Goal: Communication & Community: Answer question/provide support

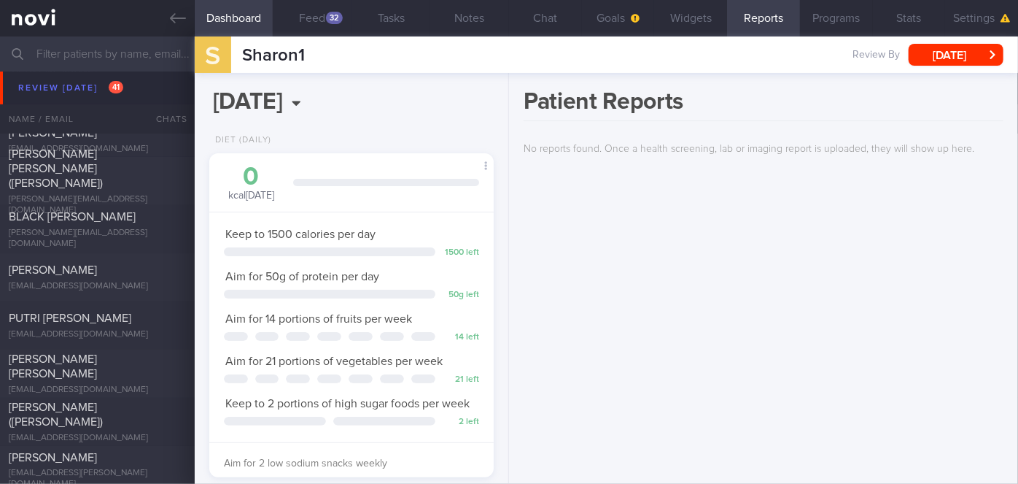
scroll to position [6498, 0]
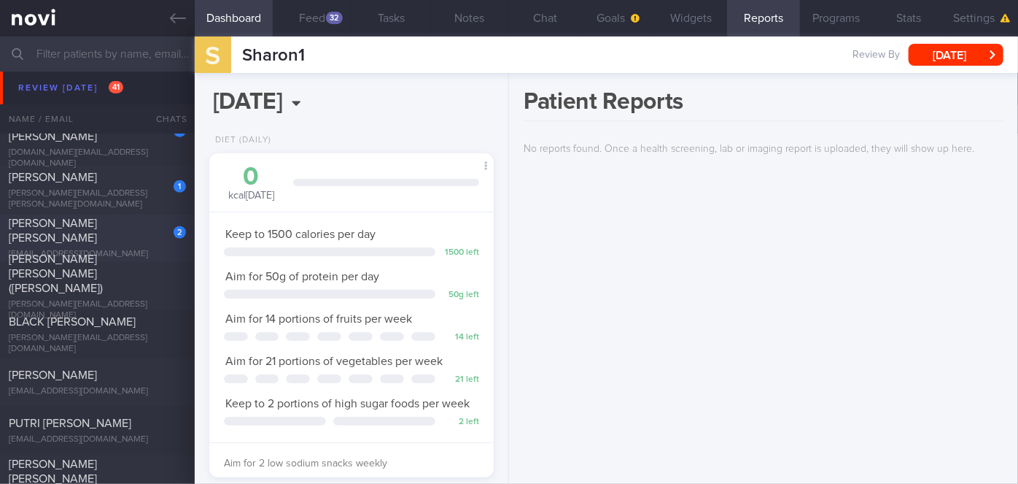
click at [136, 230] on div "[PERSON_NAME] [PERSON_NAME]" at bounding box center [96, 230] width 174 height 29
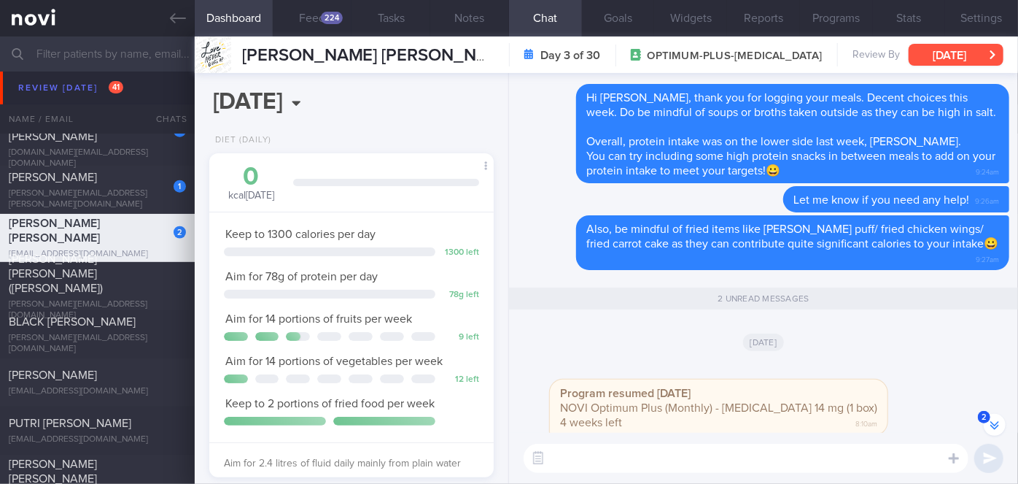
scroll to position [-66, 0]
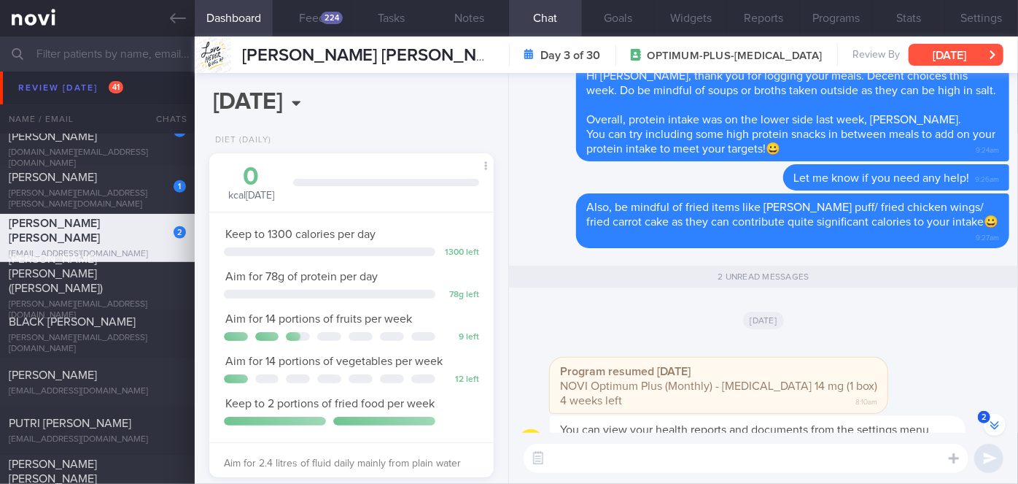
click at [971, 55] on button "[DATE]" at bounding box center [956, 55] width 95 height 22
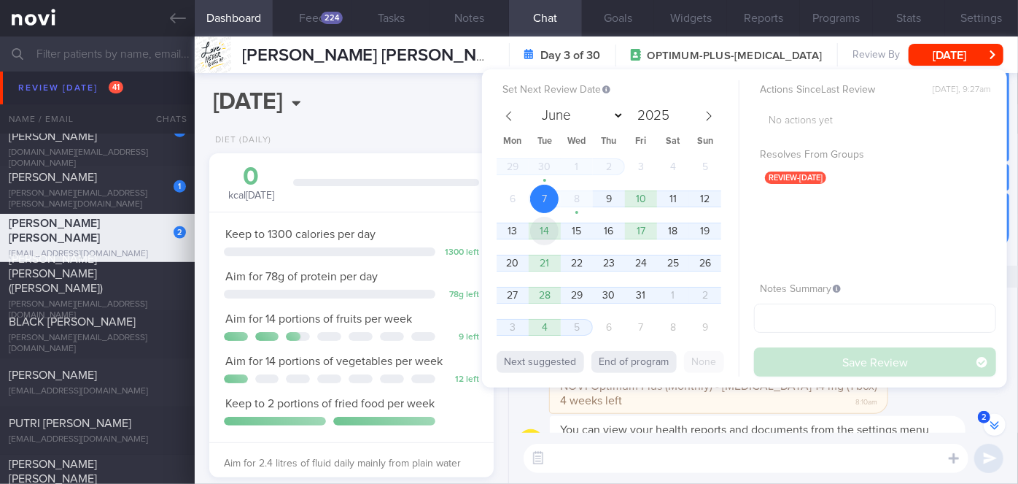
click at [553, 237] on span "14" at bounding box center [544, 231] width 28 height 28
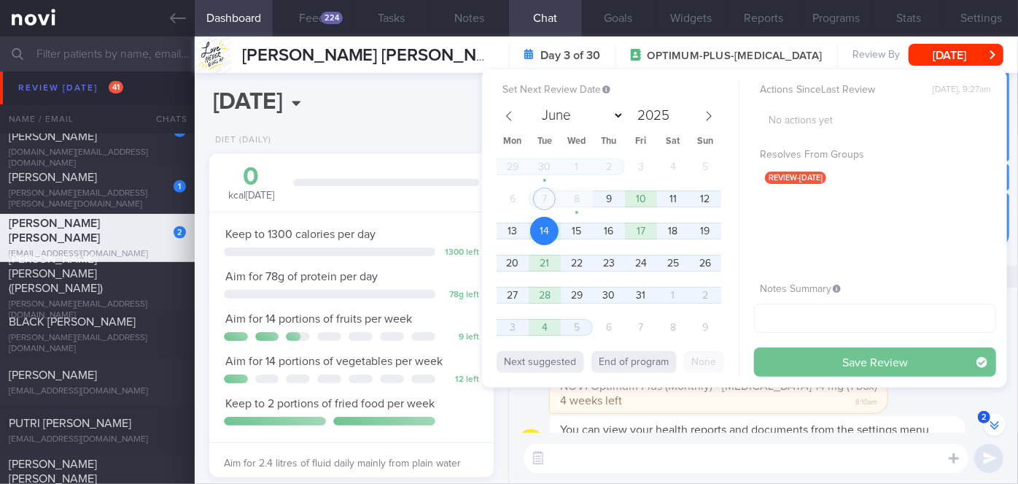
click at [785, 354] on button "Save Review" at bounding box center [875, 361] width 242 height 29
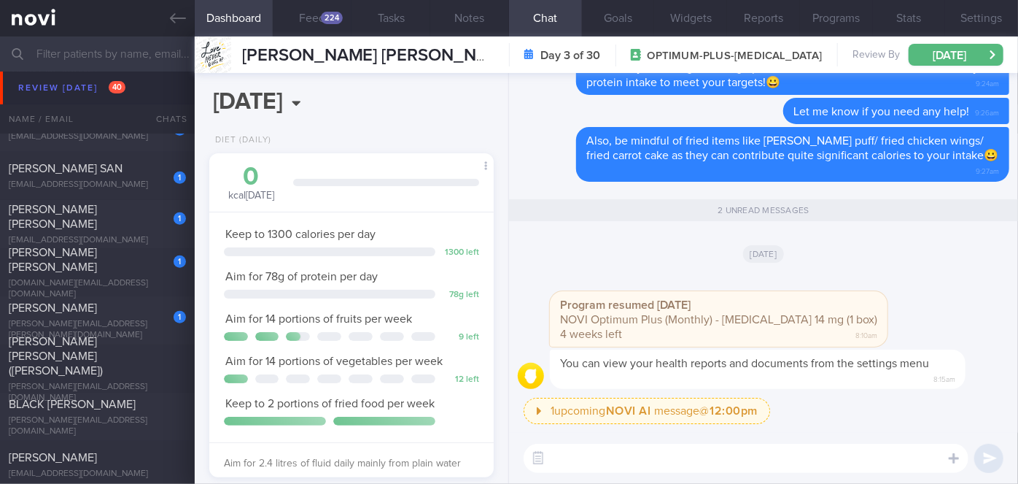
scroll to position [6365, 0]
click at [127, 331] on div "[PERSON_NAME][EMAIL_ADDRESS][PERSON_NAME][DOMAIN_NAME]" at bounding box center [97, 332] width 177 height 22
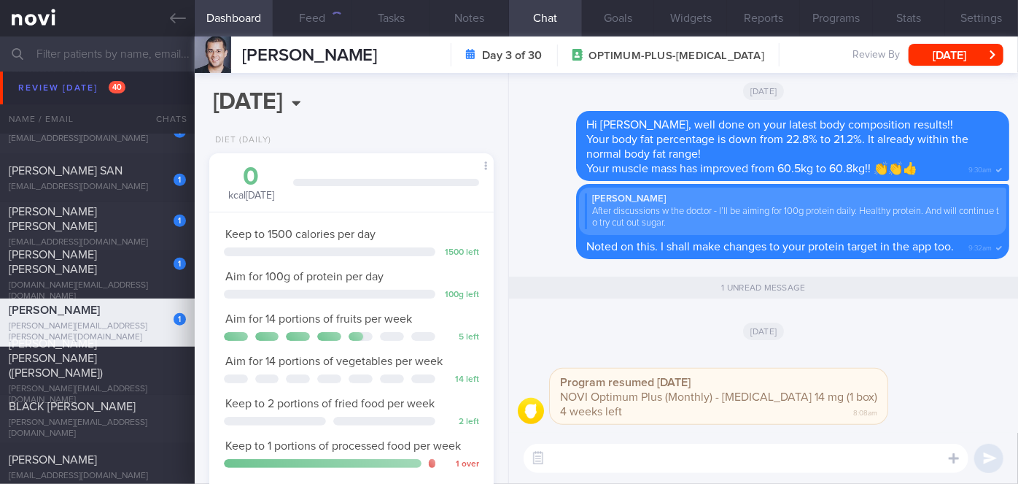
scroll to position [144, 249]
click at [829, 18] on button "Programs" at bounding box center [836, 18] width 73 height 36
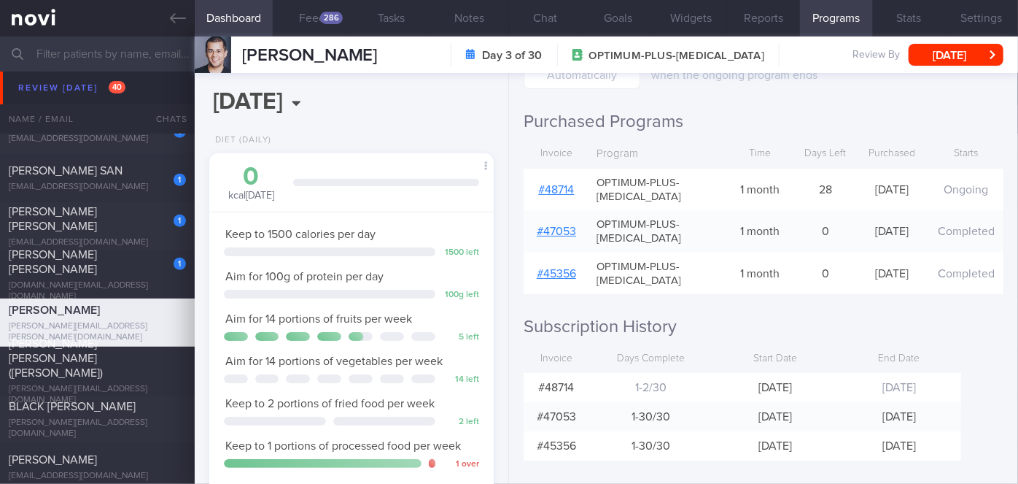
scroll to position [230, 0]
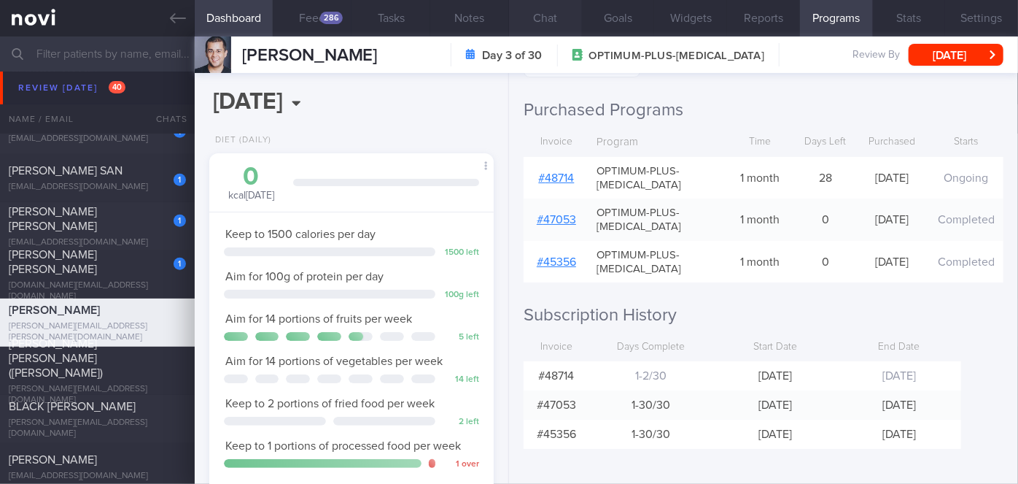
click at [556, 5] on button "Chat" at bounding box center [545, 18] width 73 height 36
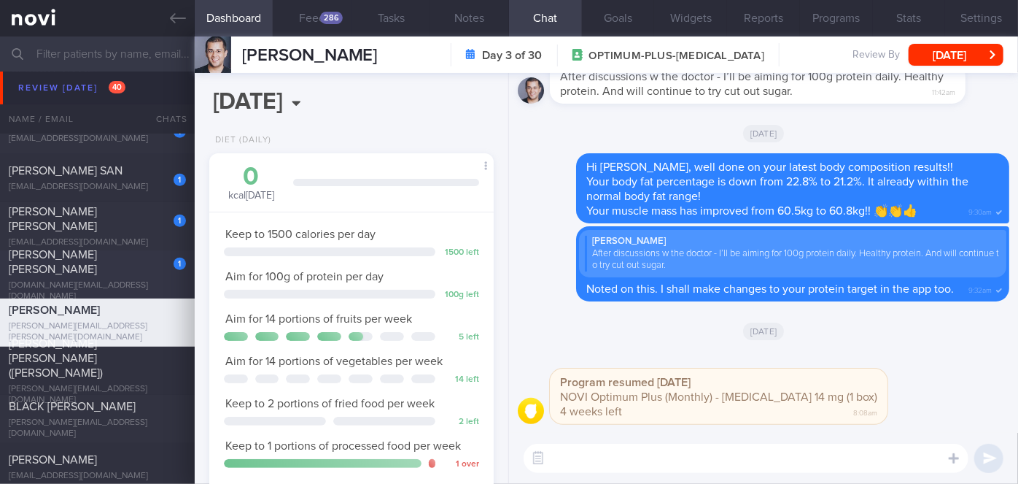
click at [144, 272] on div "[PERSON_NAME] [PERSON_NAME]" at bounding box center [96, 261] width 174 height 29
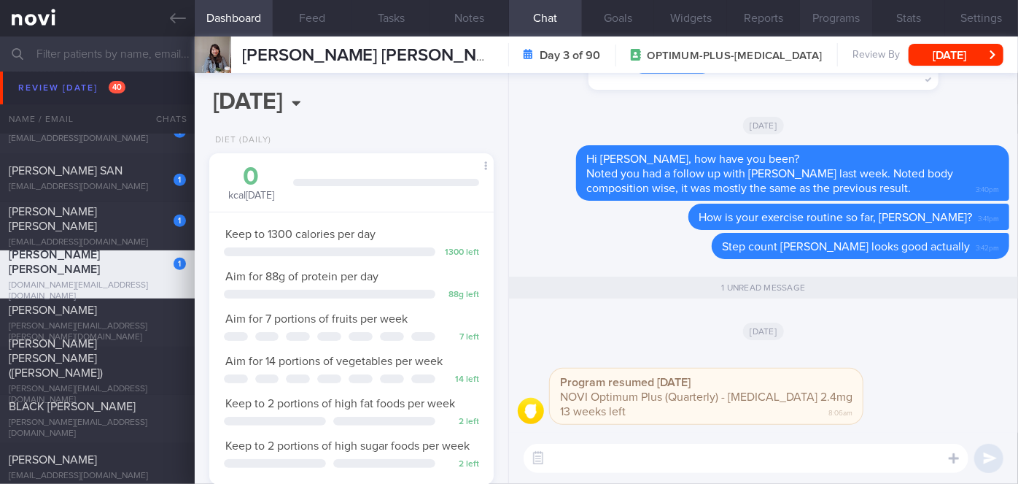
click at [832, 21] on button "Programs" at bounding box center [836, 18] width 73 height 36
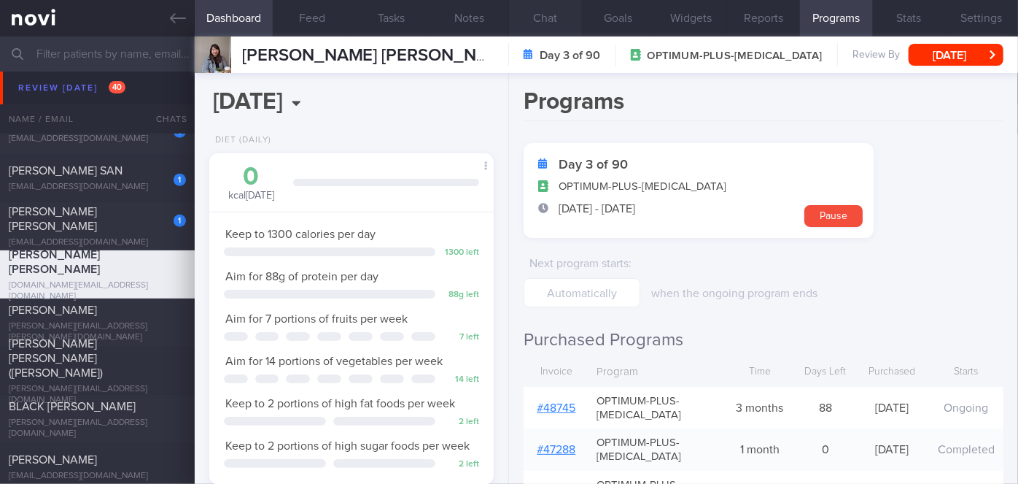
click at [543, 31] on button "Chat" at bounding box center [545, 18] width 73 height 36
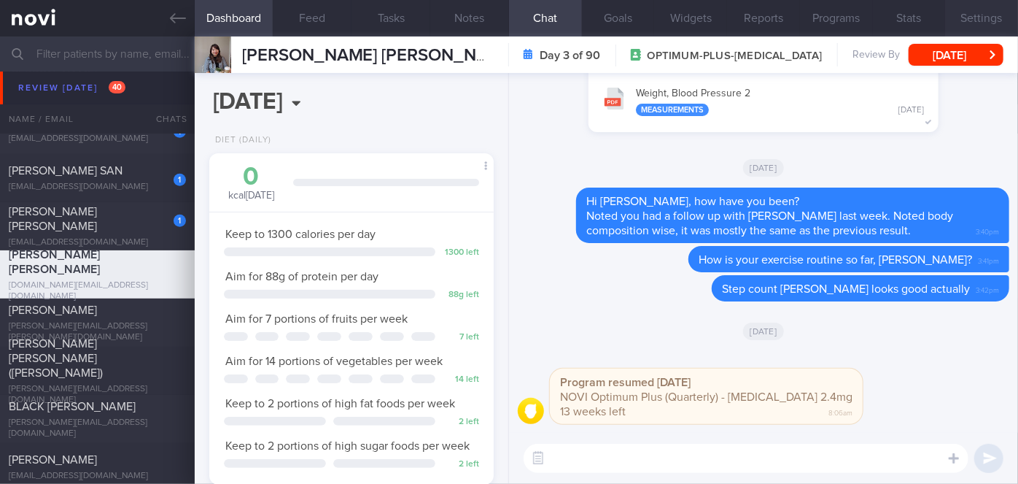
click at [967, 12] on button "Settings" at bounding box center [981, 18] width 73 height 36
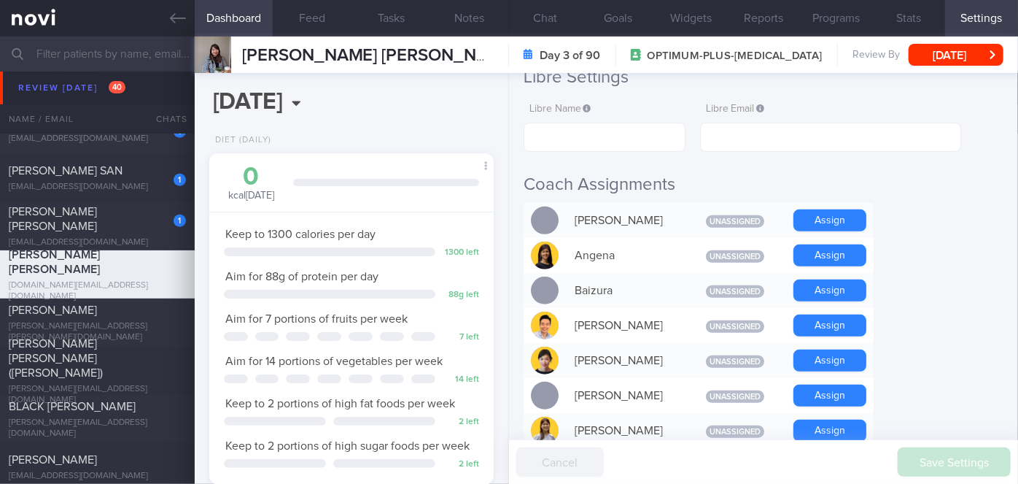
scroll to position [331, 0]
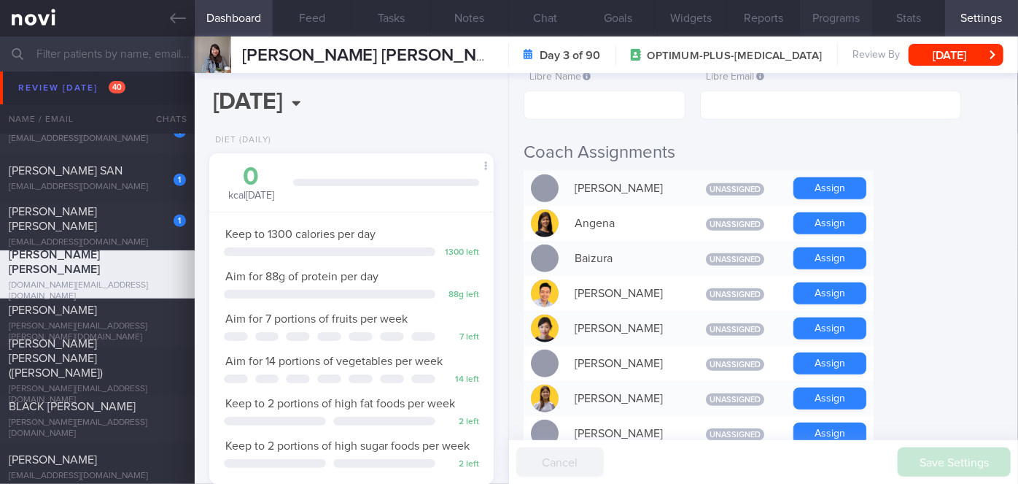
click at [843, 8] on button "Programs" at bounding box center [836, 18] width 73 height 36
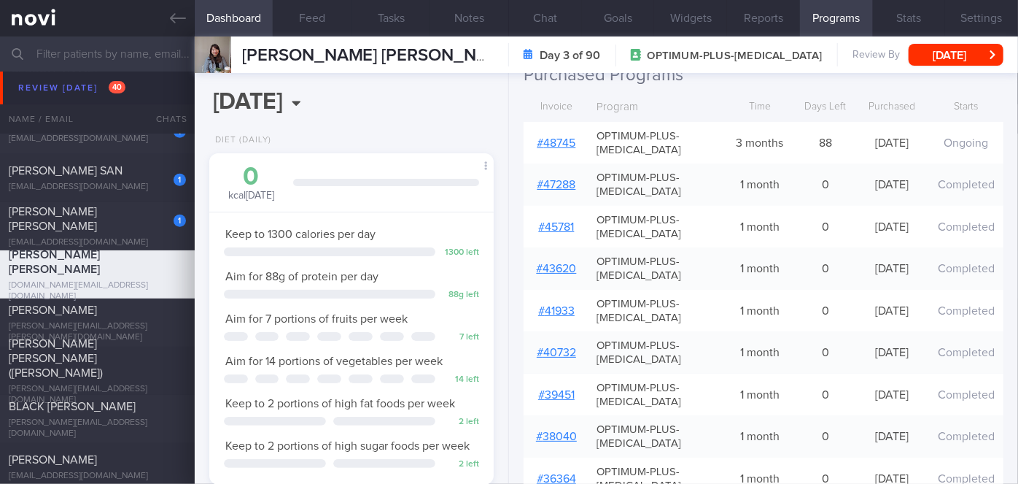
scroll to position [132, 0]
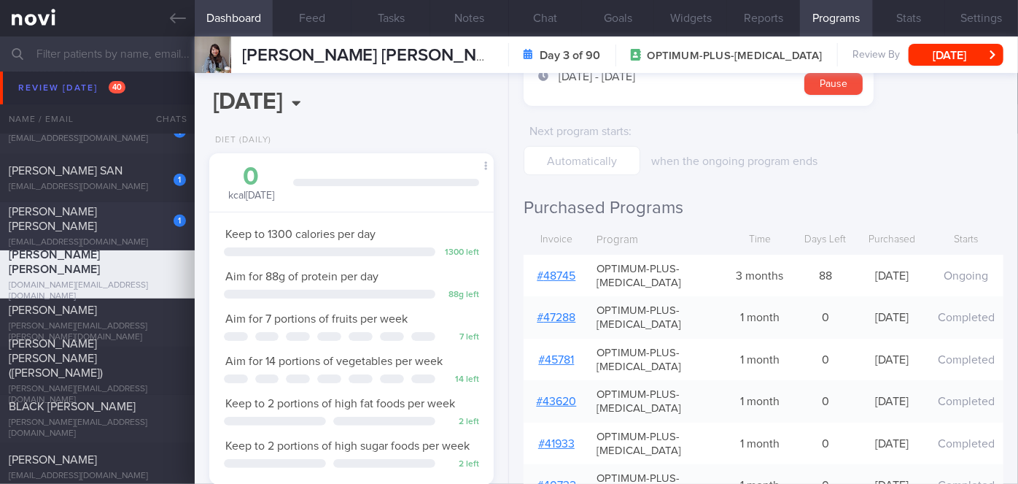
click at [131, 228] on div "1 [PERSON_NAME] [PERSON_NAME] [EMAIL_ADDRESS][DOMAIN_NAME]" at bounding box center [97, 226] width 195 height 44
click at [970, 56] on button "[DATE]" at bounding box center [956, 55] width 95 height 22
click at [541, 15] on button "Chat" at bounding box center [545, 18] width 73 height 36
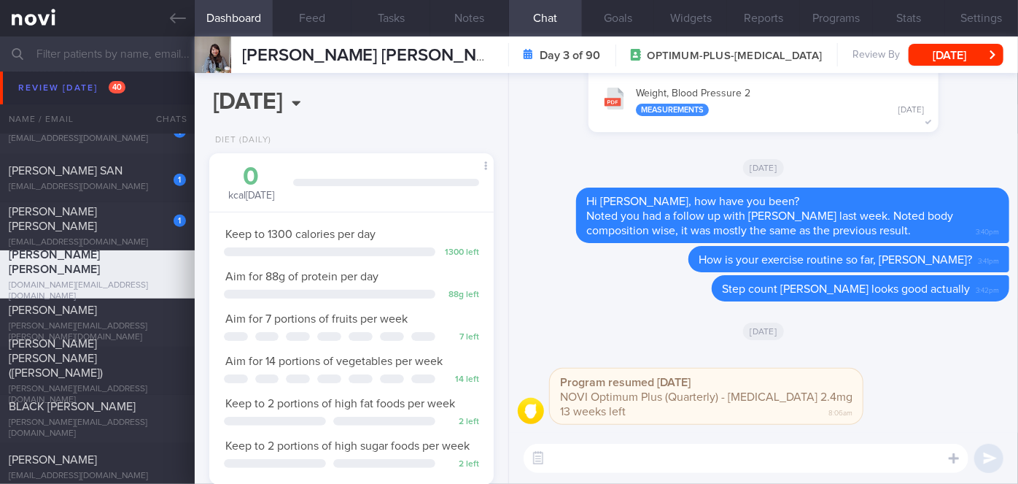
click at [541, 15] on button "Chat" at bounding box center [545, 18] width 73 height 36
click at [982, 16] on button "Settings" at bounding box center [981, 18] width 73 height 36
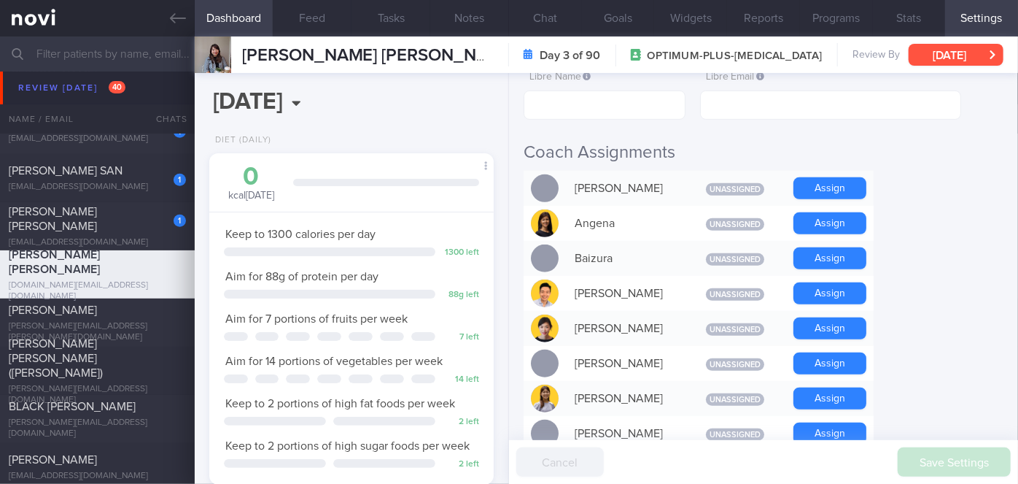
click at [982, 51] on button "[DATE]" at bounding box center [956, 55] width 95 height 22
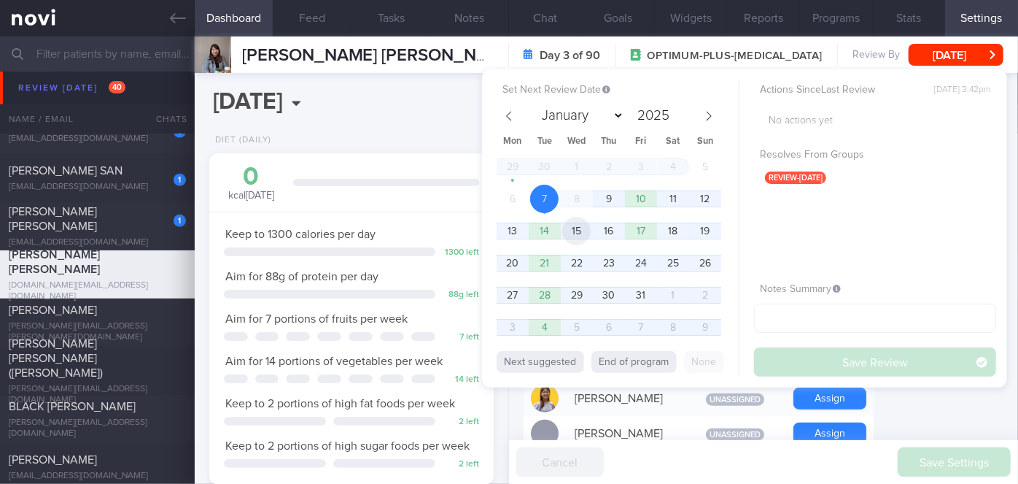
click at [578, 238] on span "15" at bounding box center [576, 231] width 28 height 28
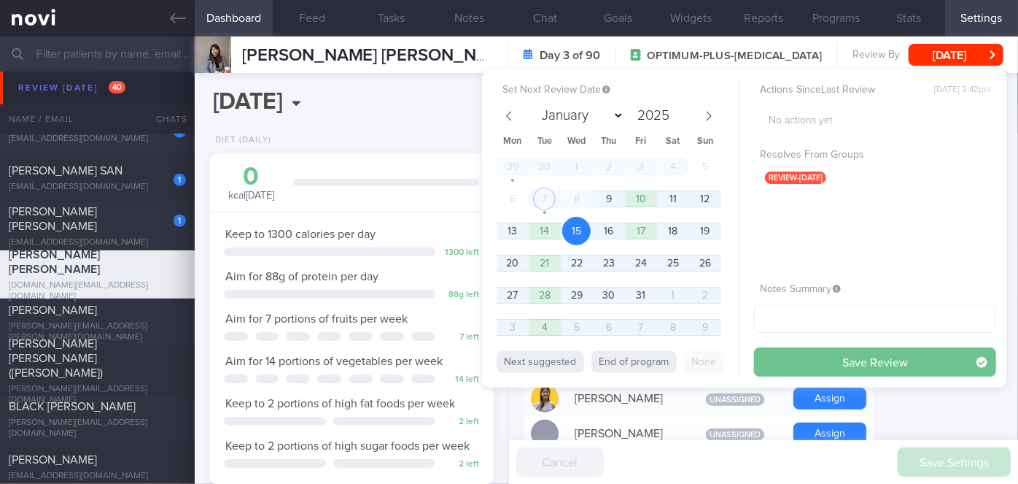
click at [825, 365] on button "Save Review" at bounding box center [875, 361] width 242 height 29
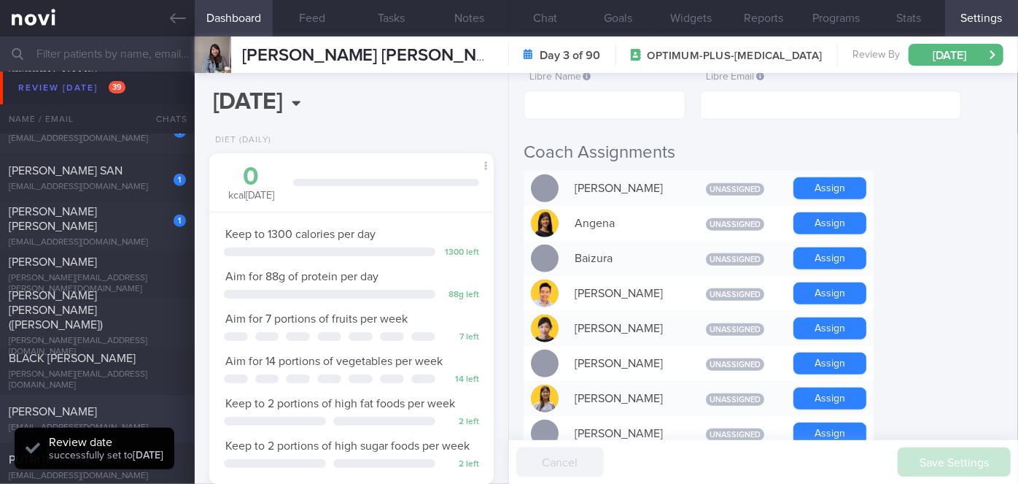
click at [161, 413] on div "[PERSON_NAME]" at bounding box center [96, 411] width 174 height 15
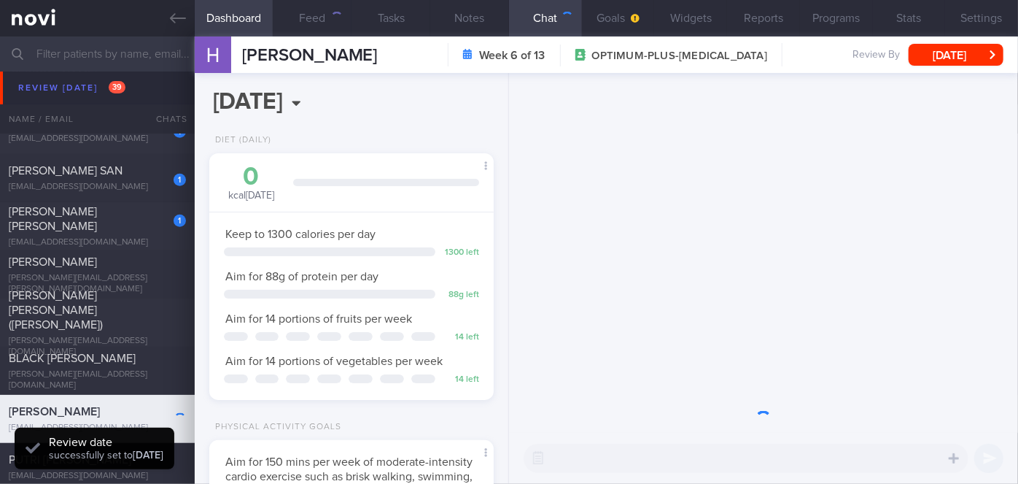
scroll to position [124, 249]
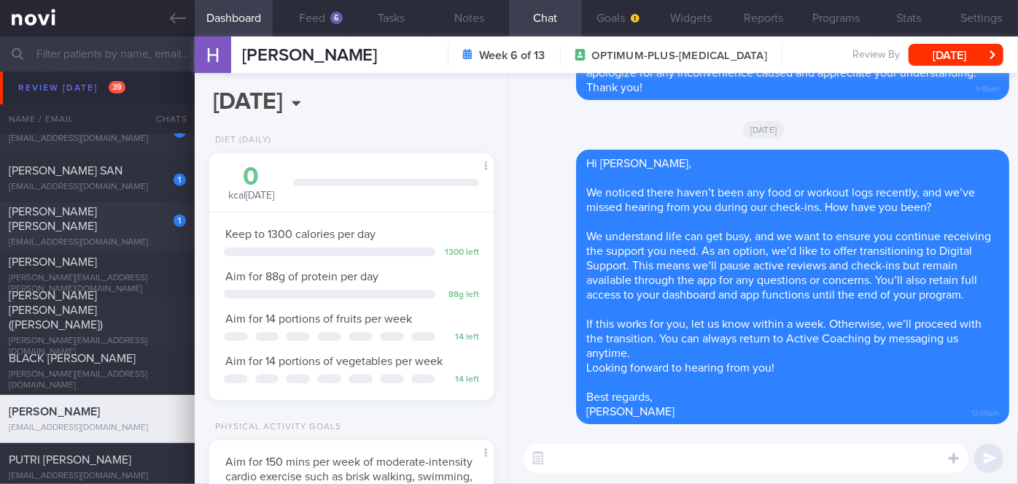
click at [88, 212] on span "[PERSON_NAME] [PERSON_NAME]" at bounding box center [53, 219] width 88 height 26
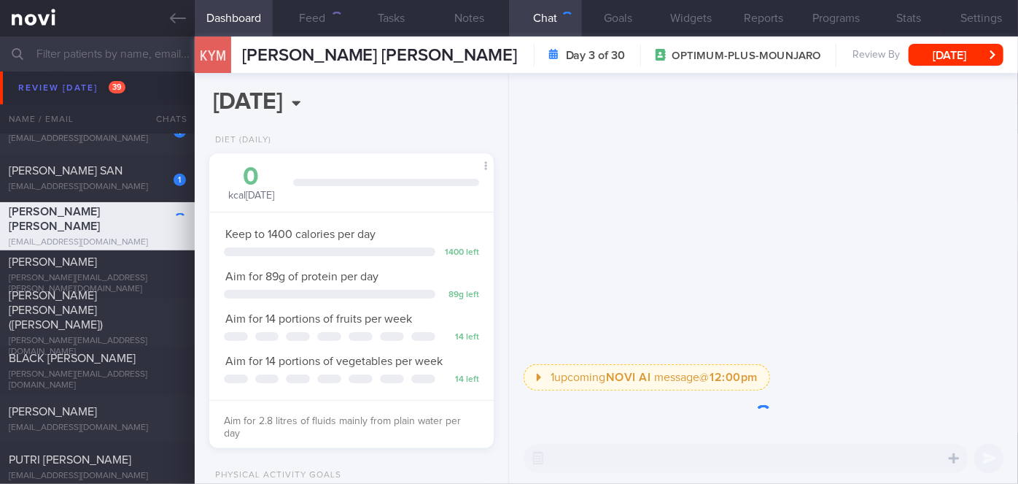
scroll to position [144, 249]
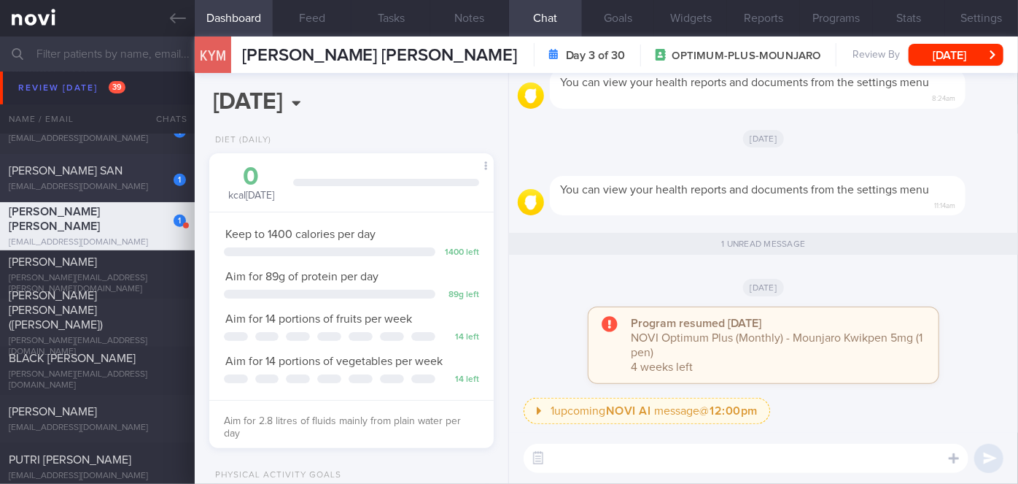
click at [133, 184] on div "[EMAIL_ADDRESS][DOMAIN_NAME]" at bounding box center [97, 187] width 177 height 11
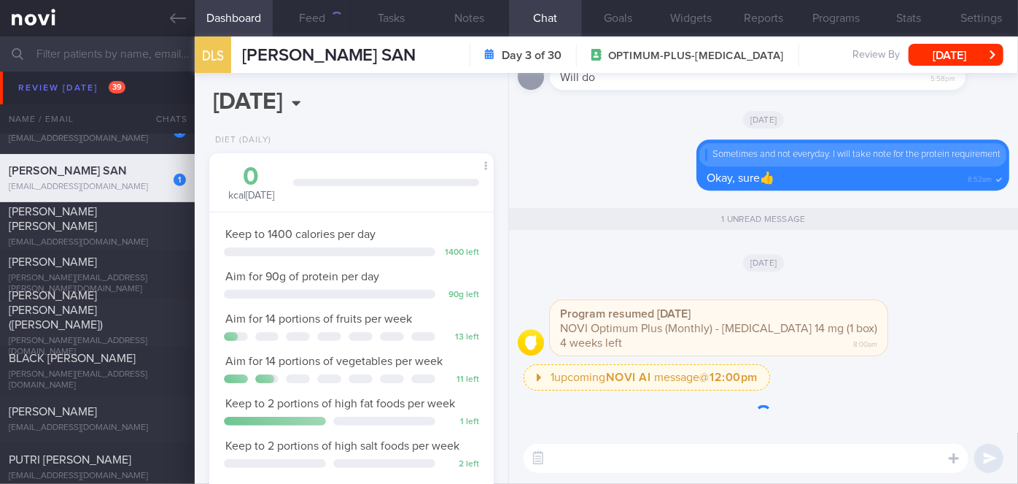
scroll to position [144, 249]
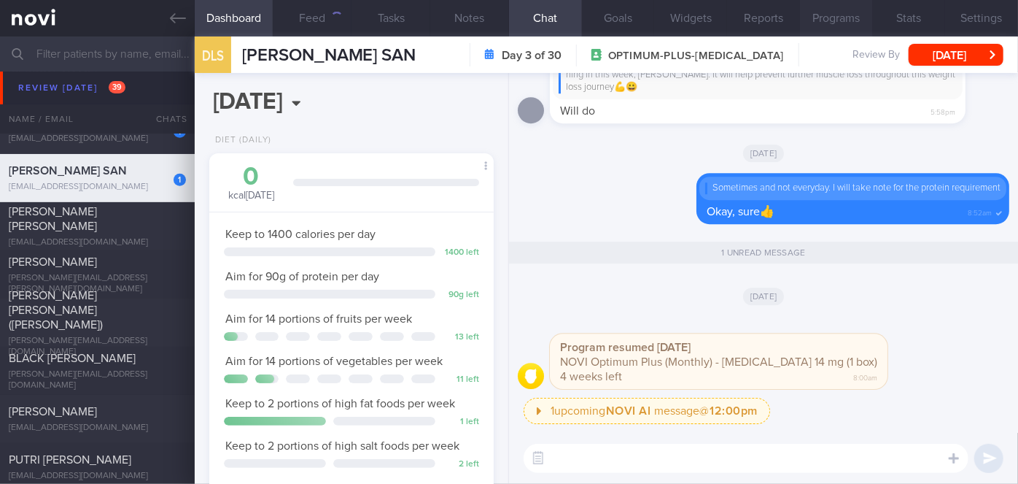
click at [840, 26] on button "Programs" at bounding box center [836, 18] width 73 height 36
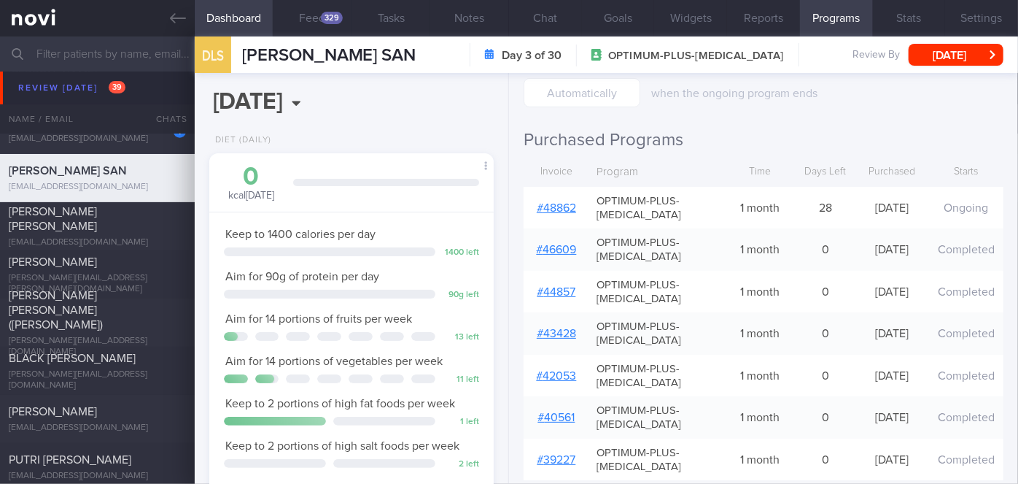
scroll to position [188, 0]
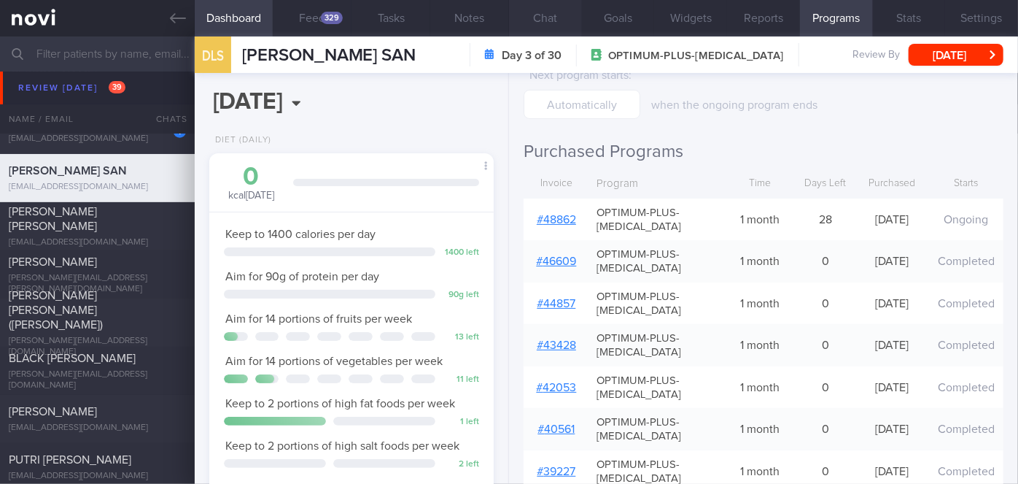
click at [564, 31] on button "Chat" at bounding box center [545, 18] width 73 height 36
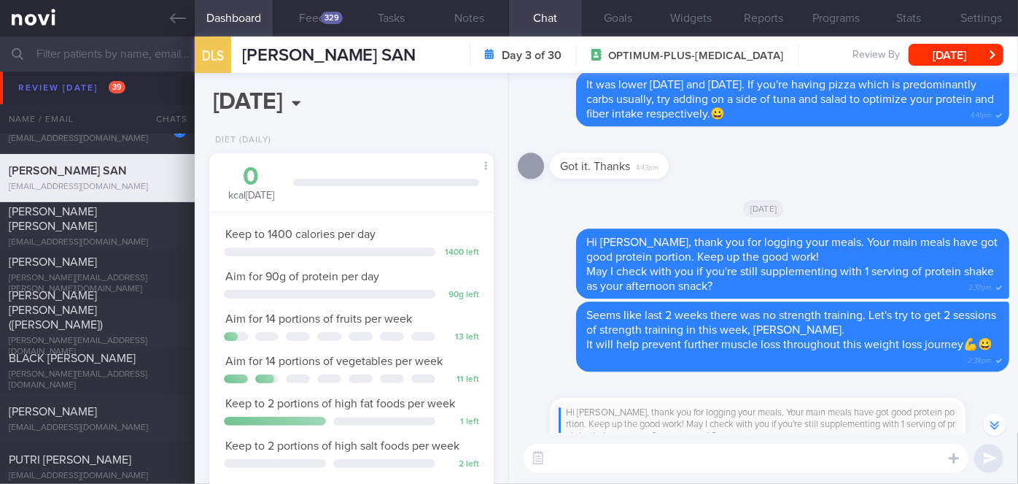
scroll to position [-464, 0]
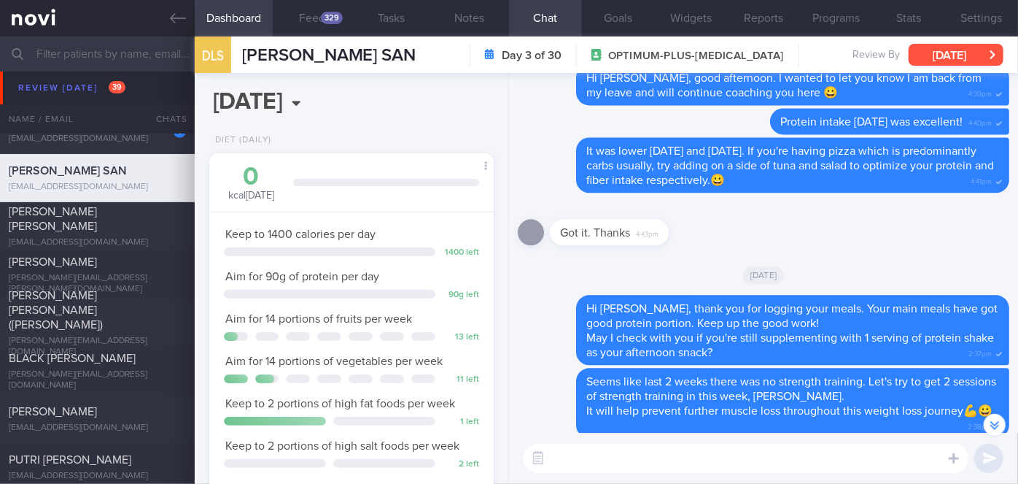
click at [961, 51] on button "[DATE]" at bounding box center [956, 55] width 95 height 22
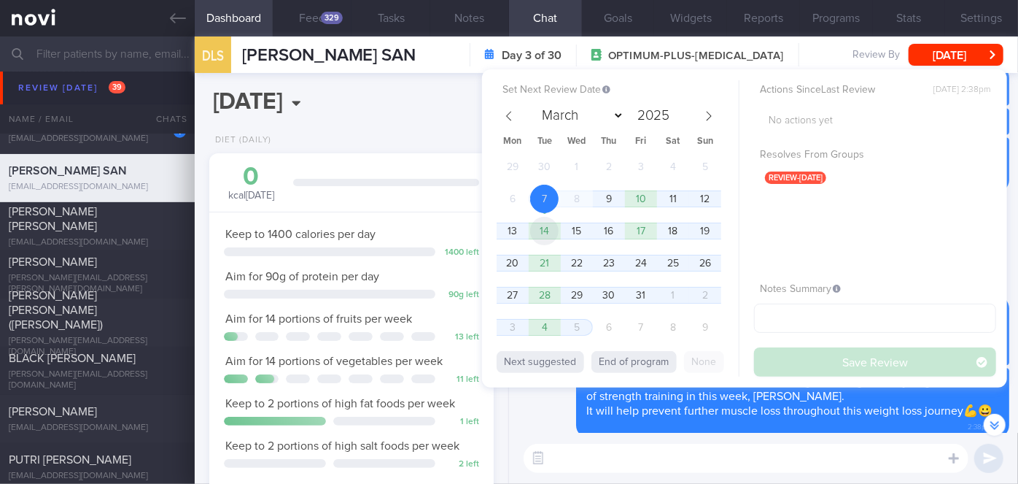
click at [558, 233] on span "14" at bounding box center [544, 231] width 28 height 28
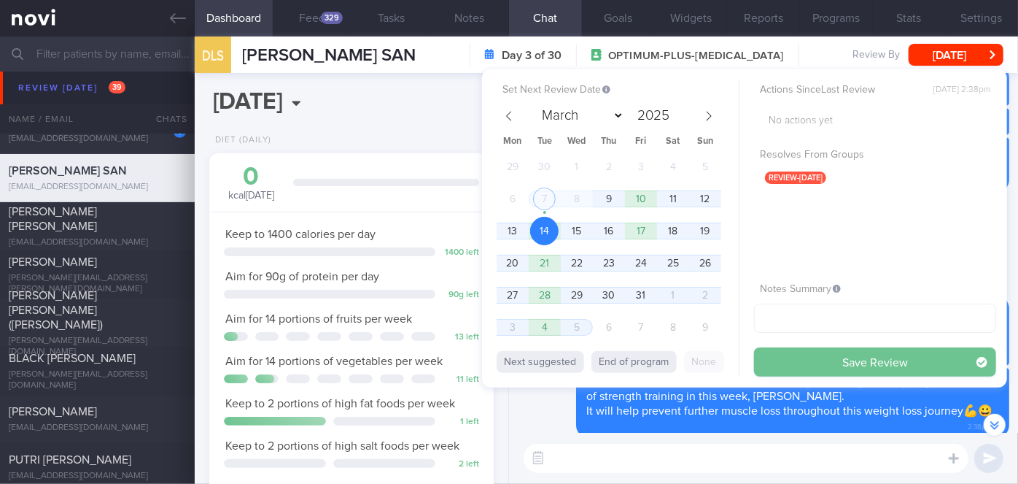
click at [816, 356] on button "Save Review" at bounding box center [875, 361] width 242 height 29
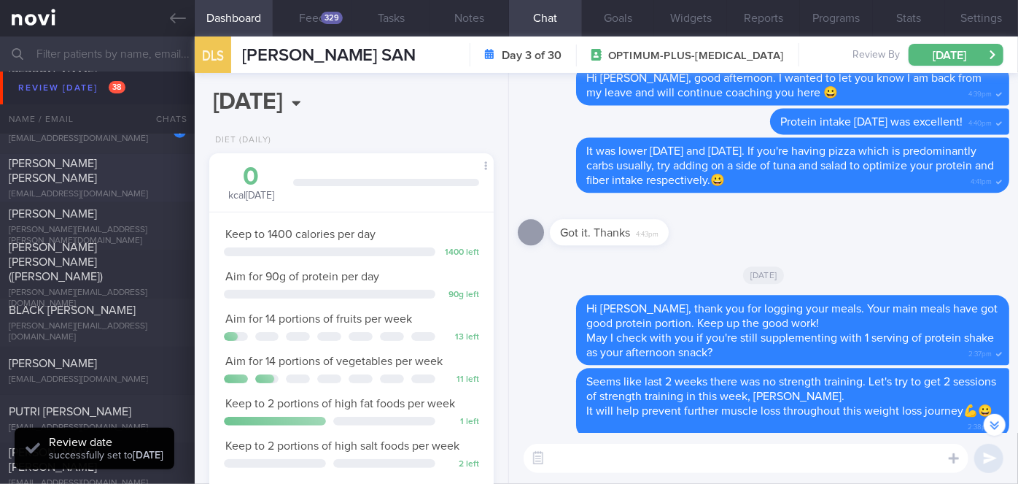
click at [153, 189] on div "[EMAIL_ADDRESS][DOMAIN_NAME]" at bounding box center [97, 194] width 177 height 11
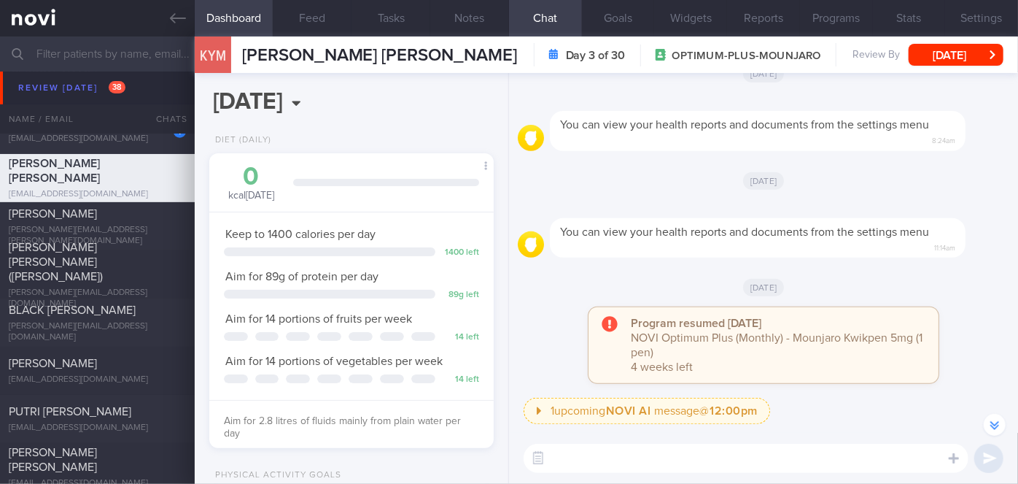
scroll to position [-265, 0]
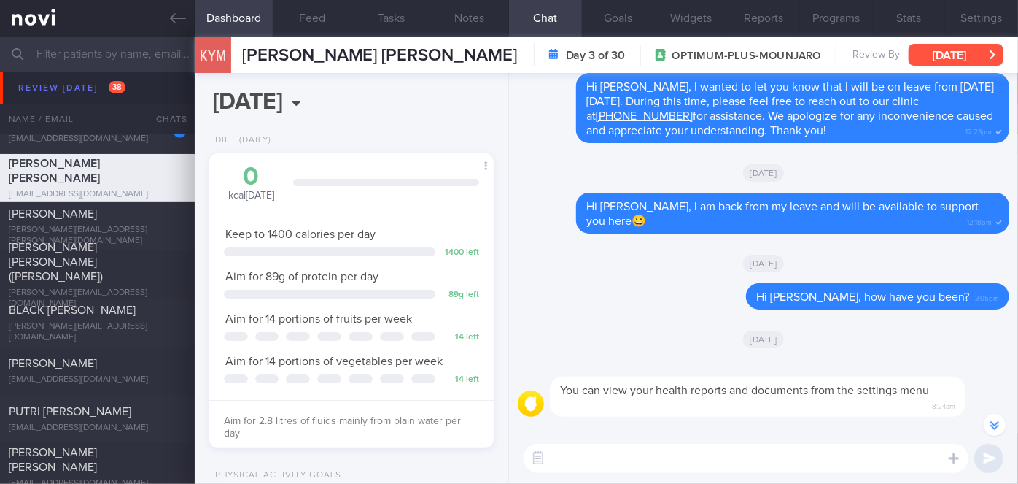
click at [945, 50] on button "[DATE]" at bounding box center [956, 55] width 95 height 22
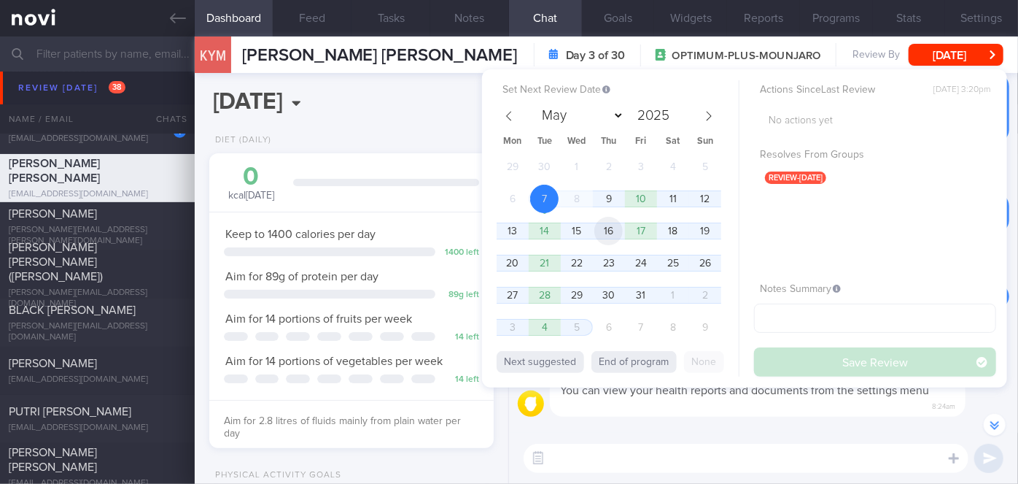
click at [603, 232] on span "16" at bounding box center [608, 231] width 28 height 28
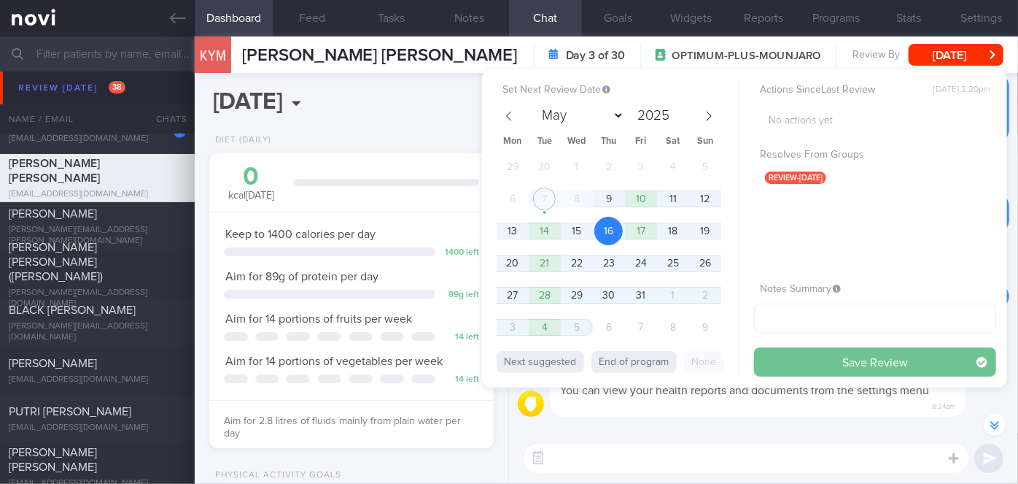
click at [775, 353] on button "Save Review" at bounding box center [875, 361] width 242 height 29
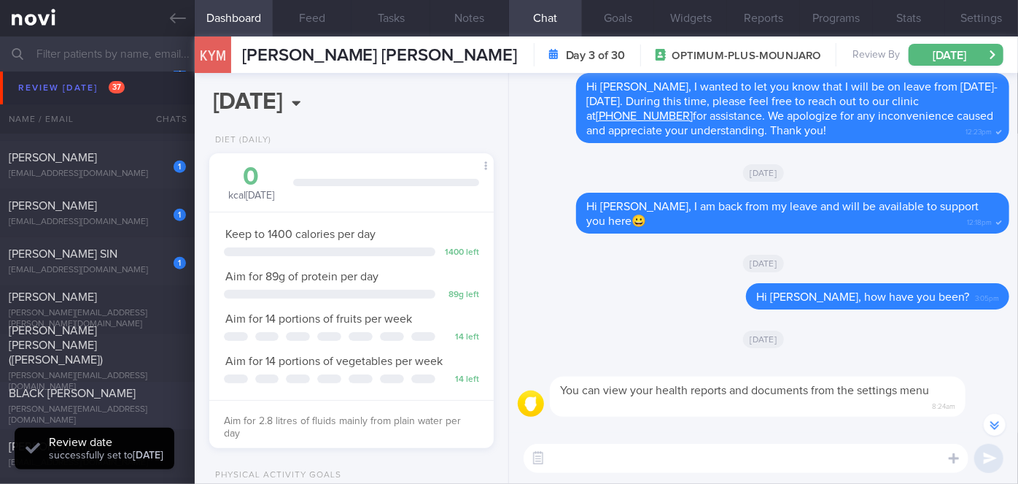
scroll to position [6233, 0]
click at [142, 271] on div "[EMAIL_ADDRESS][DOMAIN_NAME]" at bounding box center [97, 271] width 177 height 11
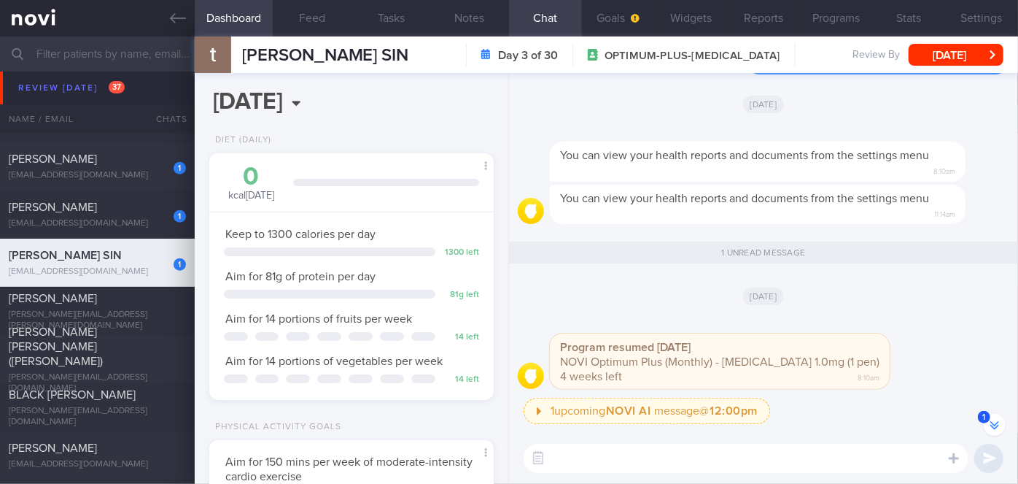
scroll to position [-133, 0]
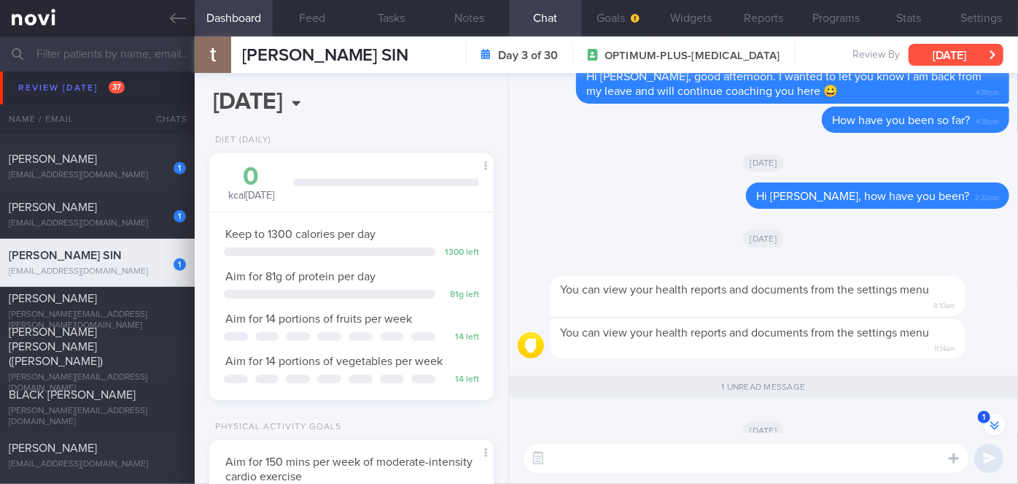
click at [939, 50] on button "[DATE]" at bounding box center [956, 55] width 95 height 22
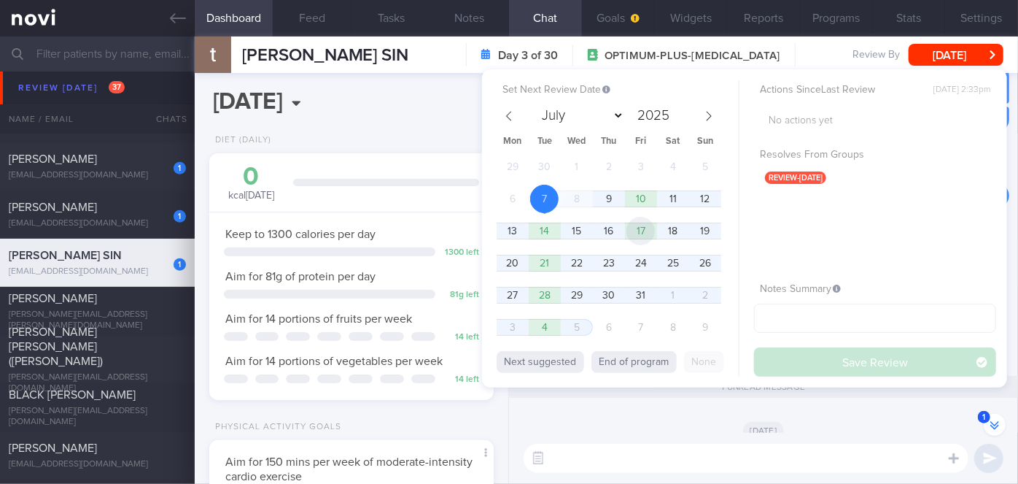
click at [636, 228] on span "17" at bounding box center [641, 231] width 28 height 28
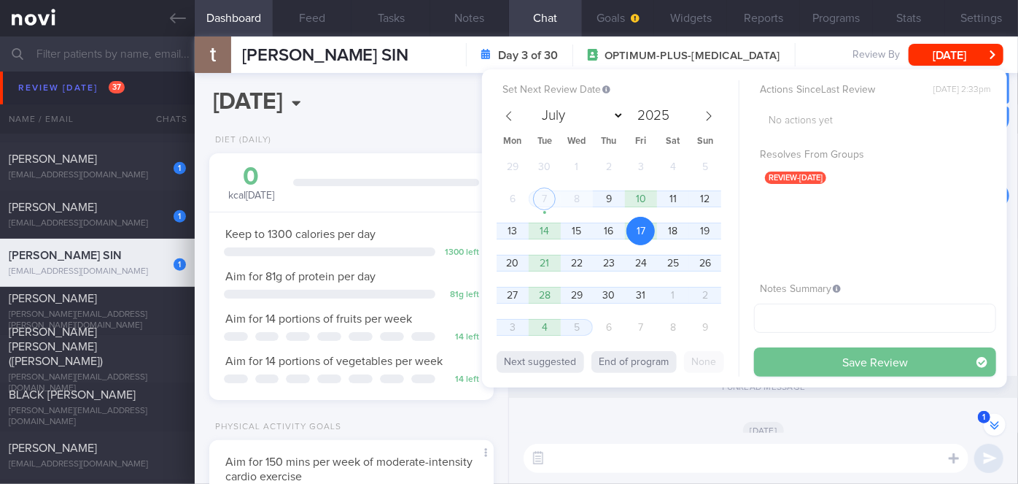
click at [801, 365] on button "Save Review" at bounding box center [875, 361] width 242 height 29
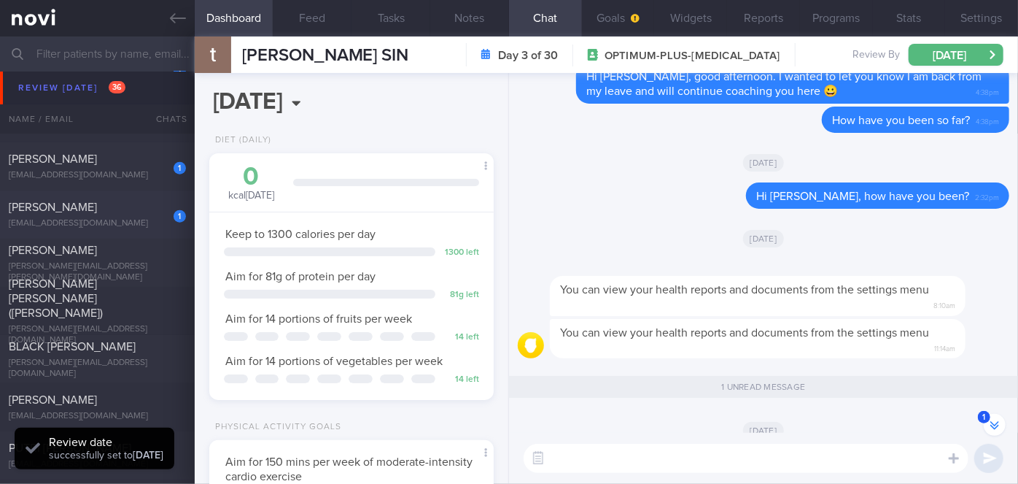
click at [149, 212] on div "[PERSON_NAME]" at bounding box center [96, 207] width 174 height 15
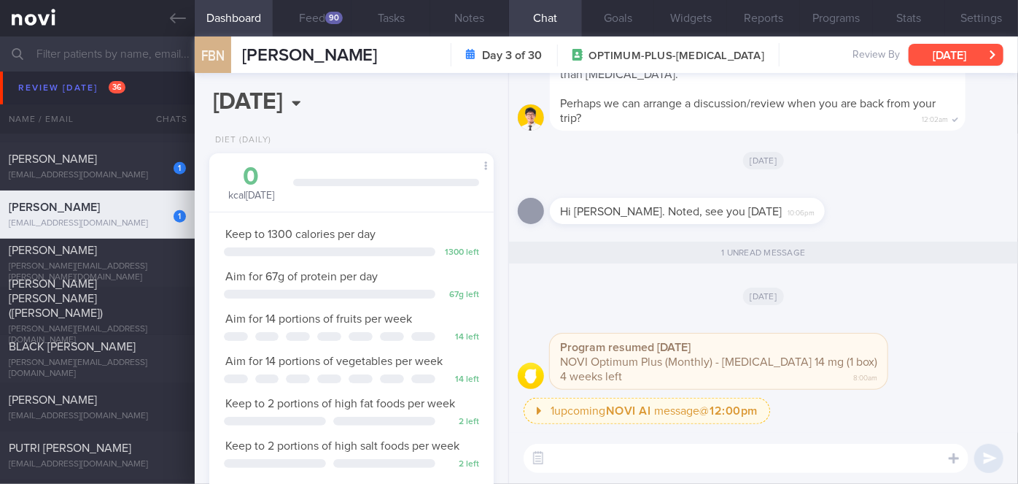
click at [939, 51] on button "[DATE]" at bounding box center [956, 55] width 95 height 22
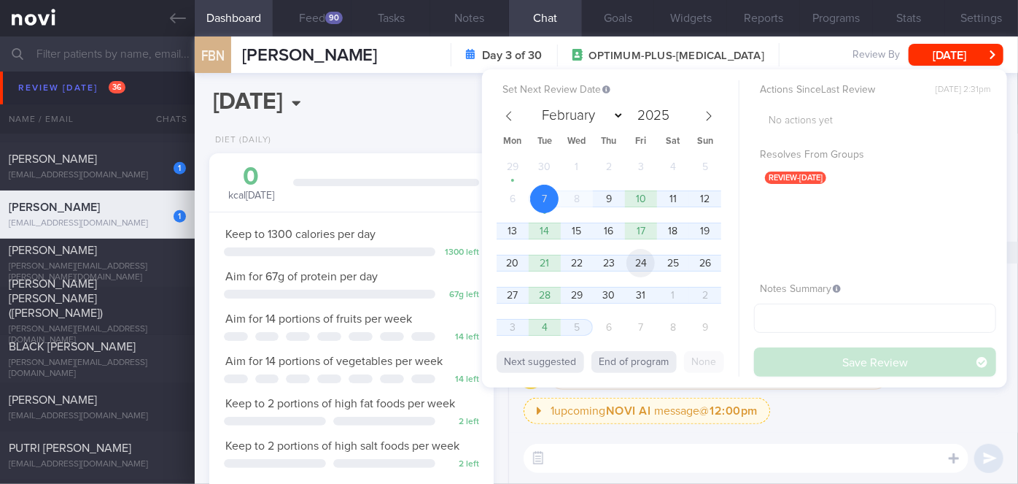
click at [643, 268] on span "24" at bounding box center [641, 263] width 28 height 28
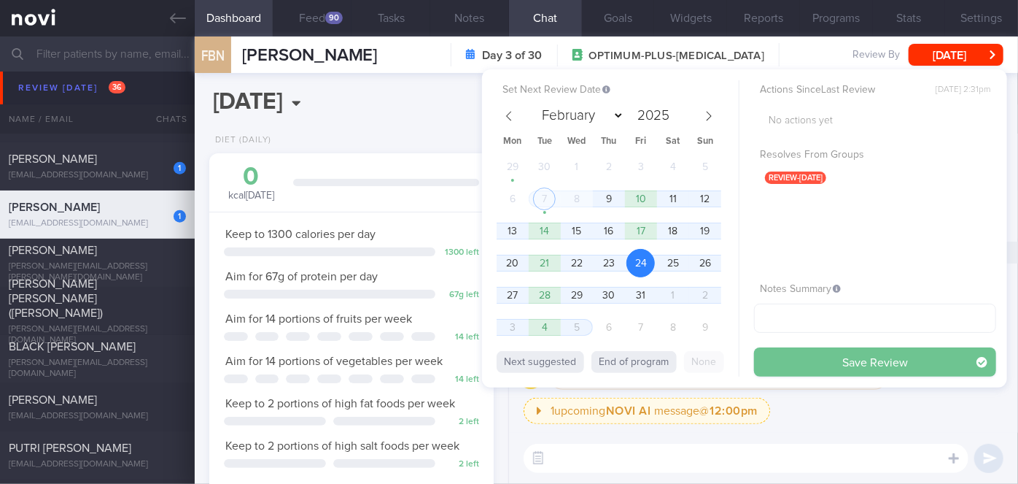
click at [787, 364] on button "Save Review" at bounding box center [875, 361] width 242 height 29
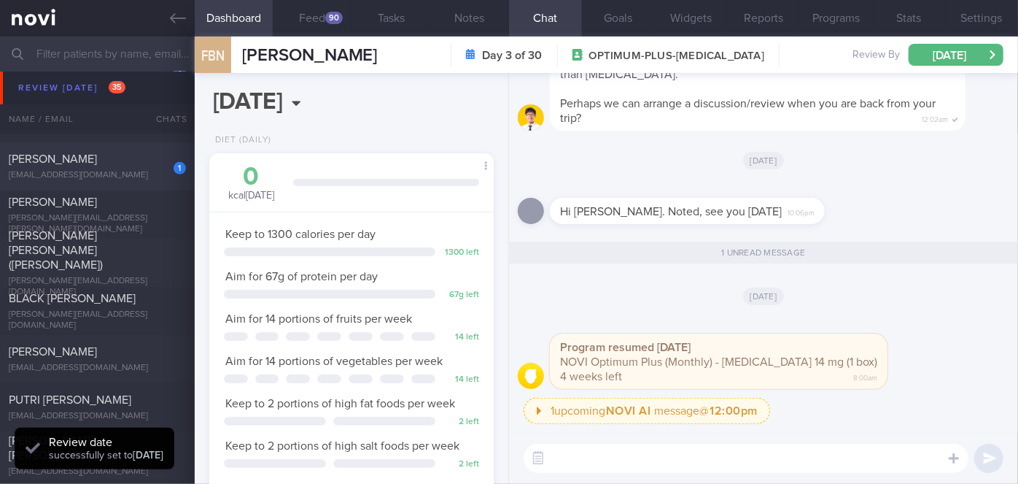
click at [122, 152] on div "[PERSON_NAME]" at bounding box center [96, 159] width 174 height 15
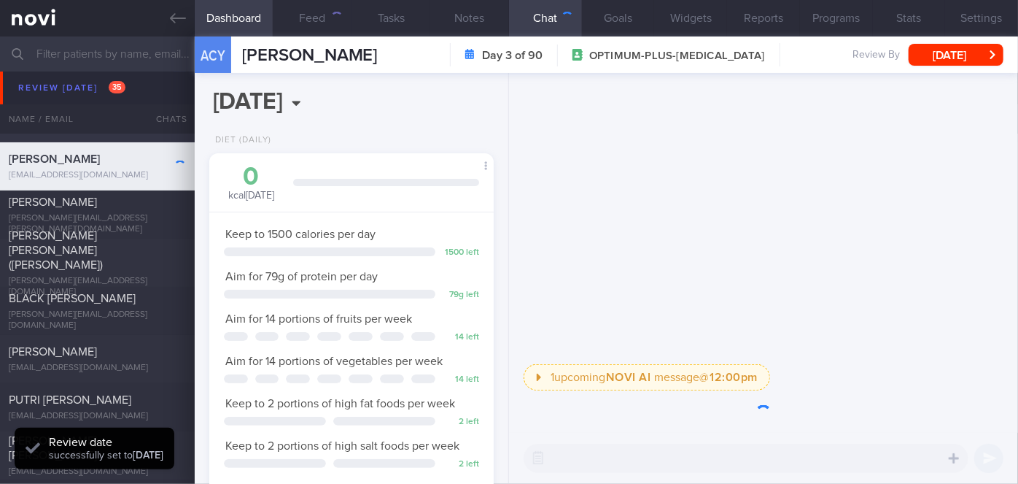
scroll to position [144, 249]
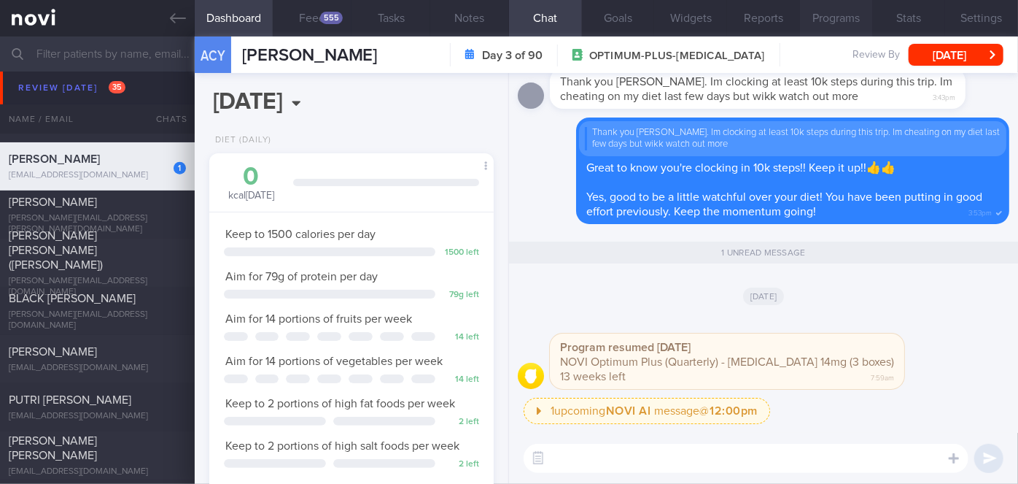
click at [834, 16] on button "Programs" at bounding box center [836, 18] width 73 height 36
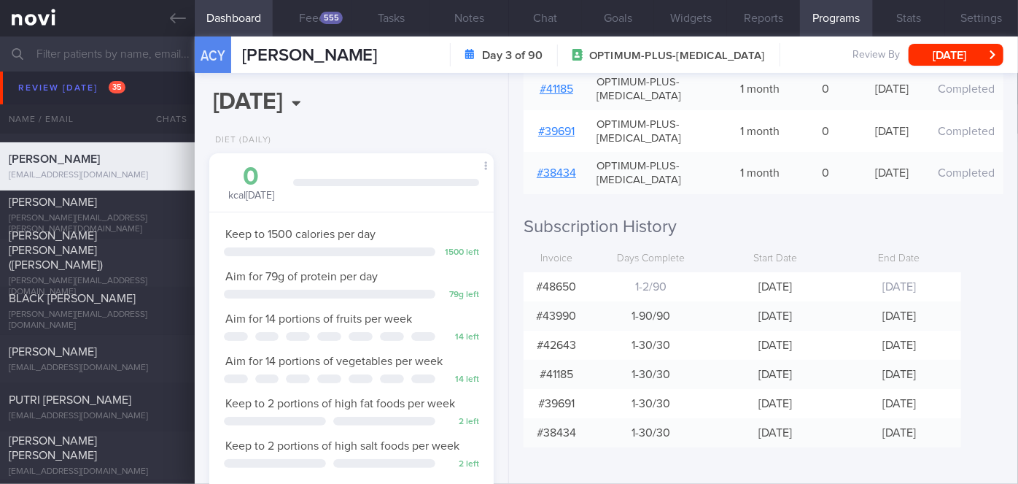
scroll to position [47, 0]
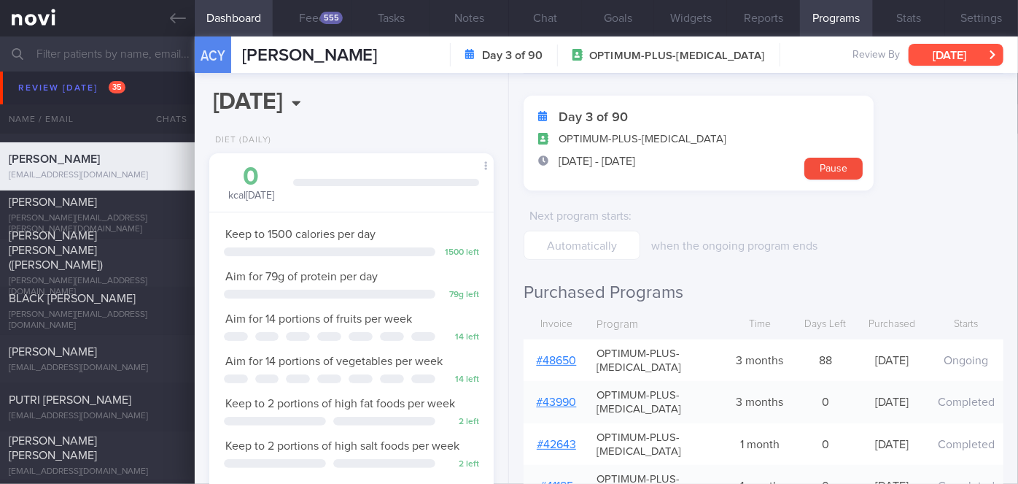
click at [934, 56] on button "[DATE]" at bounding box center [956, 55] width 95 height 22
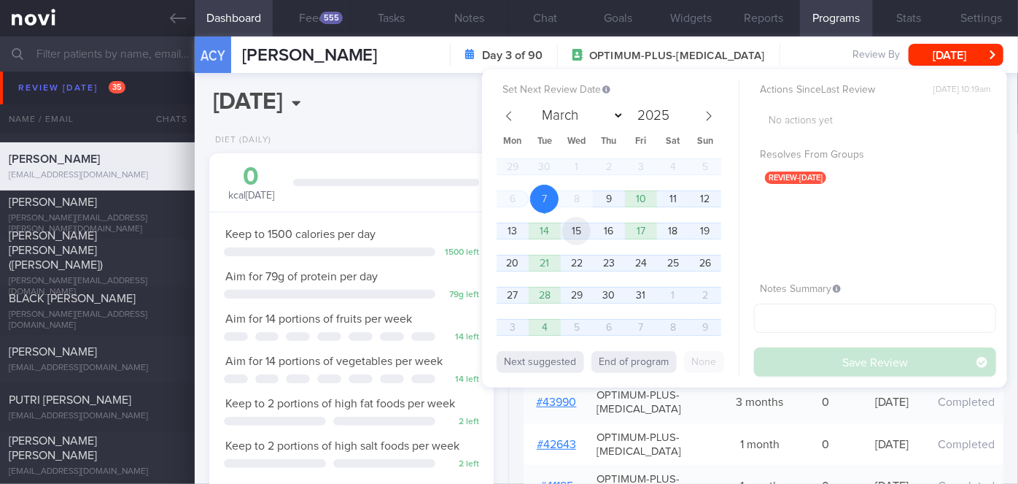
click at [575, 239] on span "15" at bounding box center [576, 231] width 28 height 28
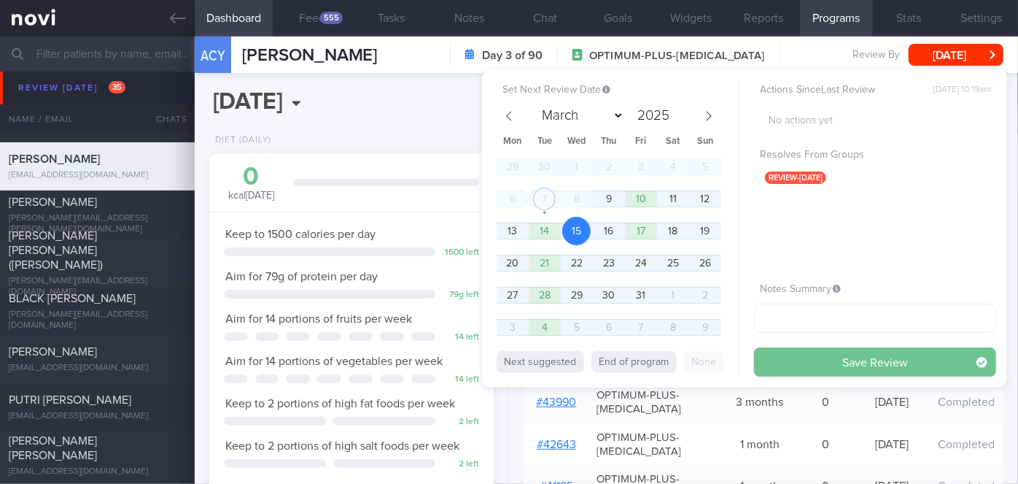
click at [783, 367] on button "Save Review" at bounding box center [875, 361] width 242 height 29
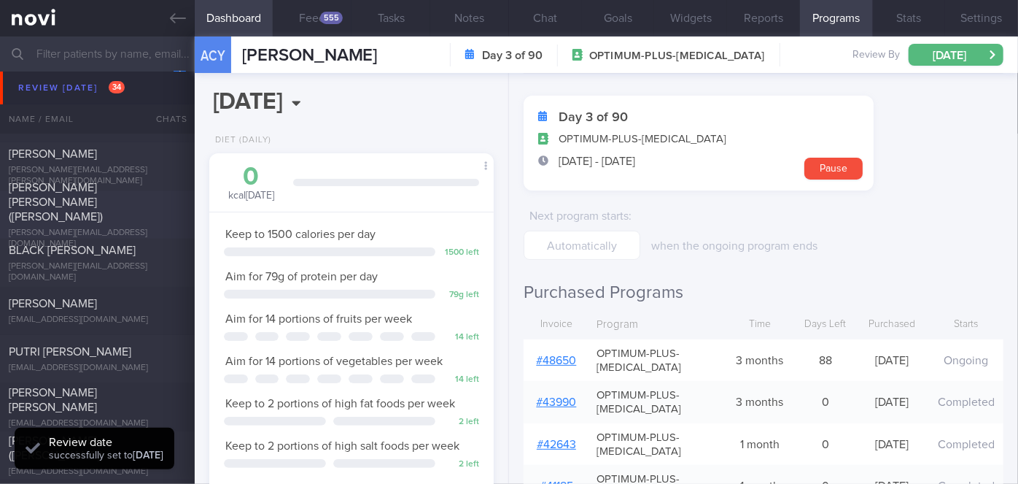
scroll to position [6166, 0]
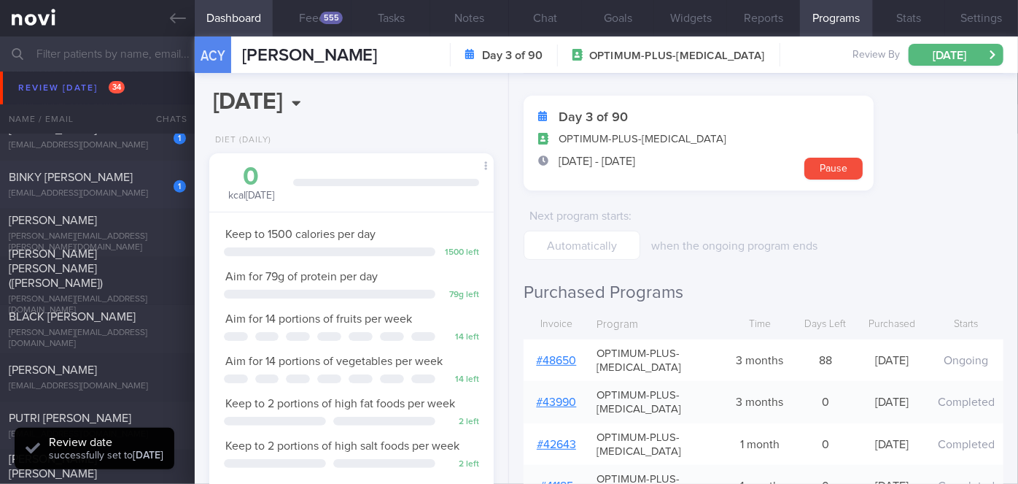
click at [108, 197] on div "[EMAIL_ADDRESS][DOMAIN_NAME]" at bounding box center [97, 193] width 177 height 11
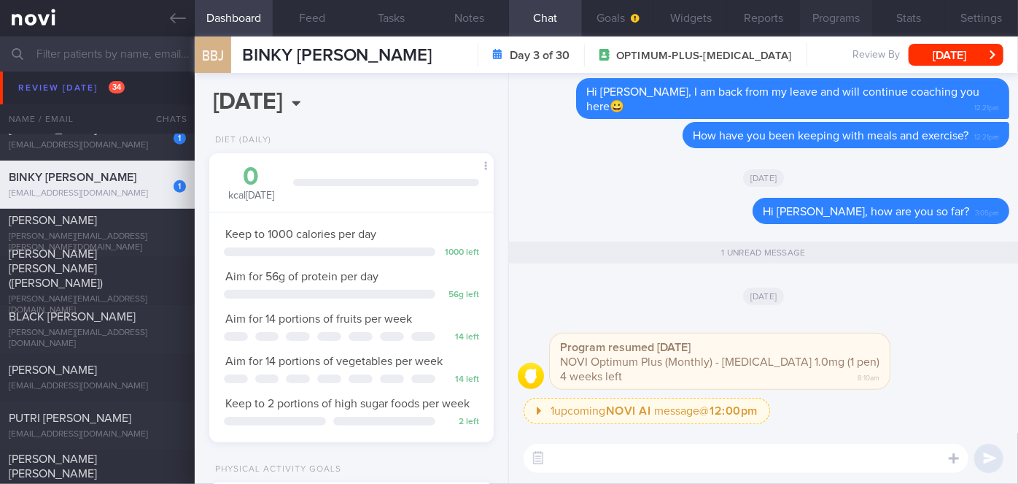
click at [829, 21] on button "Programs" at bounding box center [836, 18] width 73 height 36
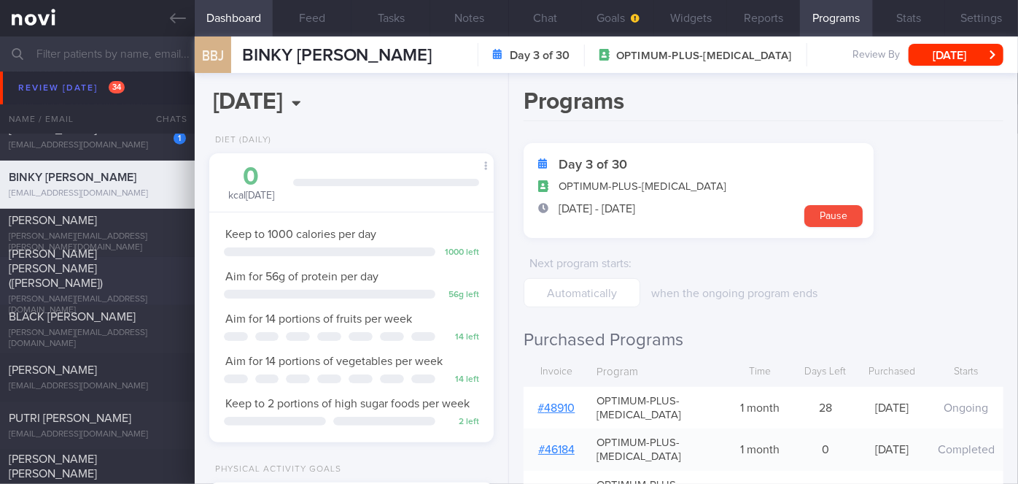
scroll to position [6034, 0]
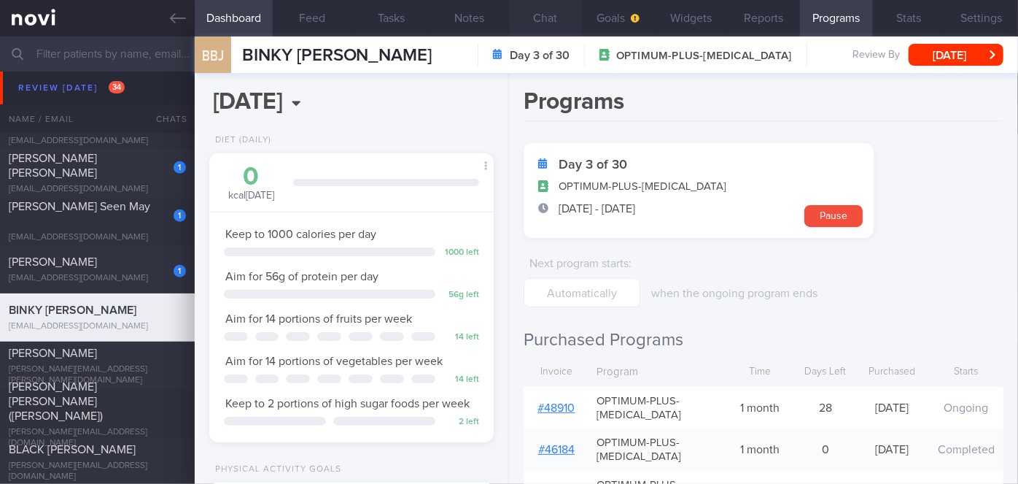
click at [535, 20] on button "Chat" at bounding box center [545, 18] width 73 height 36
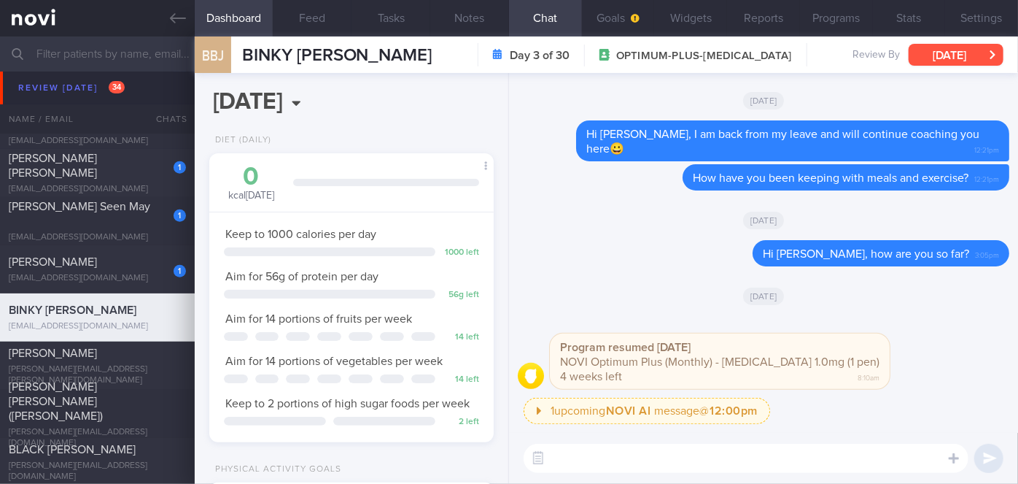
click at [944, 60] on button "[DATE]" at bounding box center [956, 55] width 95 height 22
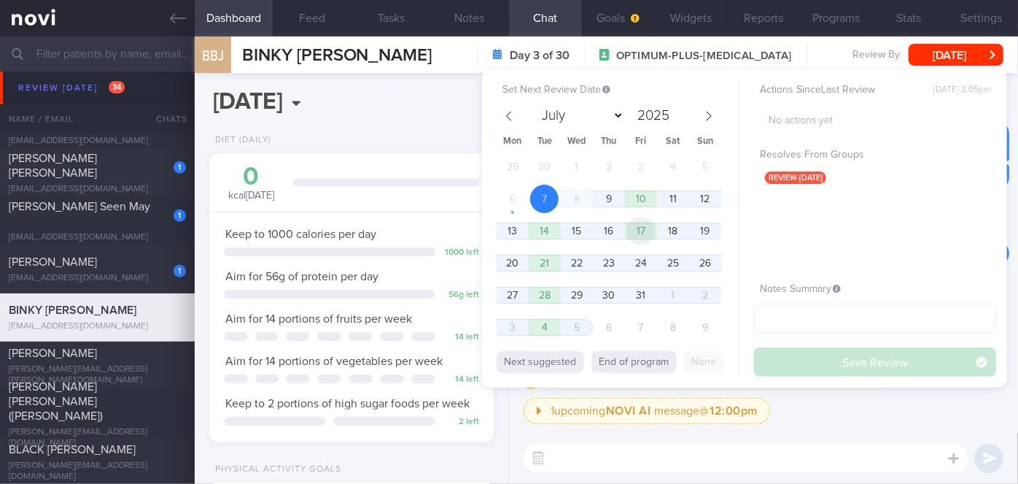
click at [627, 236] on span "17" at bounding box center [641, 231] width 28 height 28
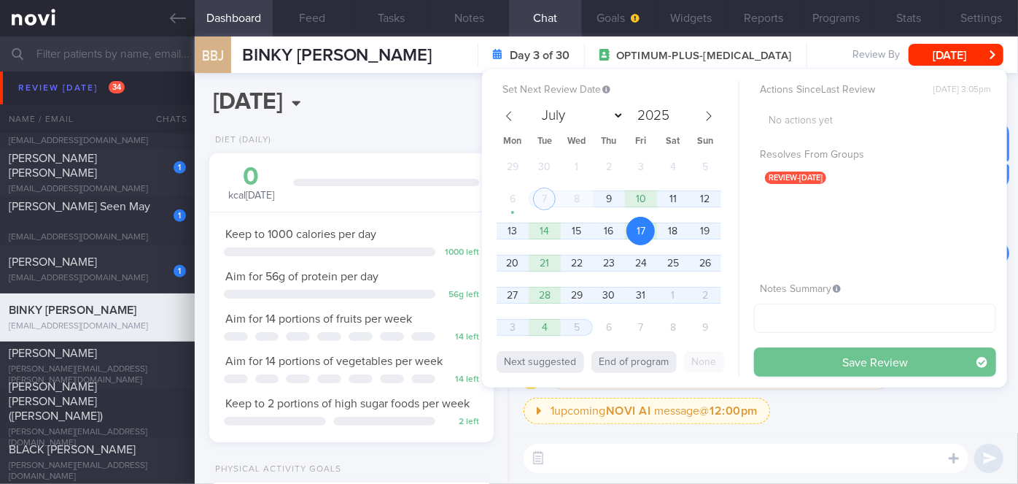
click at [773, 365] on button "Save Review" at bounding box center [875, 361] width 242 height 29
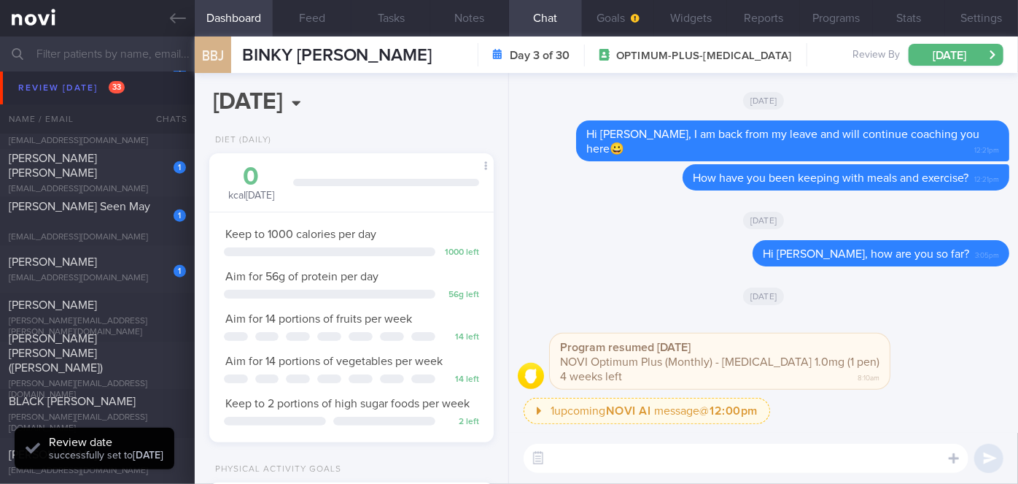
scroll to position [127, 255]
click at [163, 256] on div "1" at bounding box center [170, 266] width 32 height 23
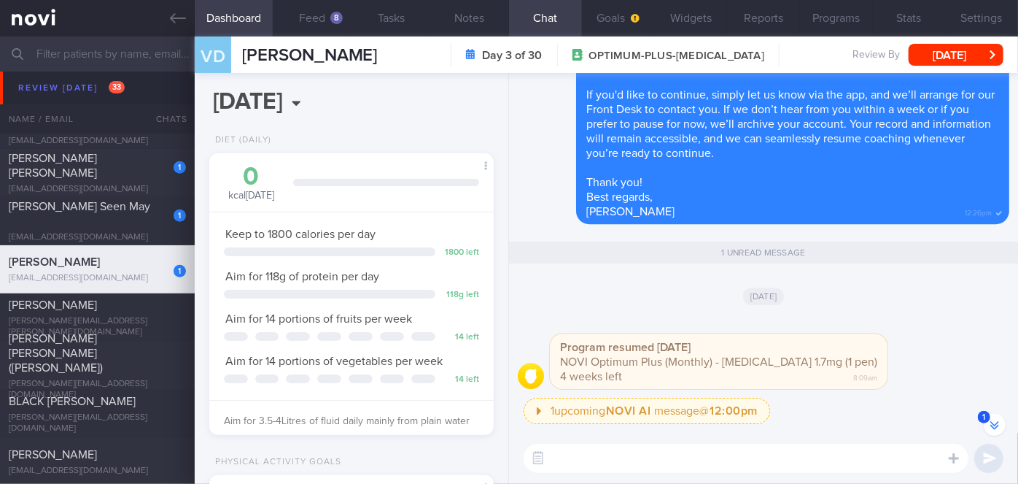
scroll to position [-198, 0]
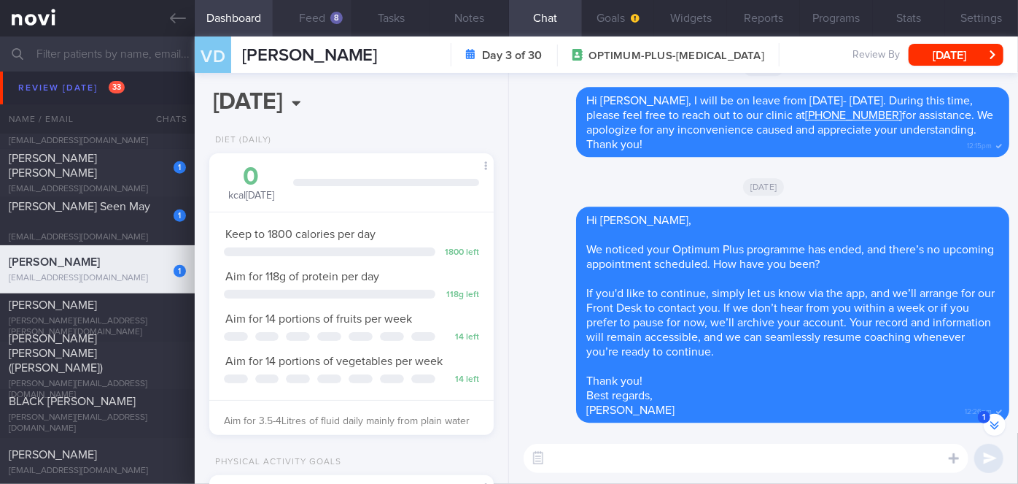
click at [326, 22] on button "Feed 8" at bounding box center [312, 18] width 79 height 36
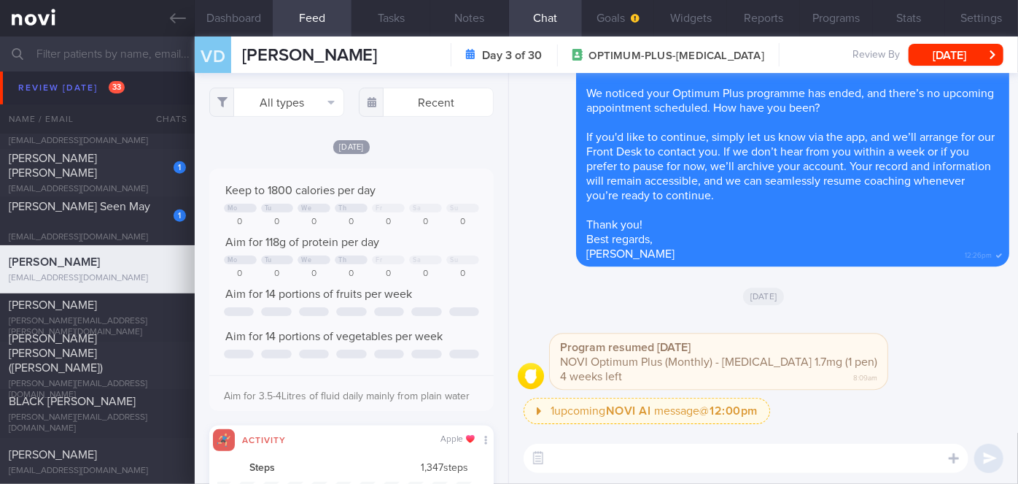
click at [712, 455] on textarea at bounding box center [746, 457] width 445 height 29
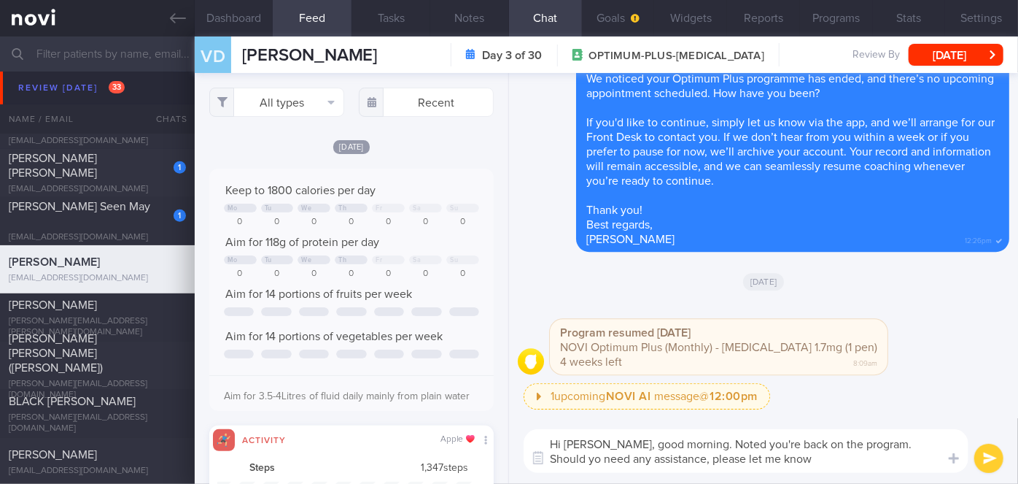
click at [935, 443] on textarea "Hi [PERSON_NAME], good morning. Noted you're back on the program. Should yo nee…" at bounding box center [746, 451] width 445 height 44
click at [654, 457] on textarea "Hi [PERSON_NAME], good morning. Noted you're back on the program. Should you ne…" at bounding box center [746, 451] width 445 height 44
click at [869, 462] on textarea "Hi [PERSON_NAME], good morning. Noted you're back on the program. Should you ne…" at bounding box center [746, 451] width 445 height 44
type textarea "Hi [PERSON_NAME], good morning. Noted you're back on the program. Should you ne…"
click at [984, 462] on button "submit" at bounding box center [988, 457] width 29 height 29
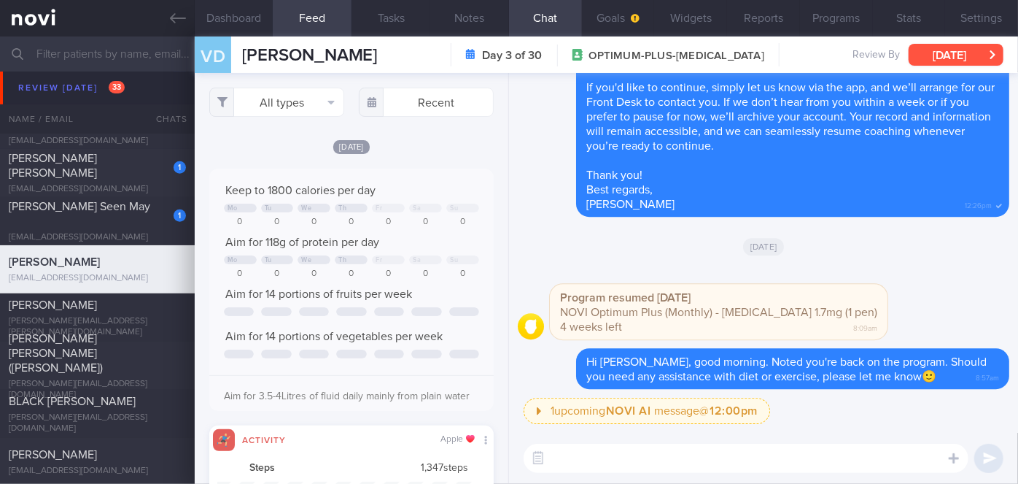
click at [963, 55] on button "[DATE]" at bounding box center [956, 55] width 95 height 22
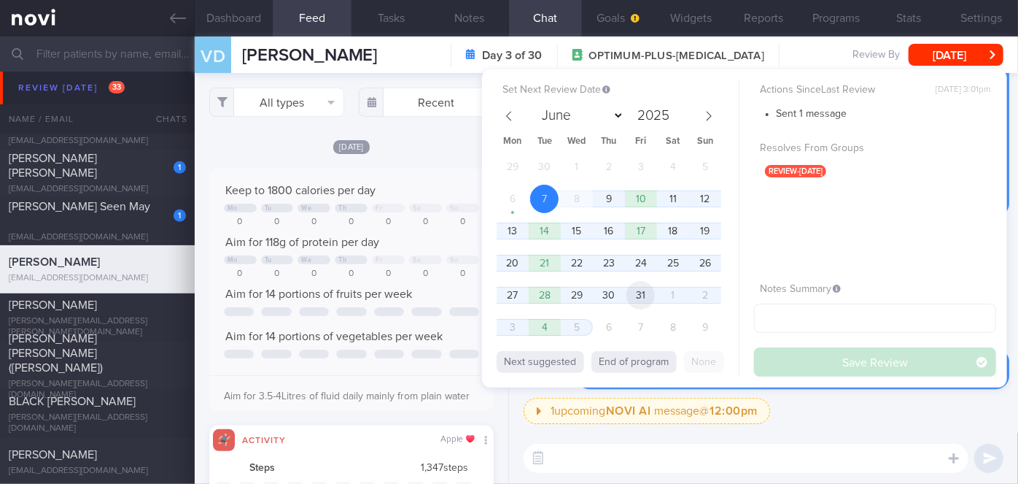
click at [641, 299] on span "31" at bounding box center [641, 295] width 28 height 28
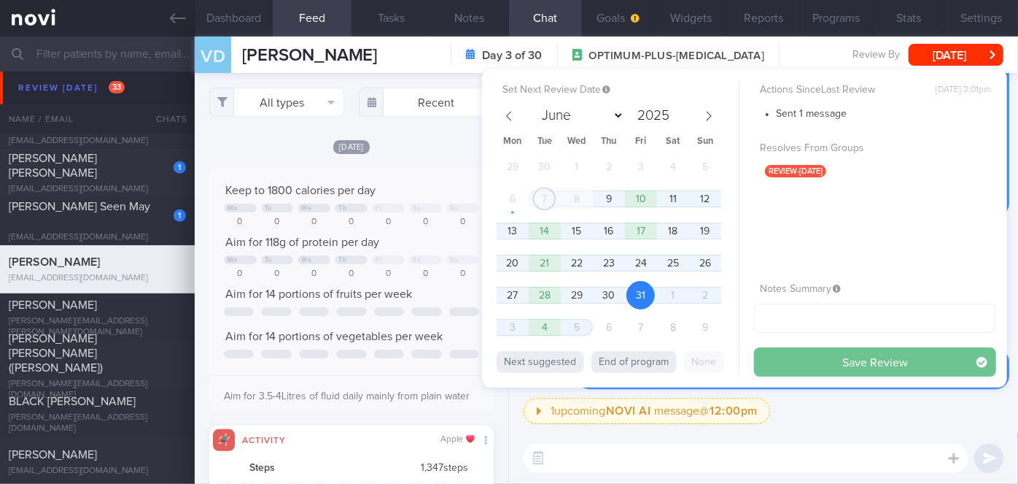
click at [815, 363] on button "Save Review" at bounding box center [875, 361] width 242 height 29
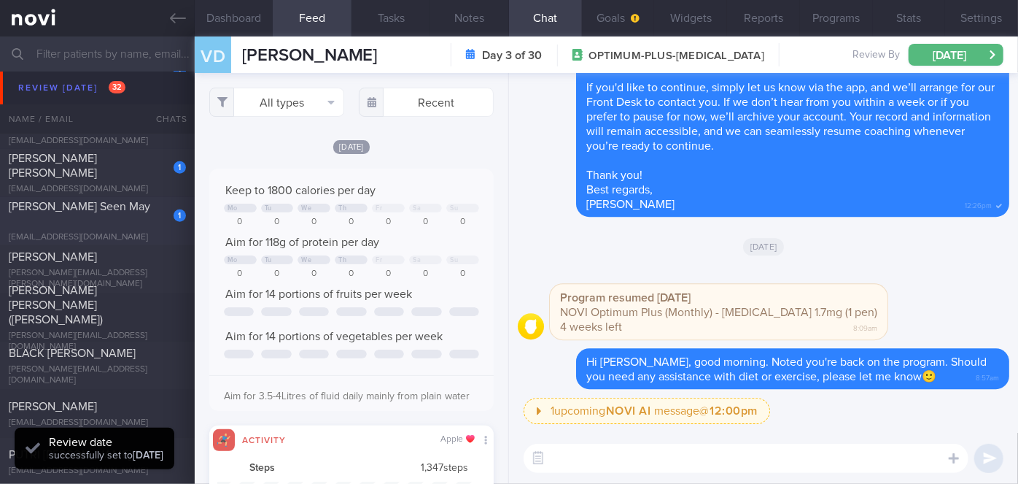
scroll to position [127, 255]
click at [144, 217] on div "[PERSON_NAME] Seen May" at bounding box center [96, 213] width 174 height 29
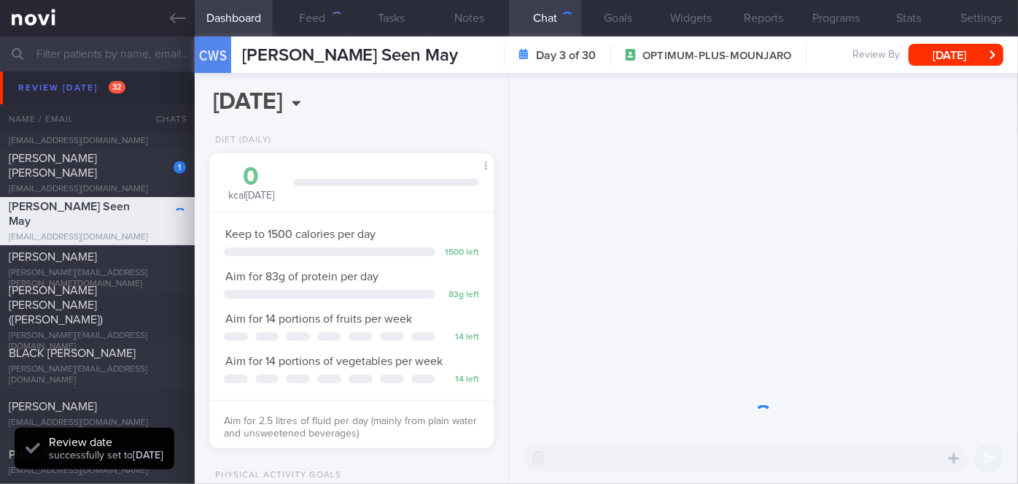
scroll to position [144, 249]
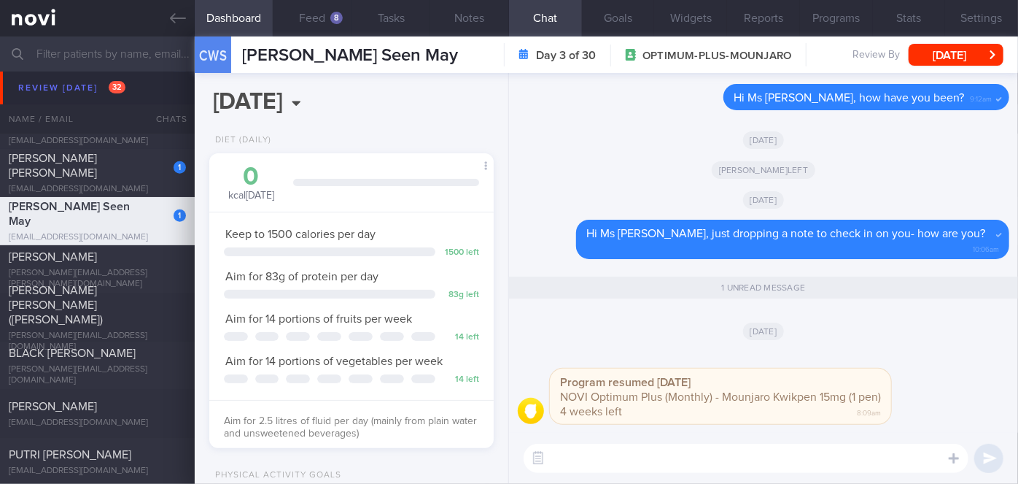
click at [641, 462] on textarea at bounding box center [746, 457] width 445 height 29
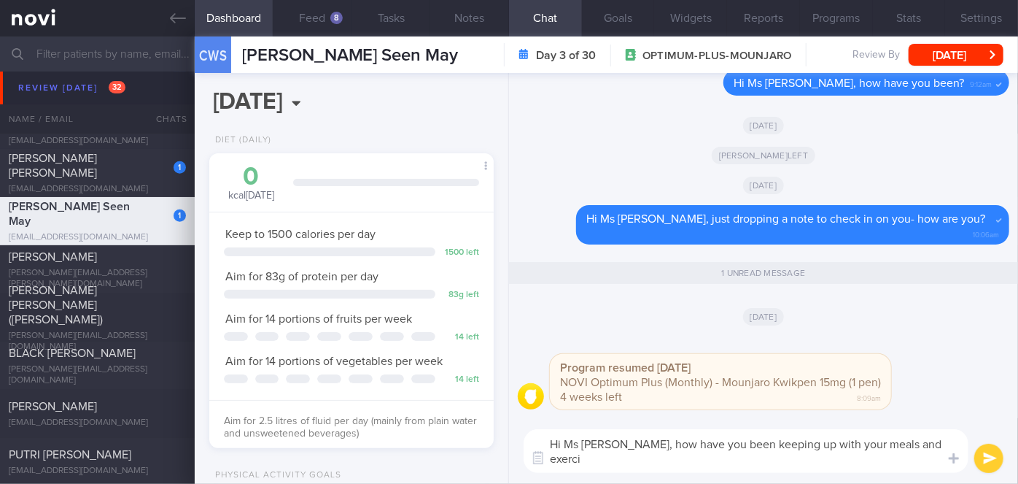
scroll to position [0, 0]
type textarea "Hi Ms [PERSON_NAME], how have you been keeping up with your meals and exercise?"
click at [991, 466] on button "submit" at bounding box center [988, 457] width 29 height 29
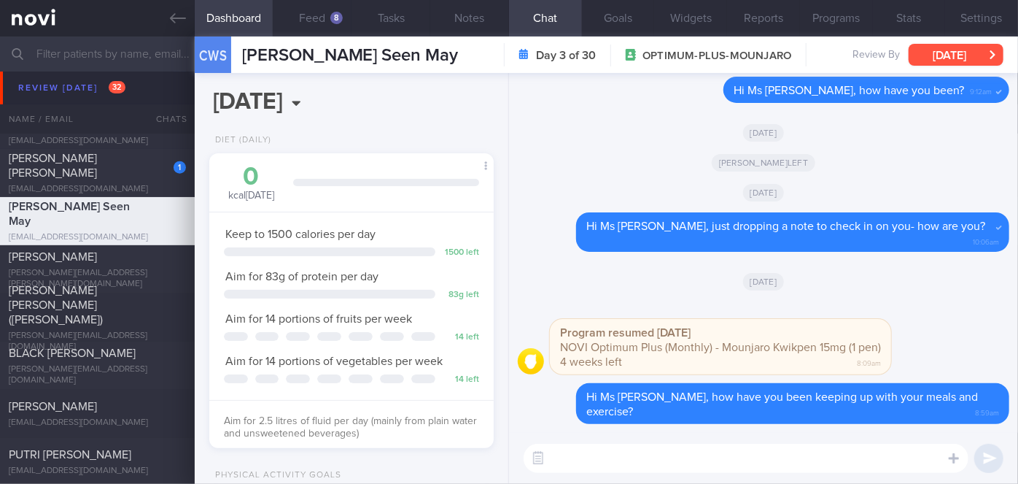
click at [976, 50] on button "[DATE]" at bounding box center [956, 55] width 95 height 22
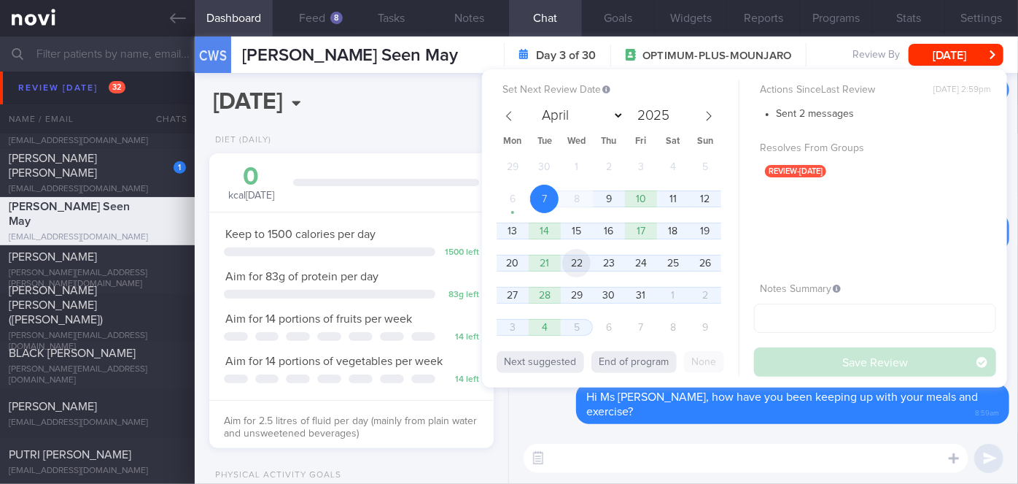
click at [573, 262] on span "22" at bounding box center [576, 263] width 28 height 28
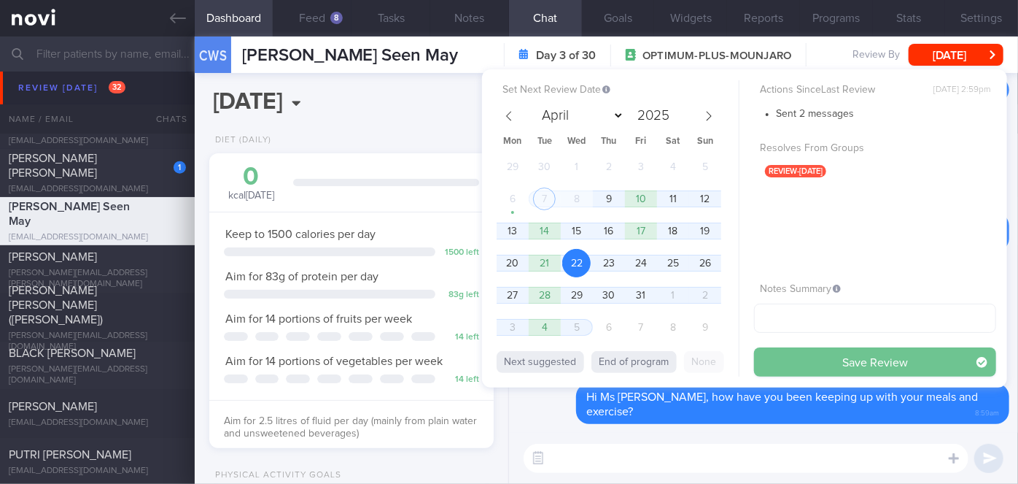
click at [878, 350] on button "Save Review" at bounding box center [875, 361] width 242 height 29
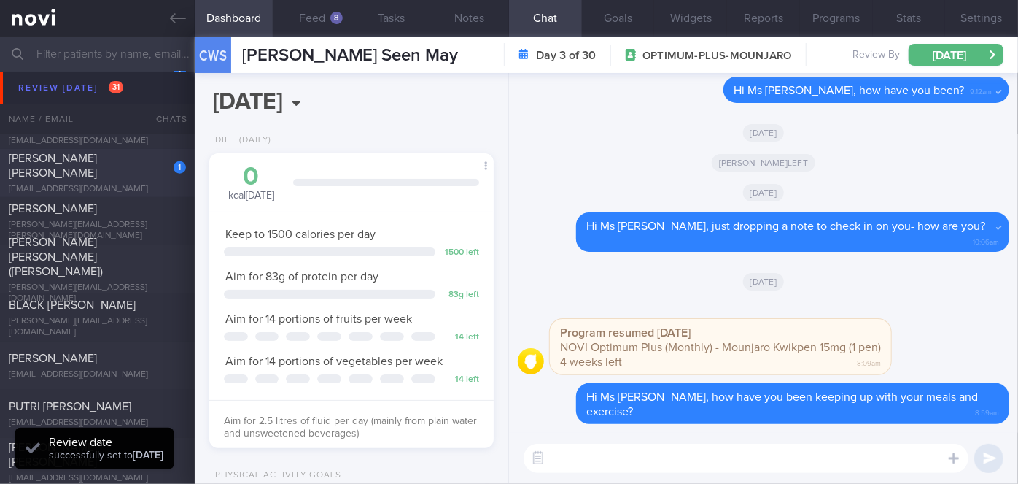
click at [97, 161] on span "[PERSON_NAME] [PERSON_NAME]" at bounding box center [53, 165] width 88 height 26
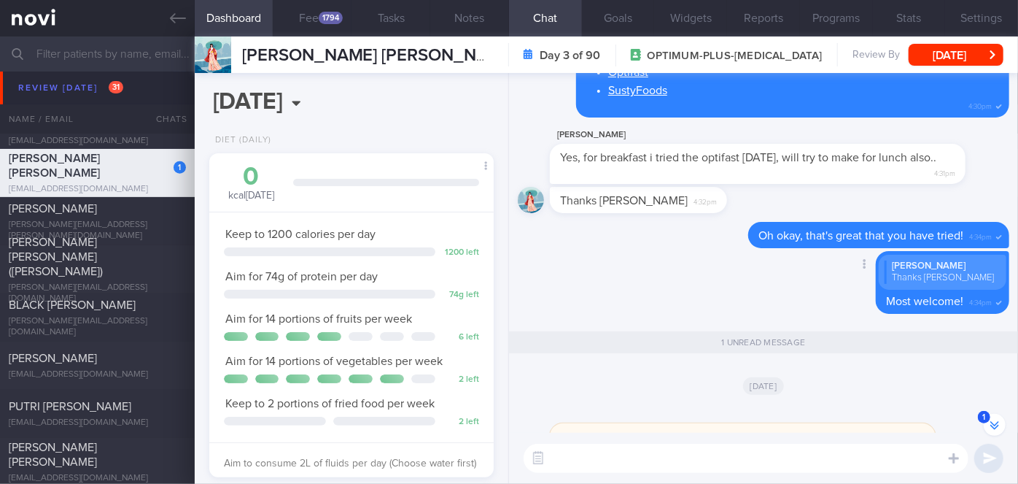
scroll to position [-347, 0]
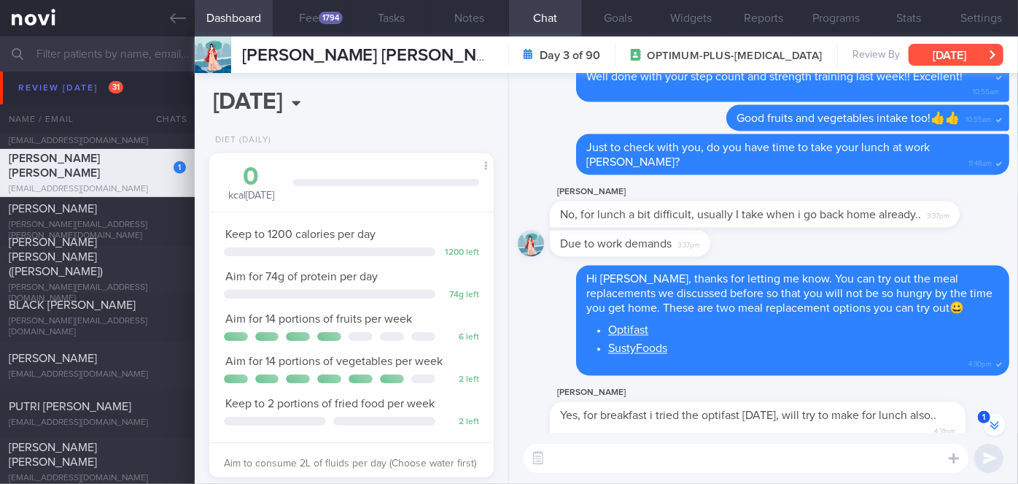
click at [961, 53] on button "[DATE]" at bounding box center [956, 55] width 95 height 22
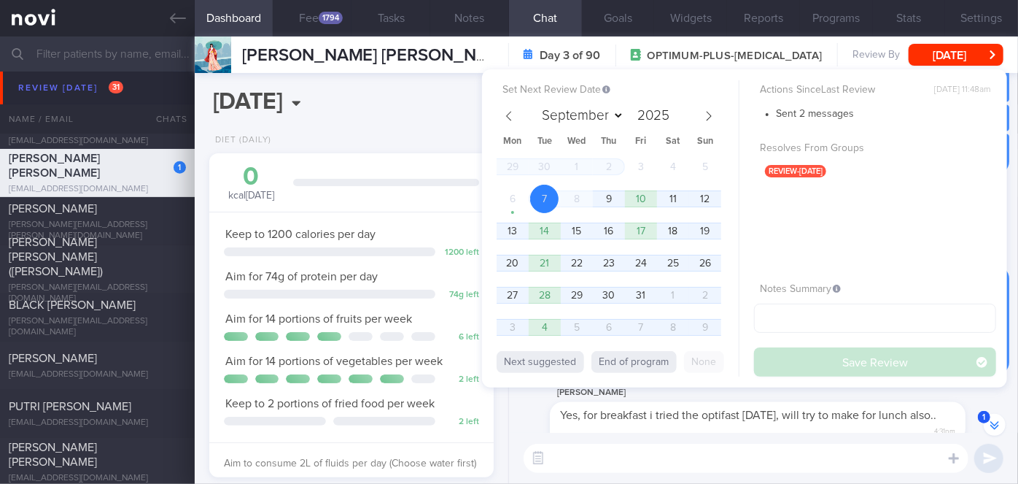
click at [532, 414] on div "[PERSON_NAME] Yes, for breakfast i tried the optifast [DATE], will try to make …" at bounding box center [764, 414] width 492 height 61
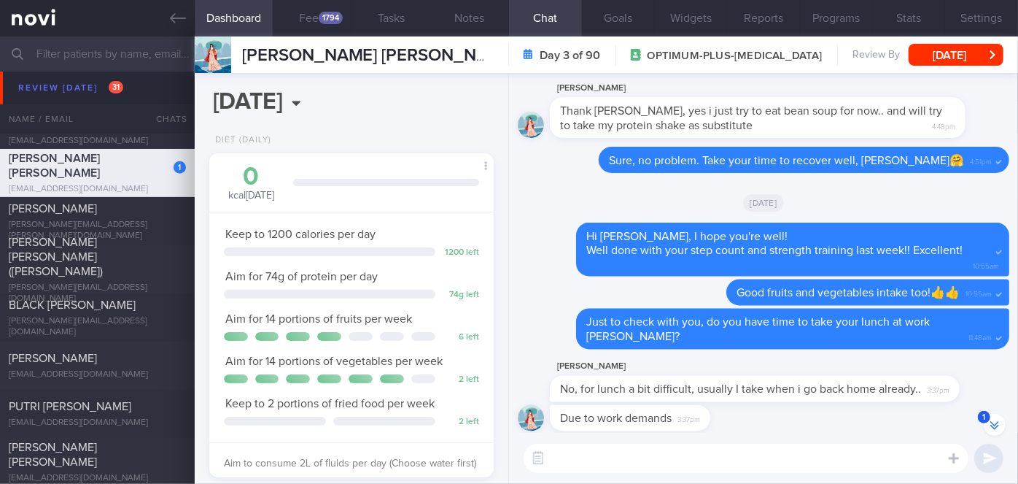
scroll to position [-763, 0]
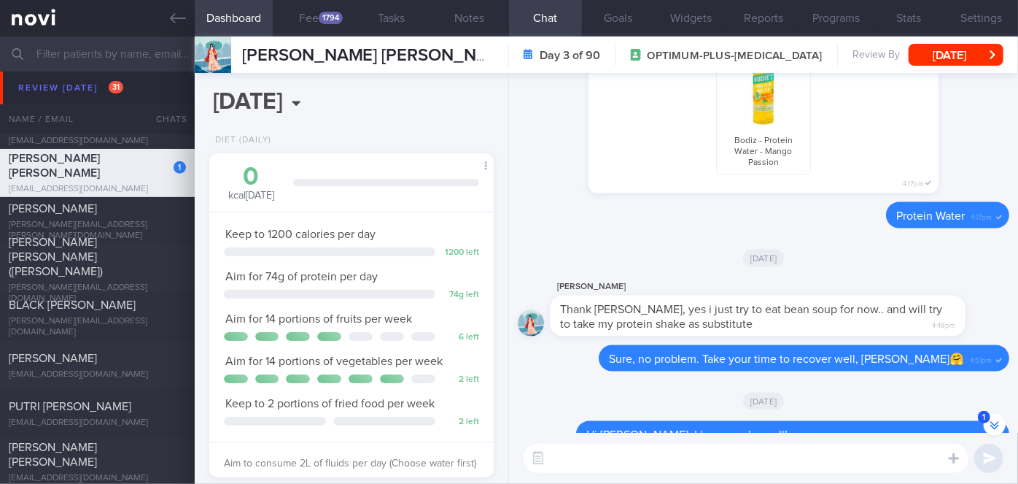
click at [974, 42] on div "[PERSON_NAME] [PERSON_NAME] [PERSON_NAME] [EMAIL_ADDRESS][DOMAIN_NAME] Day 3 of…" at bounding box center [606, 54] width 823 height 36
click at [957, 57] on button "[DATE]" at bounding box center [956, 55] width 95 height 22
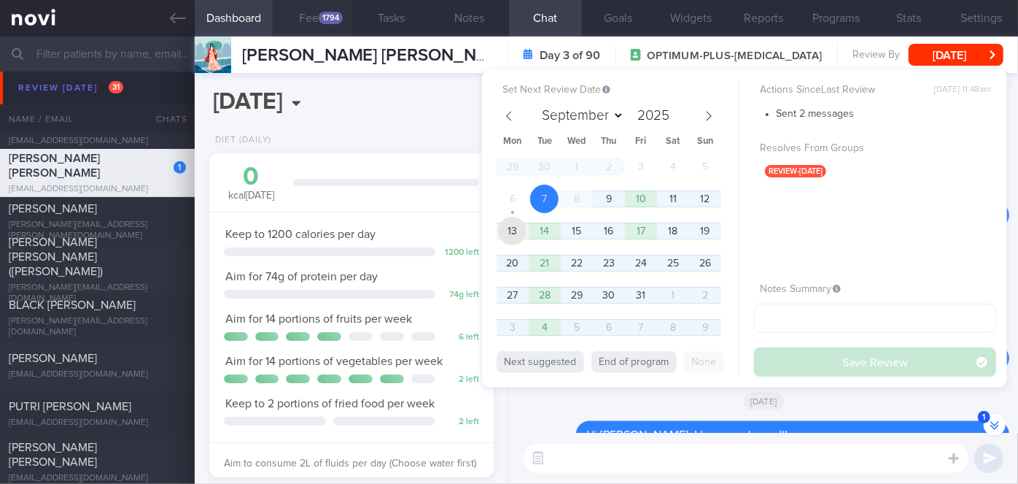
click at [503, 236] on span "13" at bounding box center [512, 231] width 28 height 28
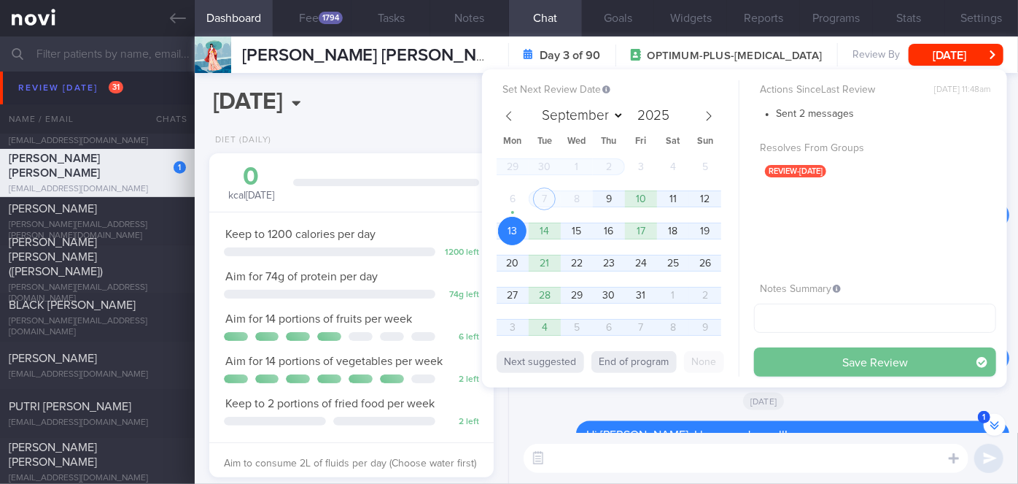
click at [804, 362] on button "Save Review" at bounding box center [875, 361] width 242 height 29
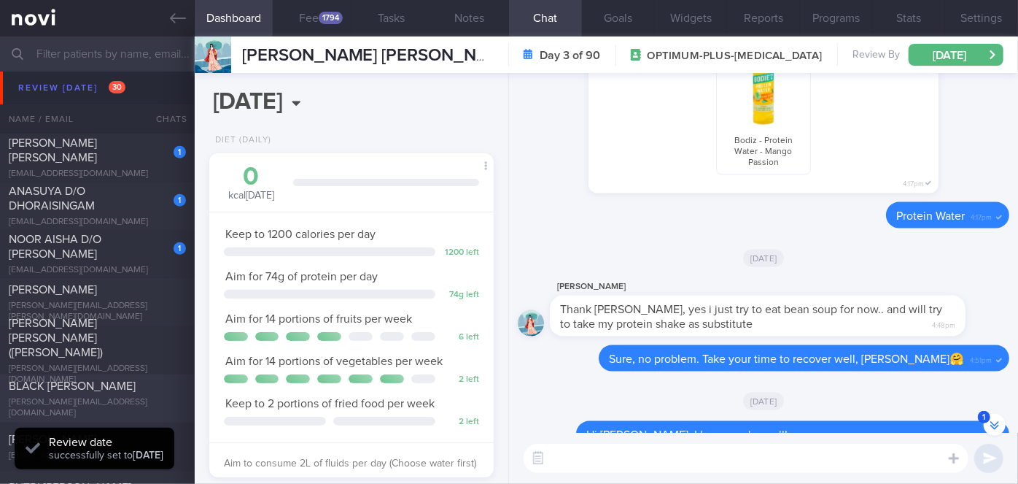
scroll to position [5901, 0]
click at [69, 256] on div "NOOR AISHA D/O [PERSON_NAME]" at bounding box center [96, 250] width 174 height 29
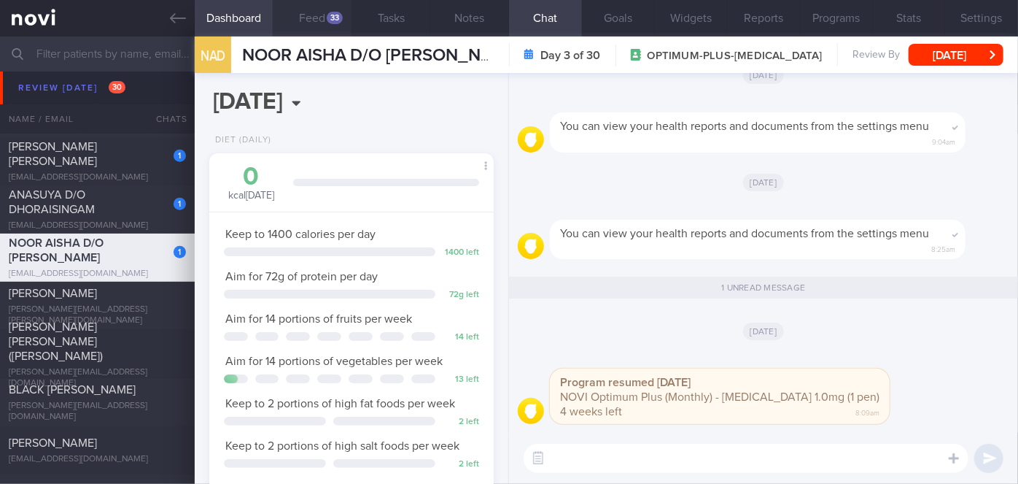
click at [333, 20] on div "33" at bounding box center [335, 18] width 16 height 12
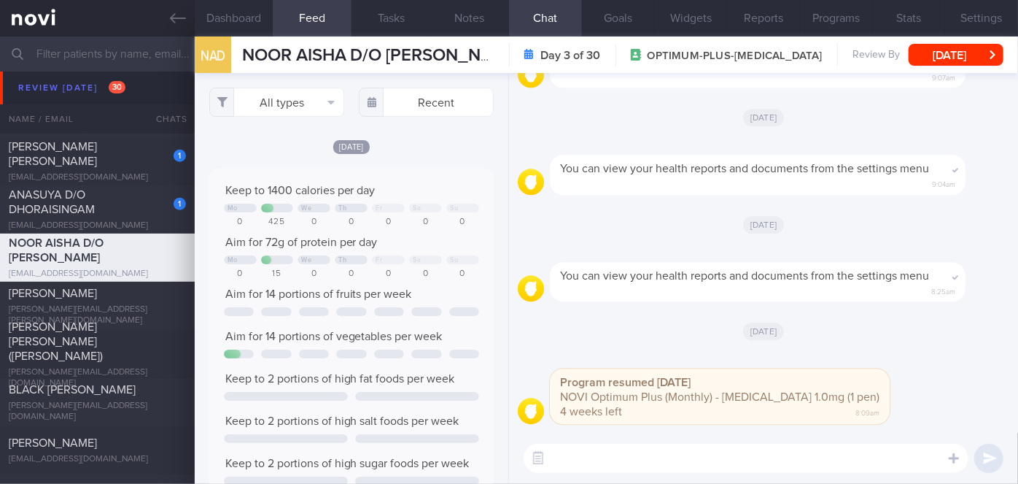
click at [637, 457] on textarea at bounding box center [746, 457] width 445 height 29
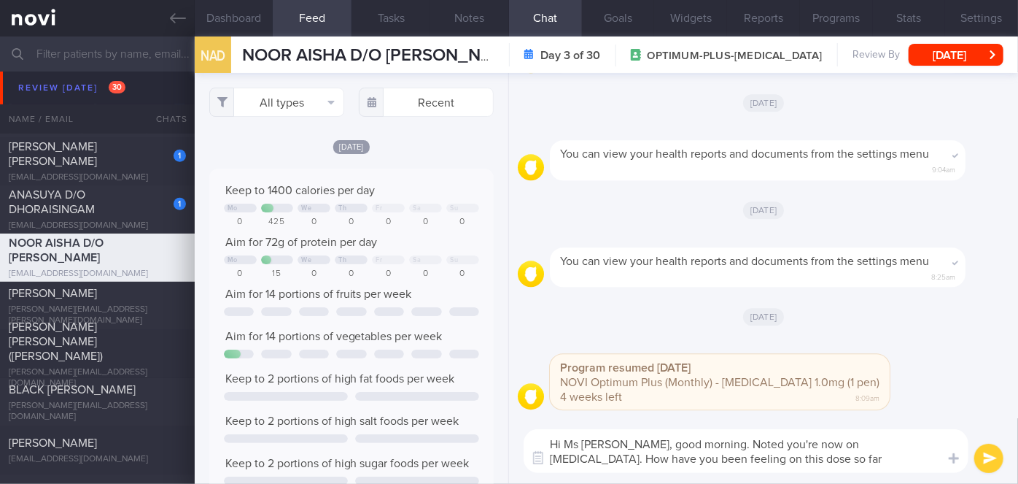
type textarea "Hi Ms [PERSON_NAME], good morning. Noted you're now on [MEDICAL_DATA]. How have…"
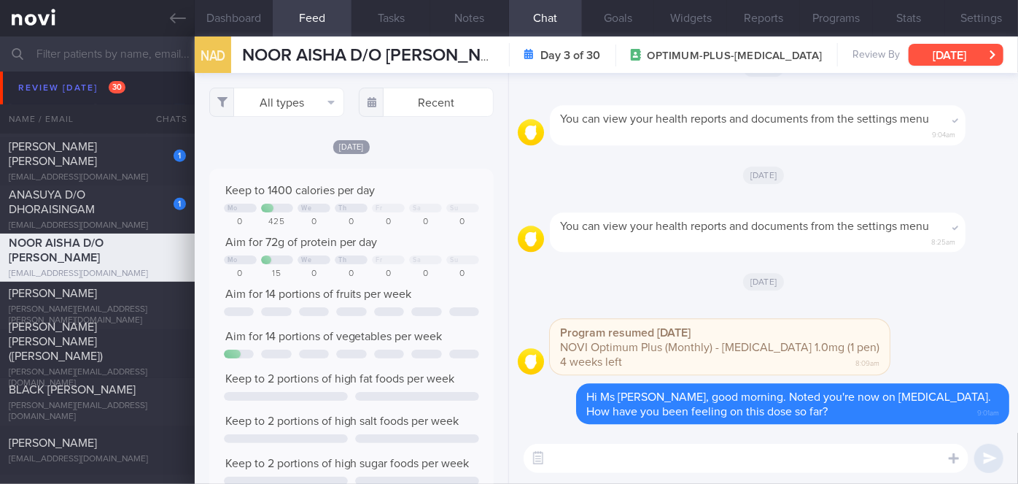
click at [937, 61] on button "[DATE]" at bounding box center [956, 55] width 95 height 22
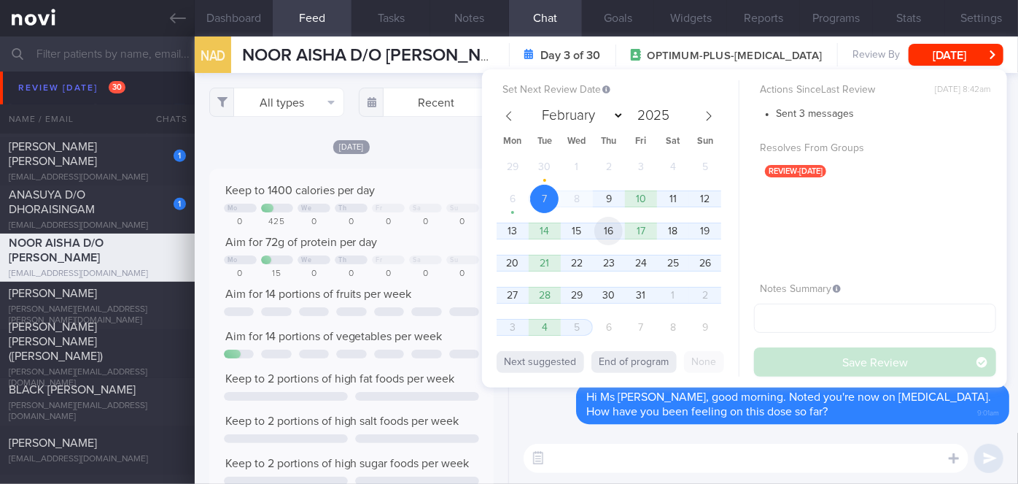
click at [599, 228] on span "16" at bounding box center [608, 231] width 28 height 28
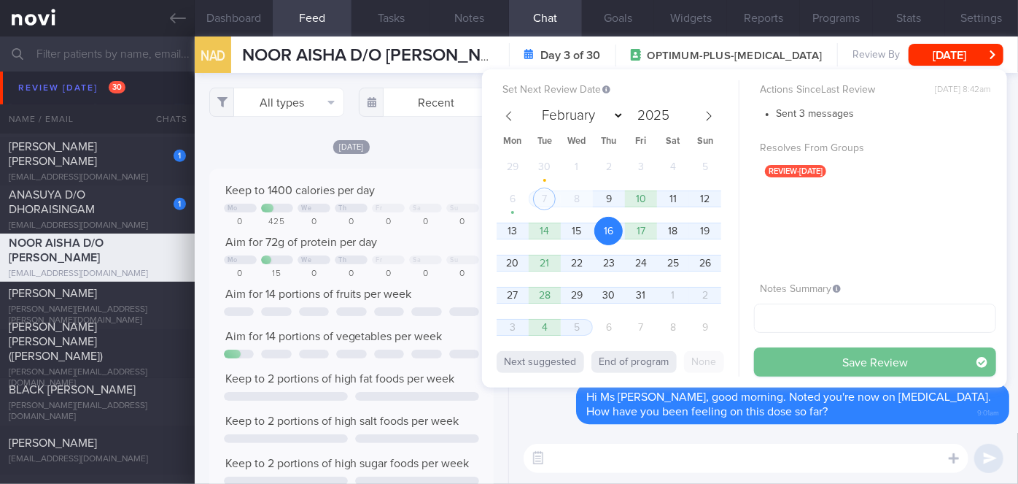
click at [784, 362] on button "Save Review" at bounding box center [875, 361] width 242 height 29
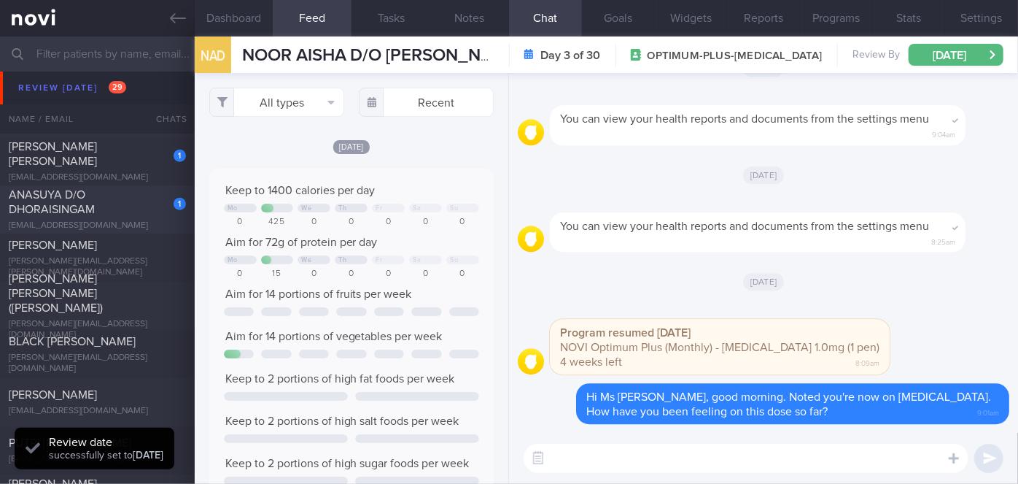
click at [95, 208] on div "ANASUYA D/O DHORAISINGAM" at bounding box center [96, 201] width 174 height 29
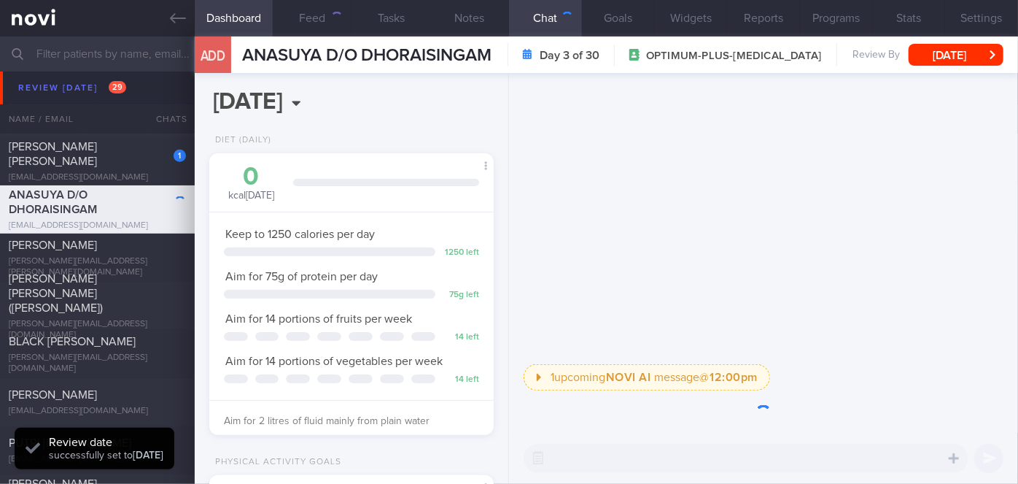
scroll to position [144, 249]
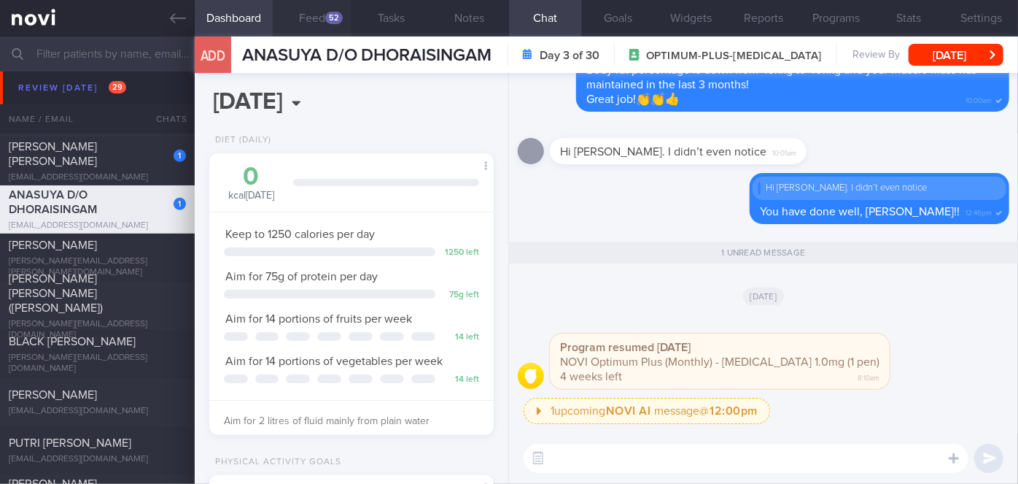
click at [332, 18] on div "52" at bounding box center [334, 18] width 18 height 12
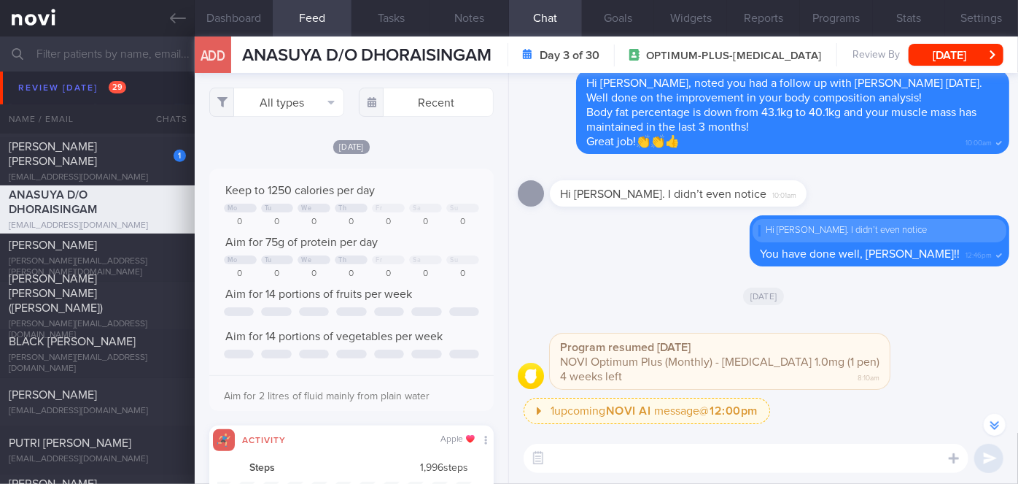
scroll to position [-265, 0]
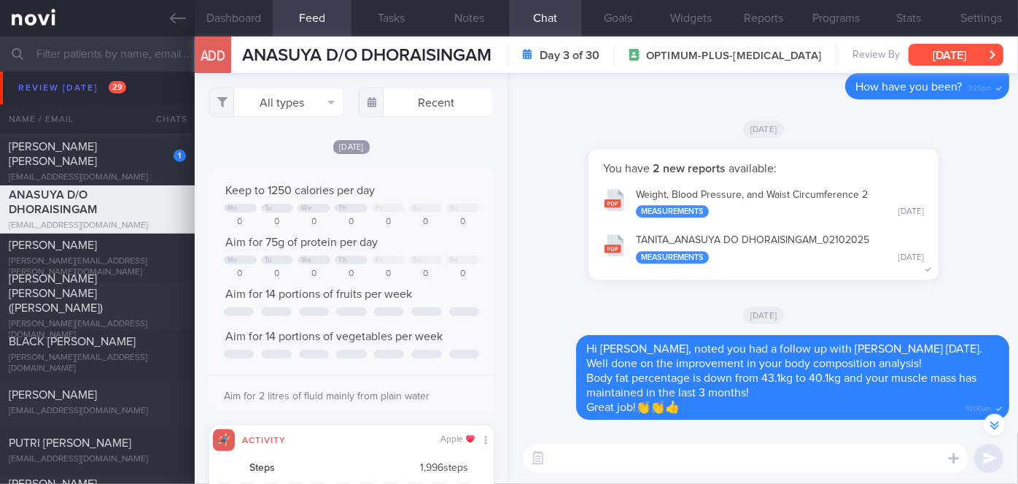
click at [938, 57] on button "[DATE]" at bounding box center [956, 55] width 95 height 22
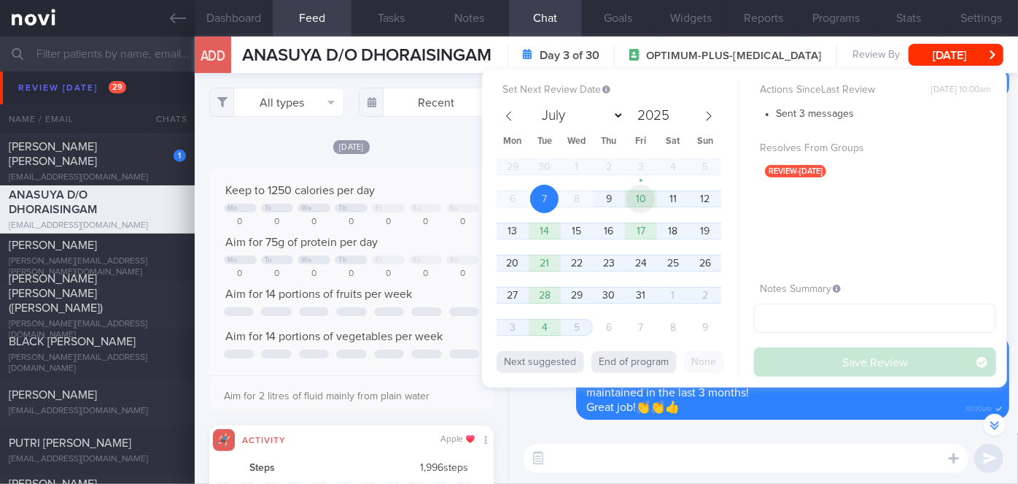
click at [637, 204] on span "10" at bounding box center [641, 199] width 28 height 28
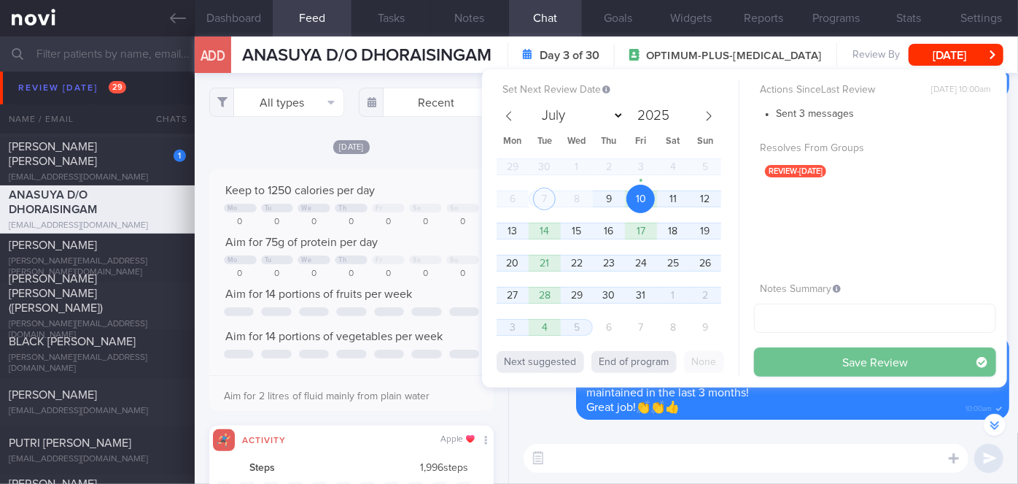
click at [773, 365] on button "Save Review" at bounding box center [875, 361] width 242 height 29
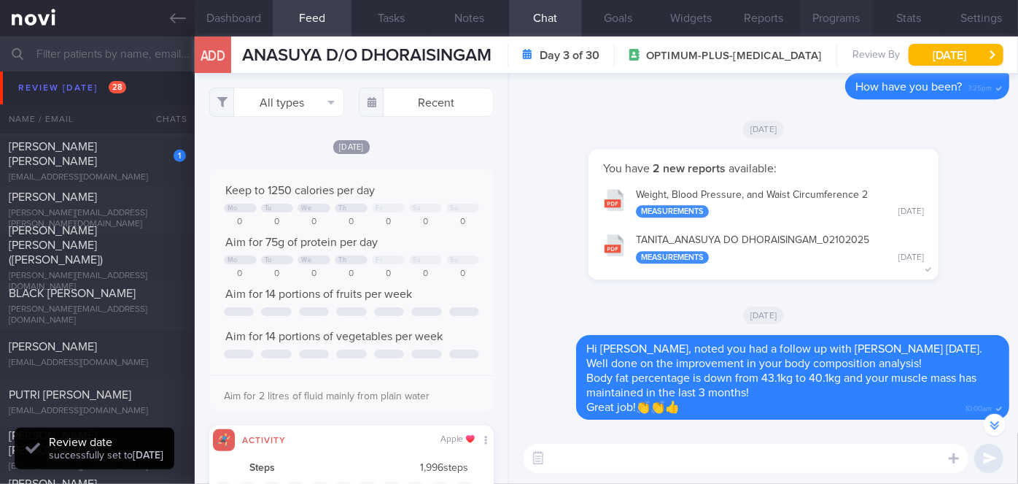
click at [820, 18] on button "Programs" at bounding box center [836, 18] width 73 height 36
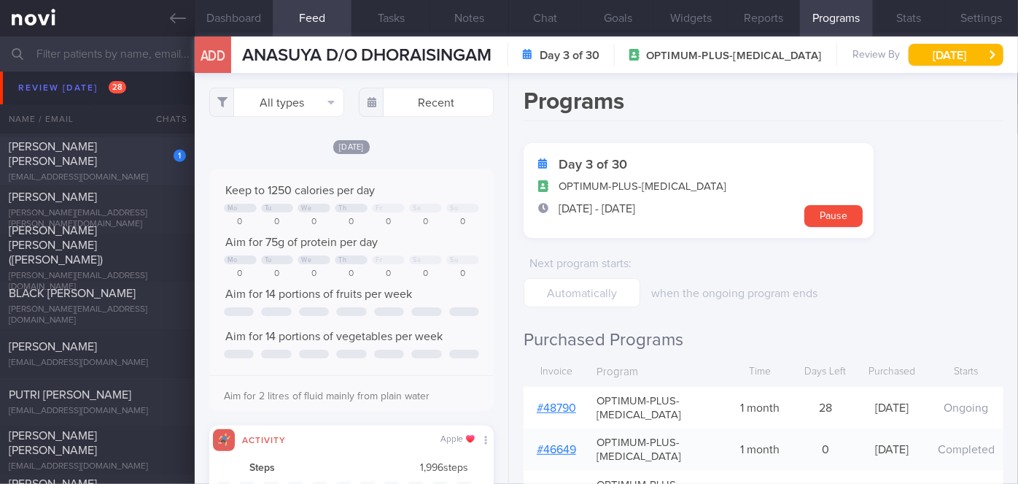
click at [173, 172] on div "[EMAIL_ADDRESS][DOMAIN_NAME]" at bounding box center [97, 177] width 177 height 11
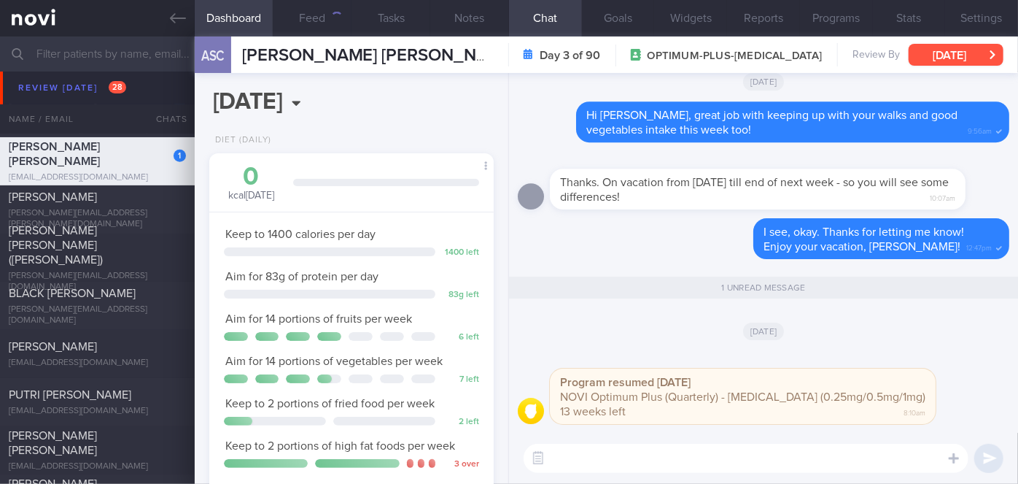
click at [961, 51] on button "[DATE]" at bounding box center [956, 55] width 95 height 22
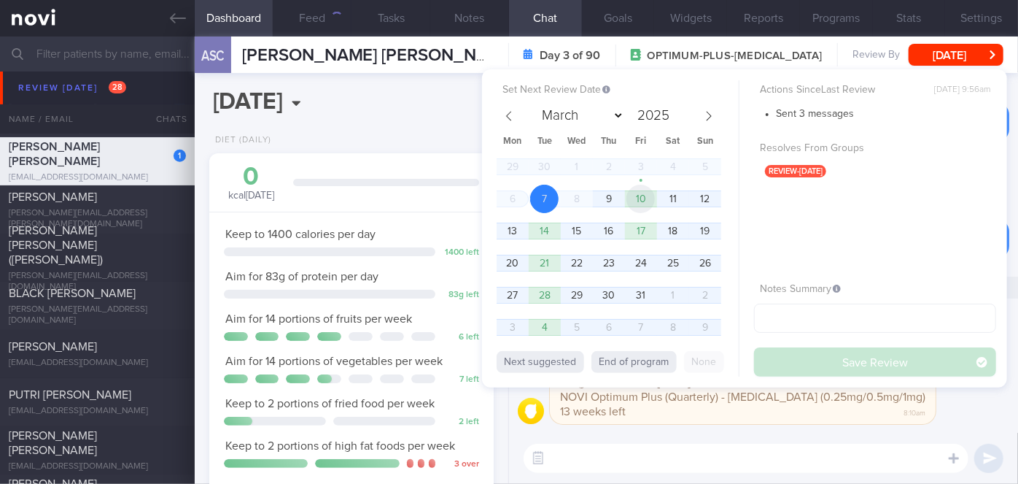
click at [650, 193] on span "10" at bounding box center [641, 199] width 28 height 28
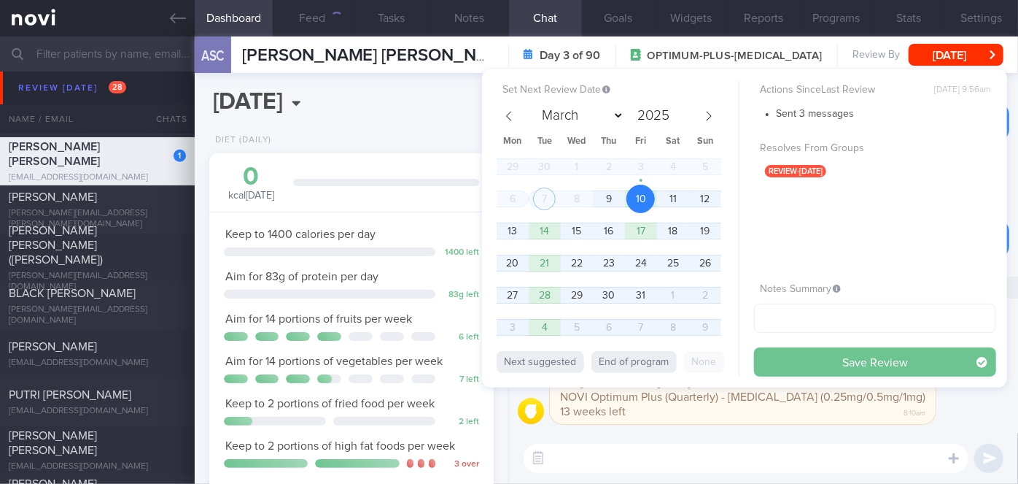
click at [779, 371] on button "Save Review" at bounding box center [875, 361] width 242 height 29
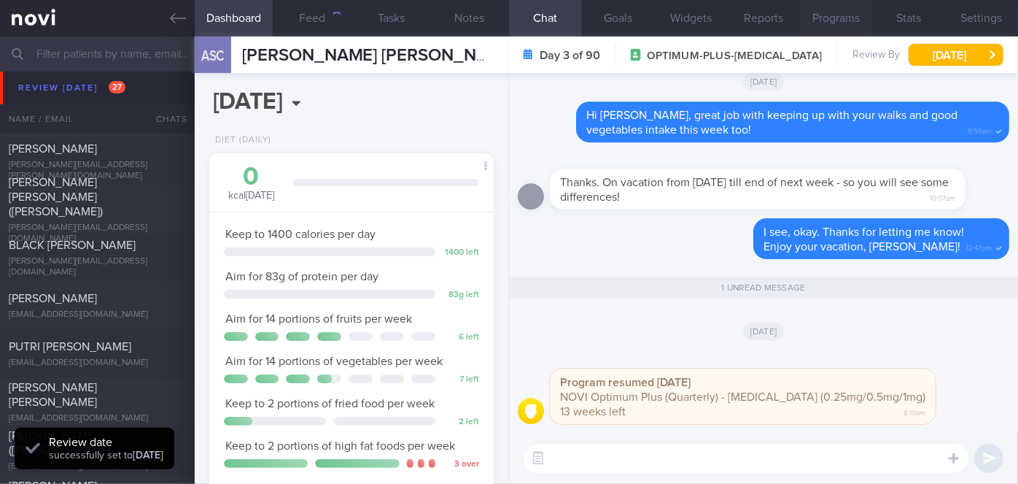
click at [859, 20] on button "Programs" at bounding box center [836, 18] width 73 height 36
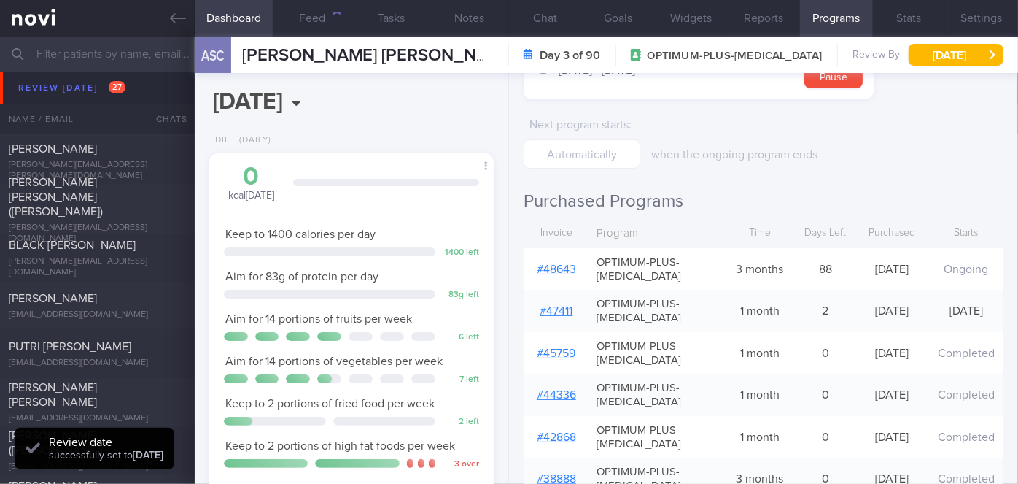
scroll to position [132, 0]
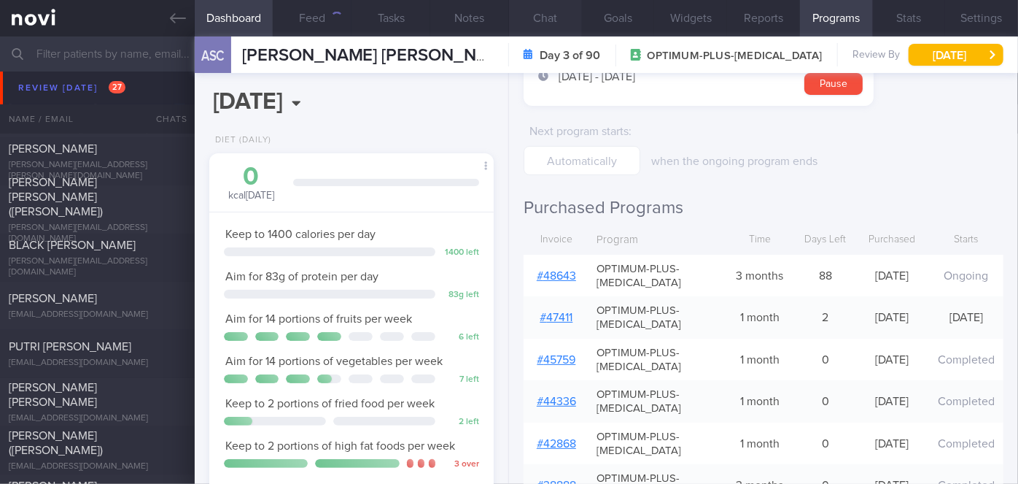
click at [560, 23] on button "Chat" at bounding box center [545, 18] width 73 height 36
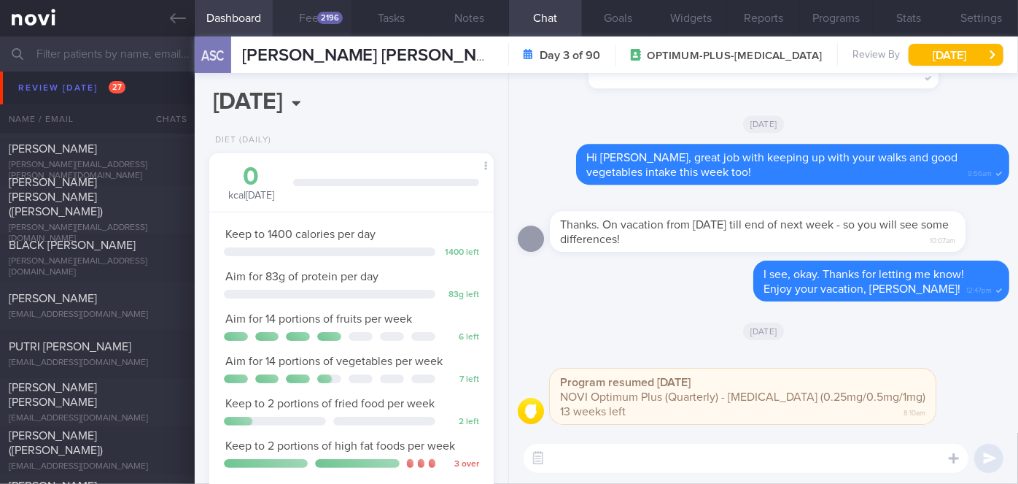
click at [323, 16] on div "2196" at bounding box center [330, 18] width 26 height 12
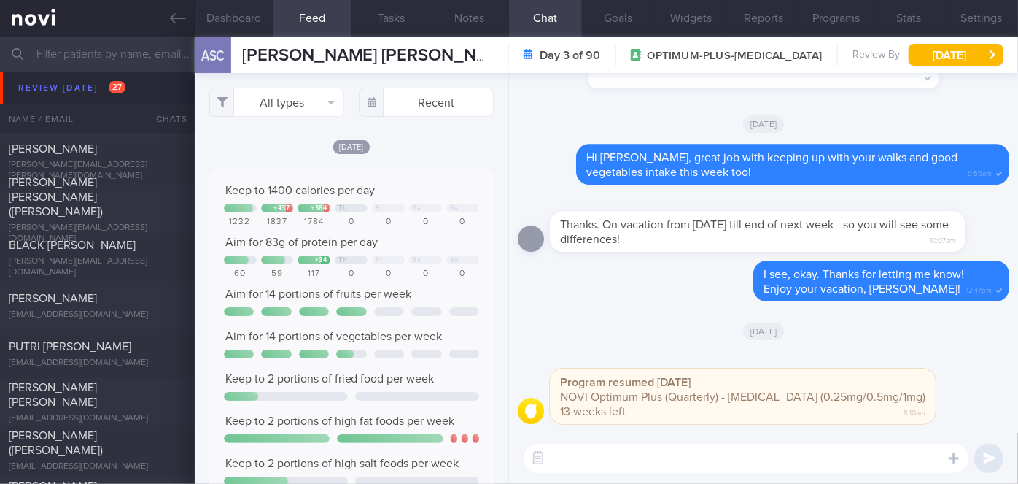
scroll to position [63, 255]
click at [929, 61] on button "[DATE]" at bounding box center [956, 55] width 95 height 22
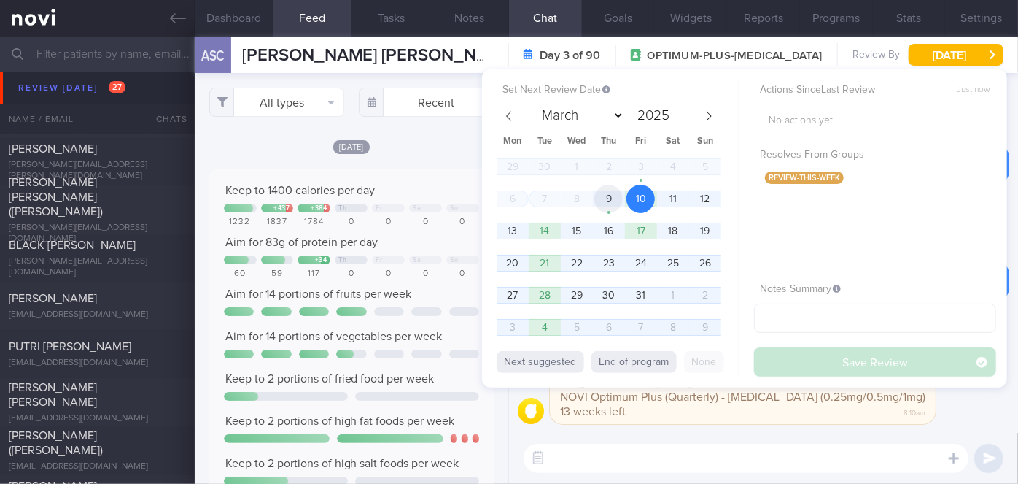
click at [604, 202] on span "9" at bounding box center [608, 199] width 28 height 28
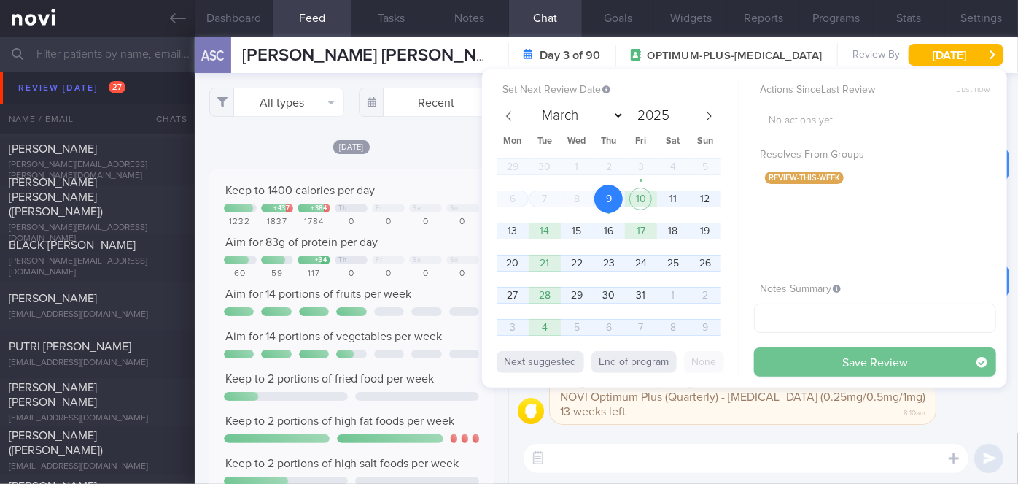
click at [789, 355] on button "Save Review" at bounding box center [875, 361] width 242 height 29
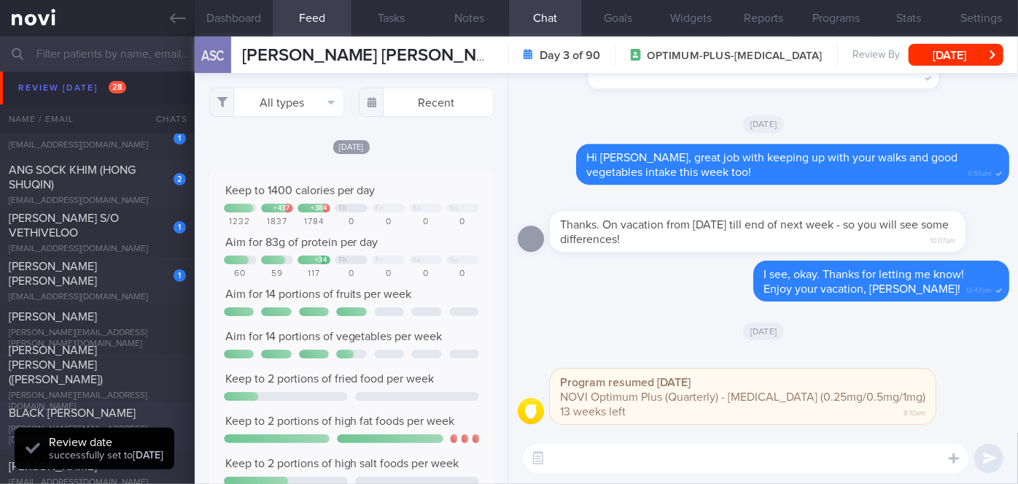
scroll to position [5636, 0]
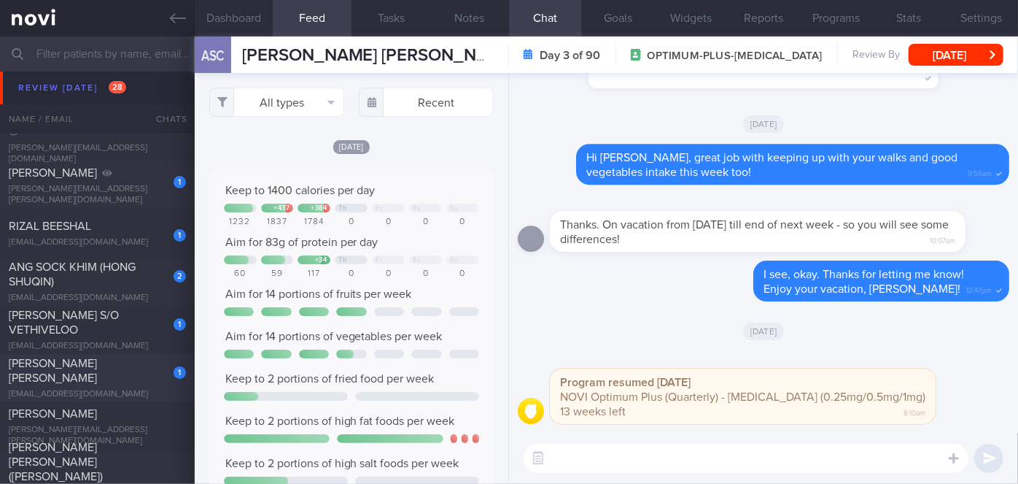
click at [149, 389] on div "[EMAIL_ADDRESS][DOMAIN_NAME]" at bounding box center [97, 394] width 177 height 11
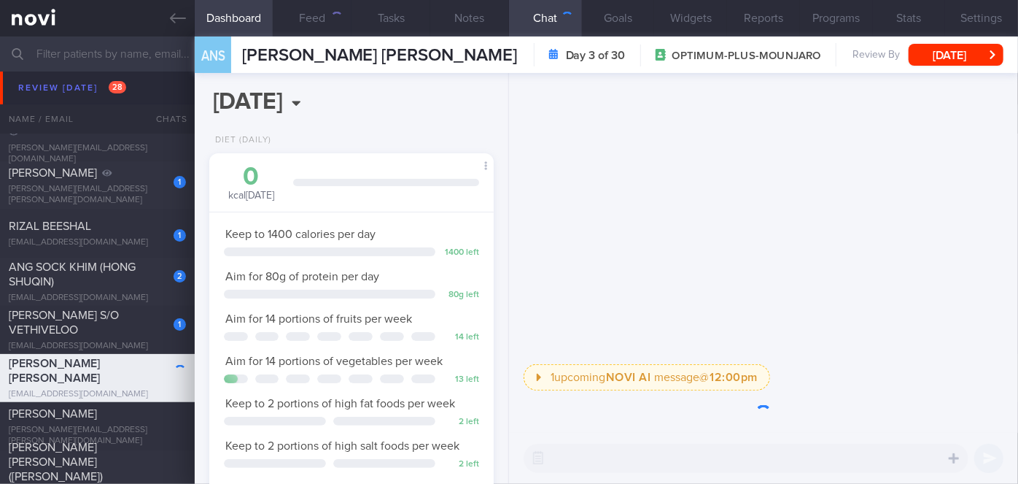
scroll to position [144, 249]
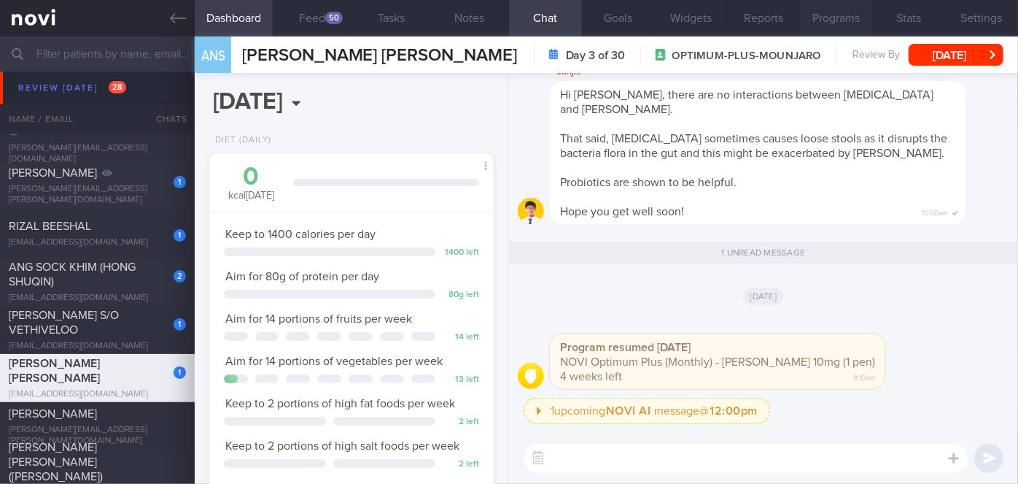
click at [834, 21] on button "Programs" at bounding box center [836, 18] width 73 height 36
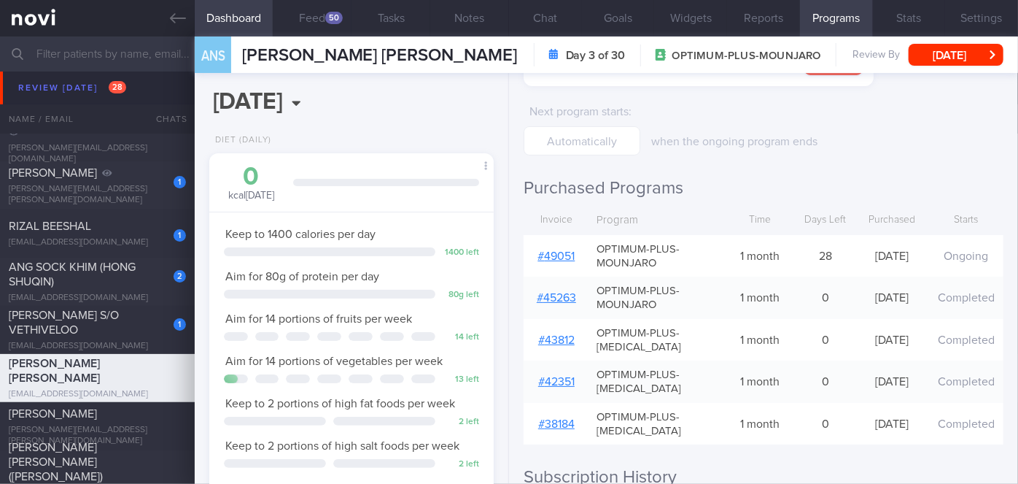
scroll to position [378, 0]
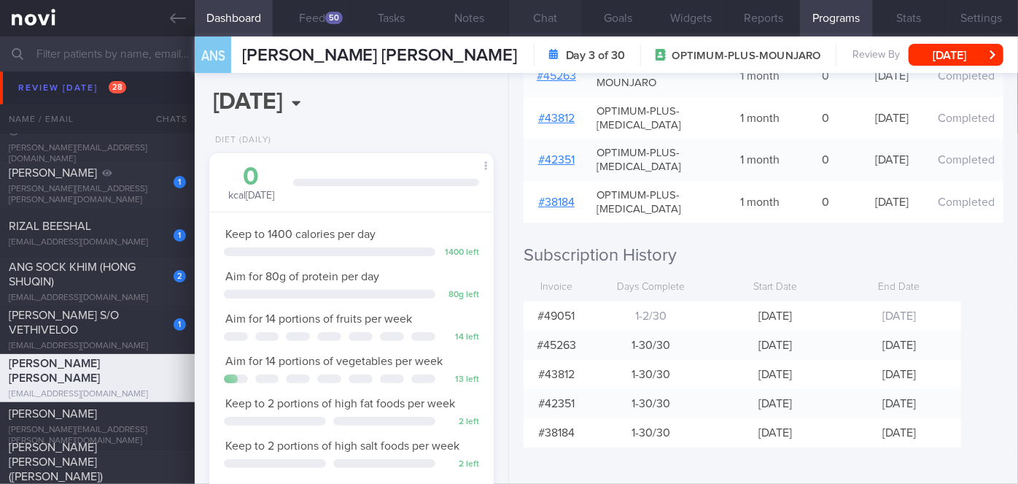
click at [540, 19] on button "Chat" at bounding box center [545, 18] width 73 height 36
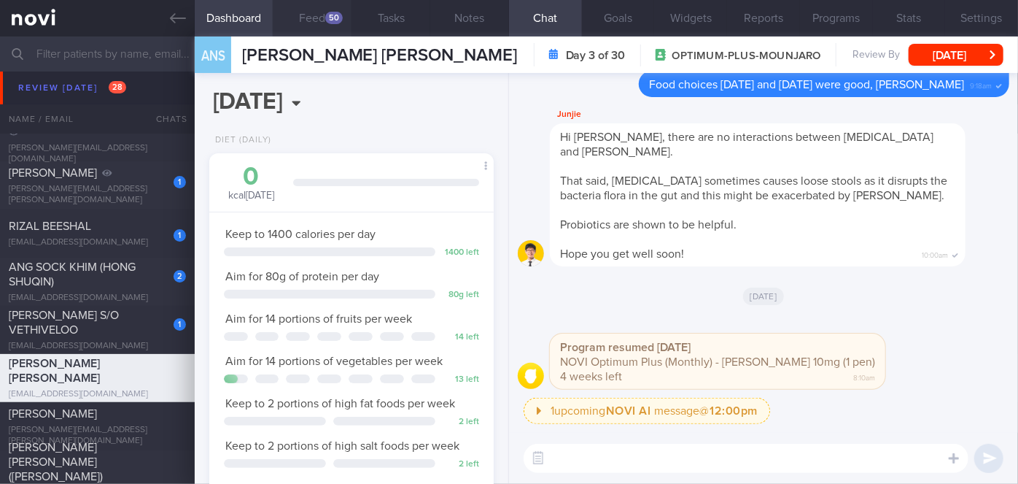
click at [307, 25] on button "Feed 50" at bounding box center [312, 18] width 79 height 36
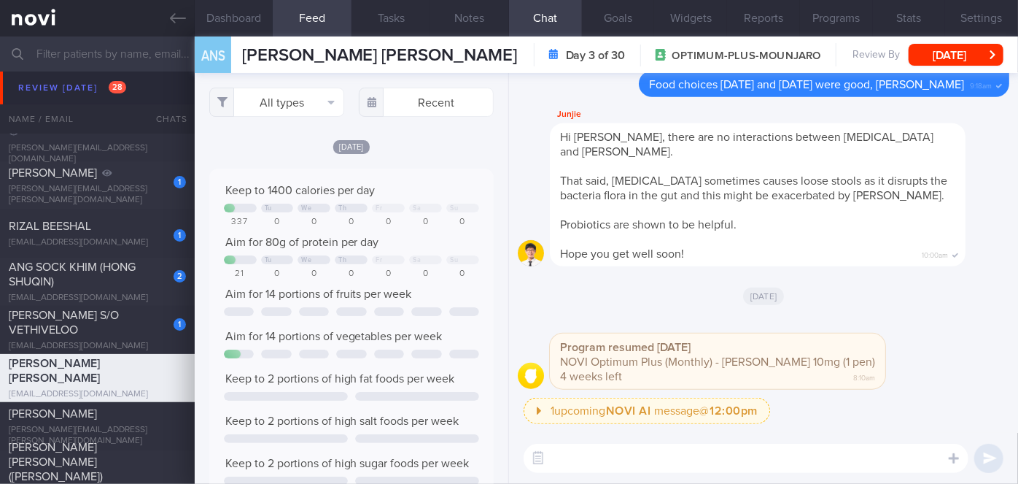
scroll to position [63, 255]
click at [967, 63] on button "[DATE]" at bounding box center [956, 55] width 95 height 22
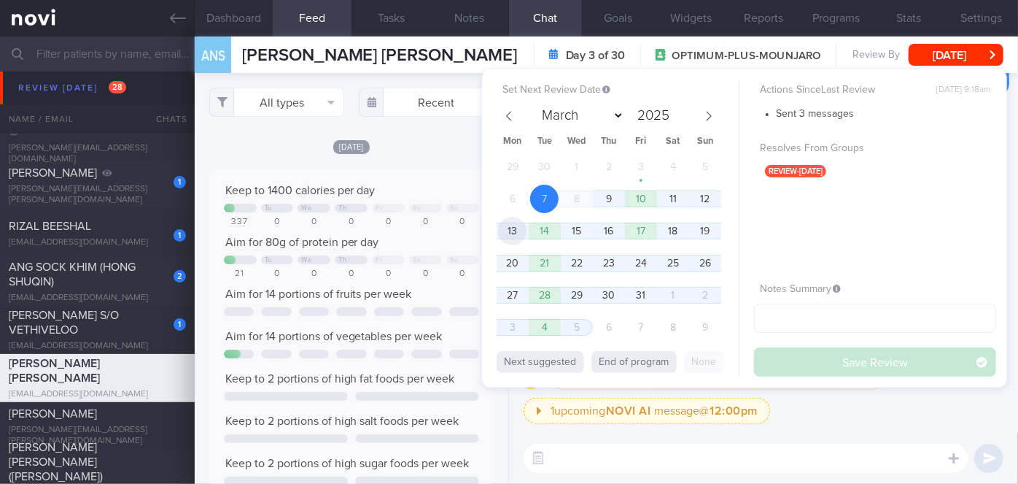
click at [519, 234] on span "13" at bounding box center [512, 231] width 28 height 28
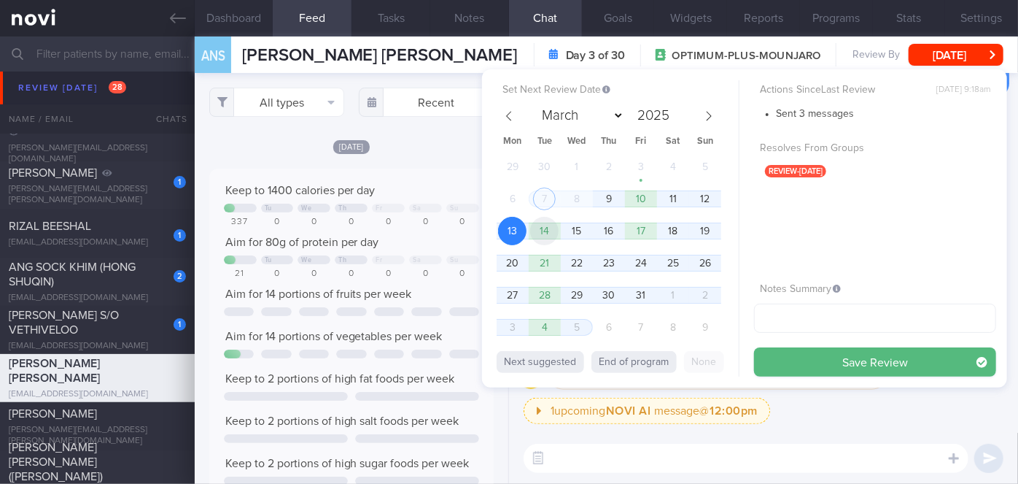
click at [549, 239] on span "14" at bounding box center [544, 231] width 28 height 28
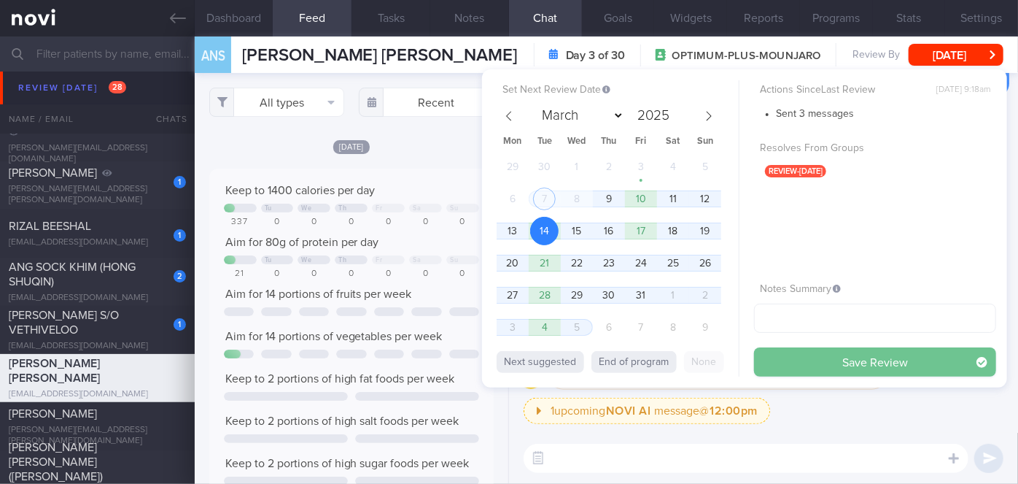
click at [847, 361] on button "Save Review" at bounding box center [875, 361] width 242 height 29
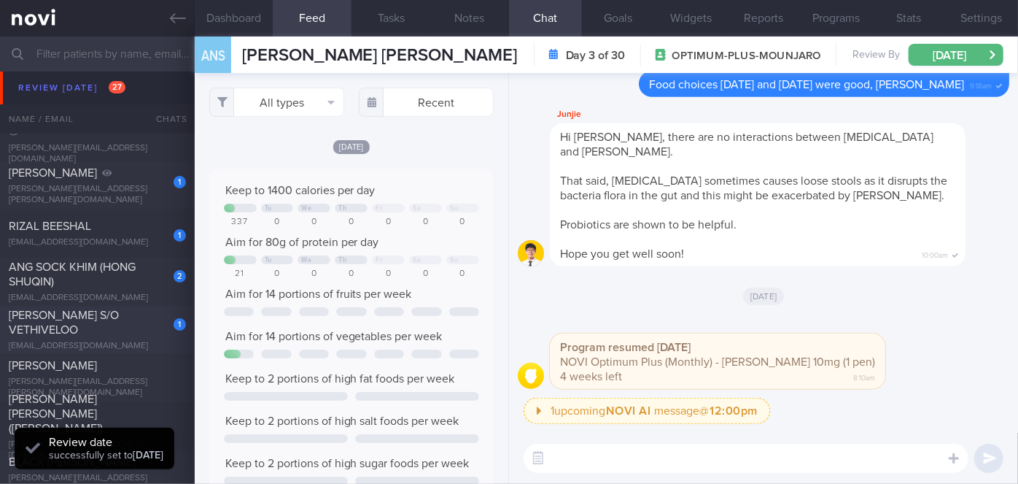
click at [142, 331] on div "[PERSON_NAME] S/O VETHIVELOO" at bounding box center [96, 322] width 174 height 29
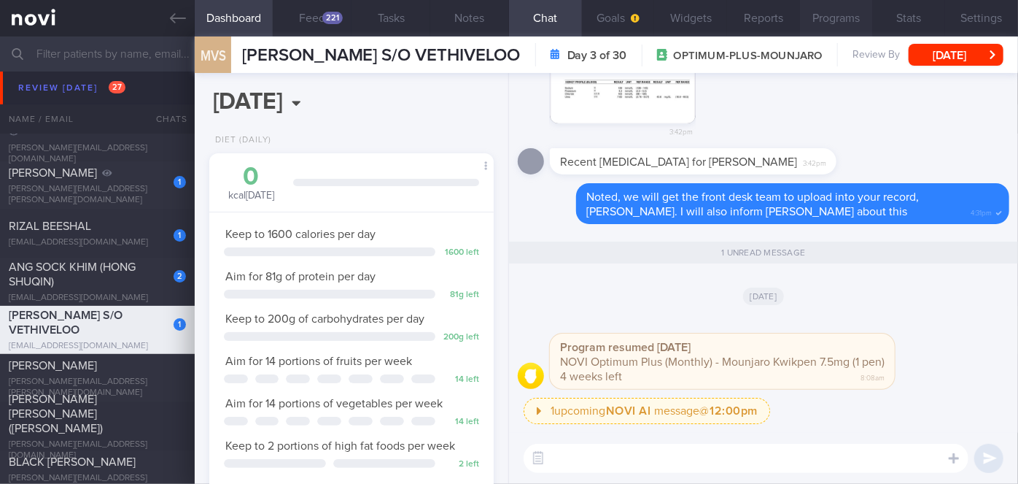
click at [843, 31] on button "Programs" at bounding box center [836, 18] width 73 height 36
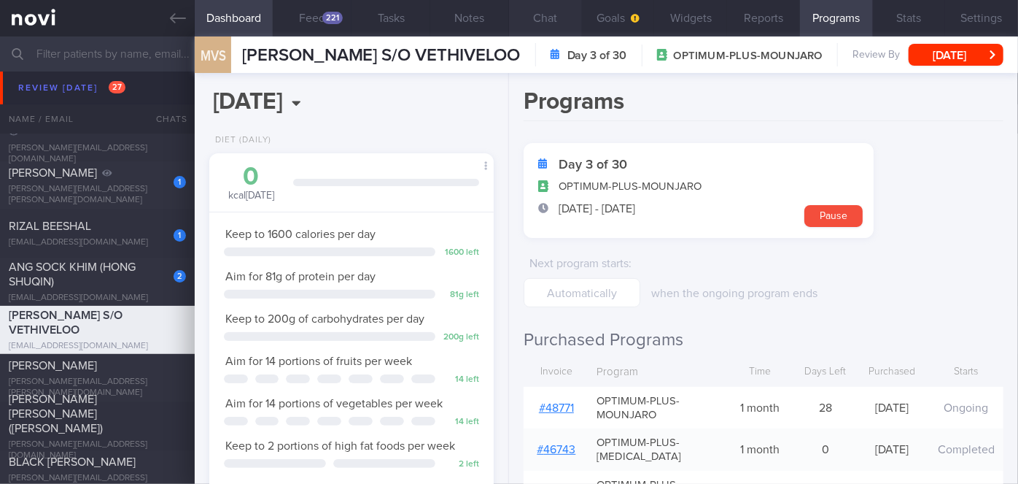
click at [545, 17] on button "Chat" at bounding box center [545, 18] width 73 height 36
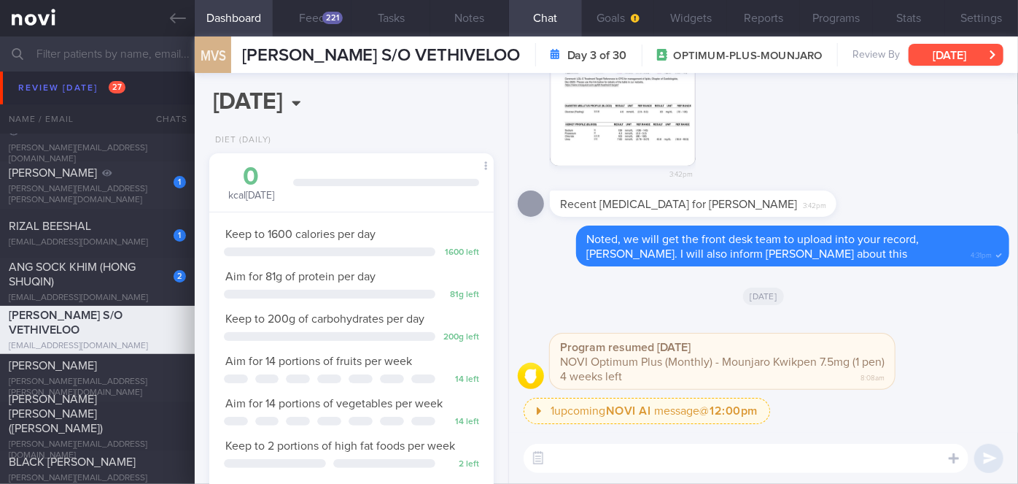
click at [926, 58] on button "[DATE]" at bounding box center [956, 55] width 95 height 22
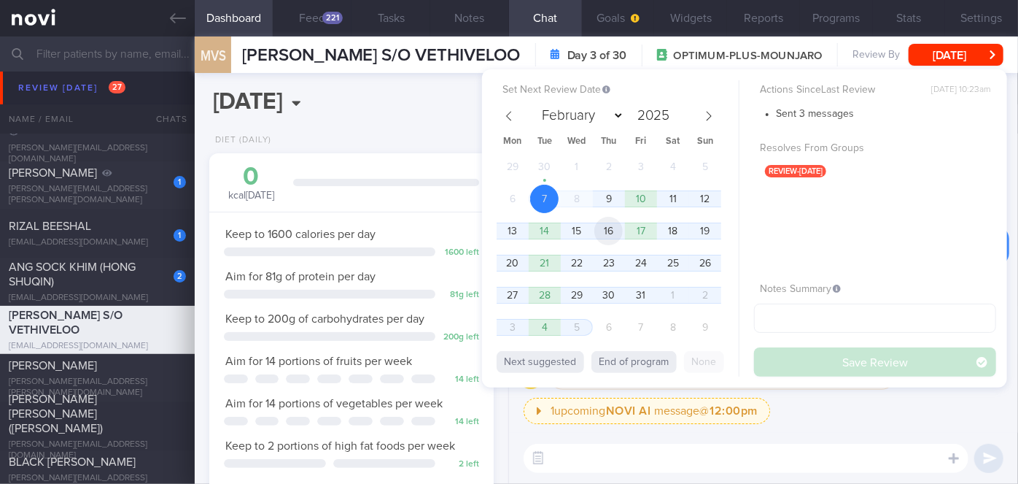
click at [617, 236] on span "16" at bounding box center [608, 231] width 28 height 28
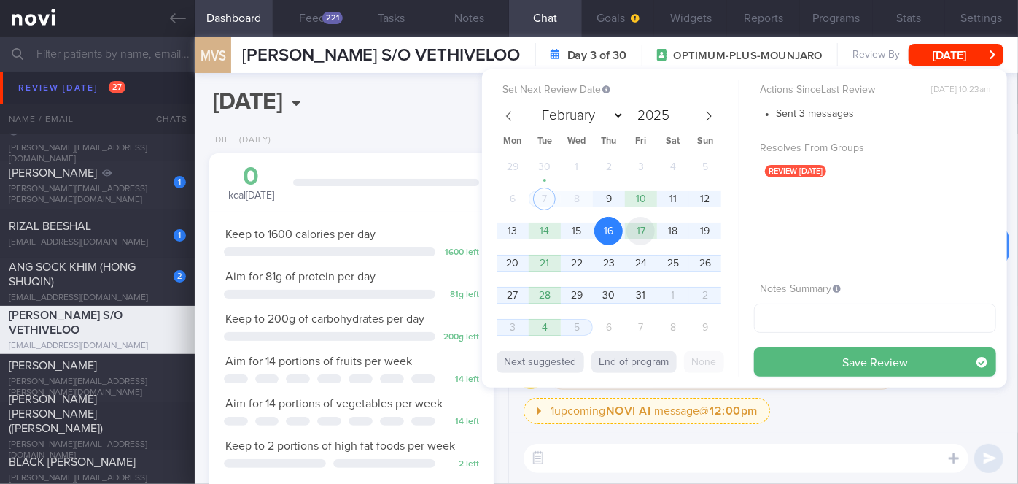
click at [636, 236] on span "17" at bounding box center [641, 231] width 28 height 28
click at [791, 353] on button "Save Review" at bounding box center [875, 361] width 242 height 29
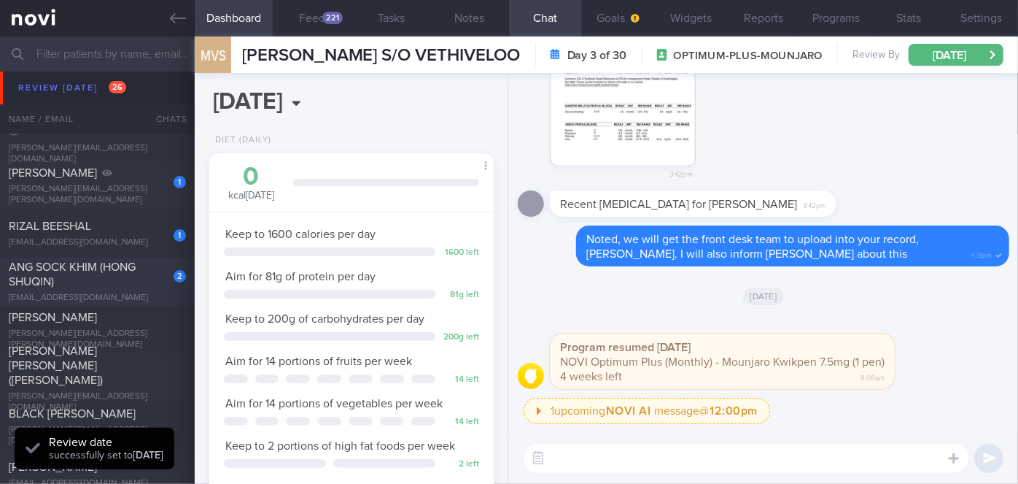
scroll to position [127, 255]
click at [131, 274] on div "ANG SOCK KHIM (HONG SHUQIN)" at bounding box center [96, 274] width 174 height 29
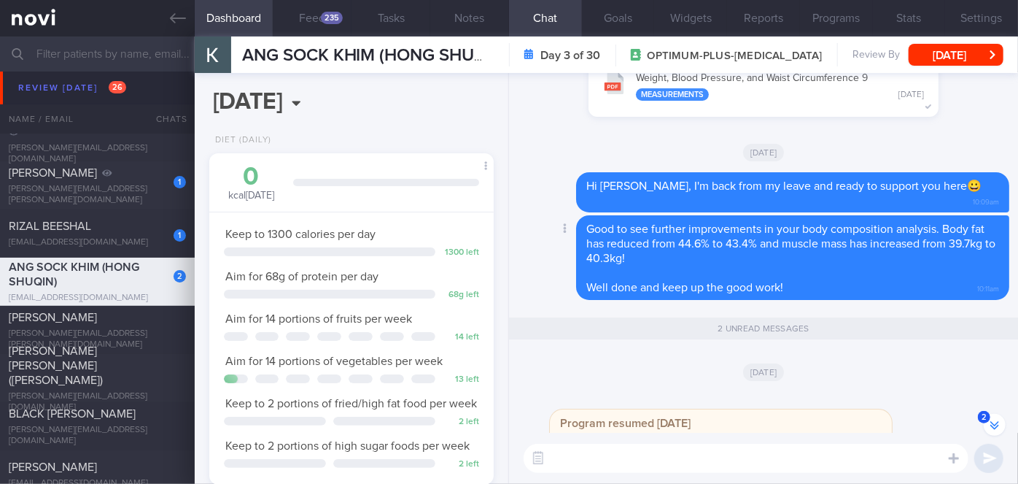
scroll to position [-133, 0]
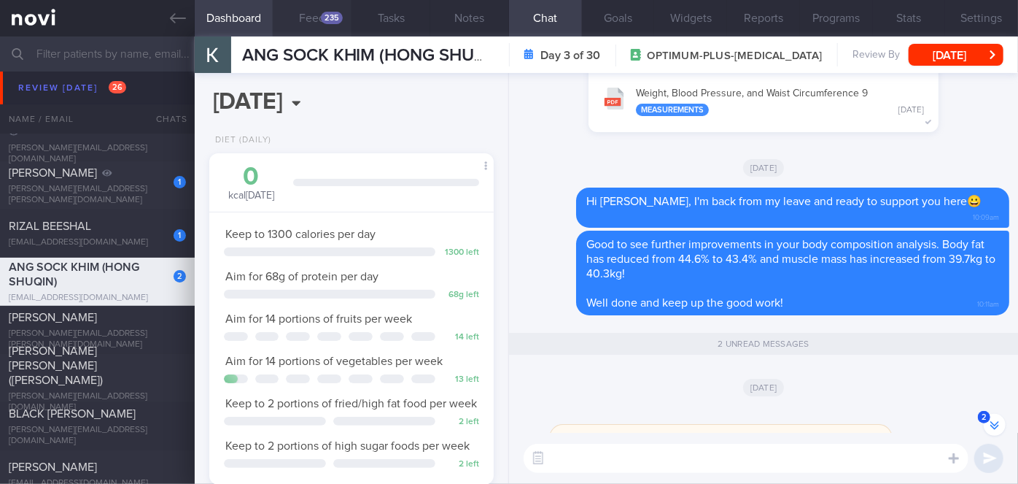
click at [336, 17] on div "235" at bounding box center [332, 18] width 22 height 12
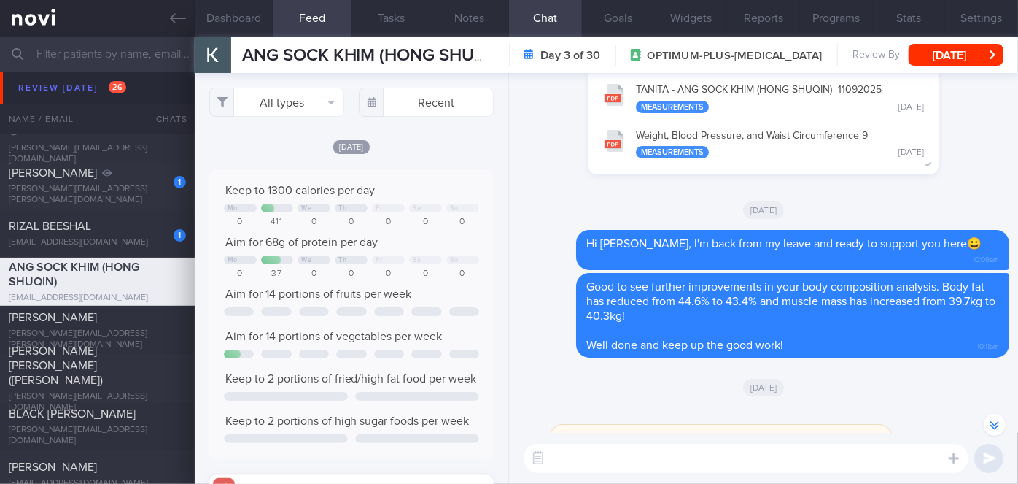
scroll to position [63, 255]
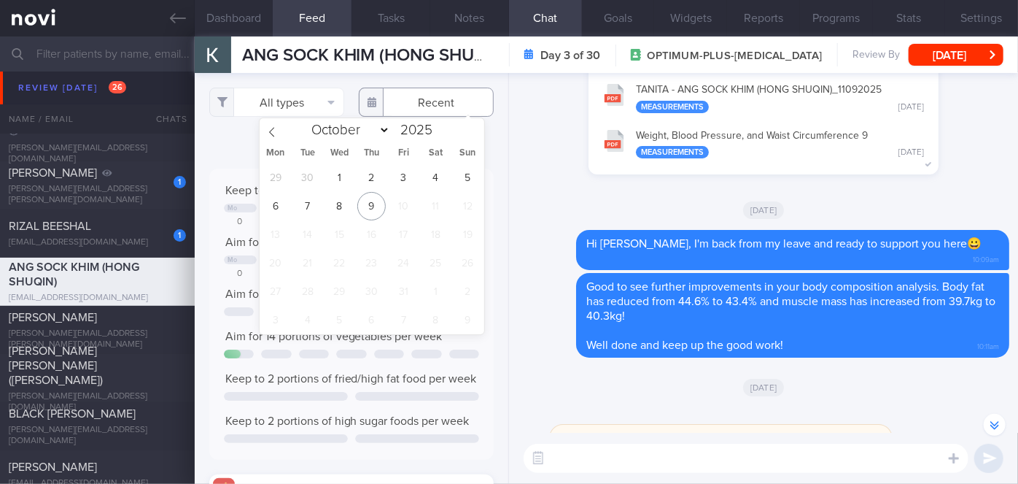
click at [400, 104] on input "text" at bounding box center [426, 102] width 135 height 29
click at [290, 177] on span "29" at bounding box center [275, 177] width 28 height 28
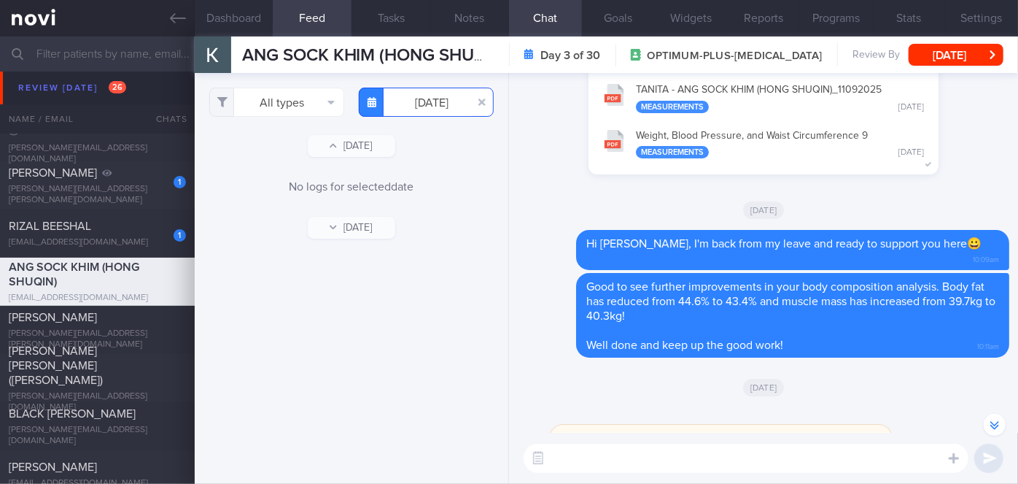
click at [426, 106] on input "[DATE]" at bounding box center [426, 102] width 135 height 29
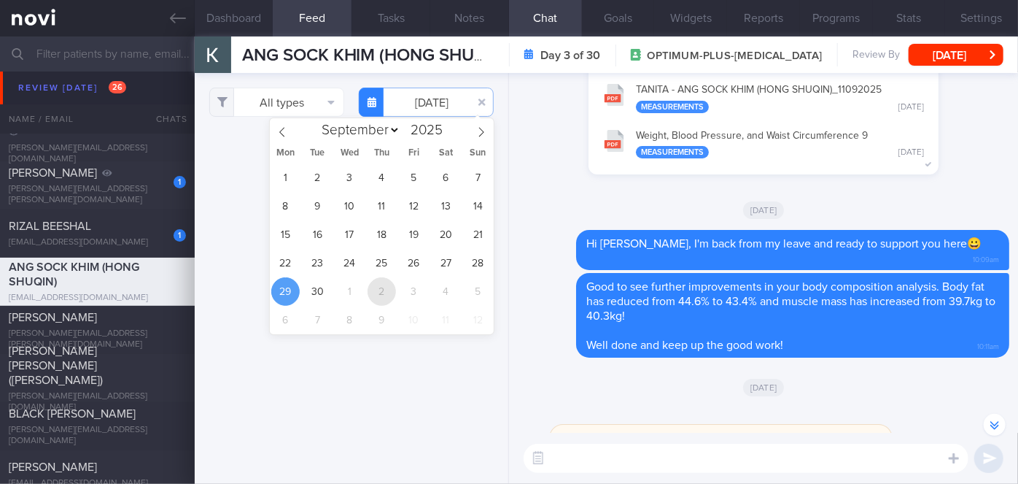
click at [376, 287] on span "2" at bounding box center [382, 291] width 28 height 28
type input "[DATE]"
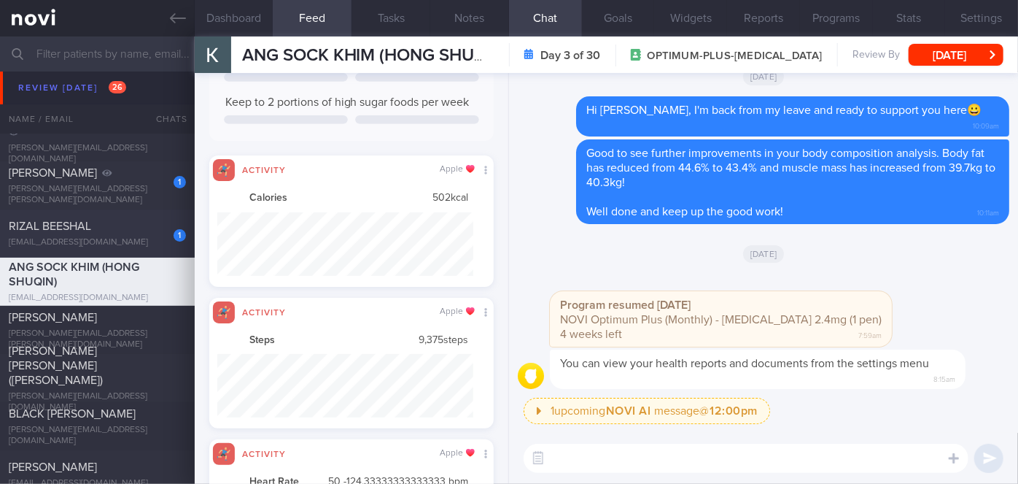
click at [135, 237] on div "[EMAIL_ADDRESS][DOMAIN_NAME]" at bounding box center [97, 242] width 177 height 11
click at [156, 233] on div "1" at bounding box center [170, 230] width 32 height 23
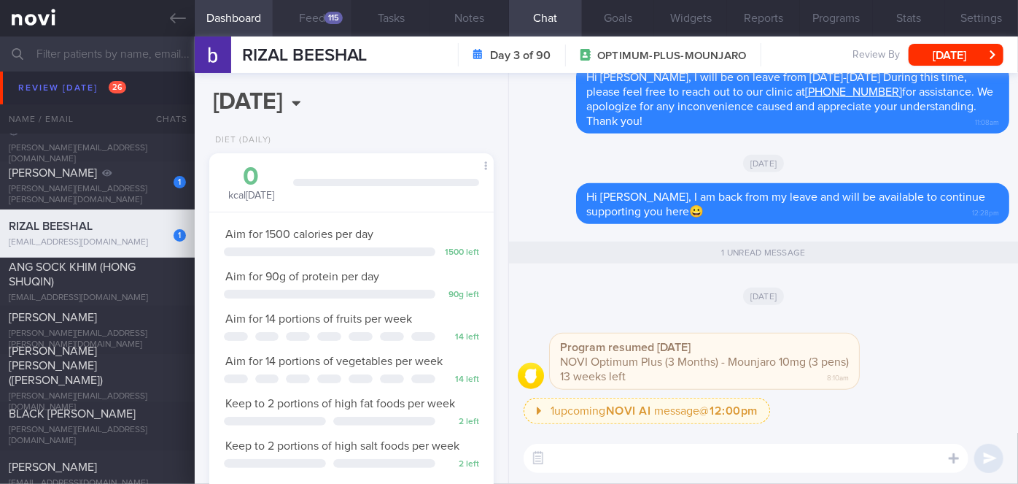
click at [339, 21] on div "115" at bounding box center [334, 18] width 18 height 12
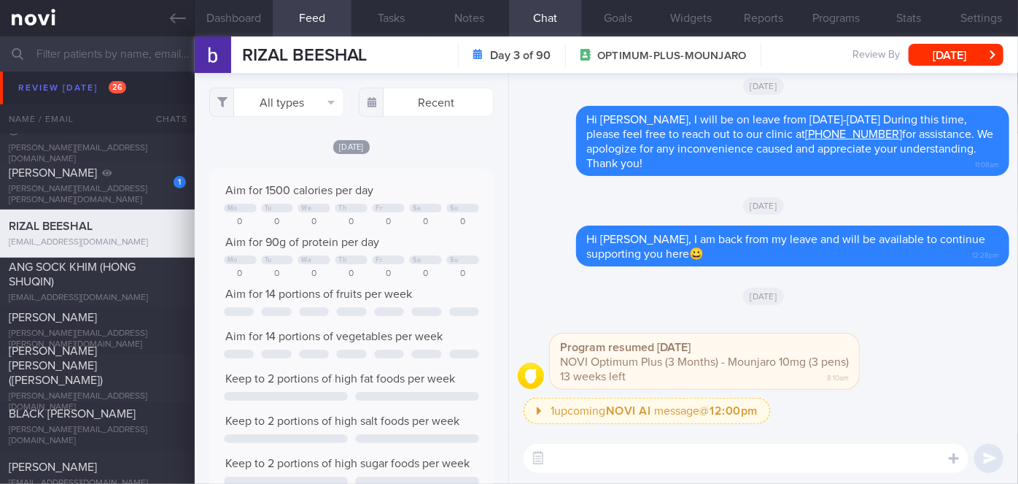
scroll to position [729331, 729138]
click at [934, 57] on button "[DATE]" at bounding box center [956, 55] width 95 height 22
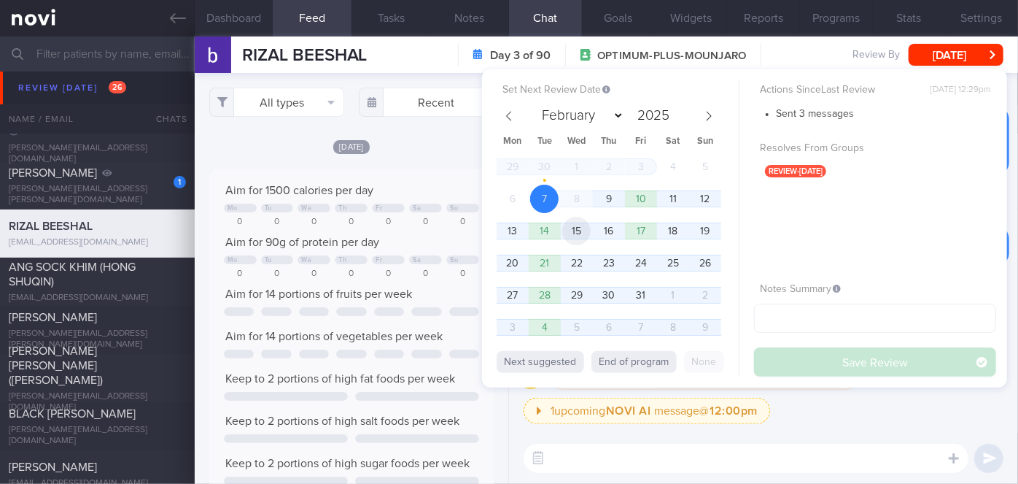
click at [585, 234] on span "15" at bounding box center [576, 231] width 28 height 28
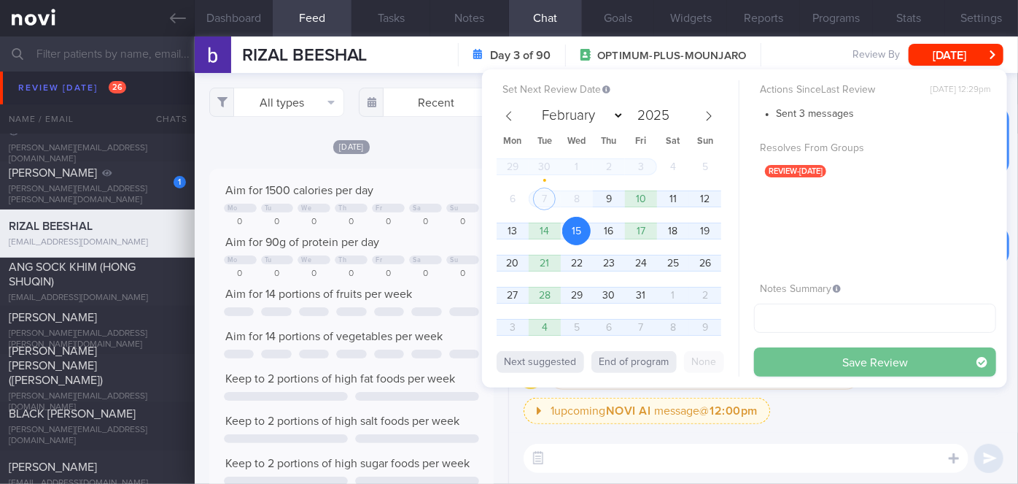
click at [787, 352] on button "Save Review" at bounding box center [875, 361] width 242 height 29
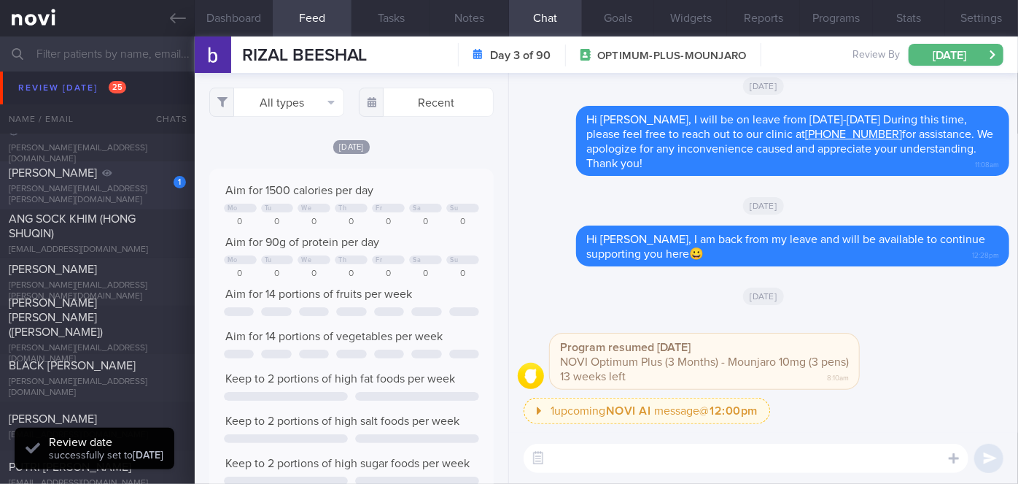
click at [127, 187] on div "1 [PERSON_NAME] [PERSON_NAME][EMAIL_ADDRESS][PERSON_NAME][DOMAIN_NAME]" at bounding box center [97, 186] width 195 height 40
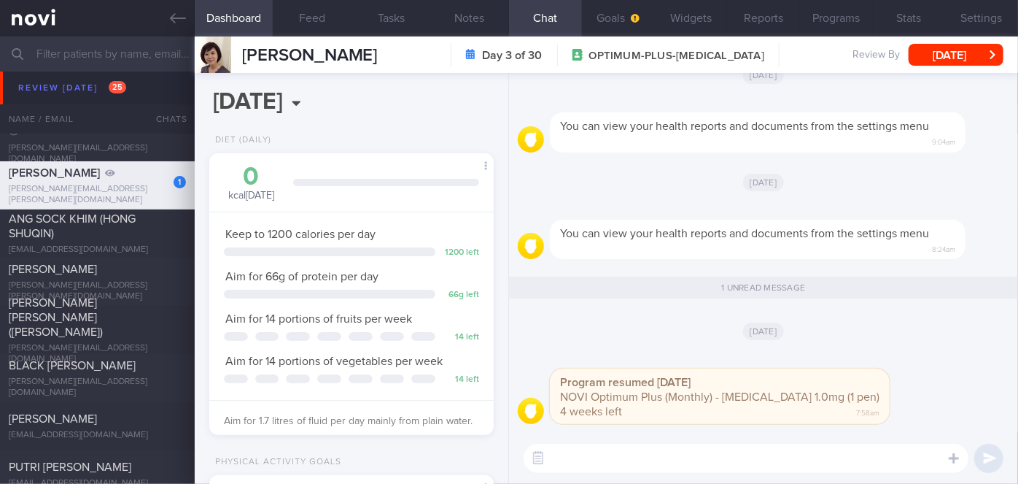
click at [676, 460] on textarea at bounding box center [746, 457] width 445 height 29
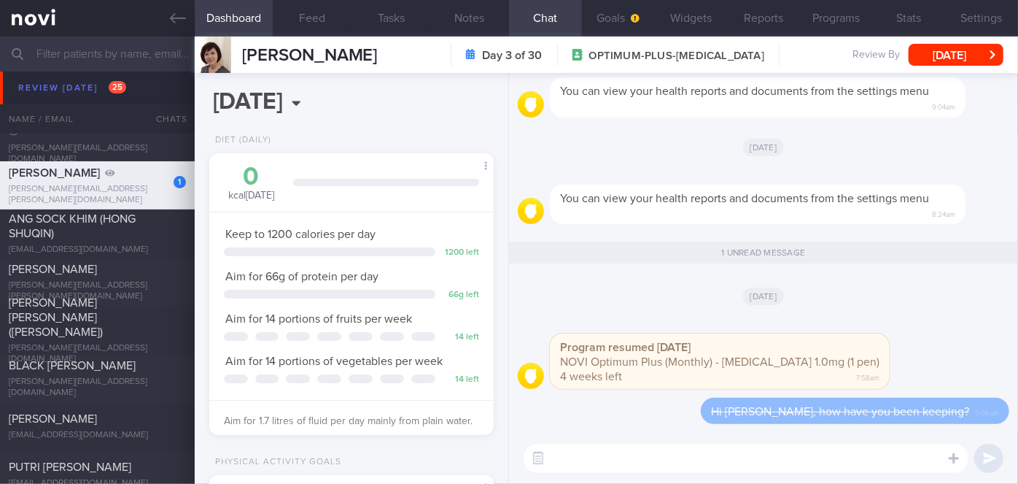
scroll to position [-34, 0]
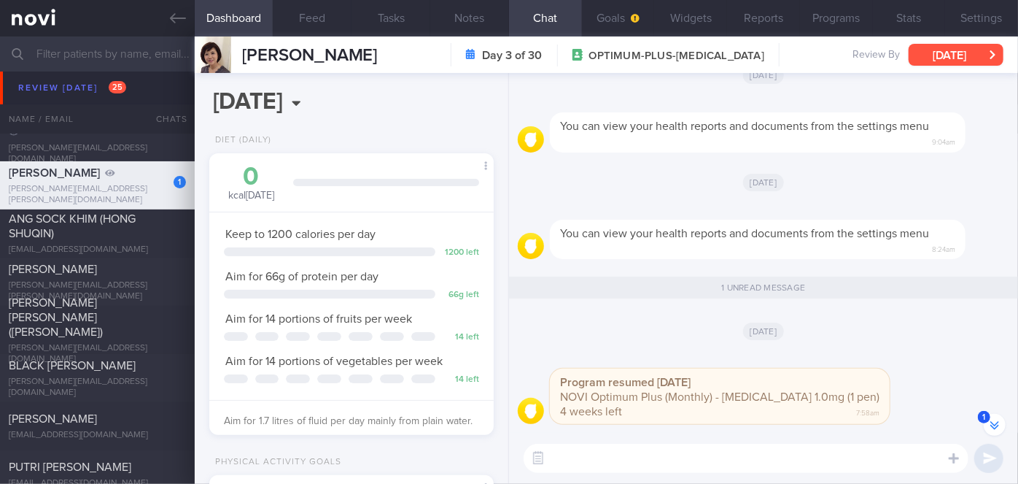
click at [953, 45] on button "[DATE]" at bounding box center [956, 55] width 95 height 22
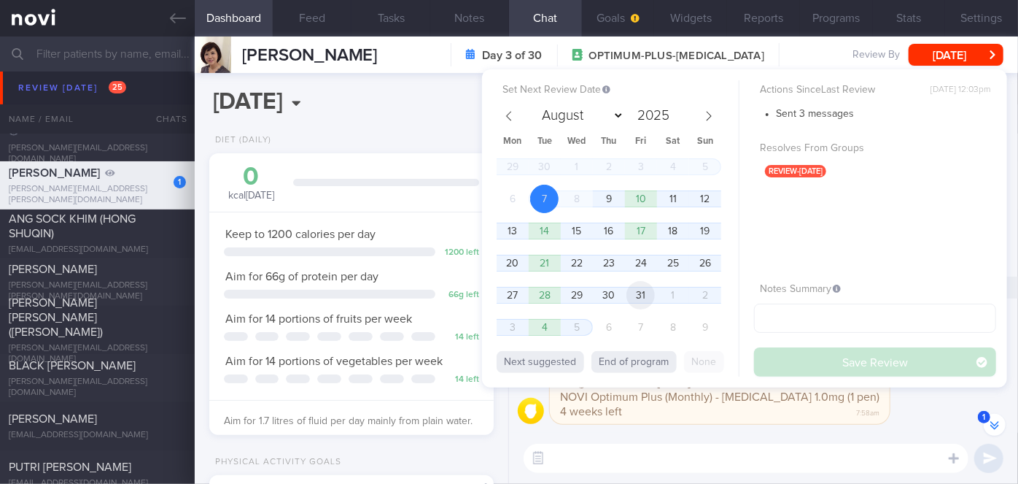
click at [636, 300] on span "31" at bounding box center [641, 295] width 28 height 28
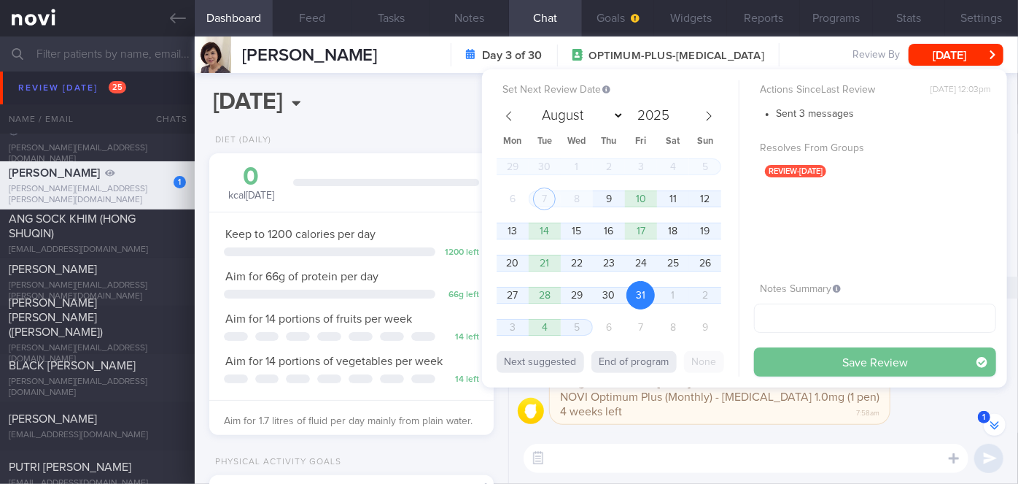
click at [780, 364] on button "Save Review" at bounding box center [875, 361] width 242 height 29
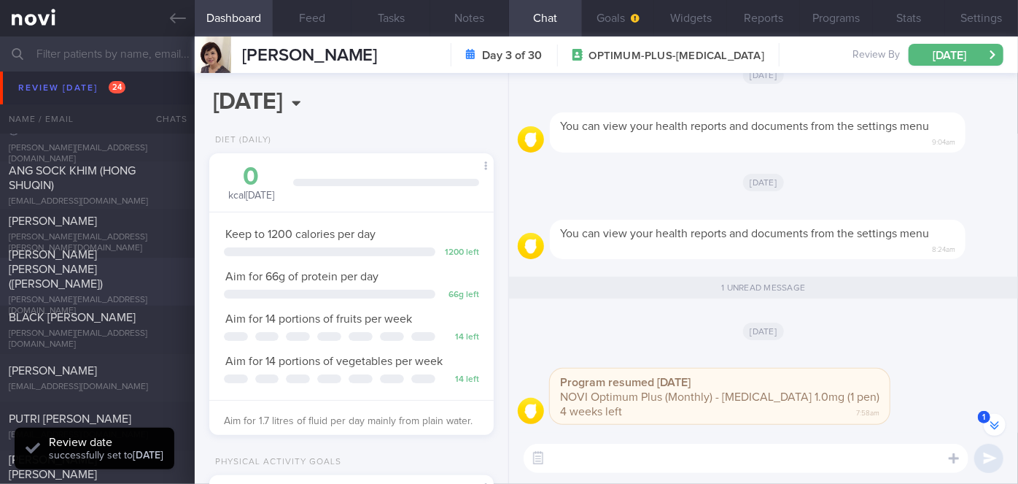
scroll to position [5503, 0]
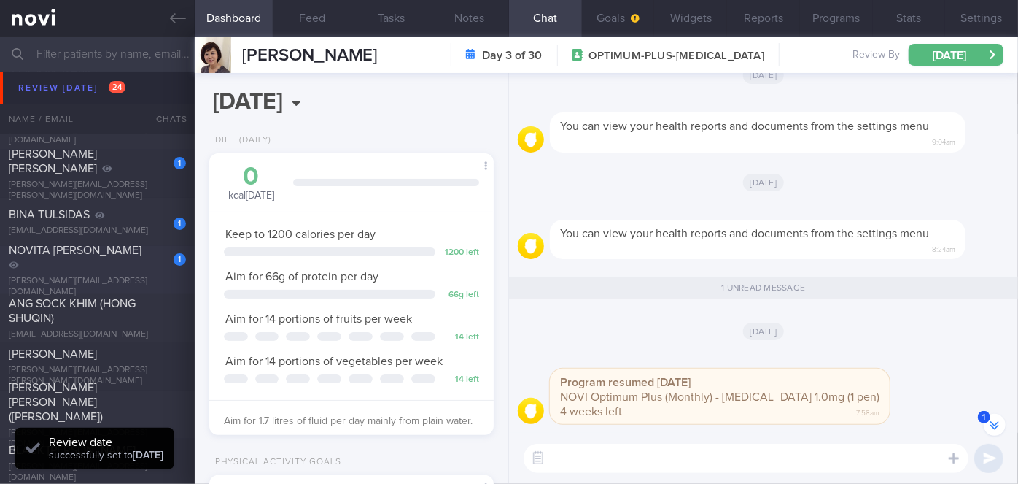
click at [130, 267] on div "NOVITA [PERSON_NAME]" at bounding box center [96, 257] width 174 height 29
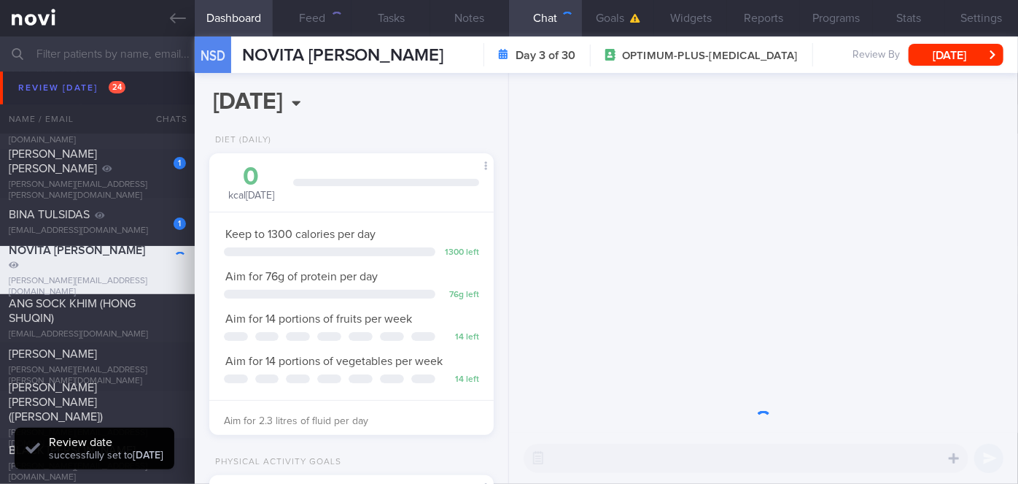
scroll to position [144, 249]
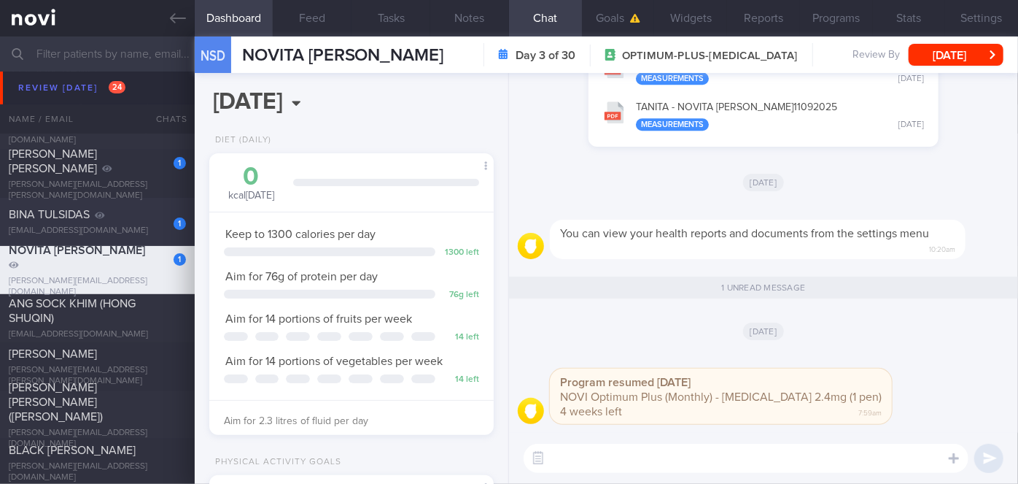
click at [133, 225] on div "[EMAIL_ADDRESS][DOMAIN_NAME]" at bounding box center [97, 230] width 177 height 11
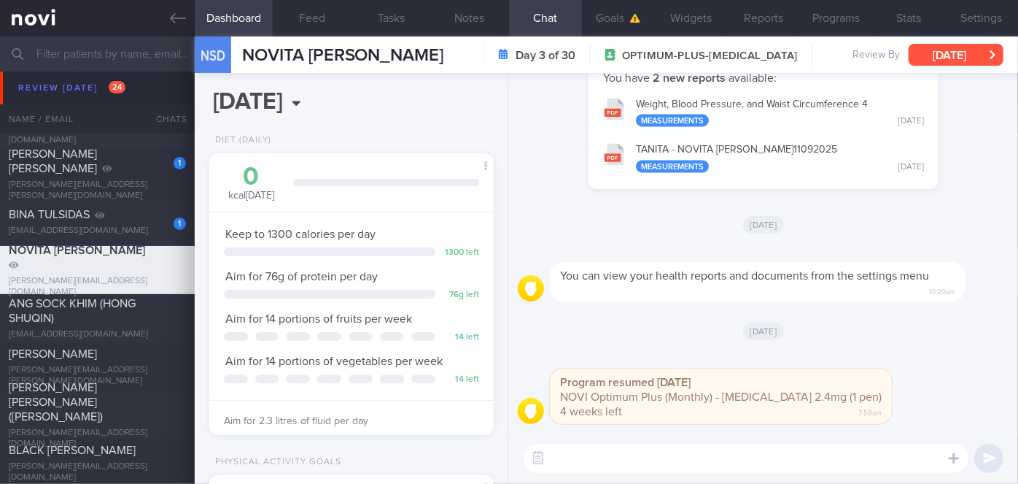
click at [944, 57] on button "[DATE]" at bounding box center [956, 55] width 95 height 22
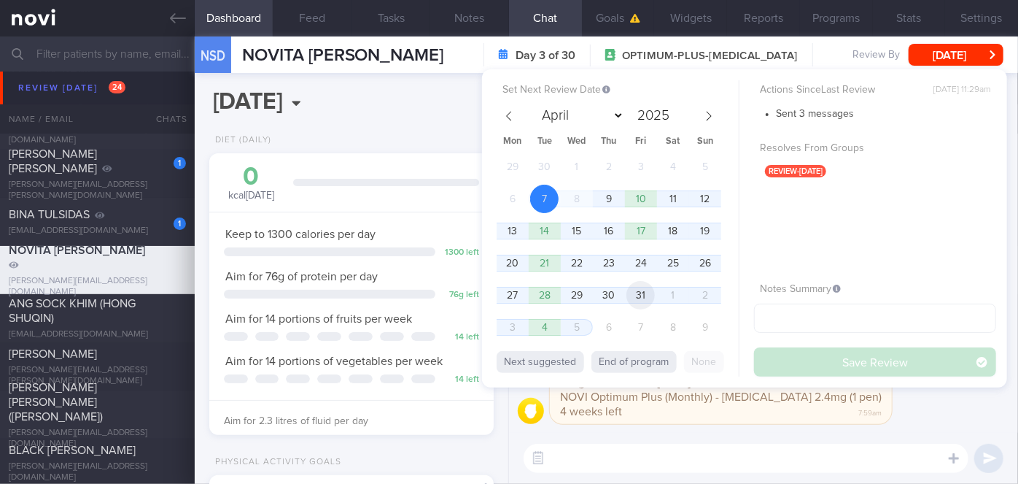
click at [636, 298] on span "31" at bounding box center [641, 295] width 28 height 28
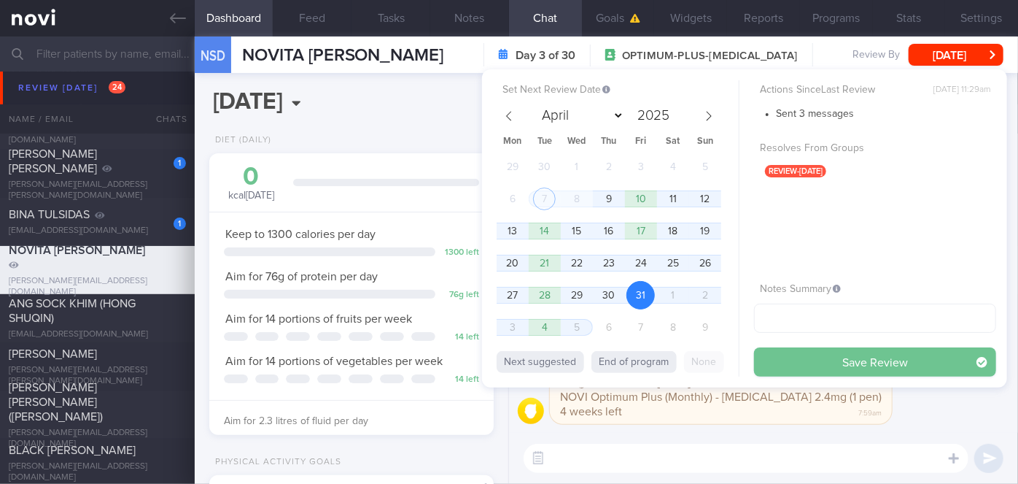
click at [786, 357] on button "Save Review" at bounding box center [875, 361] width 242 height 29
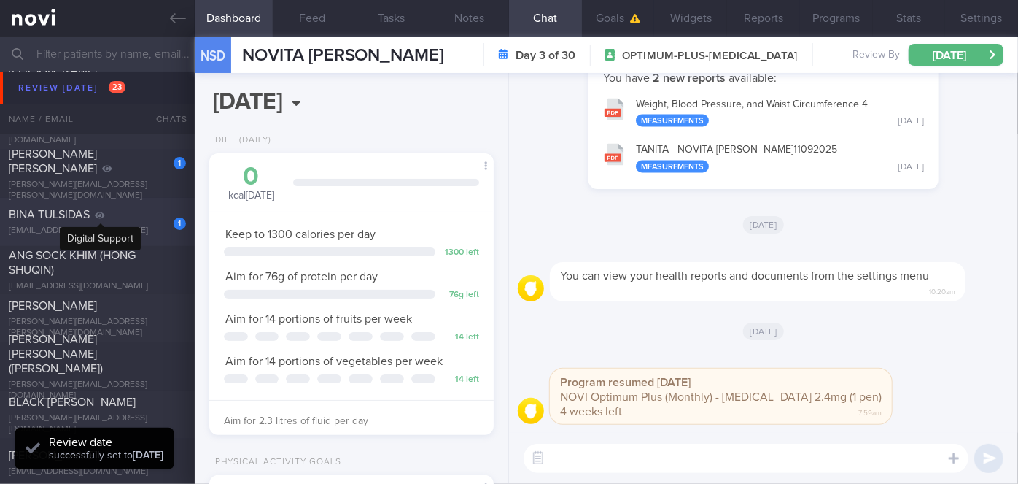
click at [105, 214] on icon at bounding box center [100, 215] width 10 height 9
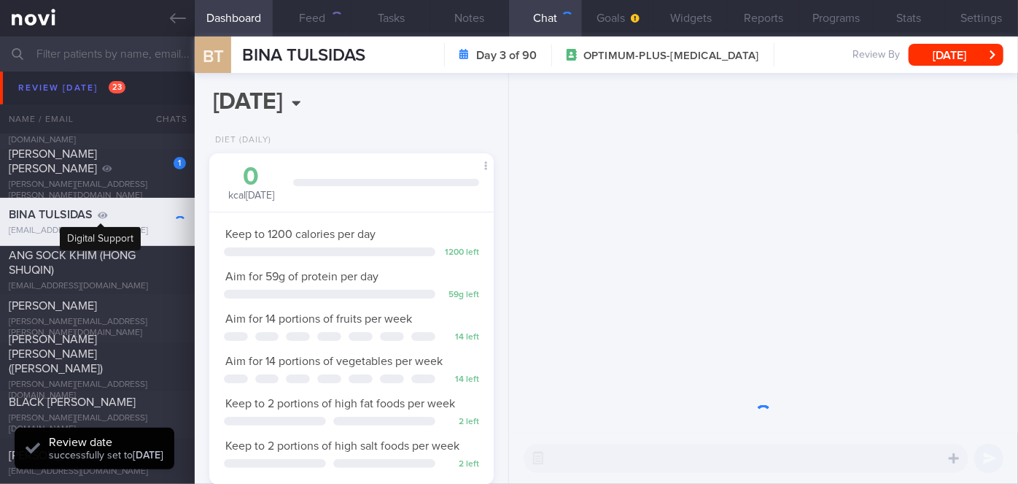
scroll to position [127, 255]
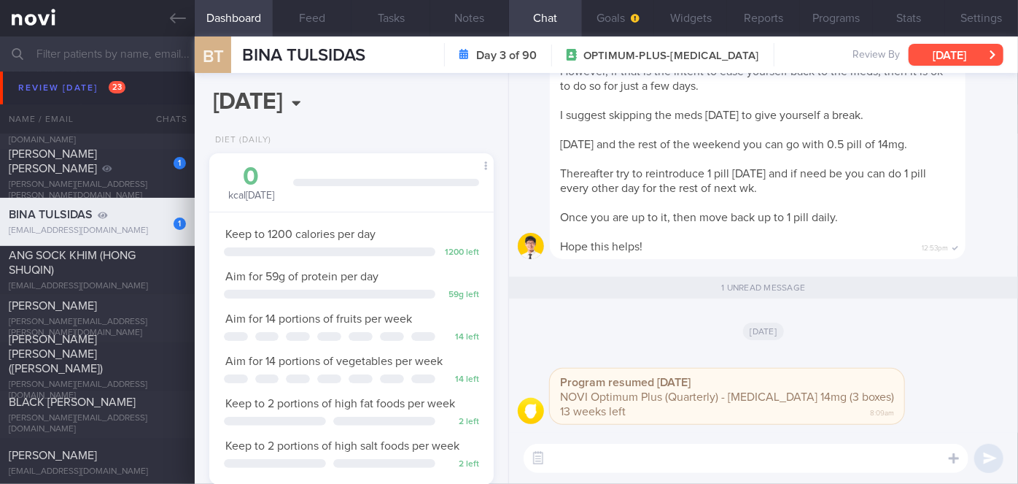
click at [928, 59] on button "[DATE]" at bounding box center [956, 55] width 95 height 22
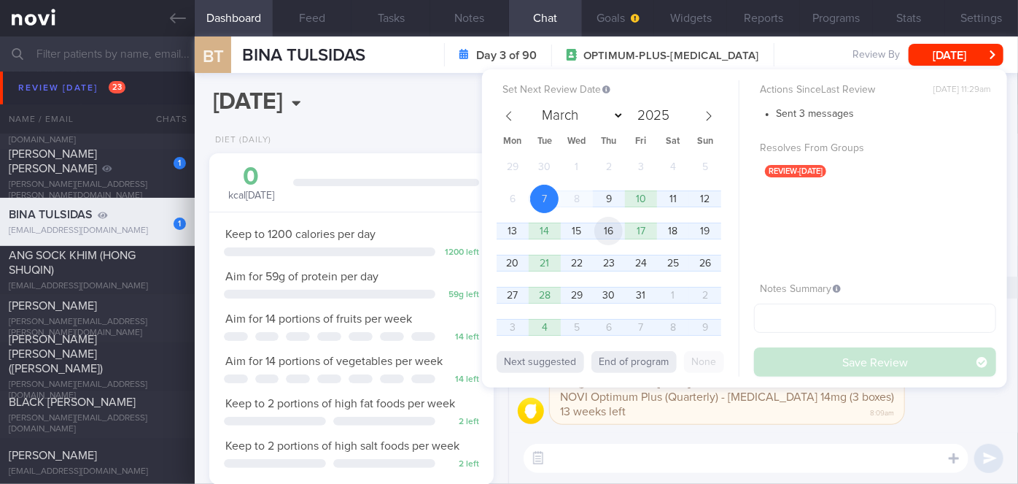
click at [614, 238] on span "16" at bounding box center [608, 231] width 28 height 28
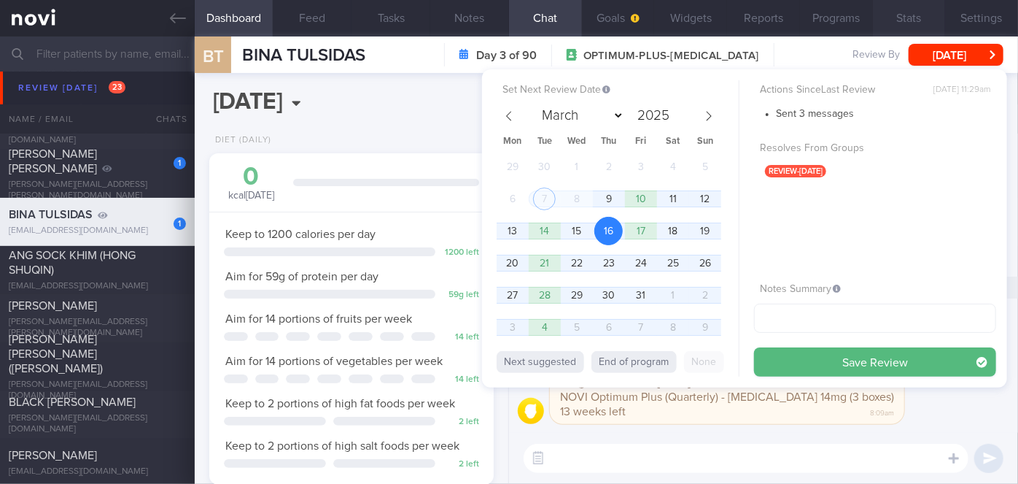
click at [792, 353] on button "Save Review" at bounding box center [875, 361] width 242 height 29
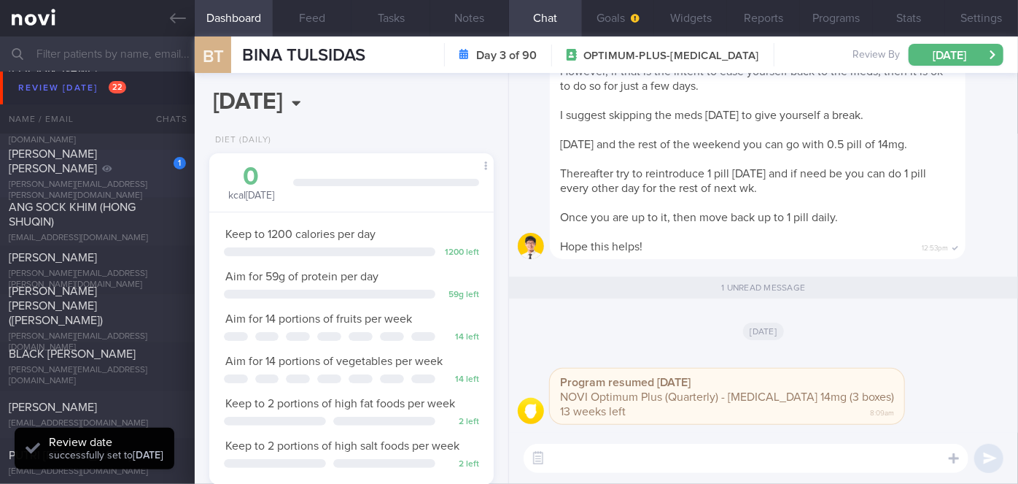
click at [142, 171] on div "[PERSON_NAME] [PERSON_NAME]" at bounding box center [96, 161] width 174 height 29
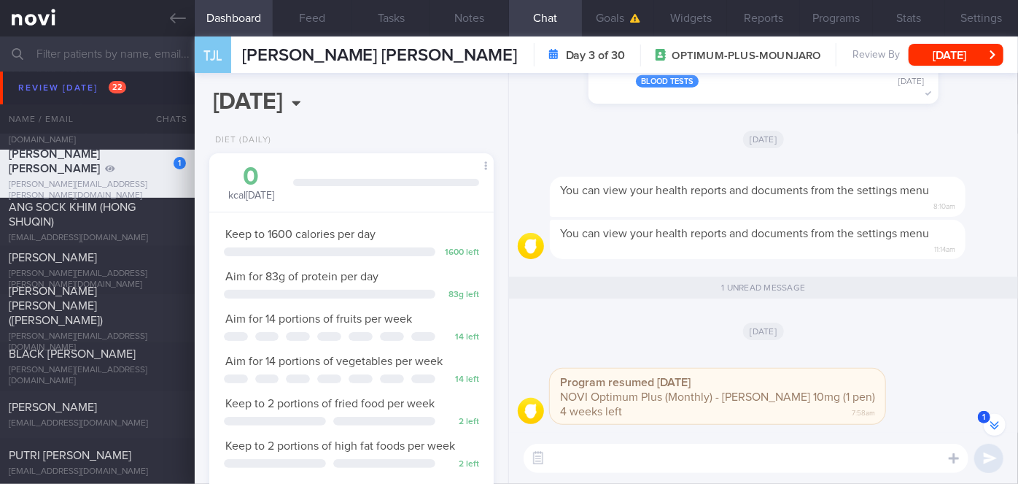
scroll to position [-132, 0]
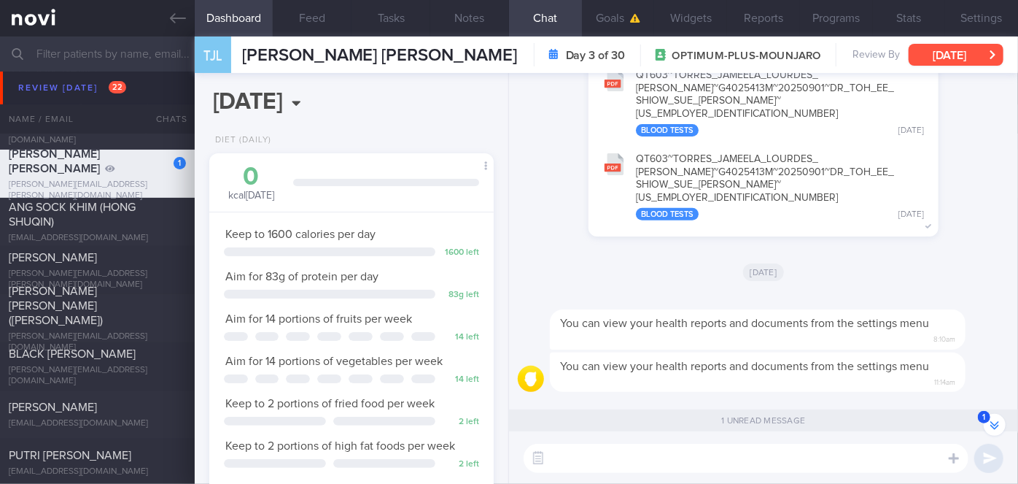
click at [958, 53] on button "[DATE]" at bounding box center [956, 55] width 95 height 22
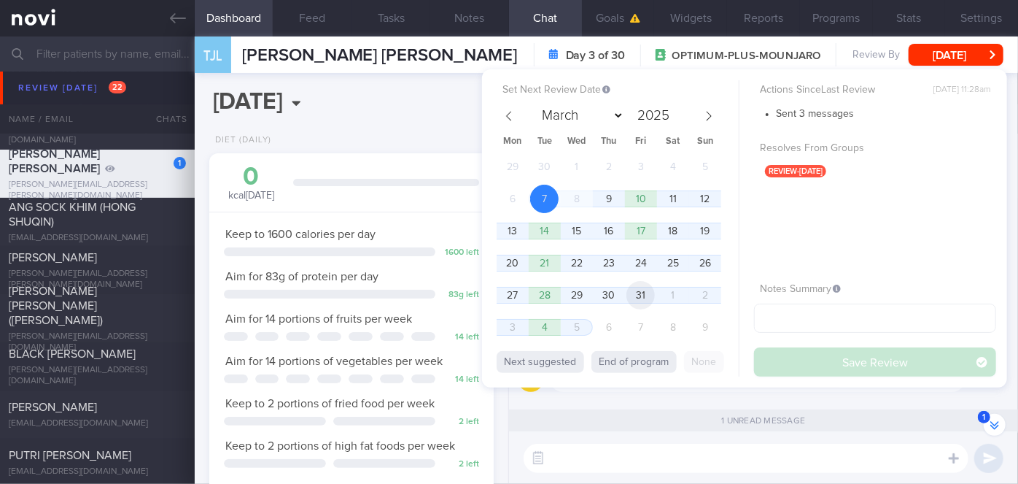
click at [640, 293] on span "31" at bounding box center [641, 295] width 28 height 28
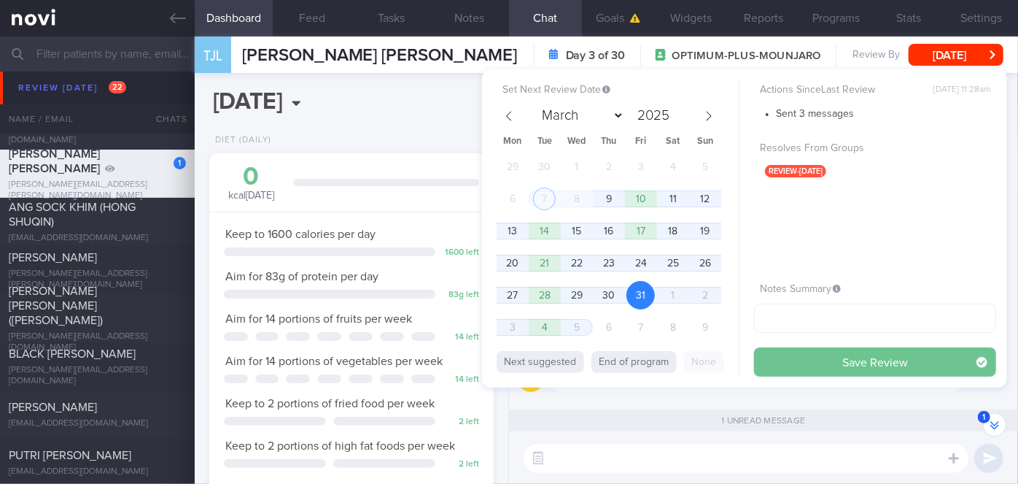
click at [788, 358] on button "Save Review" at bounding box center [875, 361] width 242 height 29
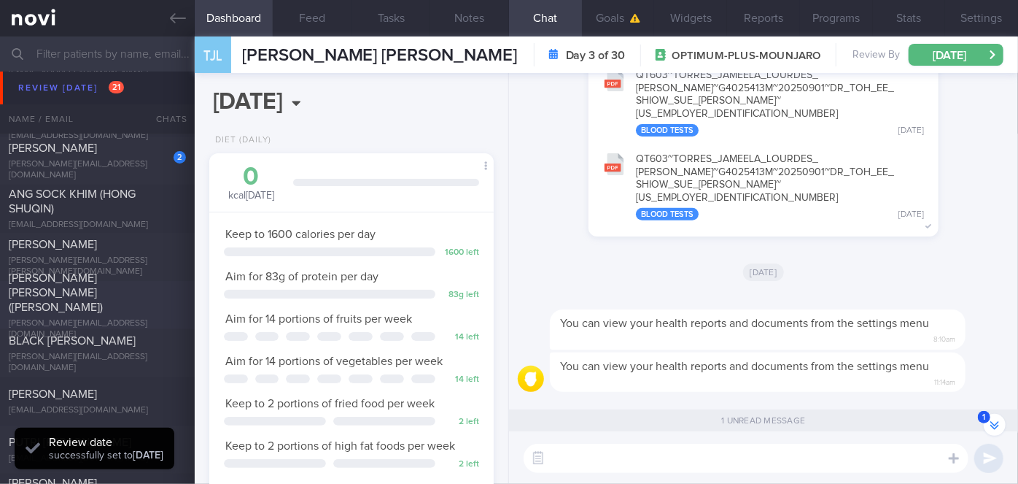
scroll to position [5371, 0]
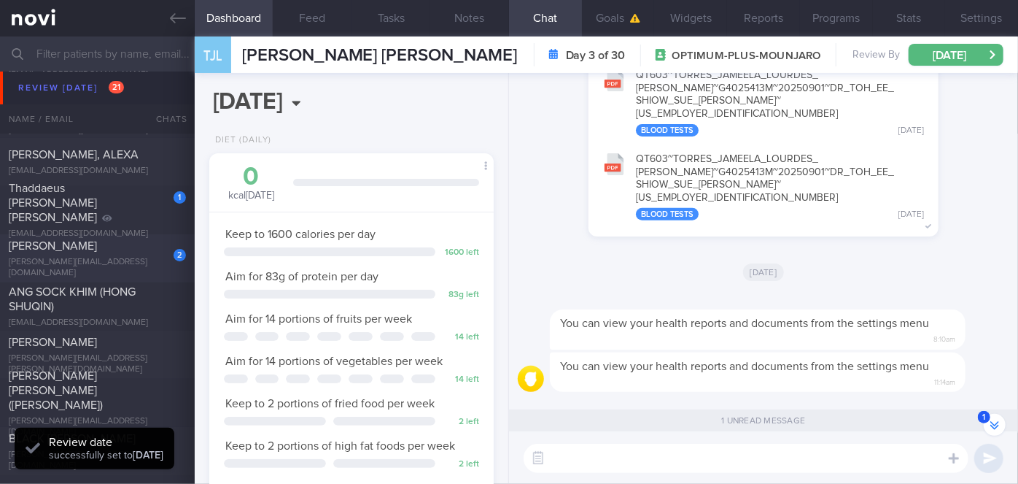
click at [128, 259] on div "2 BASU DEBDUTI [EMAIL_ADDRESS][DOMAIN_NAME]" at bounding box center [97, 259] width 195 height 40
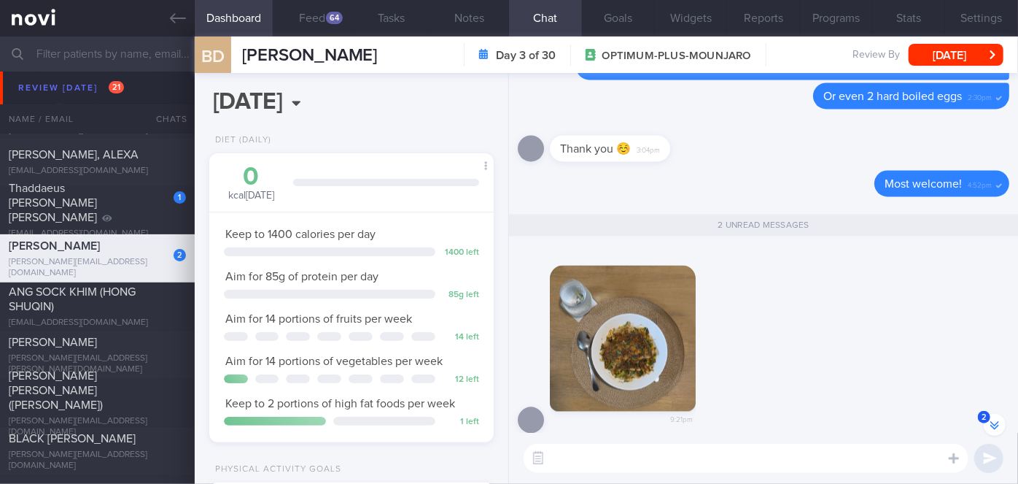
scroll to position [-132, 0]
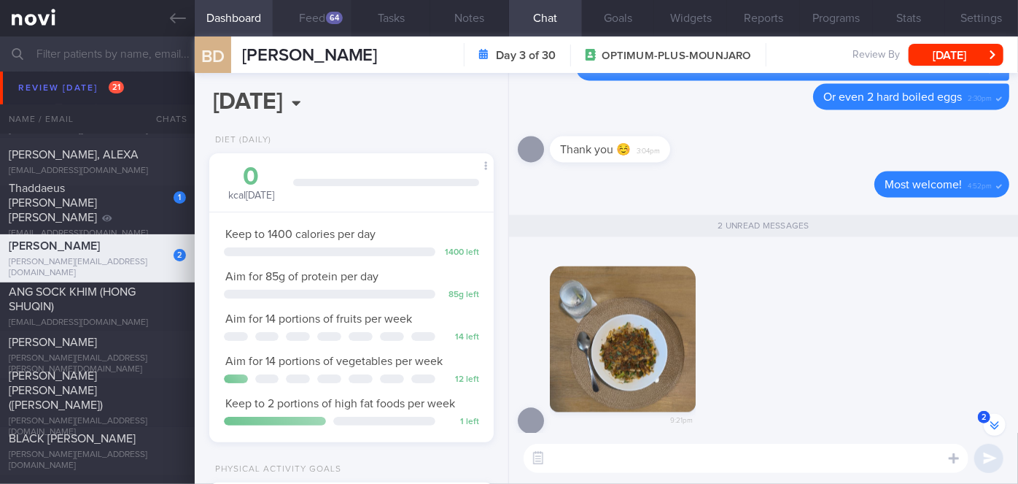
click at [303, 18] on button "Feed 64" at bounding box center [312, 18] width 79 height 36
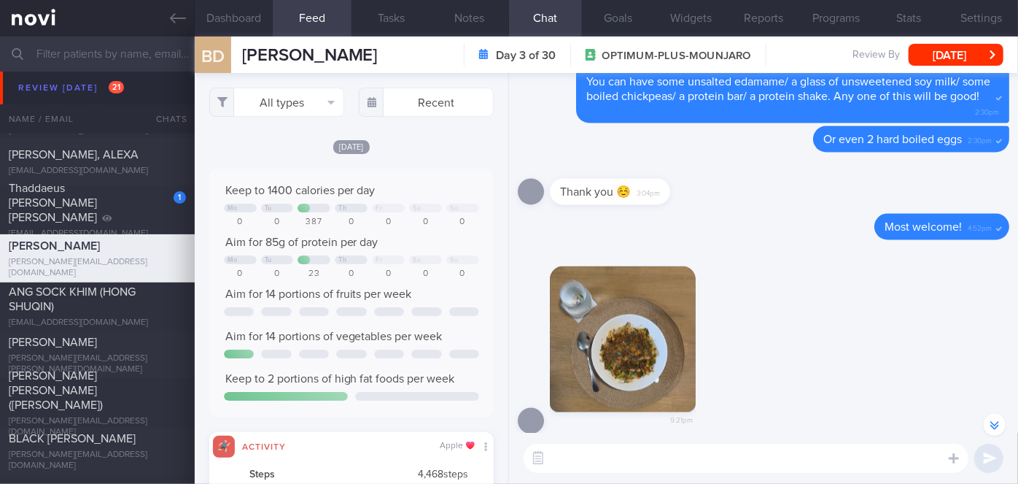
scroll to position [729331, 729138]
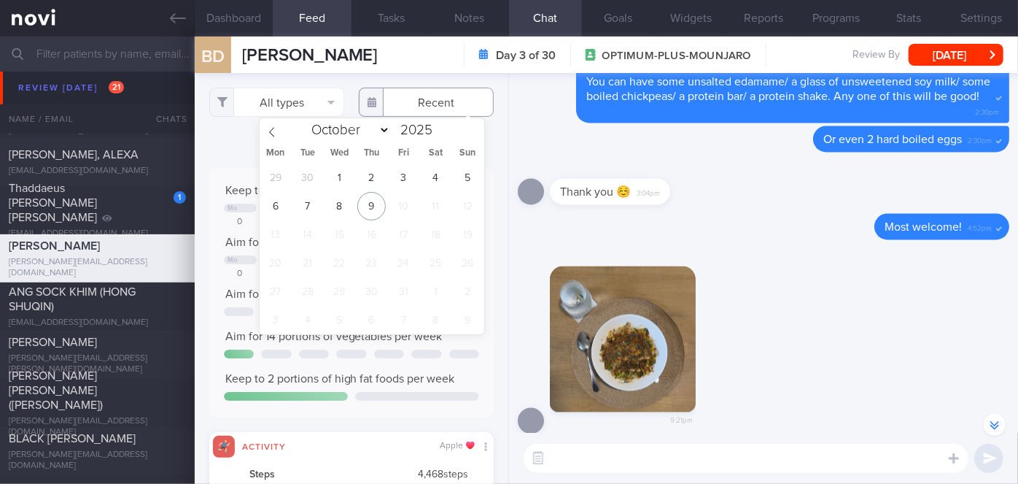
click at [416, 106] on input "text" at bounding box center [426, 102] width 135 height 29
click at [340, 201] on span "8" at bounding box center [339, 206] width 28 height 28
type input "[DATE]"
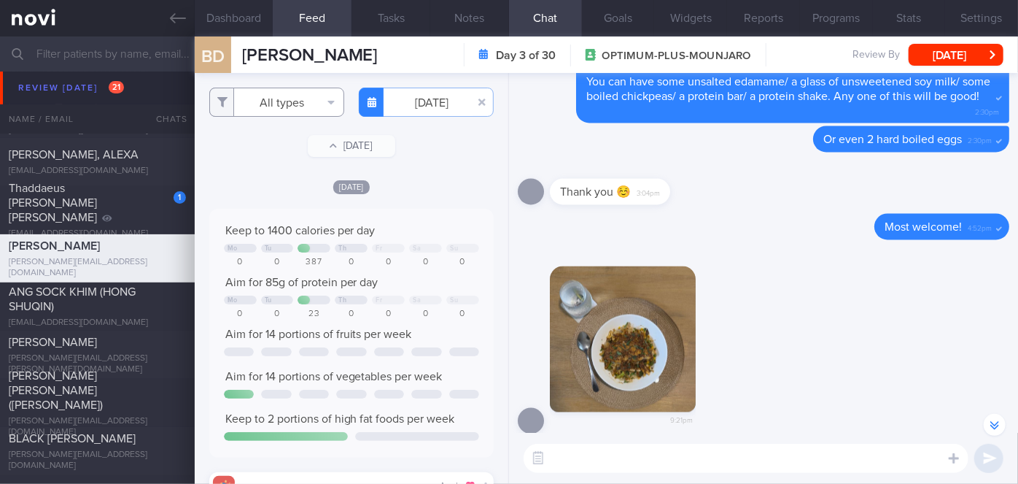
click at [301, 97] on button "All types" at bounding box center [276, 102] width 135 height 29
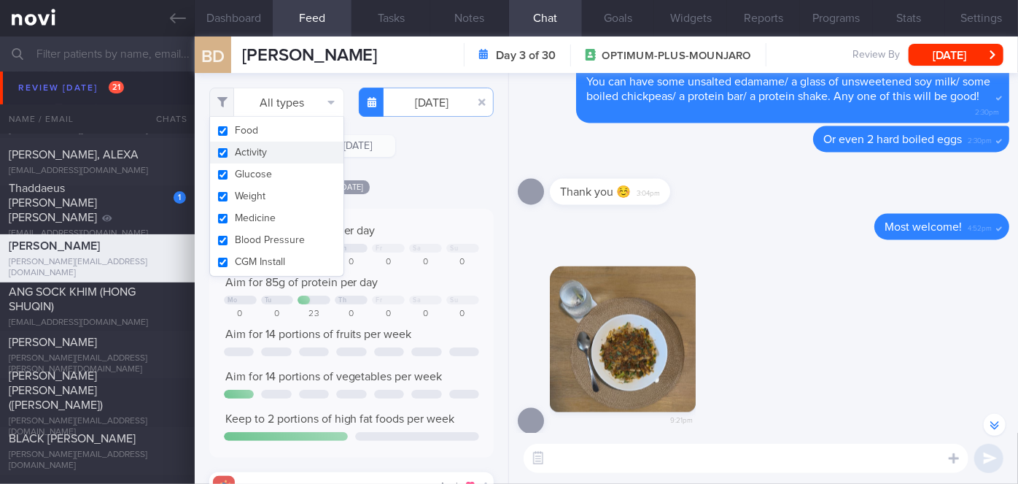
click at [283, 152] on button "Activity" at bounding box center [276, 153] width 133 height 22
checkbox input "false"
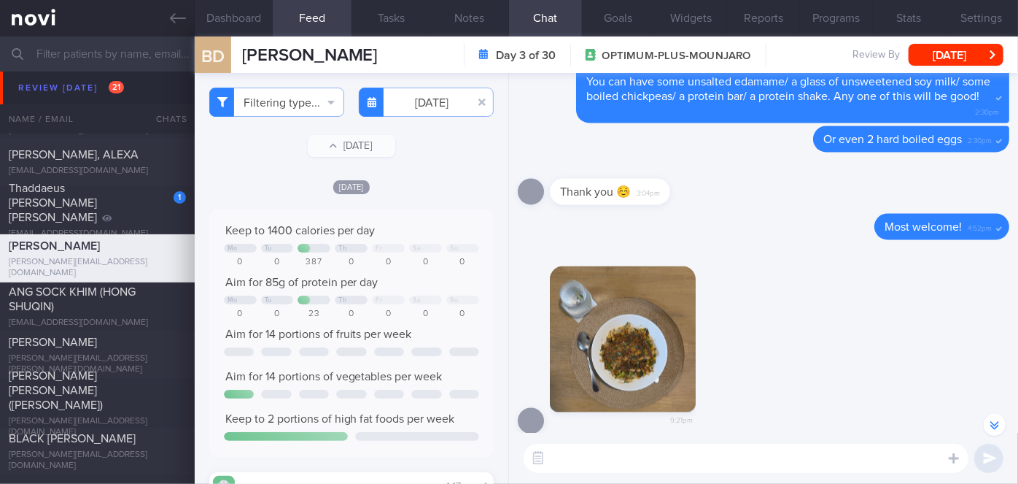
click at [421, 166] on div "Filtering type... Food Activity Glucose Weight Medicine Blood Pressure [MEDICAL…" at bounding box center [352, 278] width 314 height 411
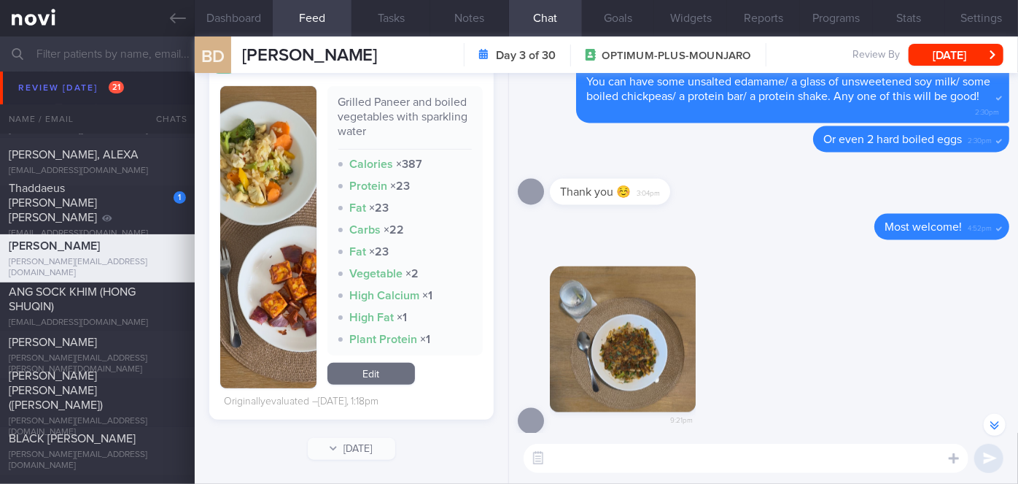
click at [649, 322] on button "button" at bounding box center [623, 339] width 146 height 146
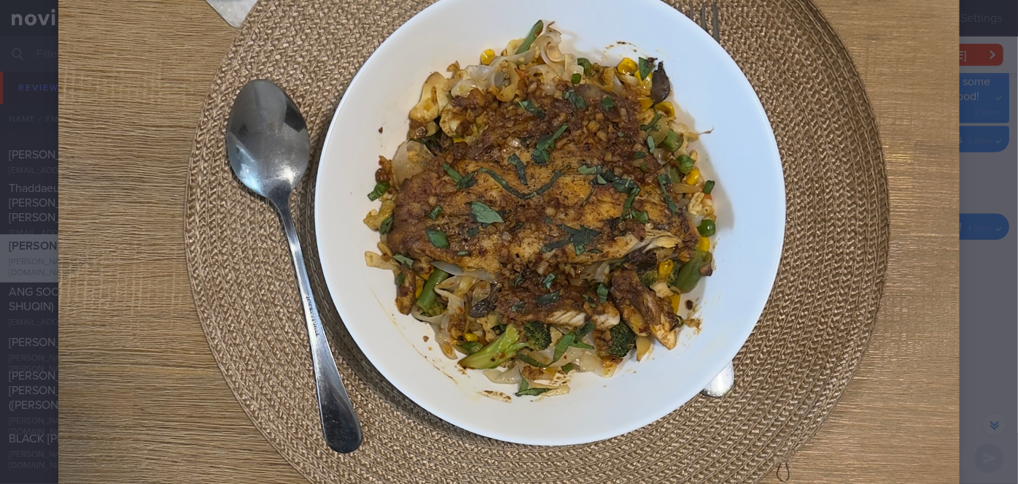
click at [991, 157] on div at bounding box center [509, 125] width 1018 height 1046
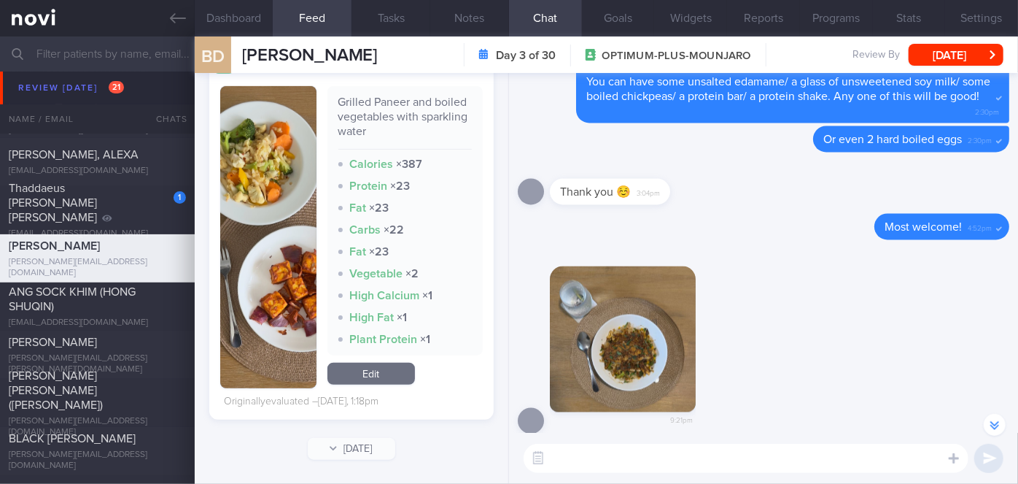
click at [626, 454] on textarea at bounding box center [746, 457] width 445 height 29
type textarea "Hi Deb, was this the konjac noodles with egg, fish and veggie?"
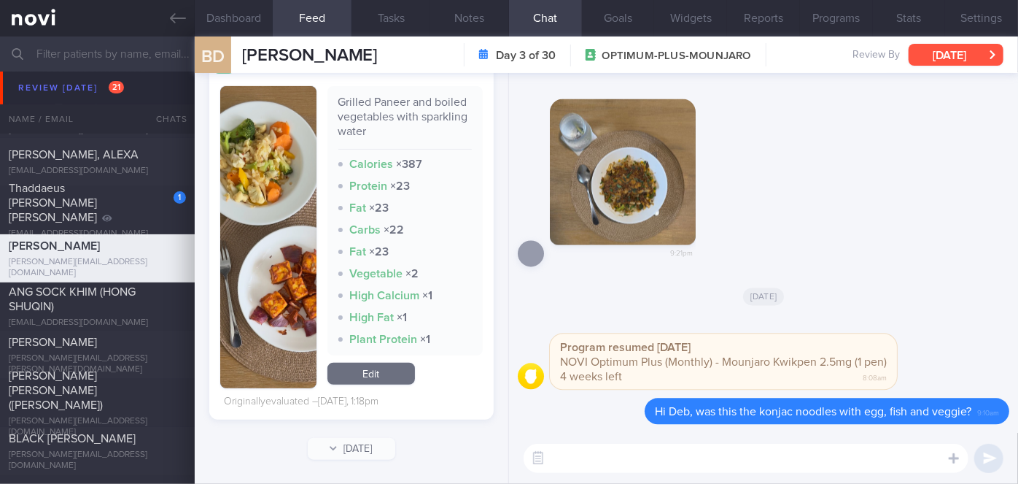
click at [988, 59] on button "[DATE]" at bounding box center [956, 55] width 95 height 22
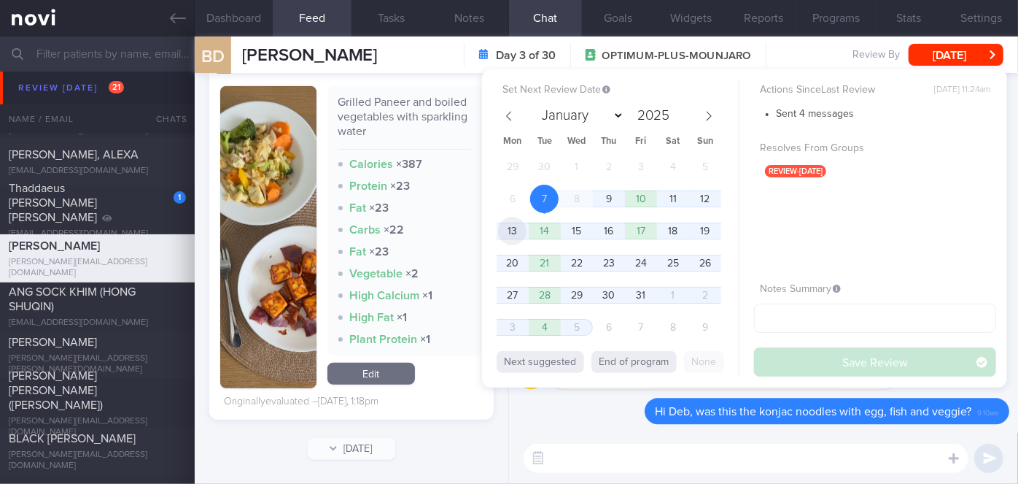
click at [505, 230] on span "13" at bounding box center [512, 231] width 28 height 28
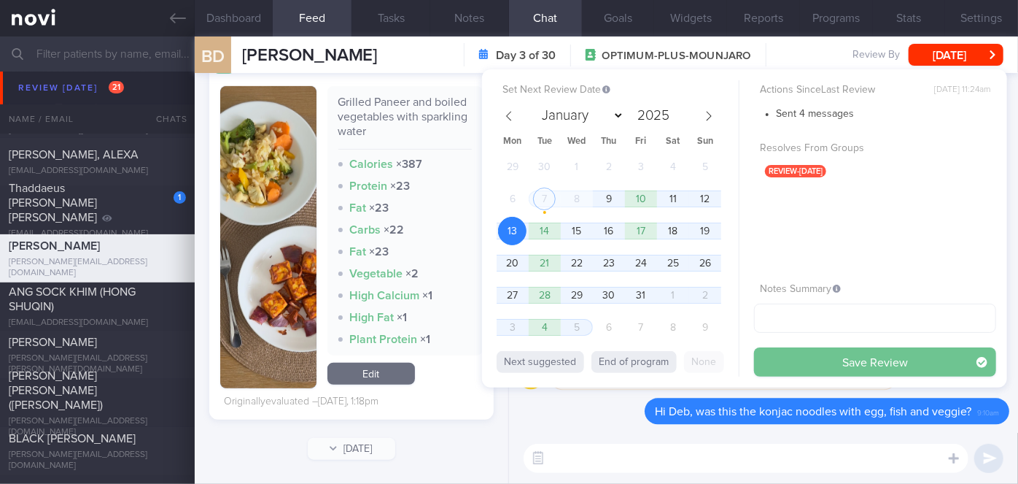
click at [794, 368] on button "Save Review" at bounding box center [875, 361] width 242 height 29
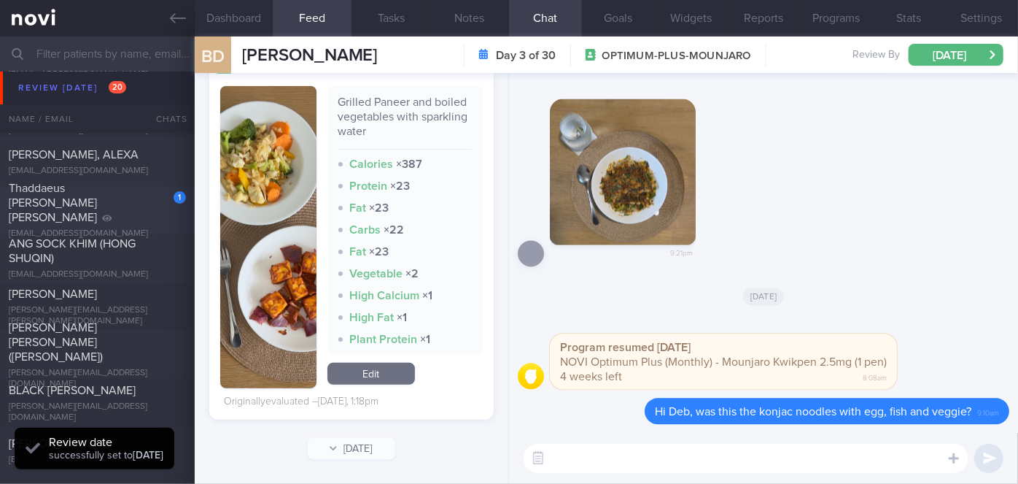
click at [133, 209] on div "Thaddaeus [PERSON_NAME] [PERSON_NAME]" at bounding box center [96, 203] width 174 height 44
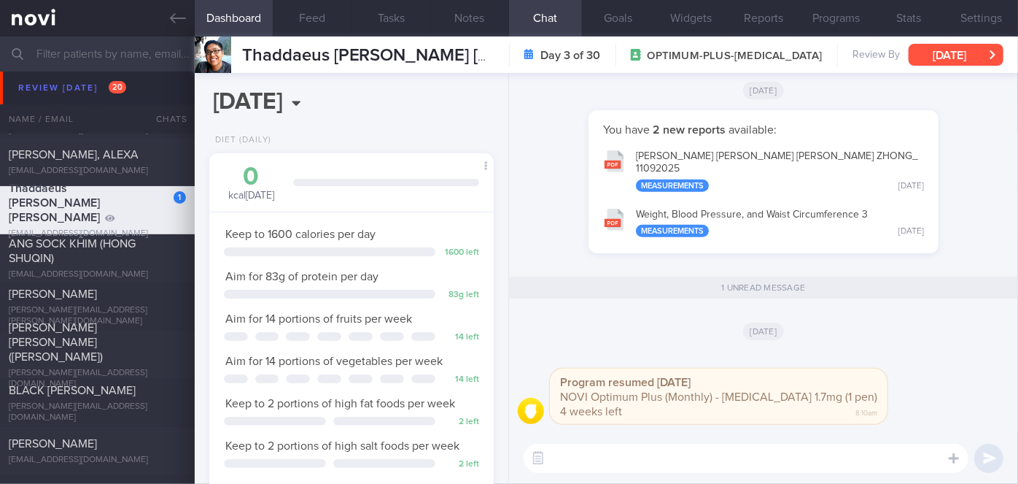
click at [931, 59] on button "[DATE]" at bounding box center [956, 55] width 95 height 22
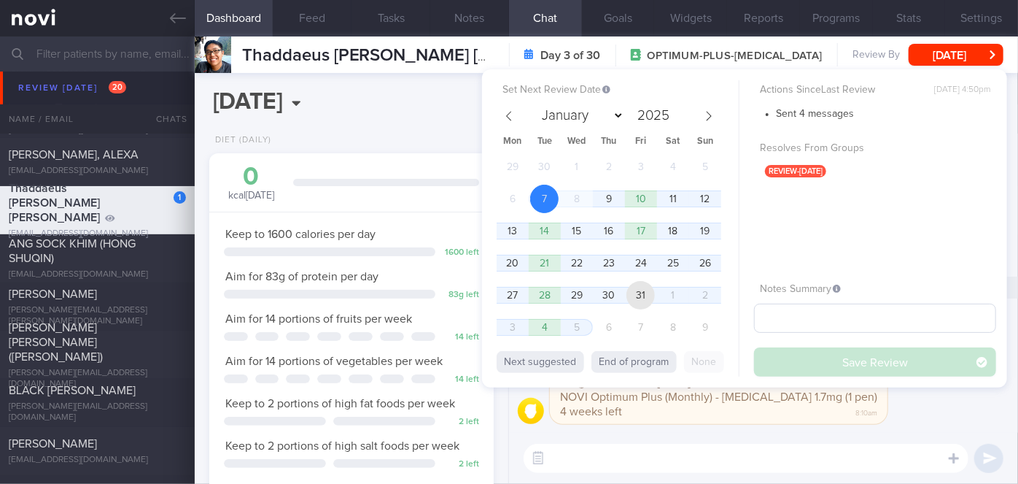
drag, startPoint x: 632, startPoint y: 291, endPoint x: 811, endPoint y: 308, distance: 180.2
click at [632, 291] on span "31" at bounding box center [641, 295] width 28 height 28
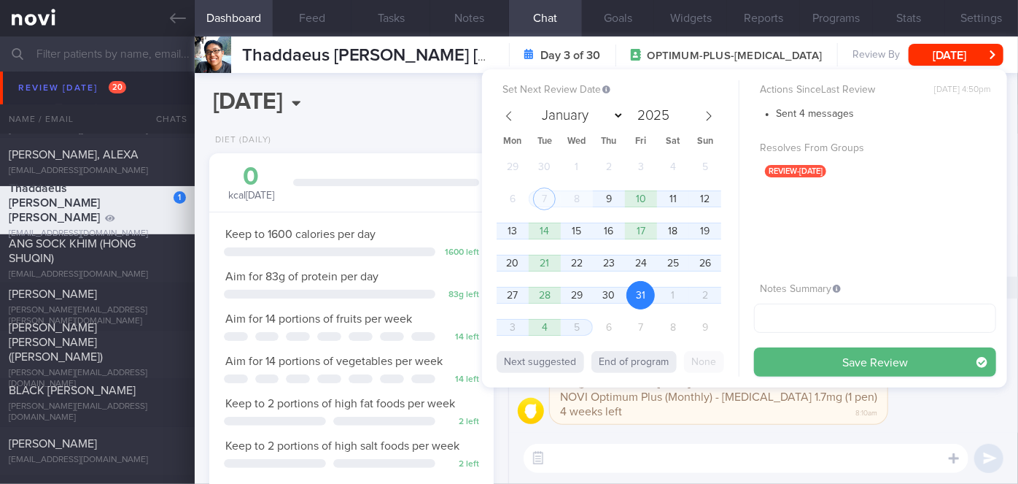
drag, startPoint x: 826, startPoint y: 352, endPoint x: 888, endPoint y: 248, distance: 120.7
click at [826, 352] on button "Save Review" at bounding box center [875, 361] width 242 height 29
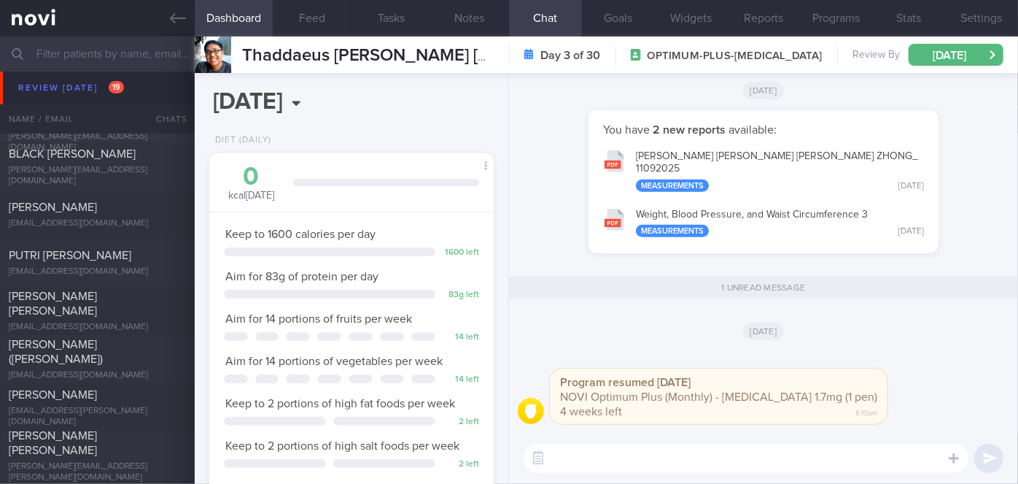
scroll to position [5570, 0]
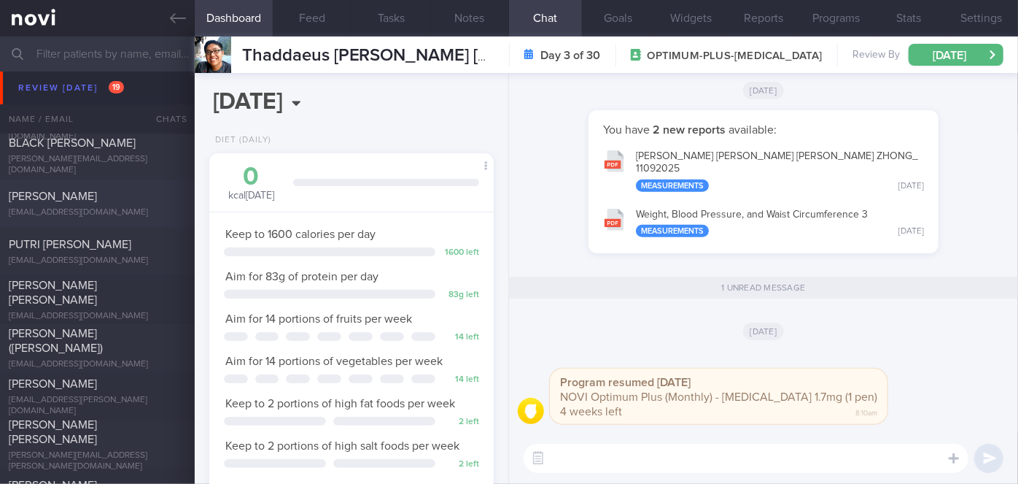
click at [89, 201] on span "[PERSON_NAME]" at bounding box center [53, 196] width 88 height 12
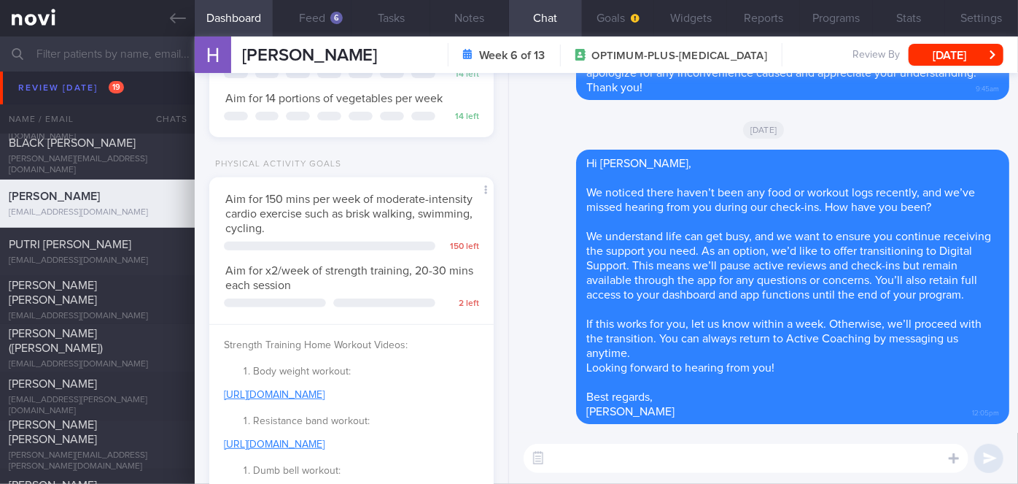
scroll to position [331, 0]
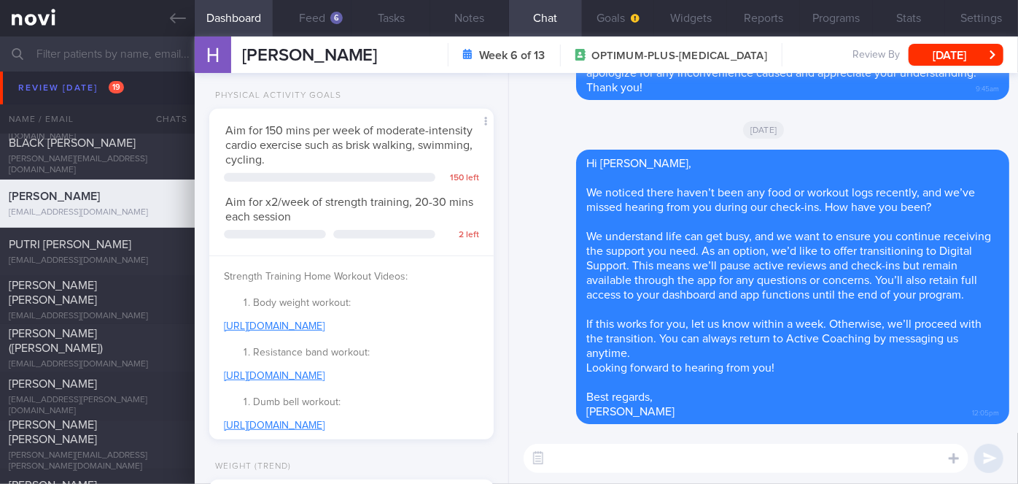
click at [578, 468] on textarea at bounding box center [746, 457] width 445 height 29
paste textarea "Hi [Patient's Name], Your account has been transitioned to Digital Support. Whi…"
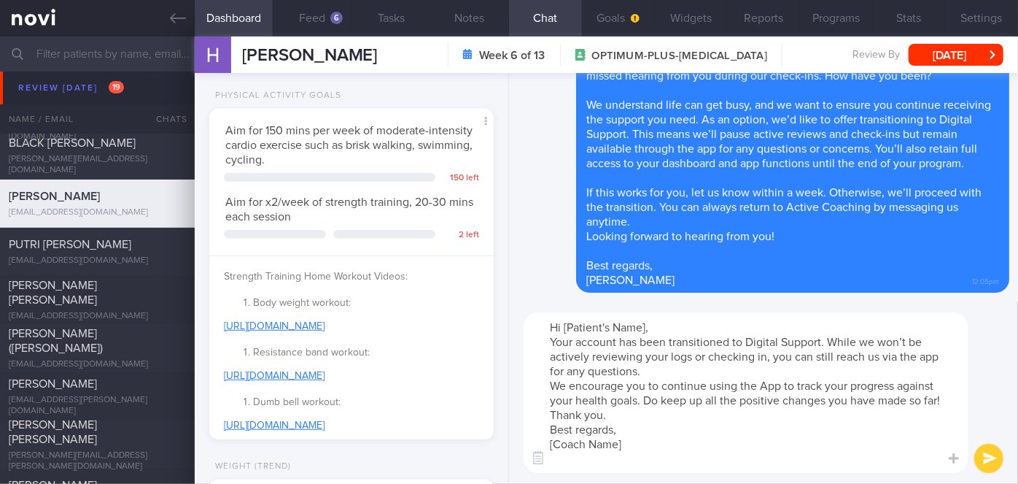
drag, startPoint x: 649, startPoint y: 327, endPoint x: 575, endPoint y: 326, distance: 73.7
click at [575, 326] on textarea "Hi [Patient's Name], Your account has been transitioned to Digital Support. Whi…" at bounding box center [746, 392] width 445 height 160
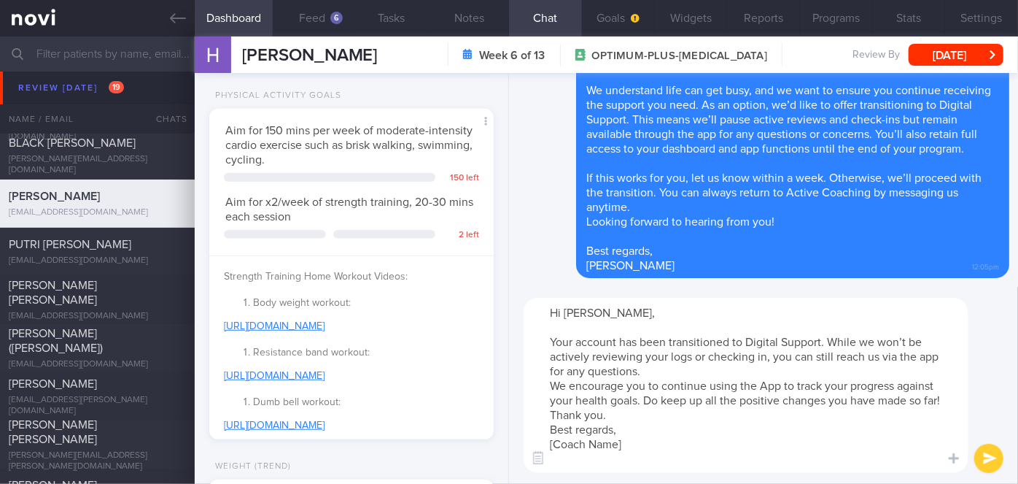
click at [670, 372] on textarea "Hi [PERSON_NAME], Your account has been transitioned to Digital Support. While …" at bounding box center [746, 385] width 445 height 175
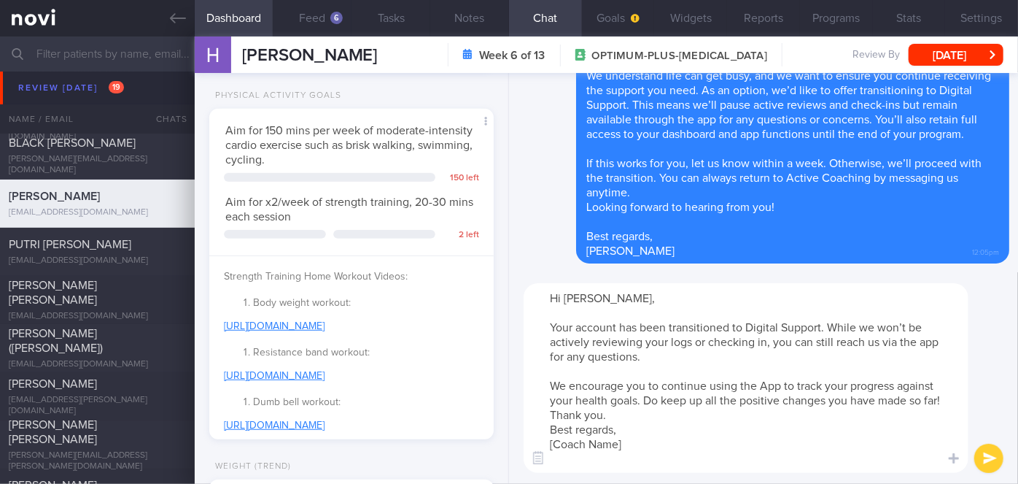
click at [637, 419] on textarea "Hi [PERSON_NAME], Your account has been transitioned to Digital Support. While …" at bounding box center [746, 378] width 445 height 190
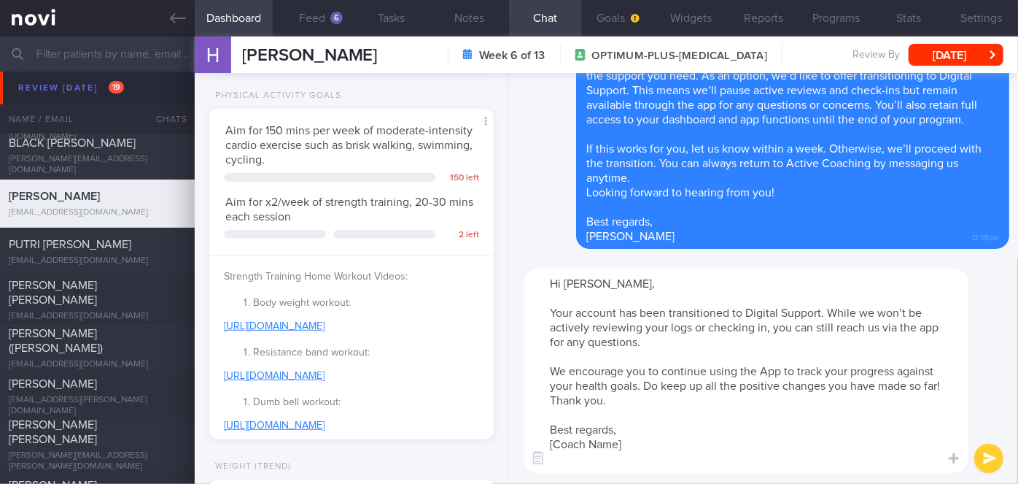
drag, startPoint x: 635, startPoint y: 442, endPoint x: 575, endPoint y: 447, distance: 60.8
click at [575, 447] on textarea "Hi [PERSON_NAME], Your account has been transitioned to Digital Support. While …" at bounding box center [746, 370] width 445 height 204
type textarea "Hi [PERSON_NAME], Your account has been transitioned to Digital Support. While …"
click at [976, 457] on button "submit" at bounding box center [988, 457] width 29 height 29
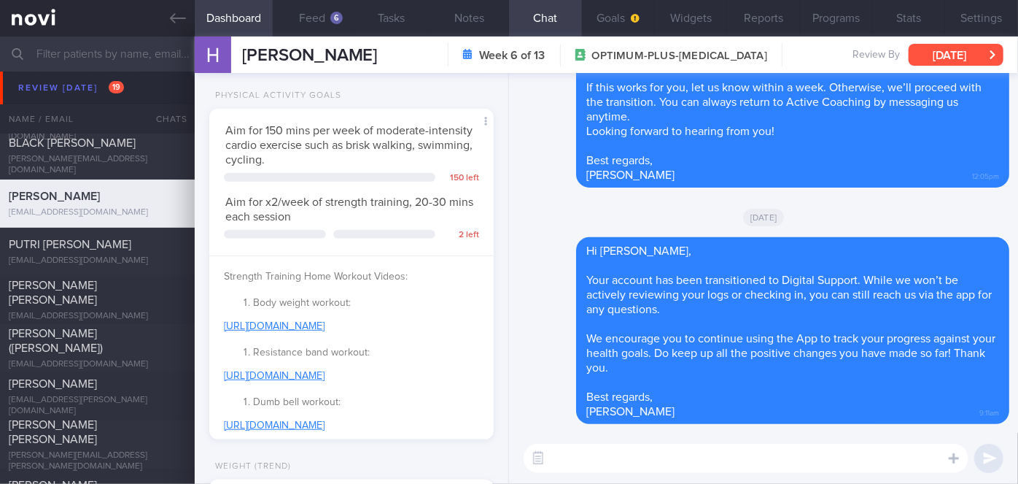
click at [970, 61] on button "[DATE]" at bounding box center [956, 55] width 95 height 22
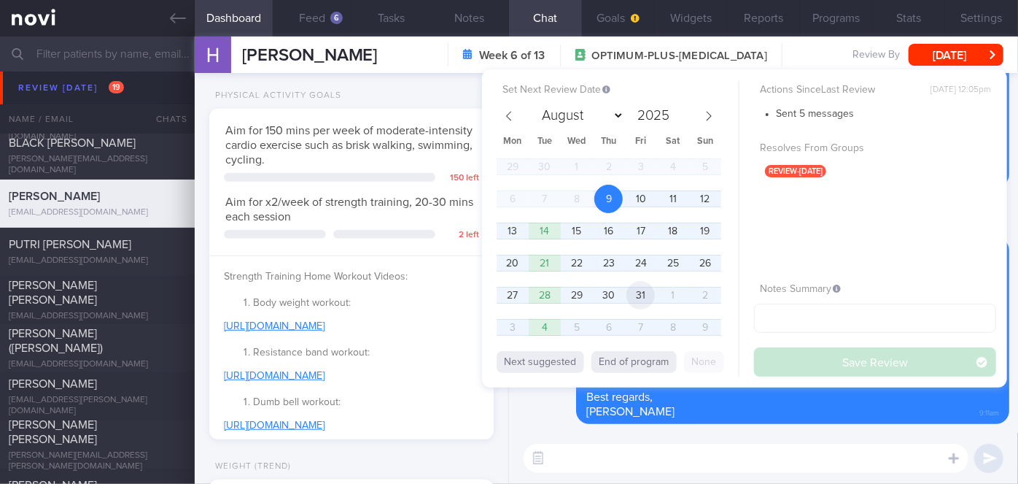
click at [649, 298] on span "31" at bounding box center [641, 295] width 28 height 28
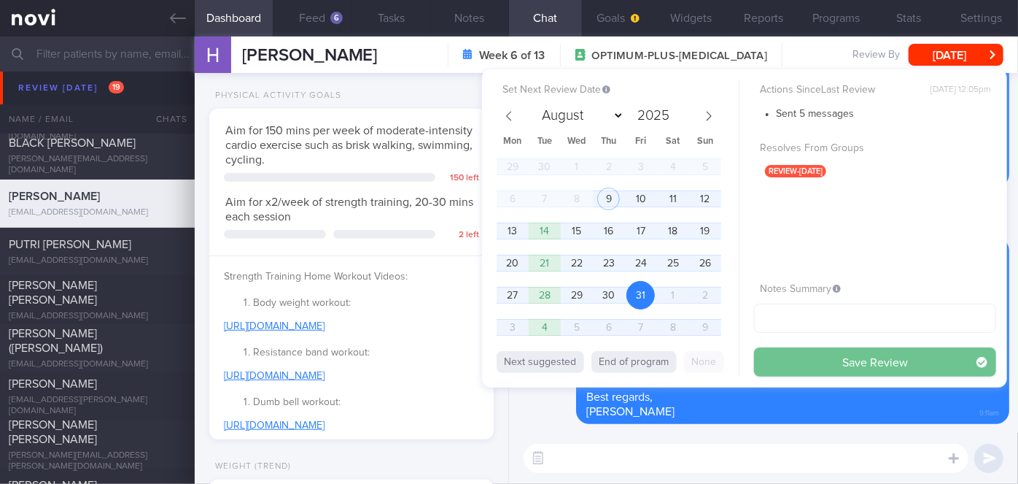
click at [812, 360] on button "Save Review" at bounding box center [875, 361] width 242 height 29
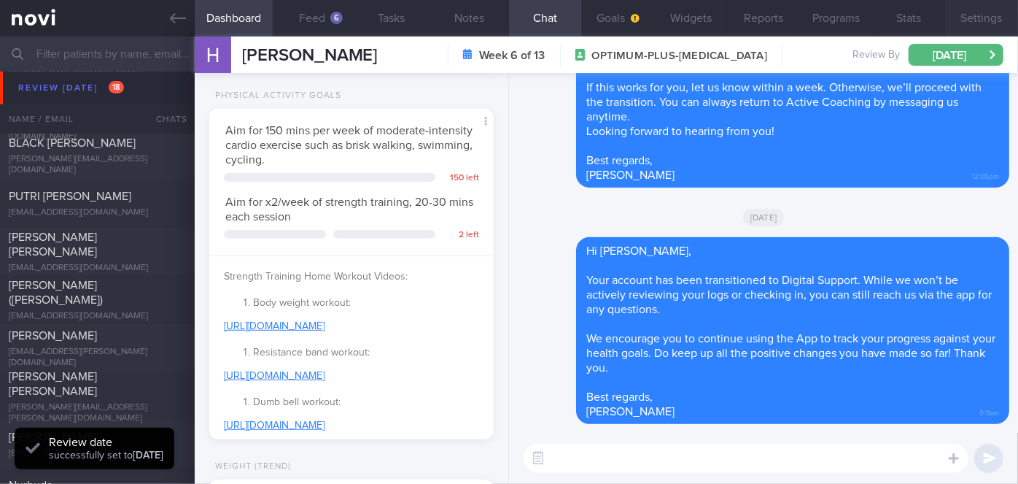
click at [985, 21] on button "Settings" at bounding box center [981, 18] width 73 height 36
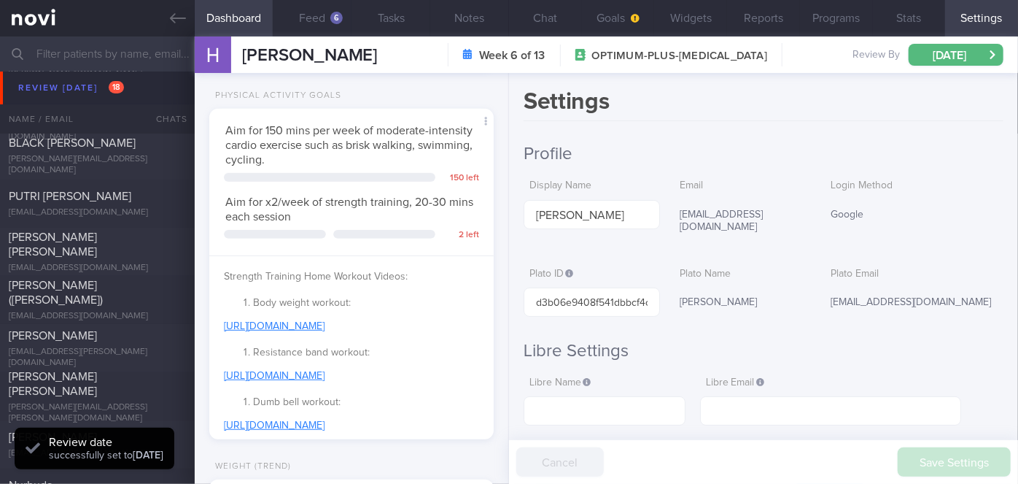
scroll to position [1447, 0]
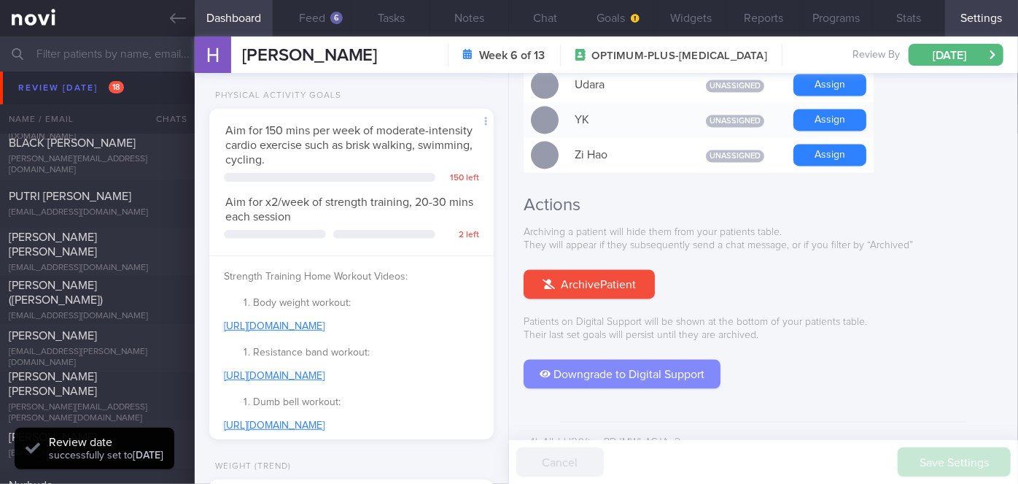
click at [626, 360] on button "Downgrade to Digital Support" at bounding box center [622, 374] width 197 height 29
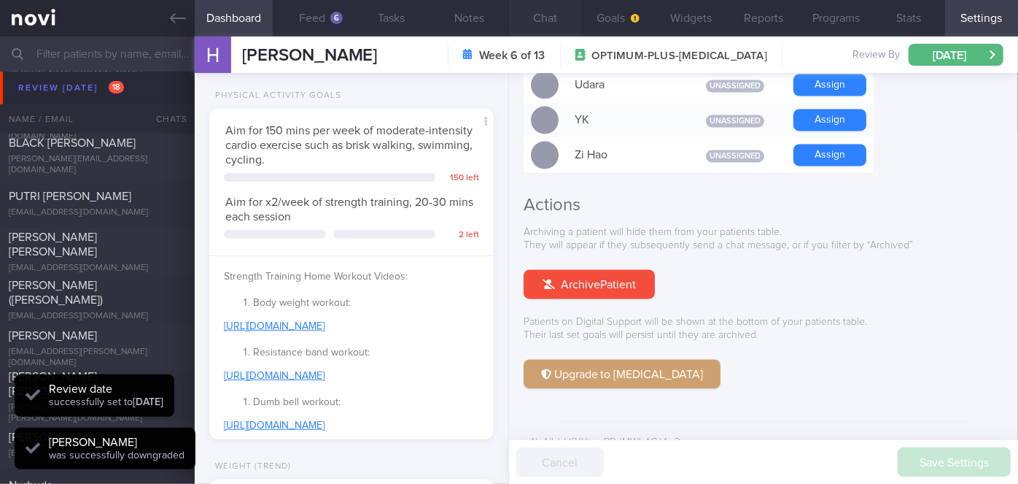
click at [548, 22] on button "Chat" at bounding box center [545, 18] width 73 height 36
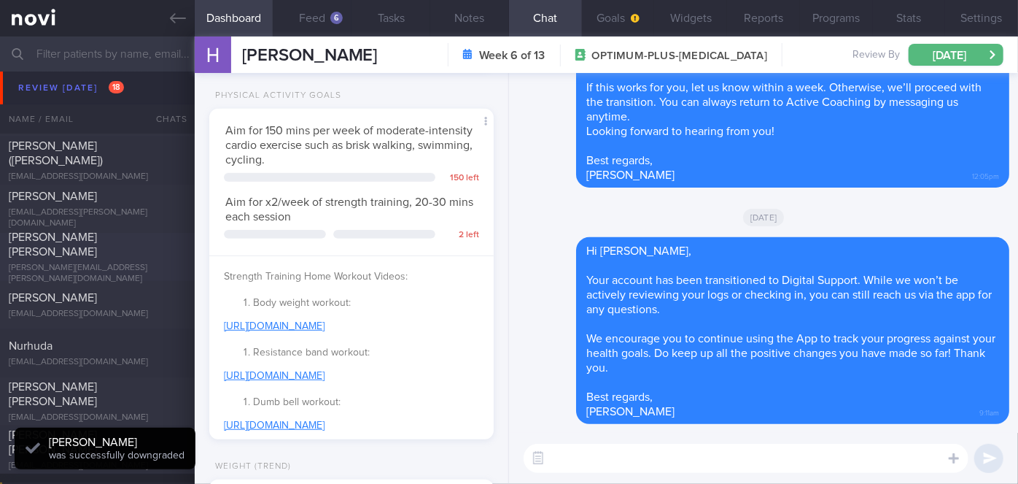
scroll to position [5769, 0]
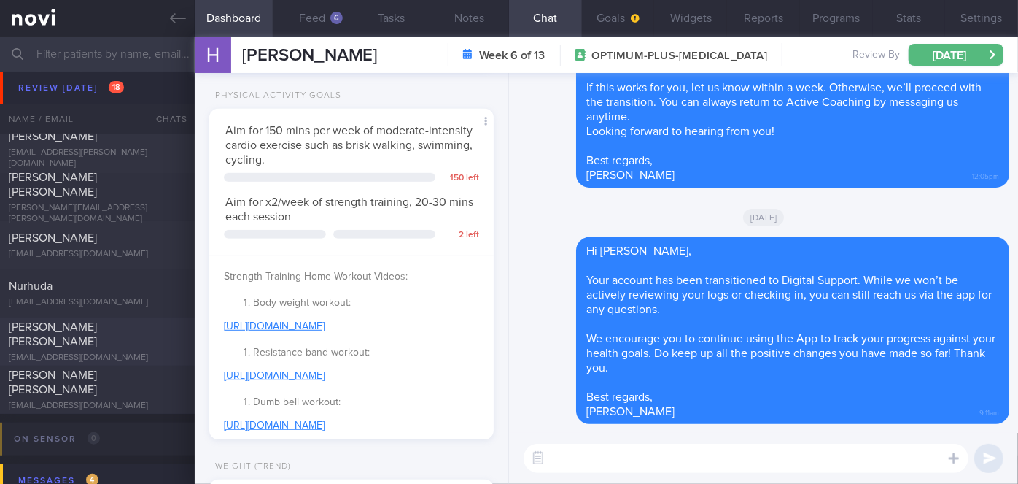
click at [50, 352] on div "[EMAIL_ADDRESS][DOMAIN_NAME]" at bounding box center [97, 357] width 177 height 11
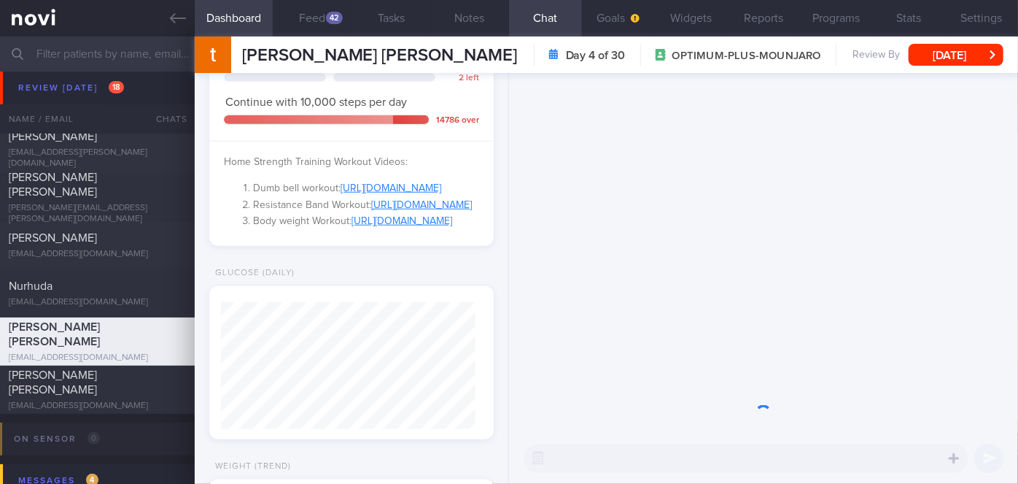
scroll to position [127, 255]
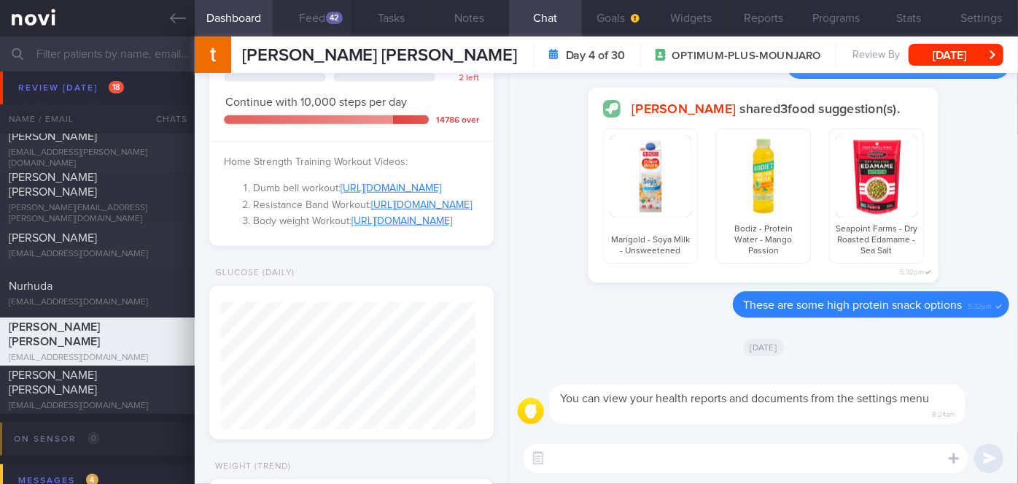
click at [325, 20] on button "Feed 42" at bounding box center [312, 18] width 79 height 36
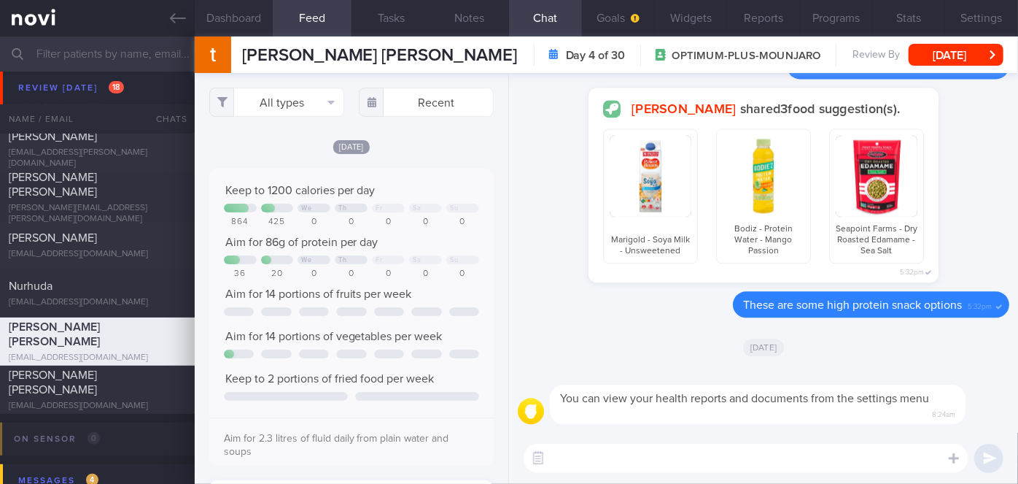
scroll to position [63, 255]
click at [284, 106] on button "All types" at bounding box center [276, 102] width 135 height 29
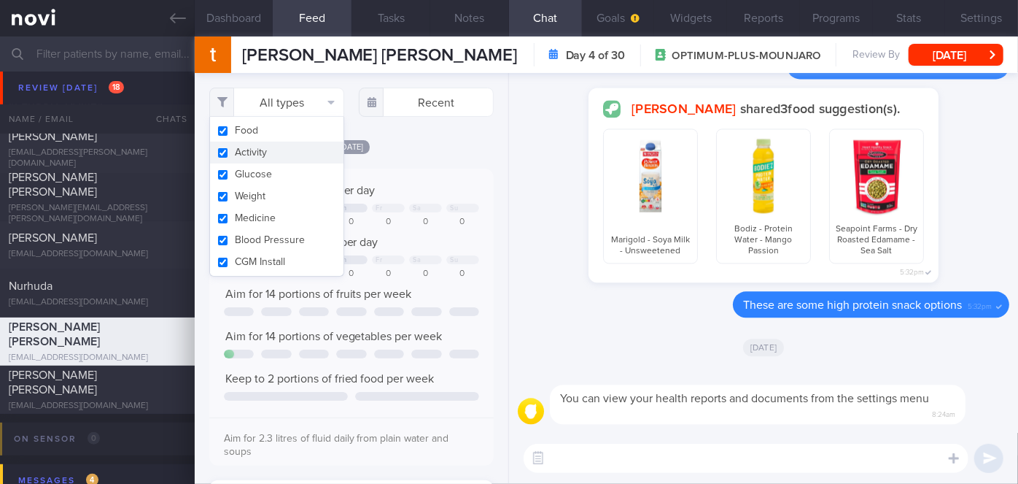
click at [262, 150] on button "Activity" at bounding box center [276, 153] width 133 height 22
checkbox input "false"
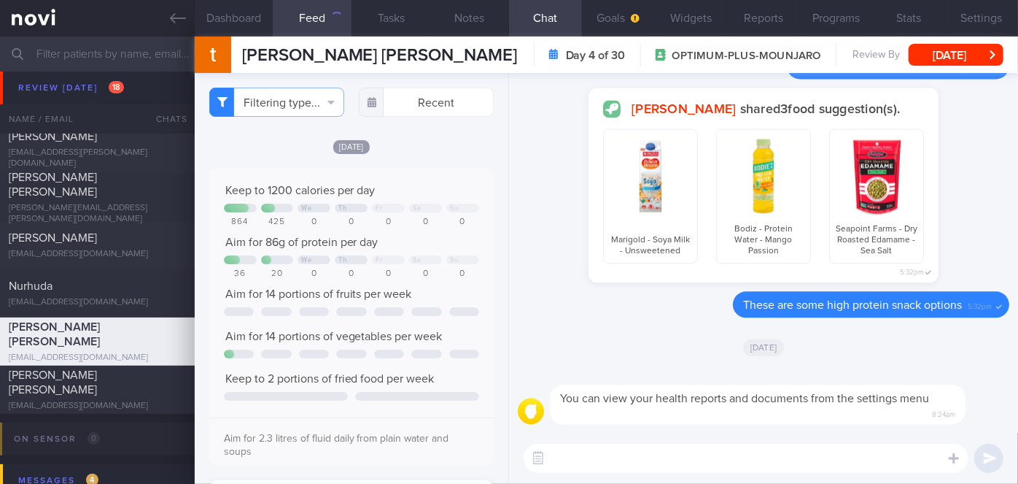
click at [425, 147] on div "[DATE]" at bounding box center [351, 146] width 284 height 15
click at [408, 99] on input "text" at bounding box center [426, 102] width 135 height 29
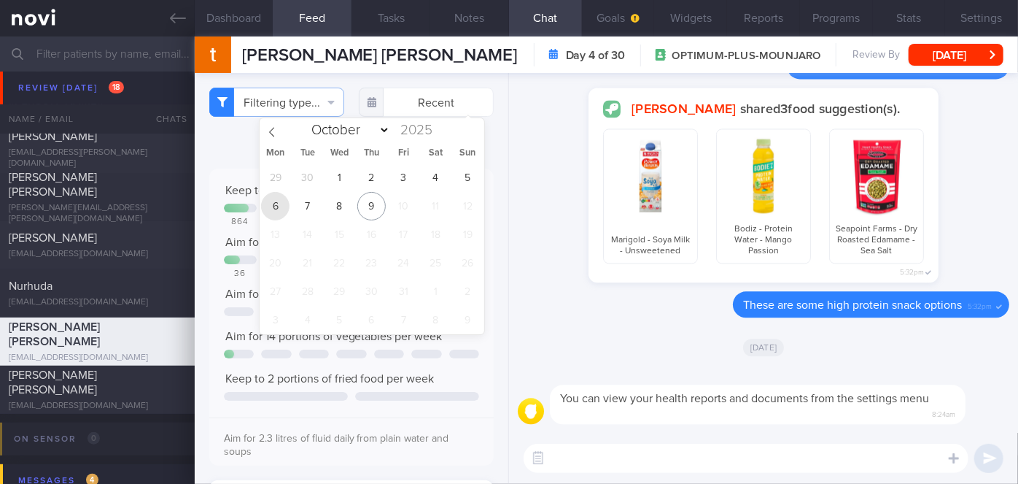
click at [280, 208] on span "6" at bounding box center [275, 206] width 28 height 28
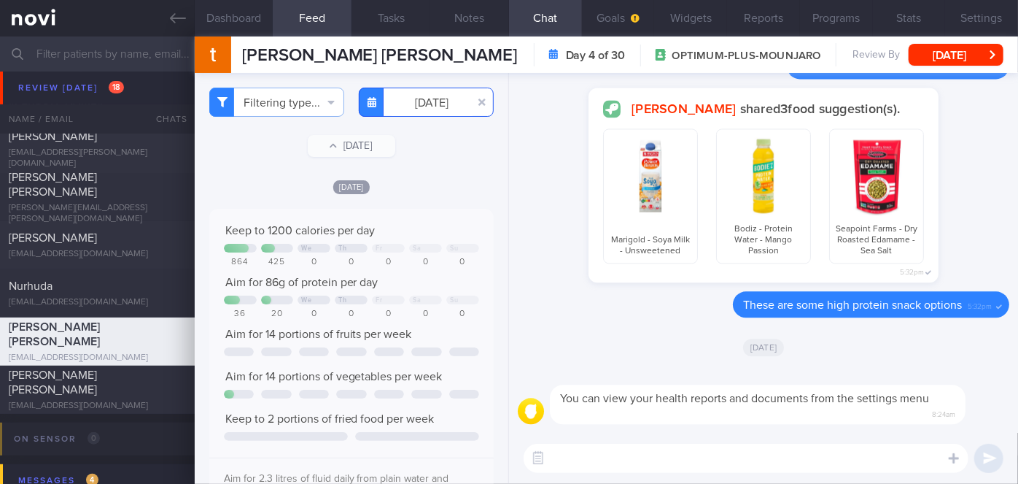
click at [416, 105] on input "[DATE]" at bounding box center [426, 102] width 135 height 29
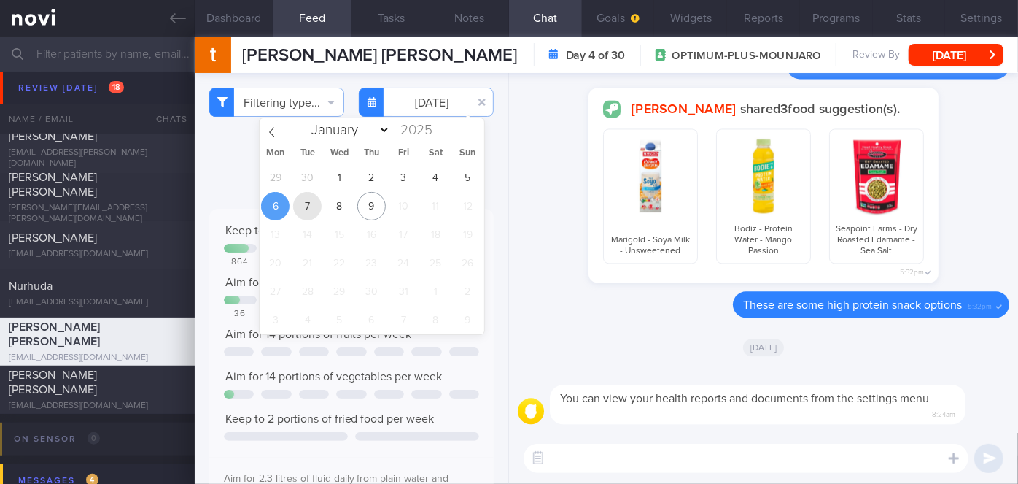
click at [312, 201] on span "7" at bounding box center [307, 206] width 28 height 28
type input "[DATE]"
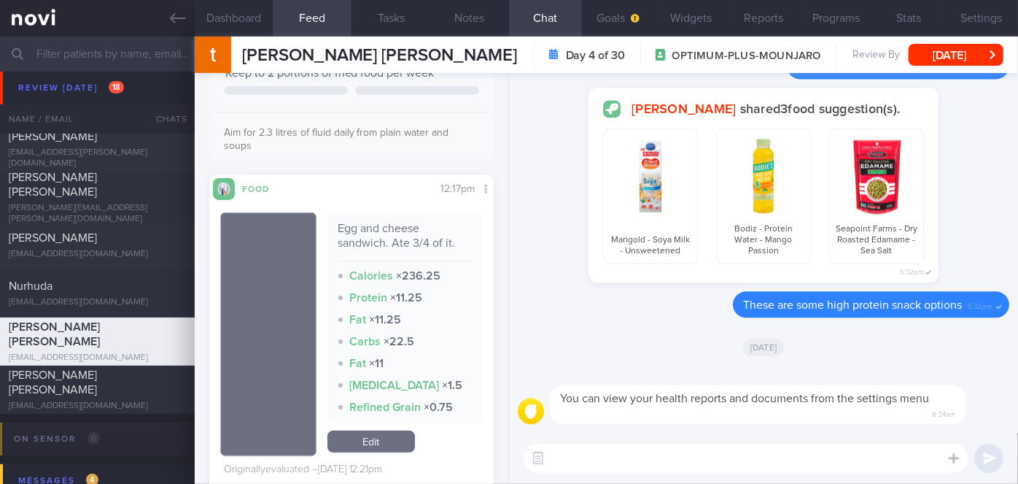
click at [678, 457] on textarea at bounding box center [746, 457] width 445 height 29
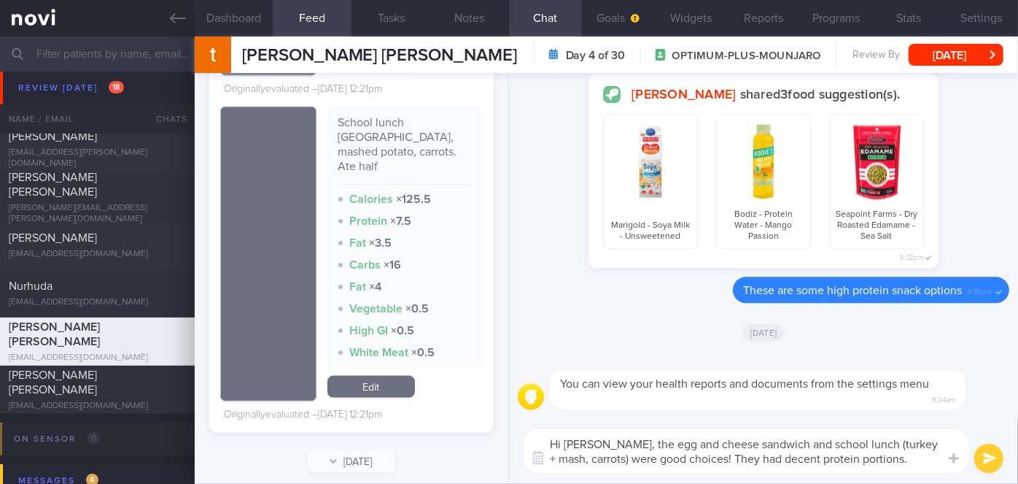
type textarea "Hi [PERSON_NAME], the egg and cheese sandwich and school lunch (turkey + mash, …"
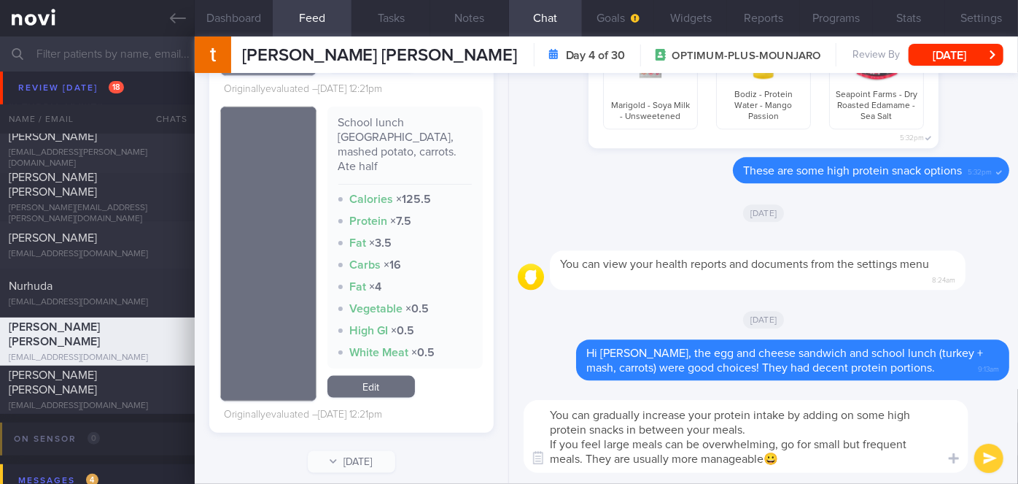
click at [747, 427] on textarea "You can gradually increase your protein intake by adding on some high protein s…" at bounding box center [746, 436] width 445 height 73
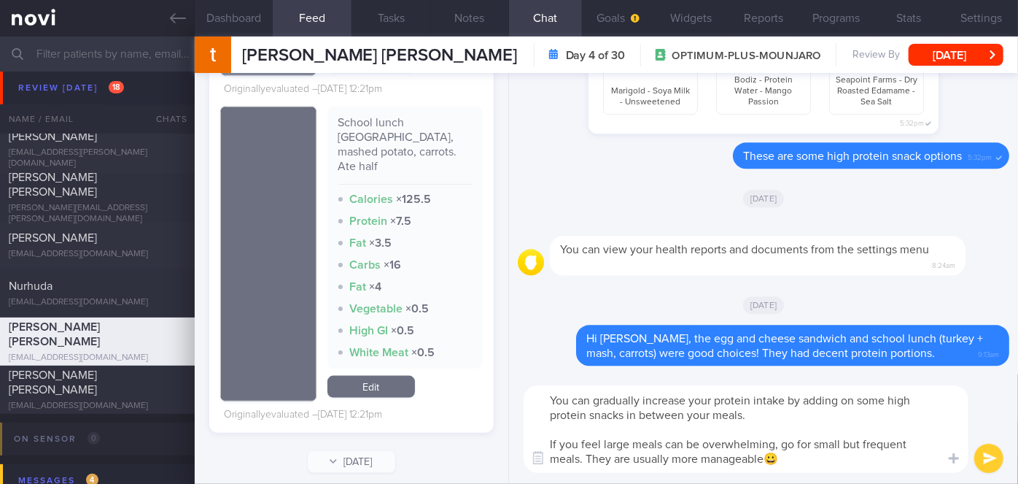
type textarea "You can gradually increase your protein intake by adding on some high protein s…"
click at [991, 457] on button "submit" at bounding box center [988, 457] width 29 height 29
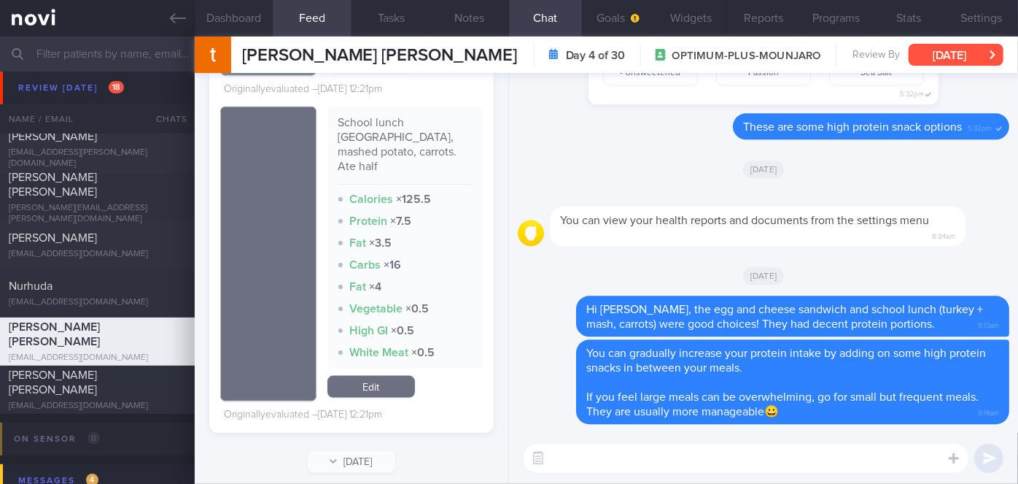
click at [962, 49] on button "[DATE]" at bounding box center [956, 55] width 95 height 22
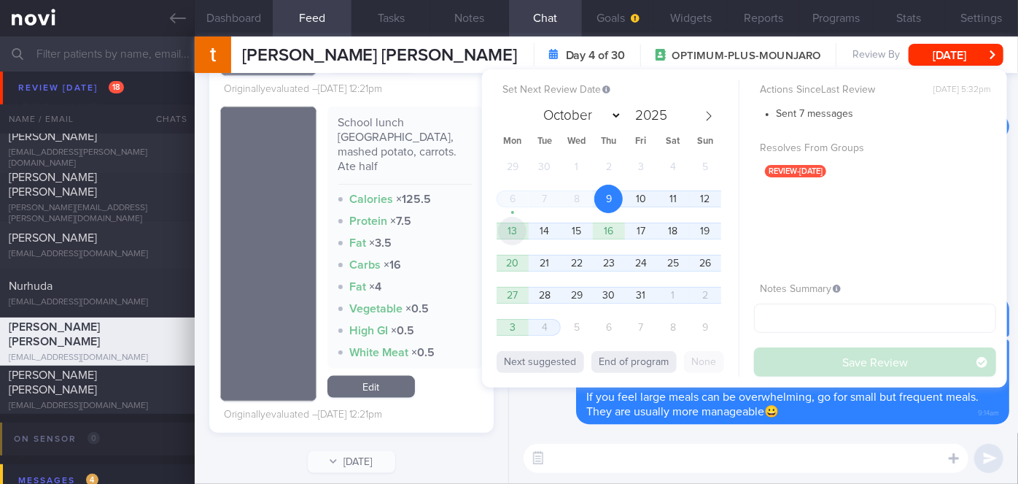
click at [521, 227] on span "13" at bounding box center [512, 231] width 28 height 28
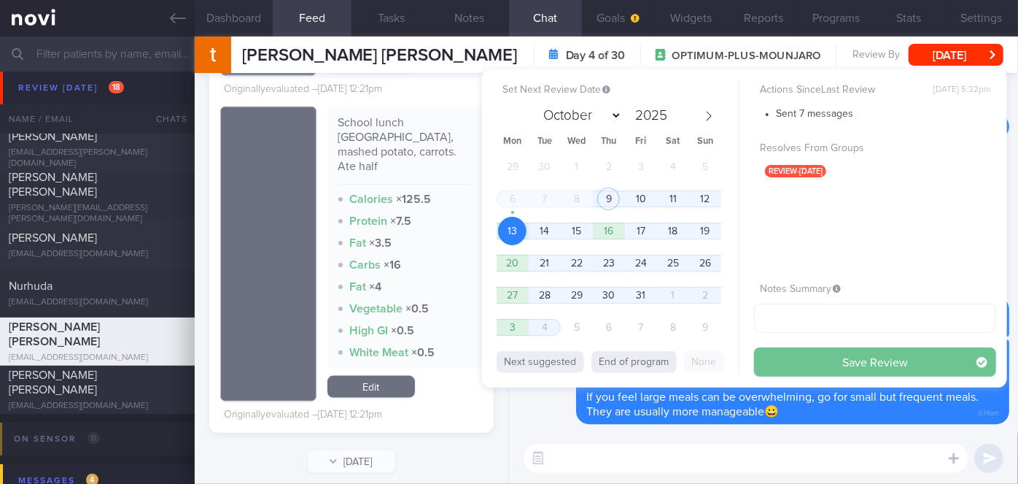
click at [820, 364] on button "Save Review" at bounding box center [875, 361] width 242 height 29
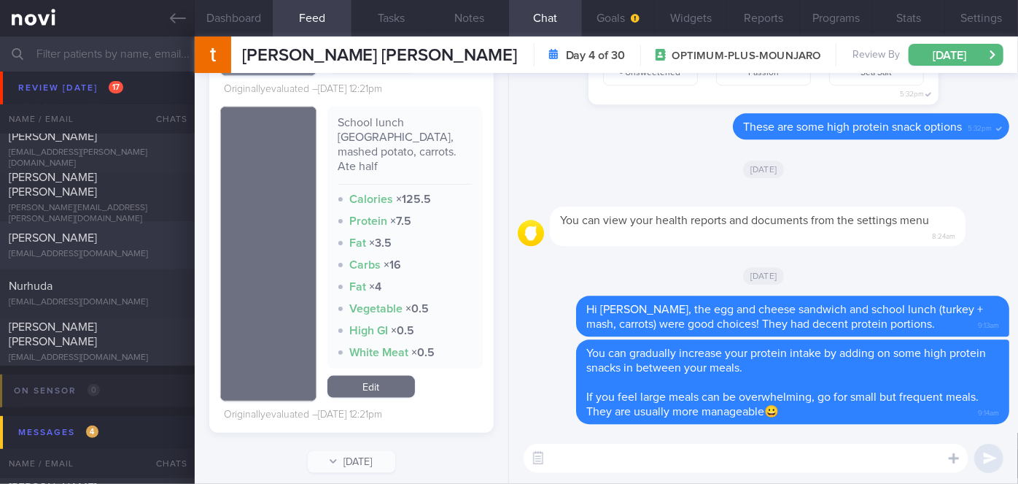
click at [120, 252] on div "[EMAIL_ADDRESS][DOMAIN_NAME]" at bounding box center [97, 254] width 177 height 11
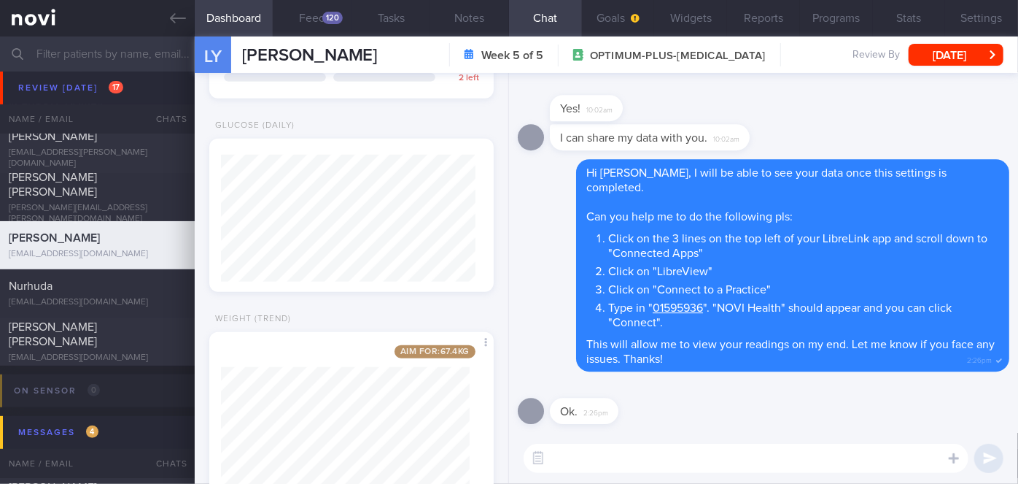
scroll to position [5636, 0]
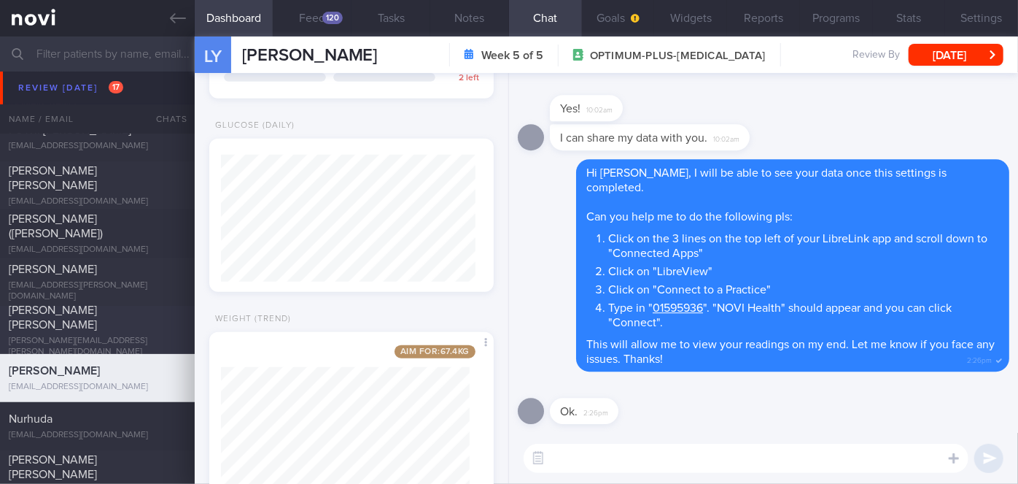
click at [97, 314] on span "[PERSON_NAME] [PERSON_NAME]" at bounding box center [53, 317] width 88 height 26
click at [150, 325] on div "[PERSON_NAME] [PERSON_NAME]" at bounding box center [96, 317] width 174 height 29
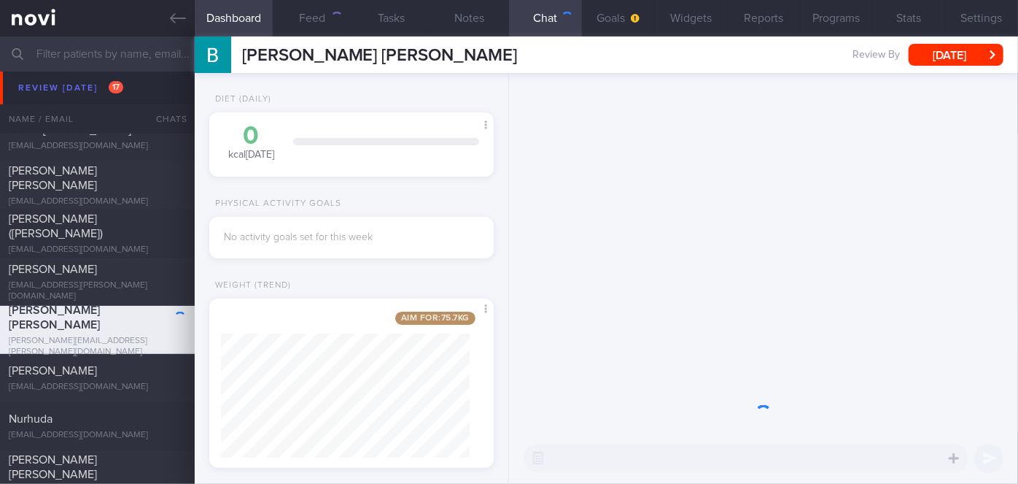
scroll to position [144, 249]
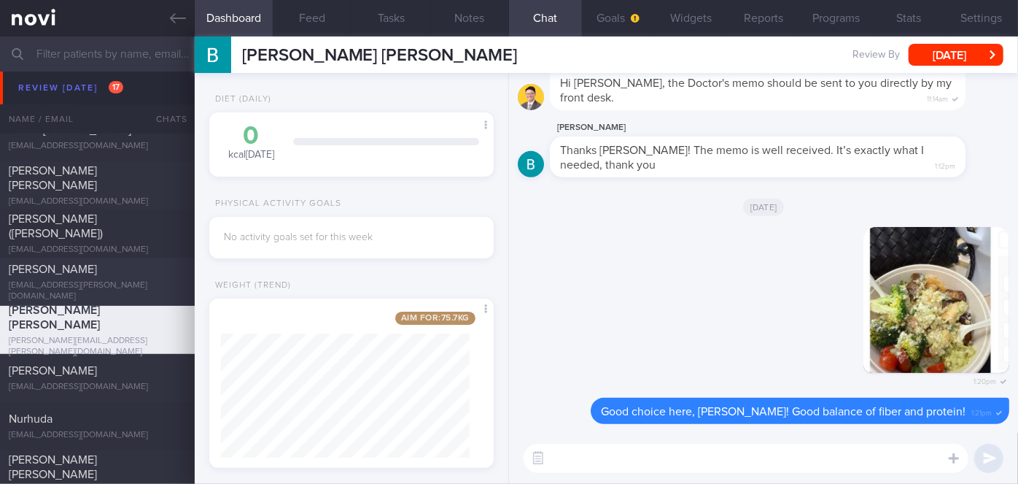
click at [109, 276] on div "[PERSON_NAME]" at bounding box center [96, 269] width 174 height 15
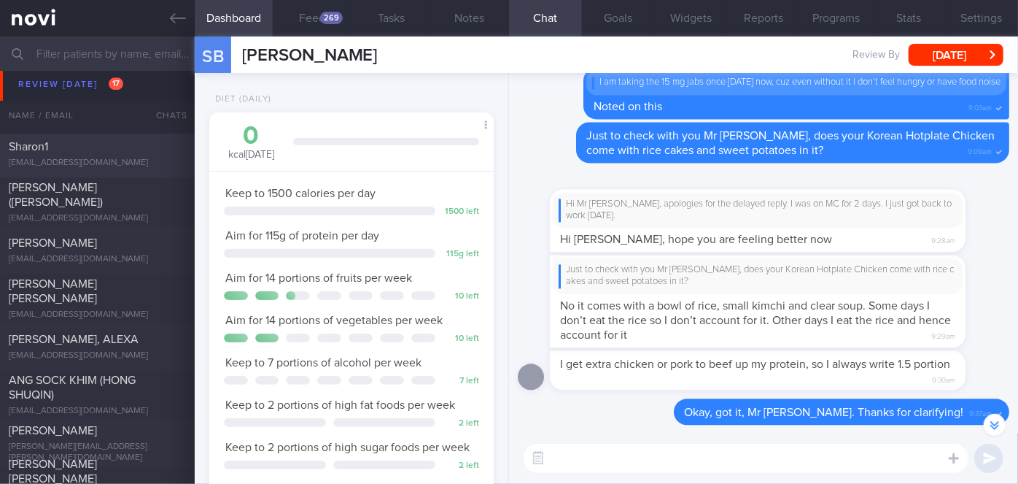
scroll to position [5106, 0]
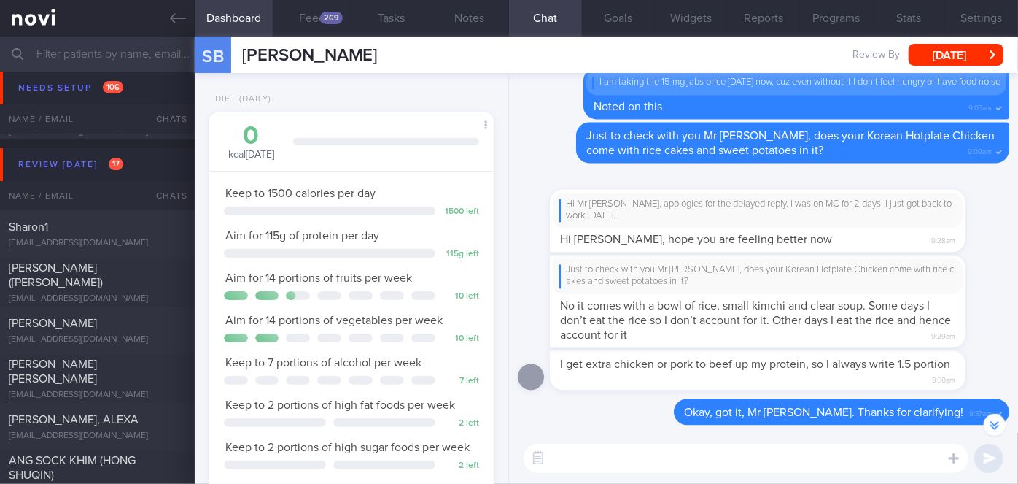
click at [153, 57] on input "text" at bounding box center [509, 53] width 1018 height 35
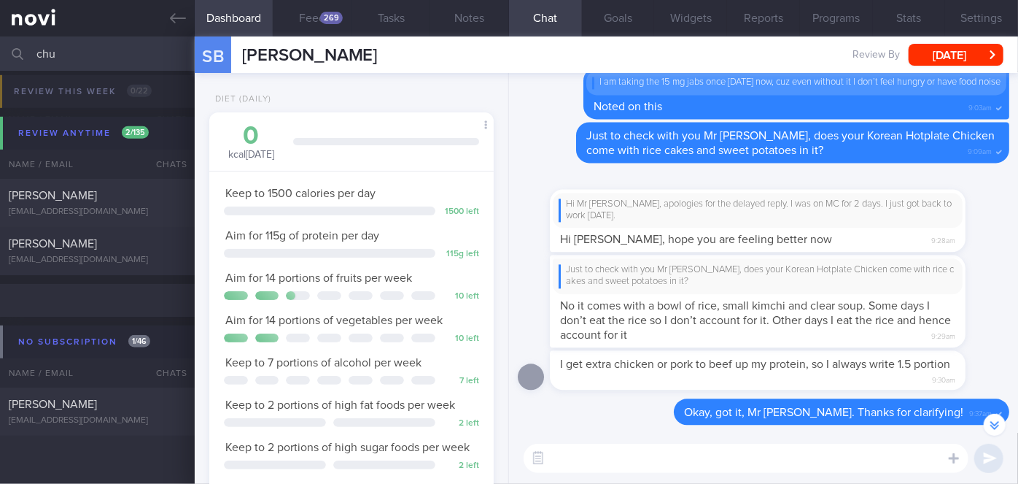
scroll to position [434, 0]
click at [150, 422] on div "[EMAIL_ADDRESS][DOMAIN_NAME]" at bounding box center [97, 421] width 177 height 11
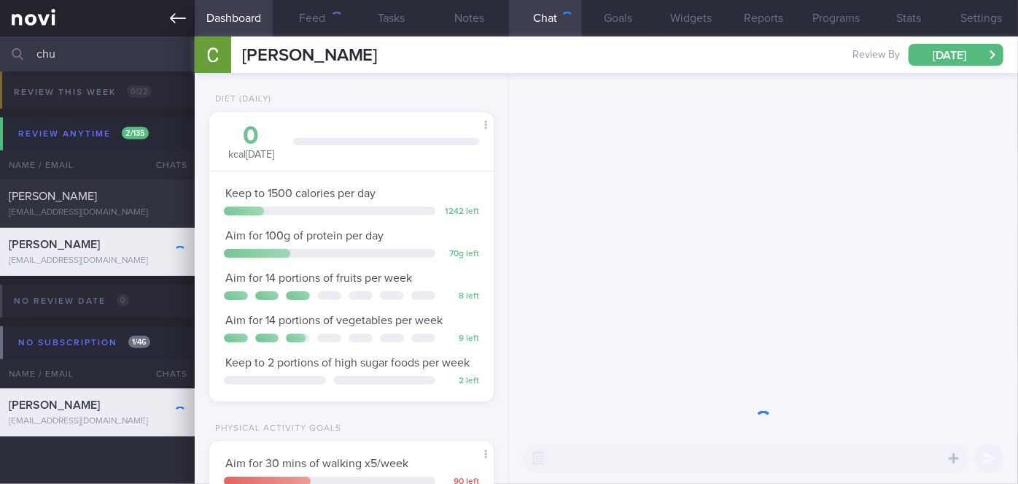
scroll to position [144, 249]
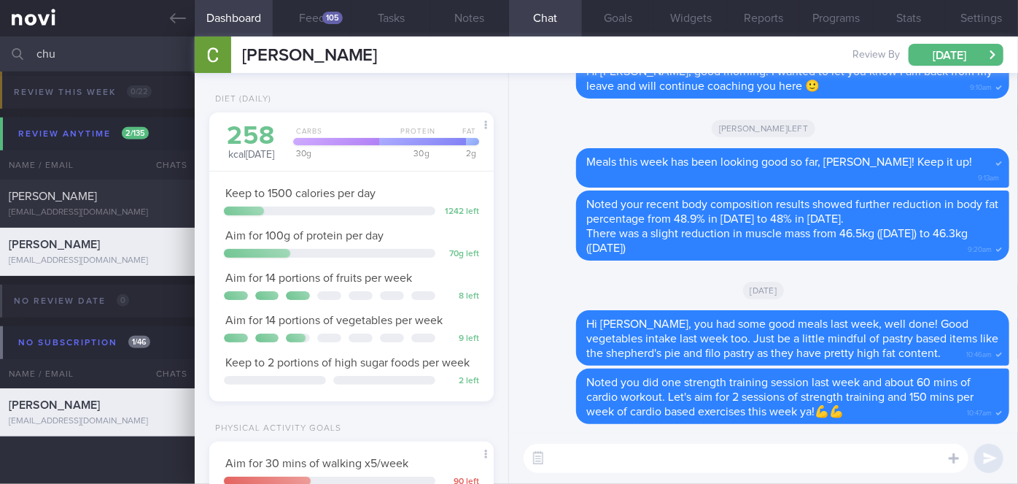
click at [136, 63] on input "chu" at bounding box center [509, 53] width 1018 height 35
type input "c"
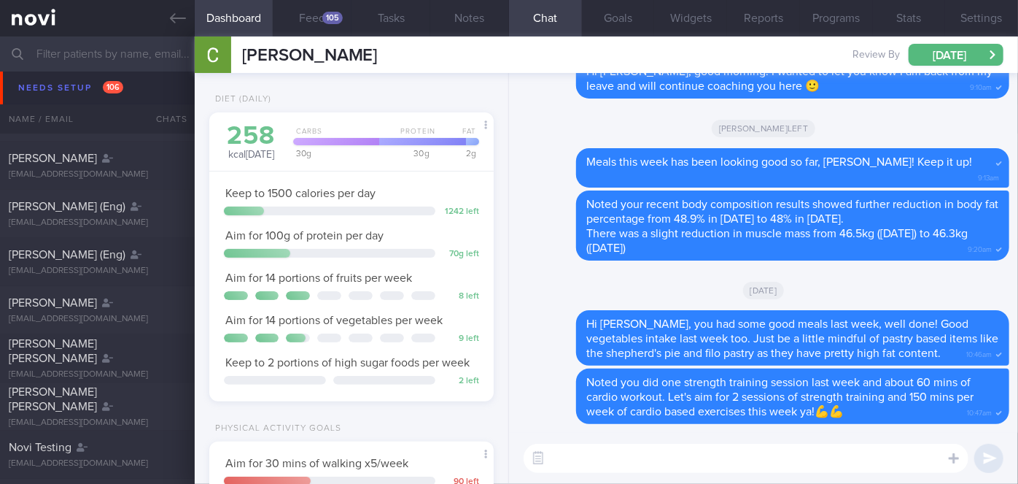
scroll to position [685, 0]
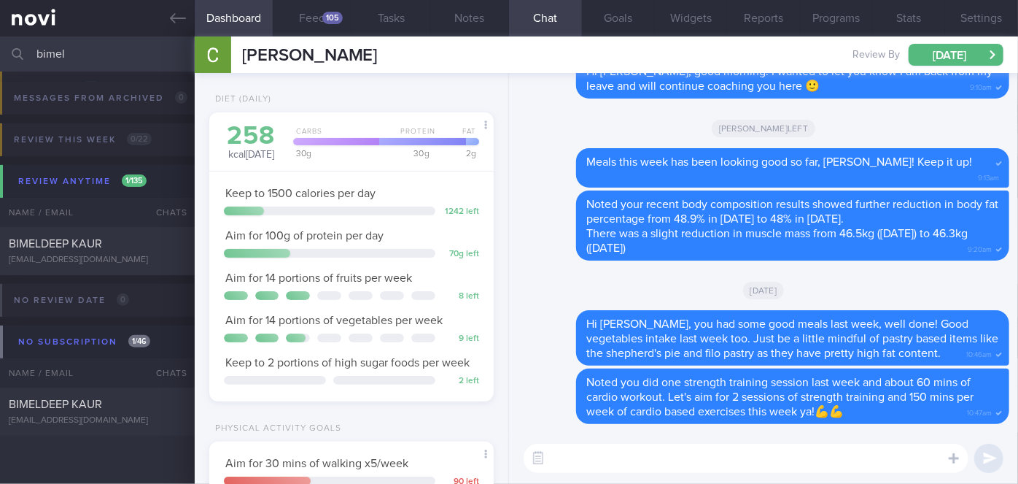
scroll to position [165, 0]
click at [134, 245] on div "BIMELDEEP KAUR" at bounding box center [96, 243] width 174 height 15
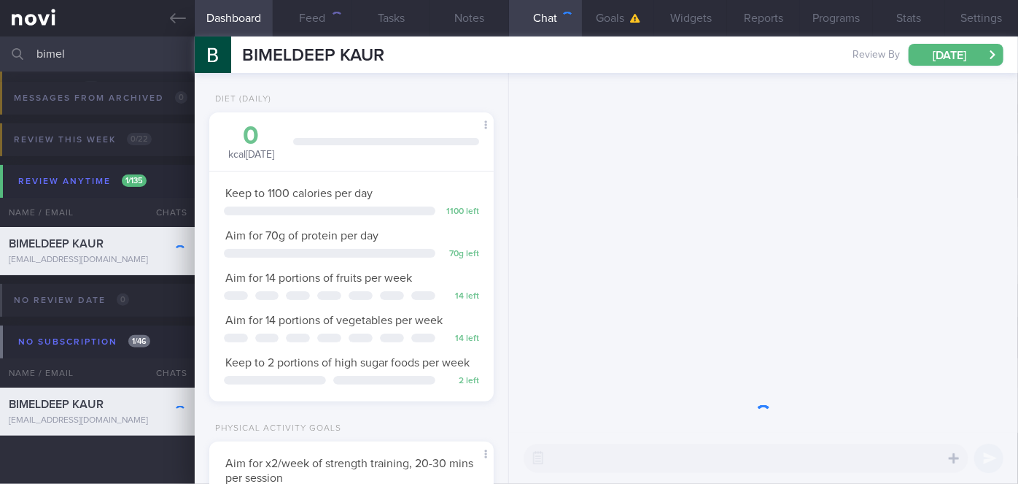
scroll to position [144, 249]
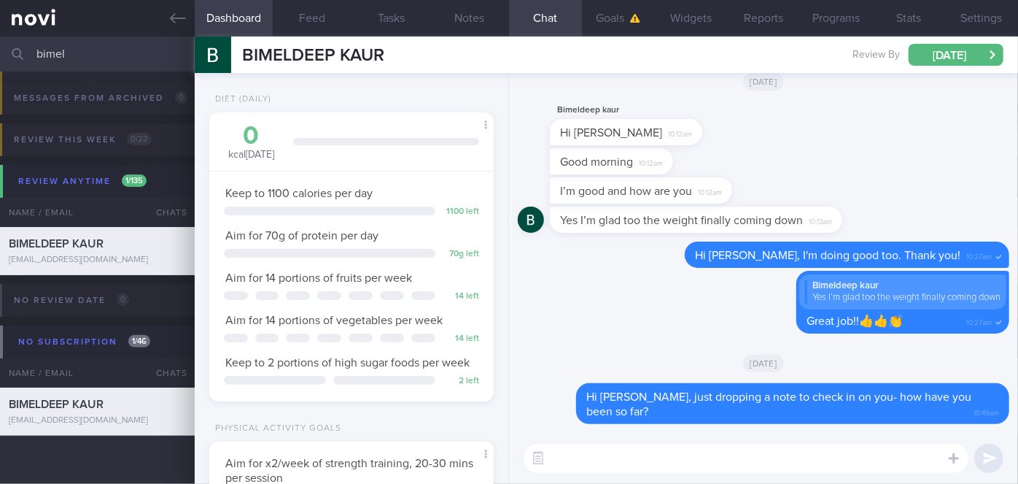
click at [115, 61] on input "bimel" at bounding box center [509, 53] width 1018 height 35
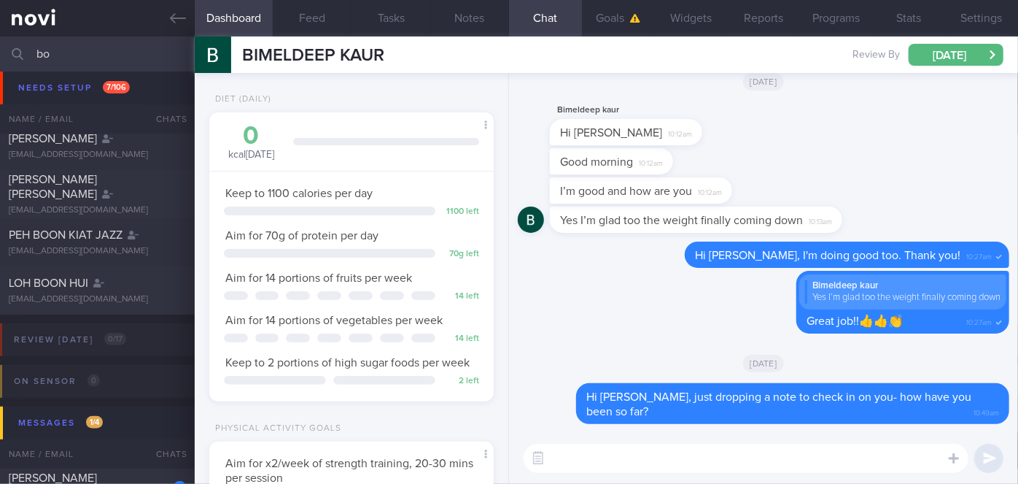
scroll to position [9, 0]
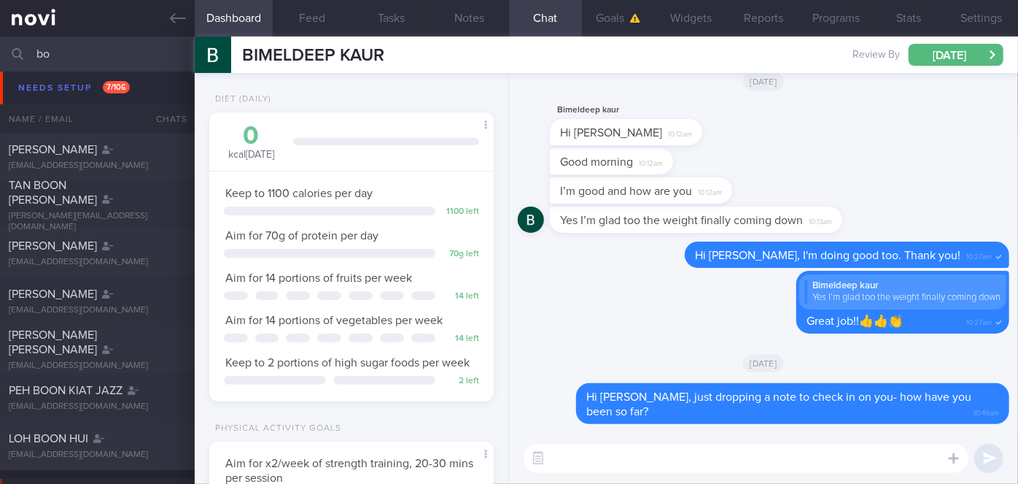
type input "b"
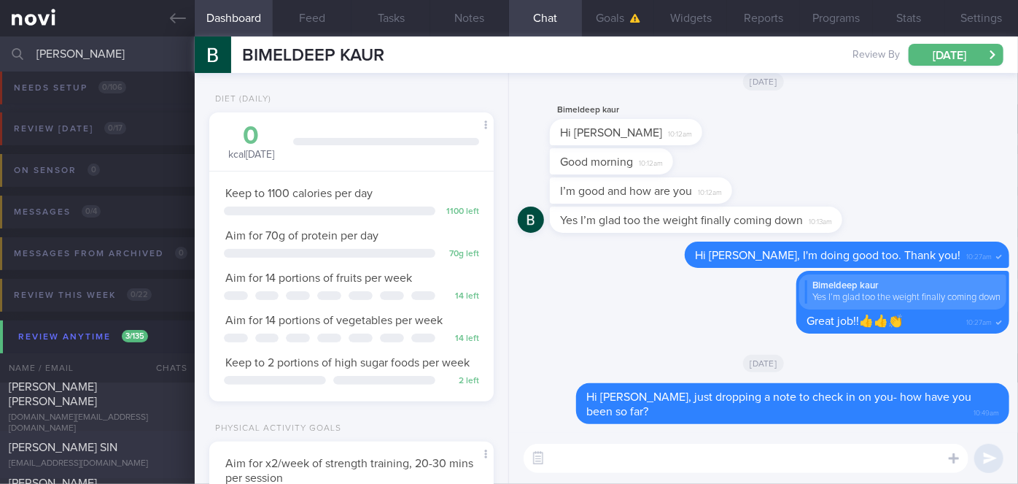
click at [139, 451] on div "[PERSON_NAME] SIN" at bounding box center [96, 447] width 174 height 15
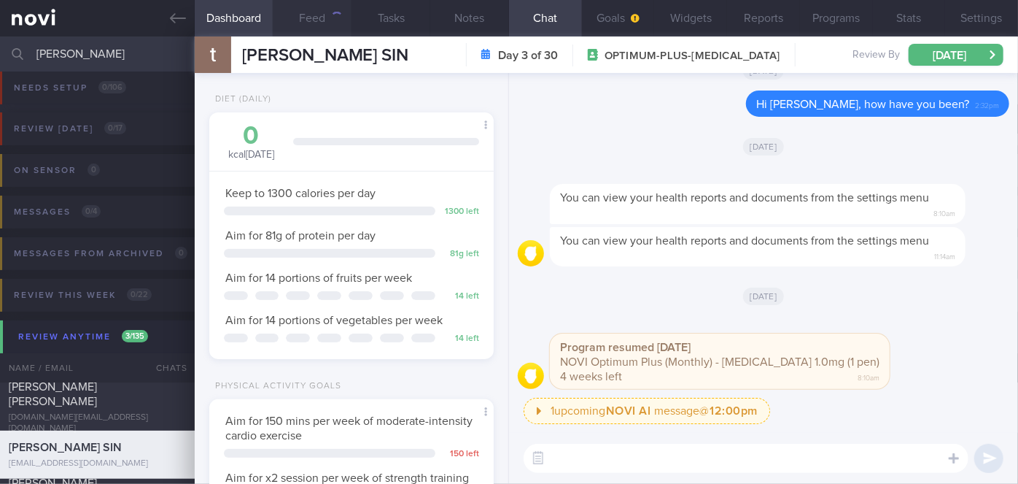
scroll to position [124, 249]
click at [91, 39] on input "[PERSON_NAME]" at bounding box center [509, 53] width 1018 height 35
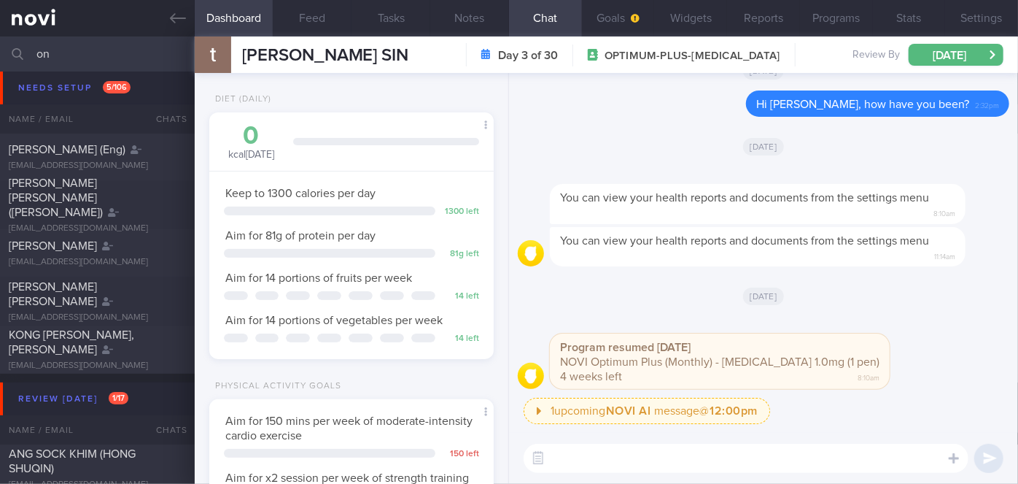
type input "o"
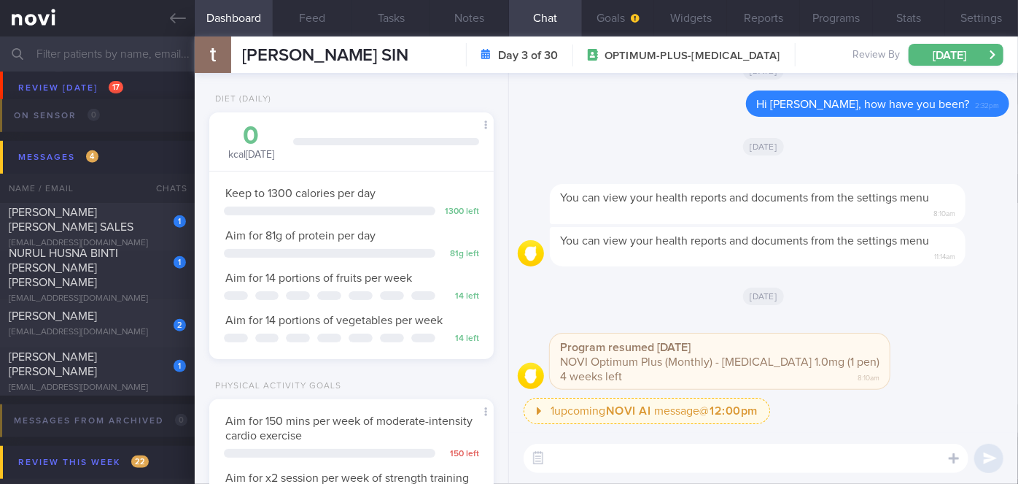
scroll to position [6026, 0]
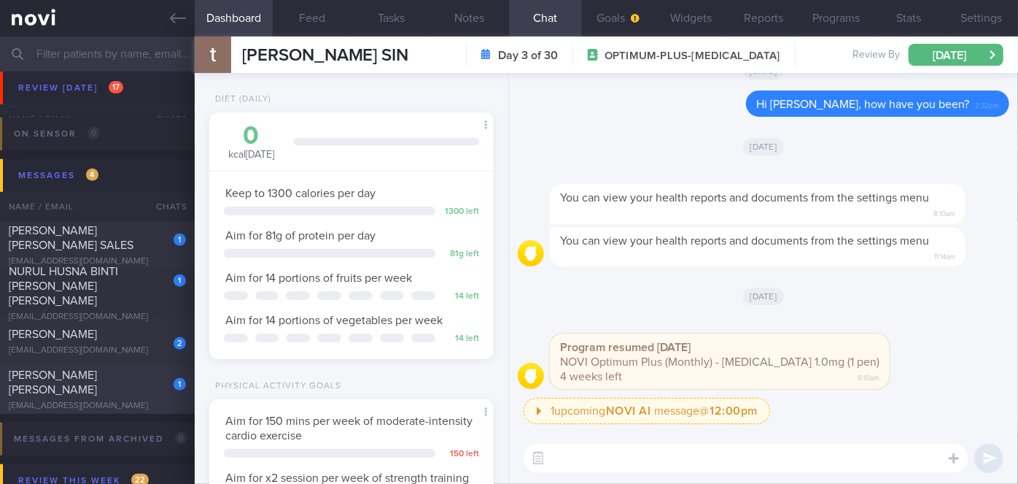
click at [153, 392] on div "[PERSON_NAME] [PERSON_NAME]" at bounding box center [96, 382] width 174 height 29
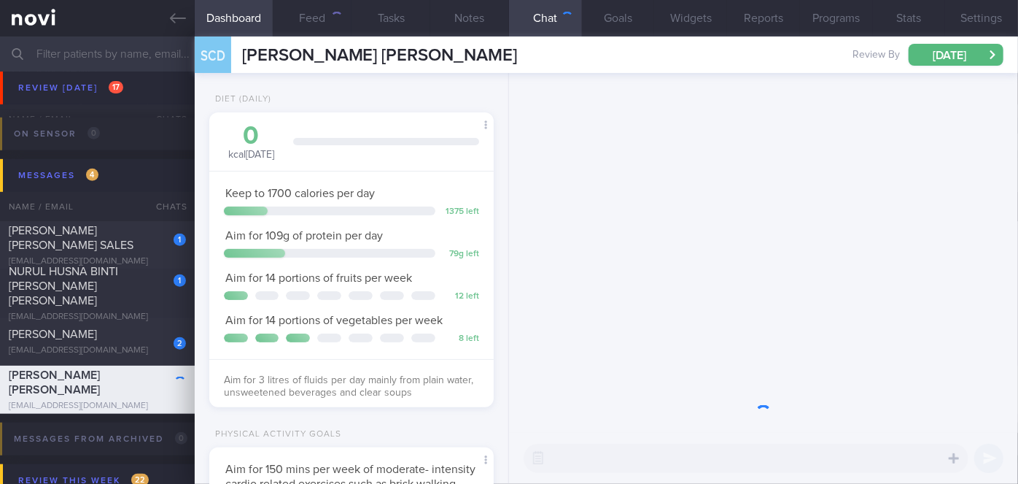
scroll to position [144, 249]
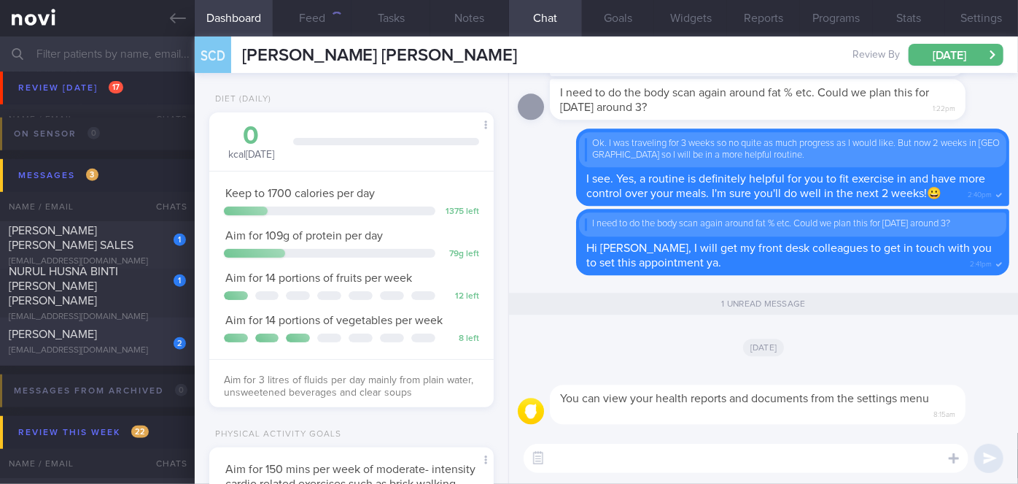
click at [142, 342] on div "2 [PERSON_NAME] [EMAIL_ADDRESS][DOMAIN_NAME]" at bounding box center [97, 341] width 195 height 29
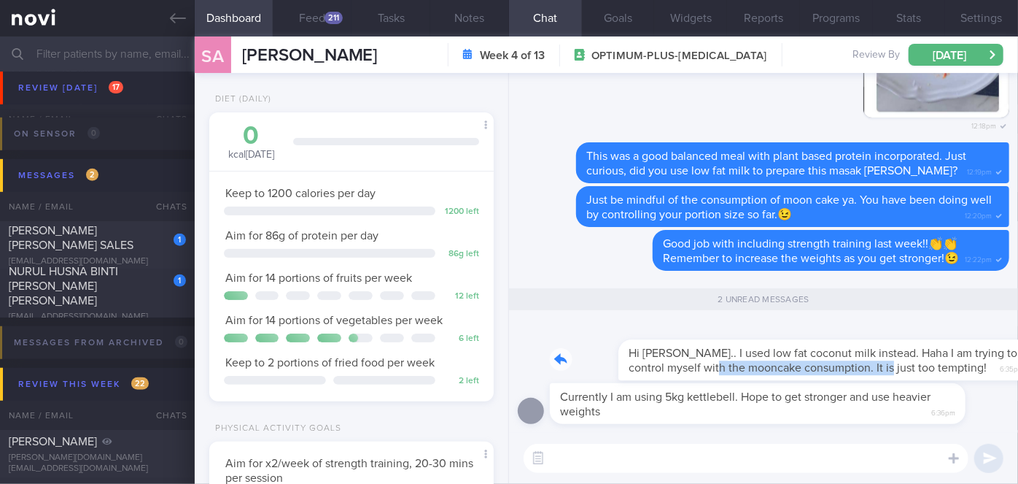
drag, startPoint x: 645, startPoint y: 376, endPoint x: 814, endPoint y: 368, distance: 169.4
click at [814, 368] on div "Hi [PERSON_NAME].. I used low fat coconut milk instead. Haha I am trying to con…" at bounding box center [780, 351] width 460 height 58
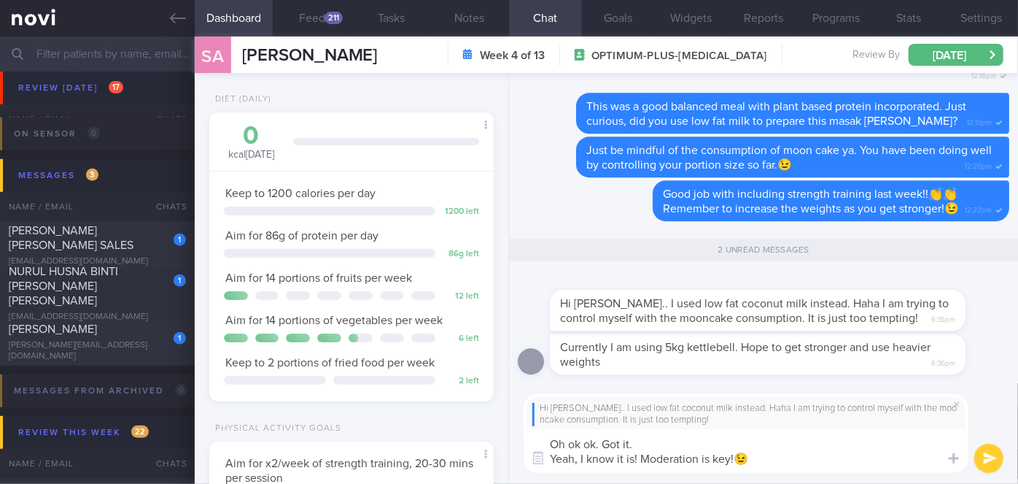
type textarea "Oh ok ok. Got it. Yeah, I know it is! Moderation is key!😉"
drag, startPoint x: 998, startPoint y: 463, endPoint x: 968, endPoint y: 438, distance: 39.3
click at [998, 463] on button "submit" at bounding box center [988, 457] width 29 height 29
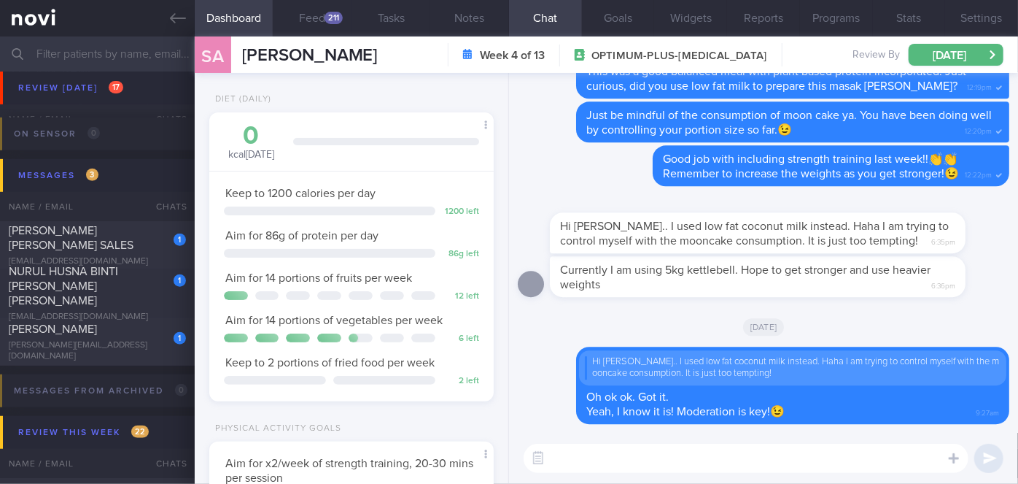
drag, startPoint x: 771, startPoint y: 287, endPoint x: 986, endPoint y: 293, distance: 215.3
click at [986, 293] on div "Currently I am using 5kg kettlebell. Hope to get stronger and use heavier weigh…" at bounding box center [780, 276] width 460 height 41
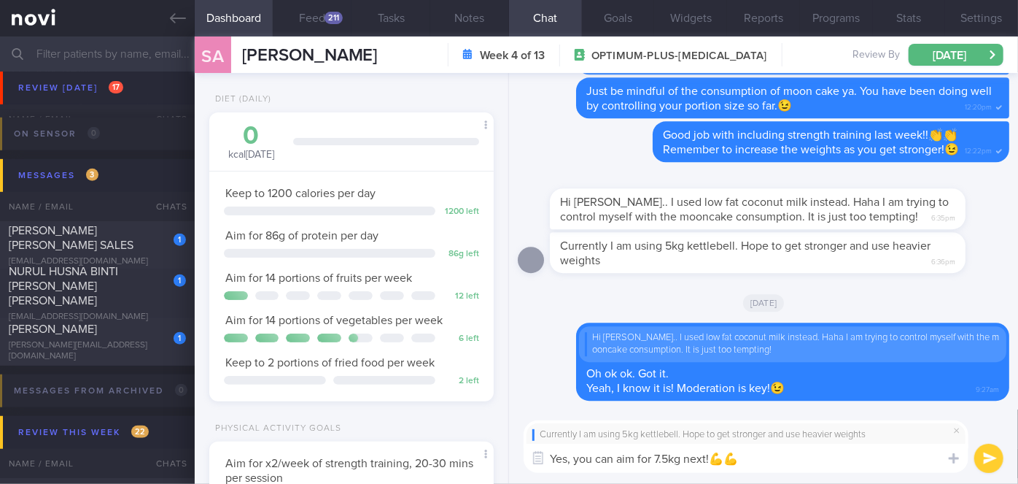
type textarea "Yes, you can aim for 7.5kg next!💪💪"
click at [976, 459] on button "submit" at bounding box center [988, 457] width 29 height 29
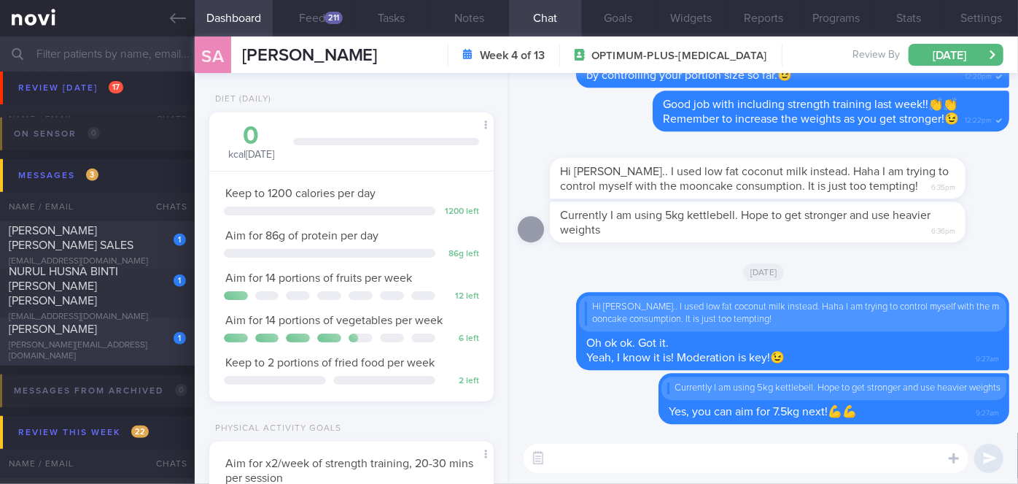
click at [99, 333] on div "[PERSON_NAME]" at bounding box center [96, 329] width 174 height 15
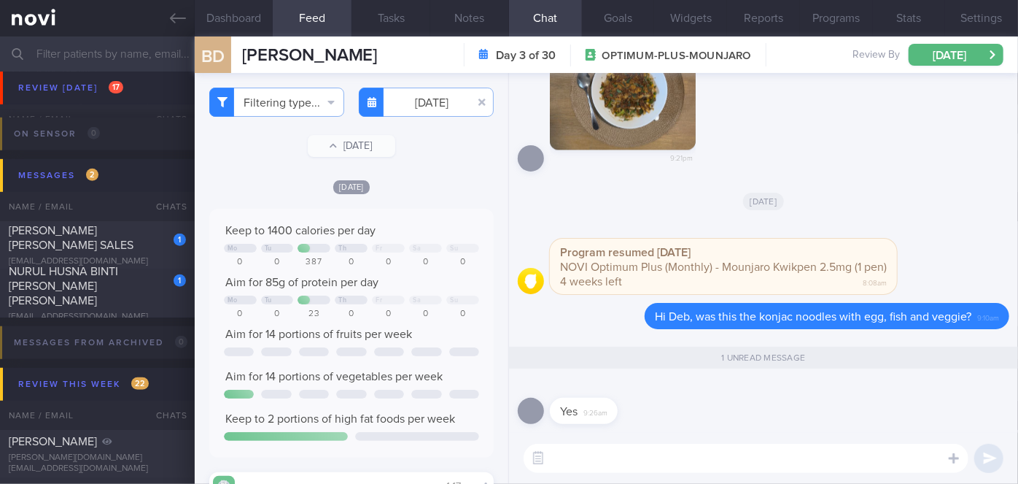
click at [652, 460] on textarea at bounding box center [746, 457] width 445 height 29
type textarea "Great! Good protein and fiber portion Deb!!"
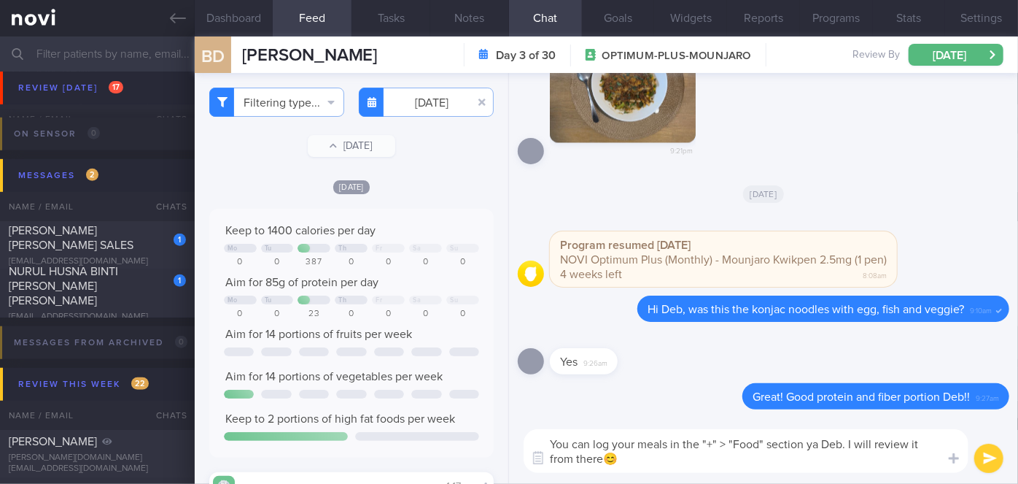
type textarea "You can log your meals in the "+" > "Food" section ya Deb. I will review it fro…"
click at [992, 461] on button "submit" at bounding box center [988, 457] width 29 height 29
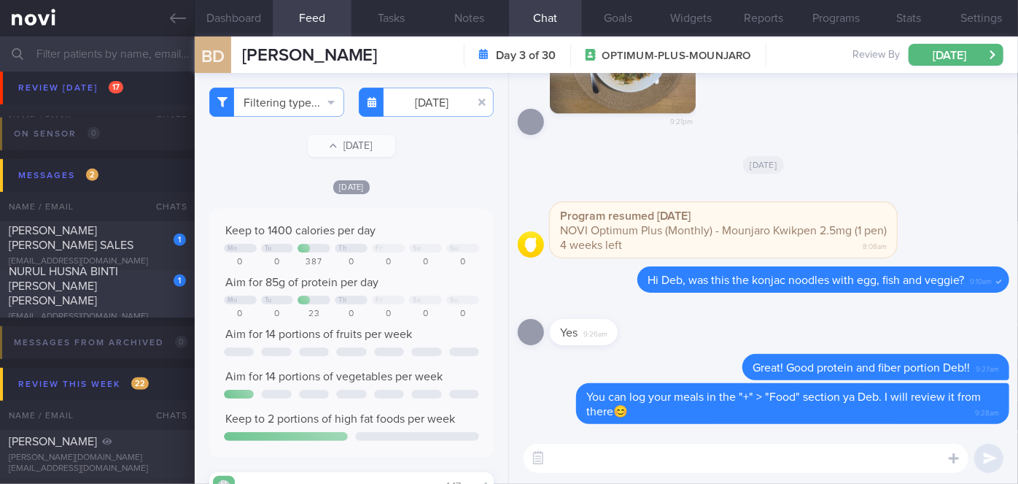
click at [124, 276] on div "NURUL HUSNA BINTI [PERSON_NAME] [PERSON_NAME]" at bounding box center [96, 286] width 174 height 44
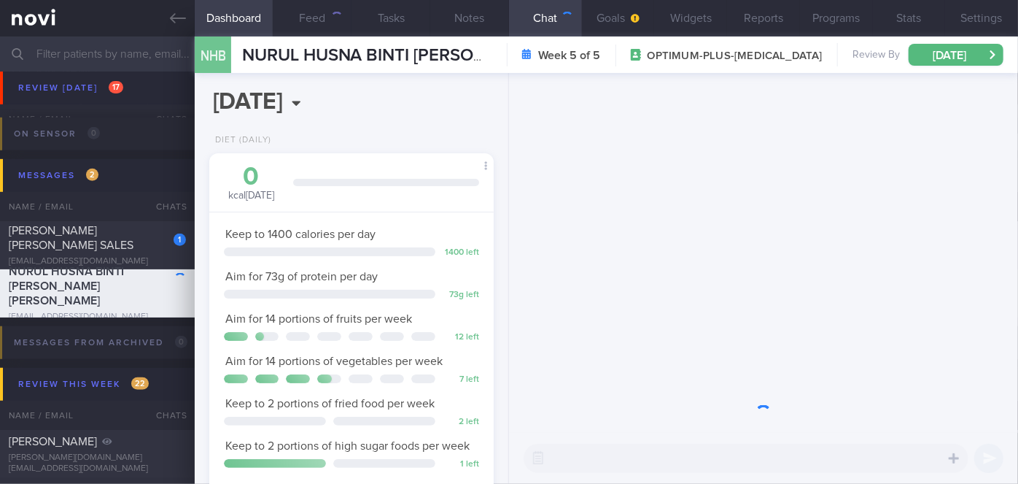
scroll to position [144, 249]
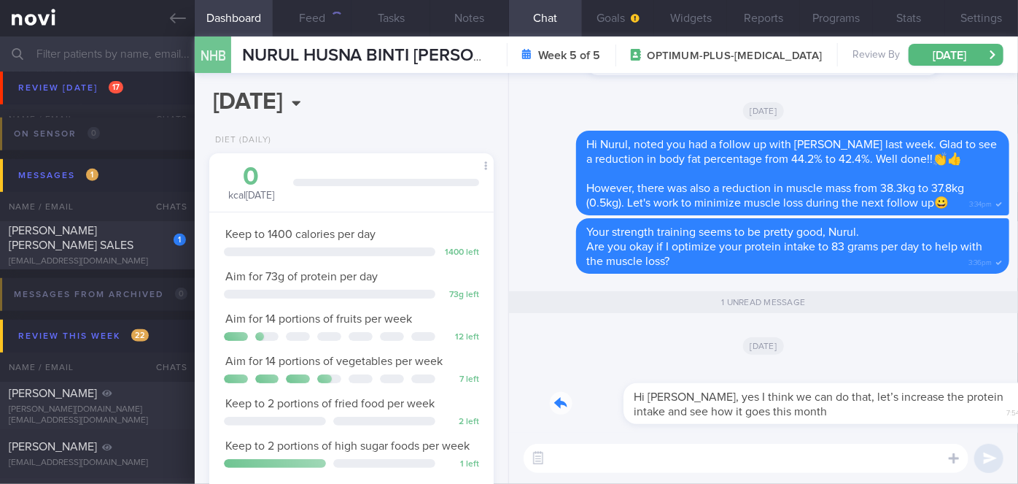
drag, startPoint x: 840, startPoint y: 416, endPoint x: 958, endPoint y: 403, distance: 119.7
click at [958, 403] on div "Hi [PERSON_NAME], yes I think we can do that, let’s increase the protein intake…" at bounding box center [780, 394] width 460 height 58
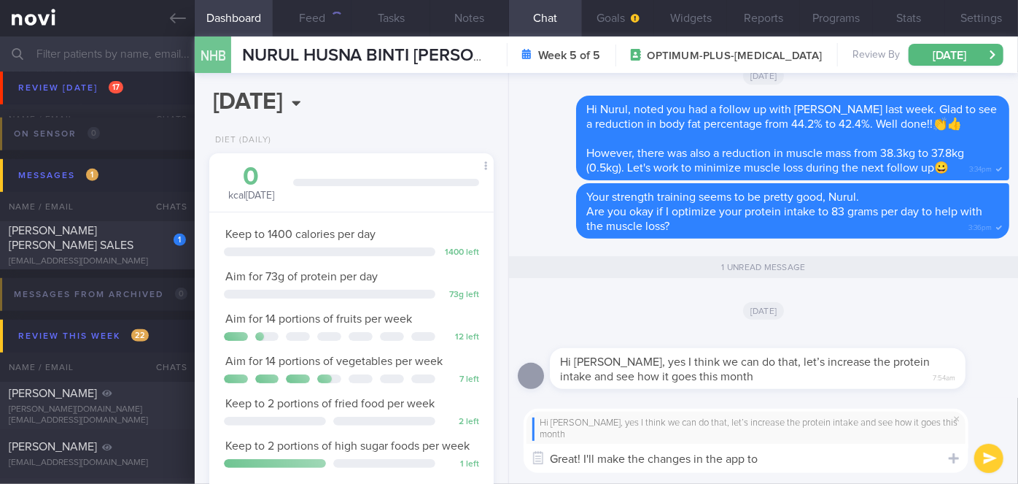
type textarea "Great! I'll make the changes in the app too"
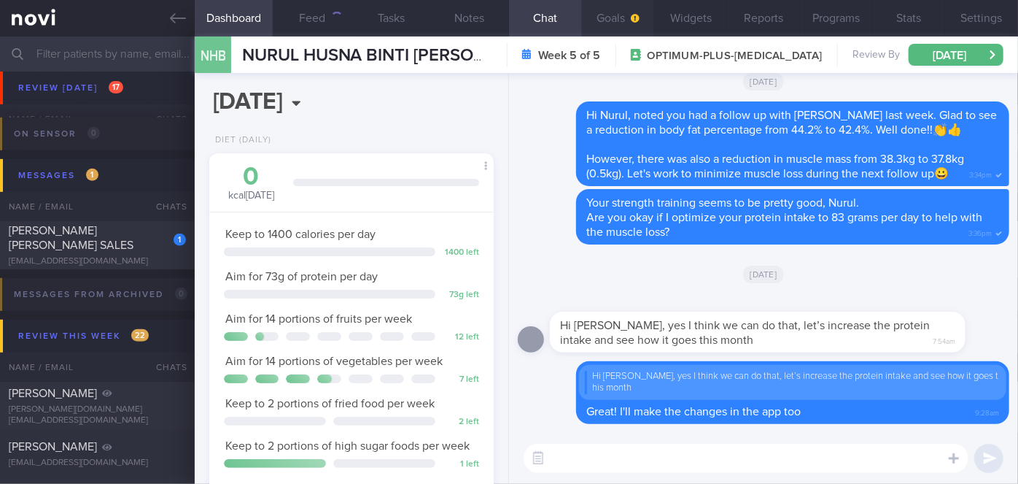
click at [641, 15] on button "Goals" at bounding box center [618, 18] width 73 height 36
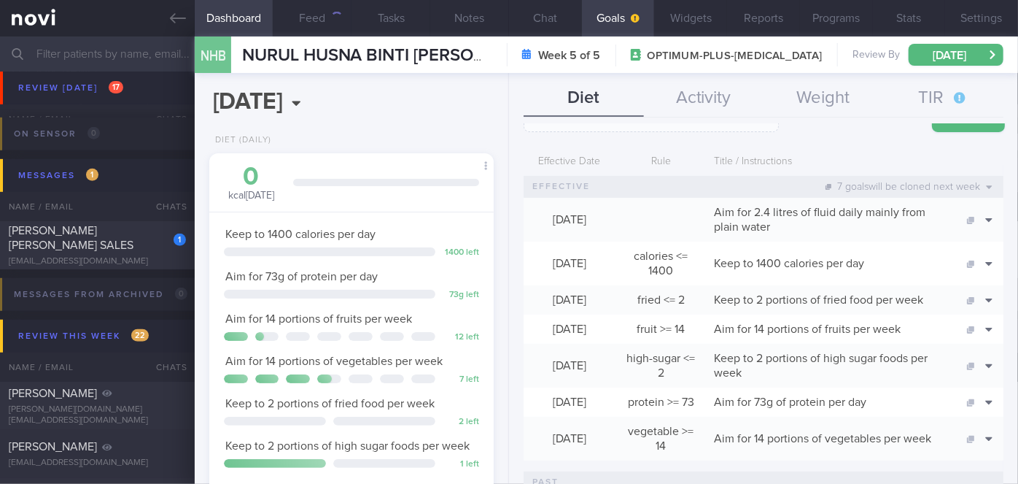
scroll to position [132, 0]
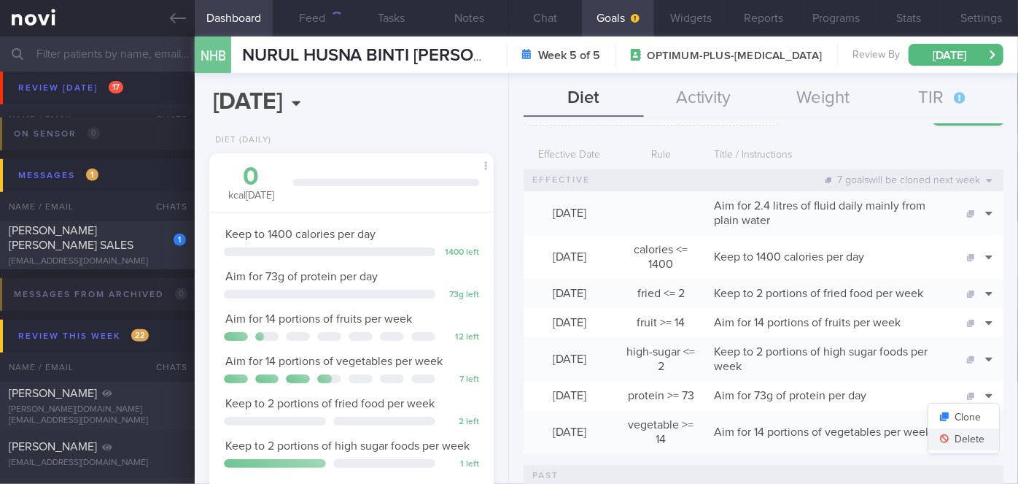
click at [966, 438] on button "Delete" at bounding box center [964, 439] width 71 height 22
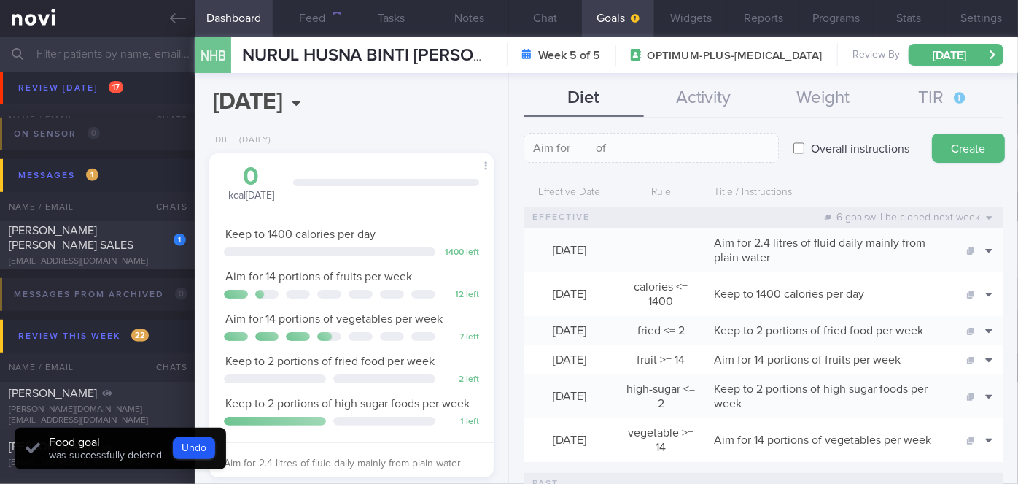
scroll to position [0, 0]
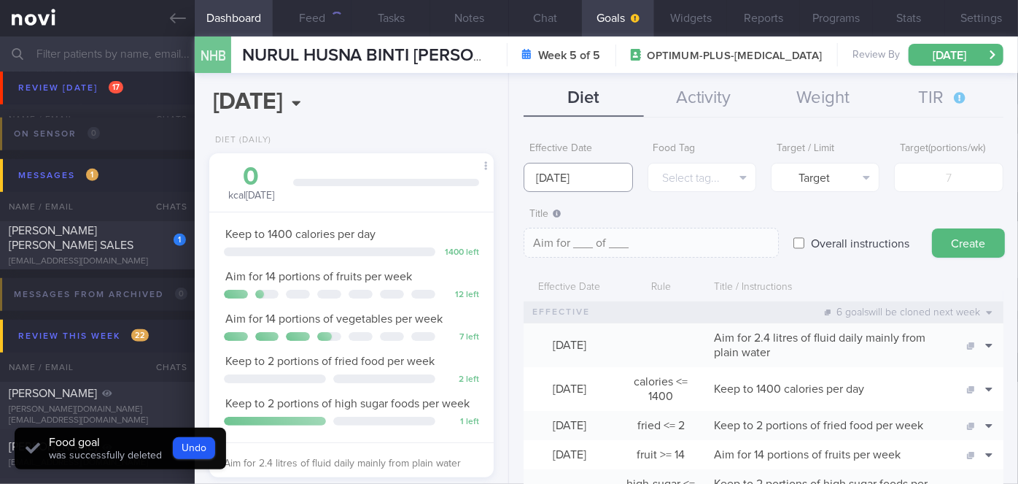
click at [594, 171] on input "[DATE]" at bounding box center [578, 177] width 109 height 29
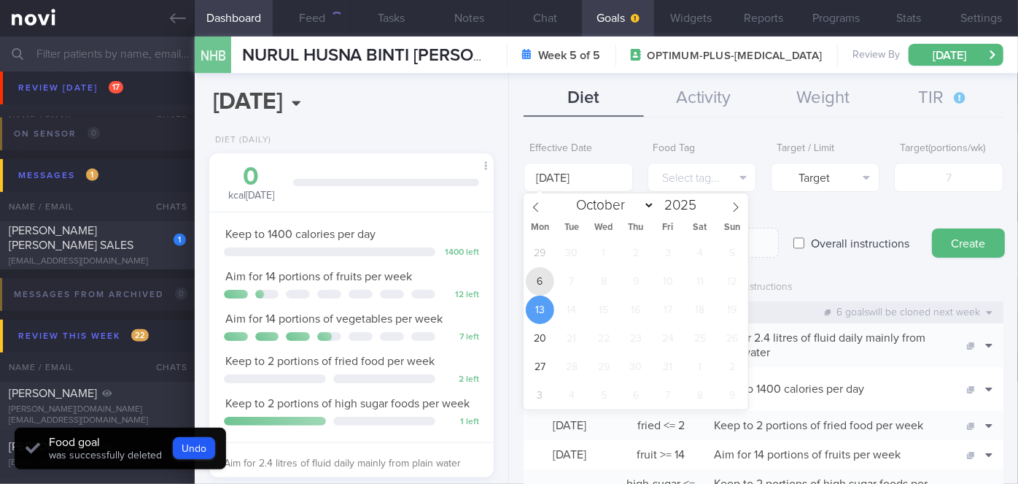
click at [550, 279] on span "6" at bounding box center [540, 281] width 28 height 28
type input "[DATE]"
click at [543, 279] on div "Effective Date" at bounding box center [570, 288] width 92 height 28
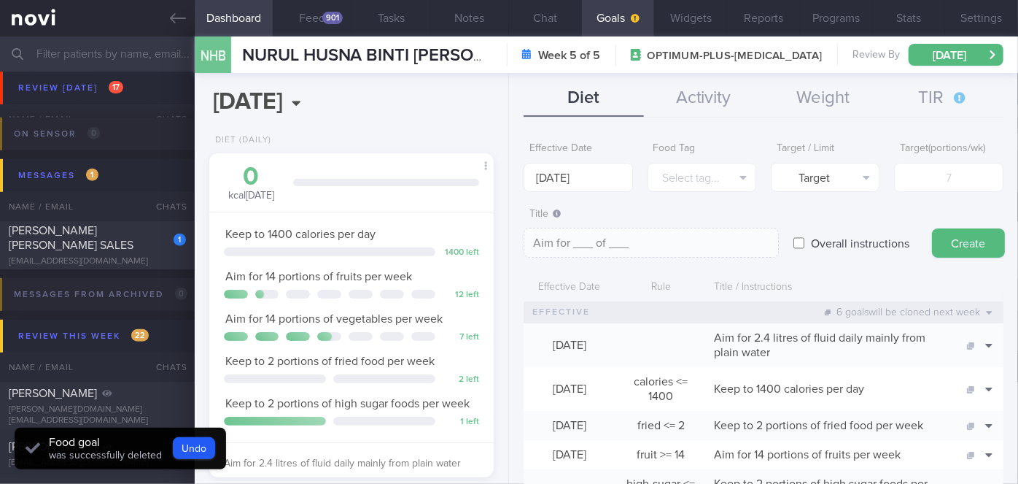
click at [538, 279] on div "Effective Date" at bounding box center [570, 288] width 92 height 28
click at [681, 171] on button "Select tag..." at bounding box center [702, 177] width 109 height 29
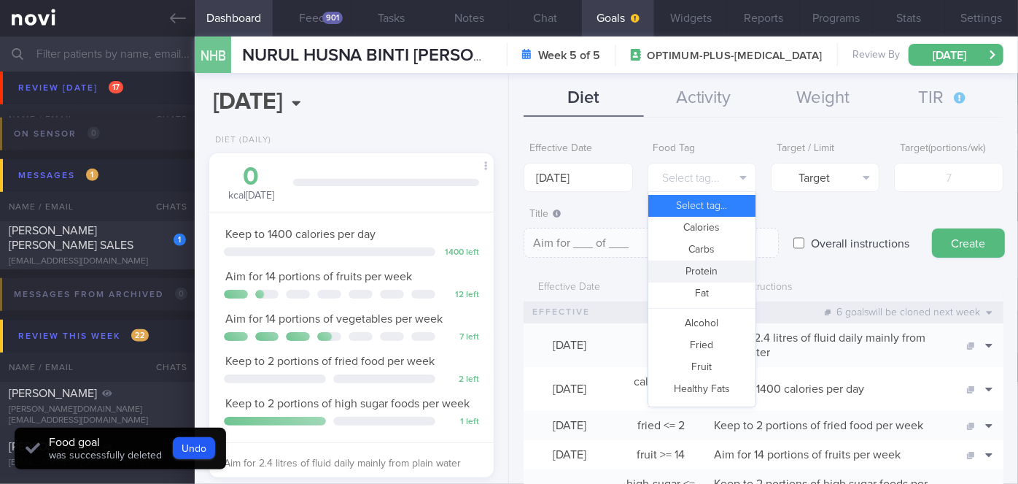
click at [700, 274] on button "Protein" at bounding box center [701, 271] width 107 height 22
type textarea "Aim for __g of protein per day"
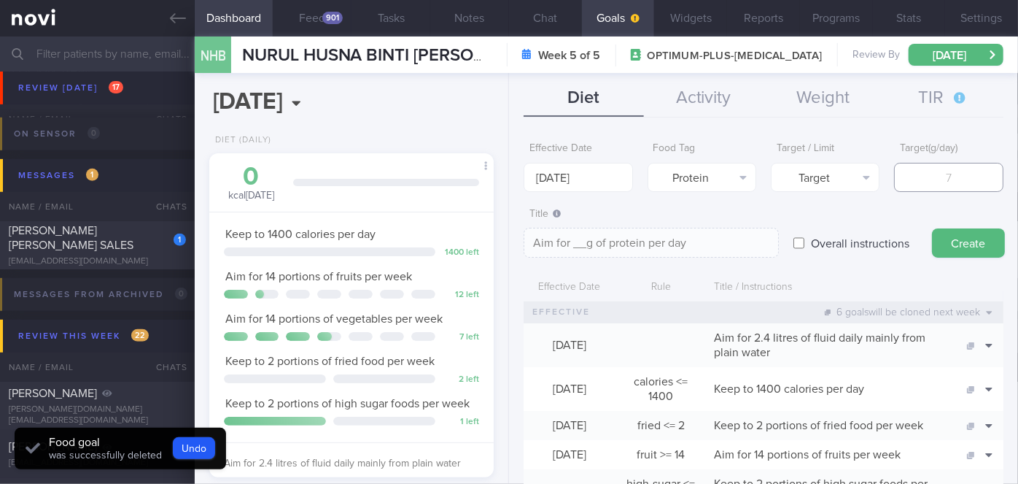
click at [931, 180] on input "number" at bounding box center [948, 177] width 109 height 29
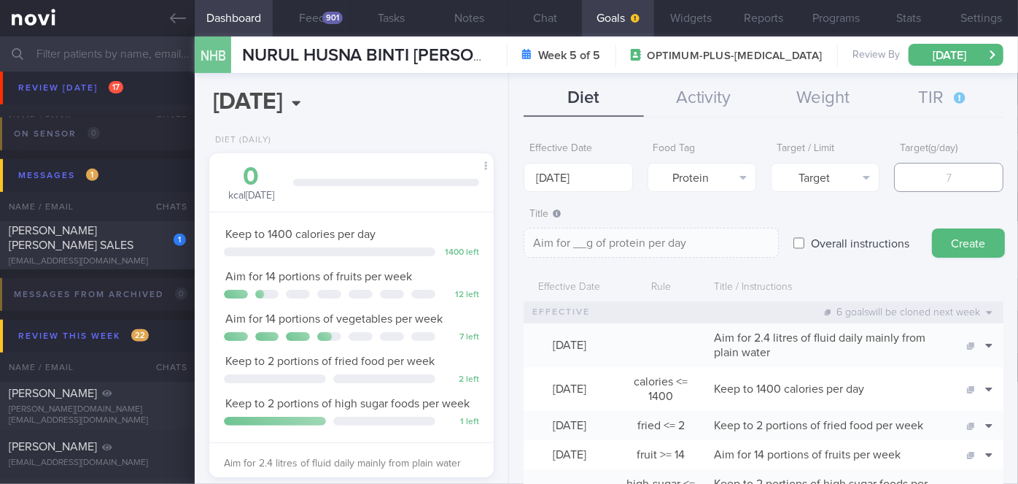
type input "8"
type textarea "Aim for 8g of protein per day"
type input "83"
type textarea "Aim for 83g of protein per day"
type input "83"
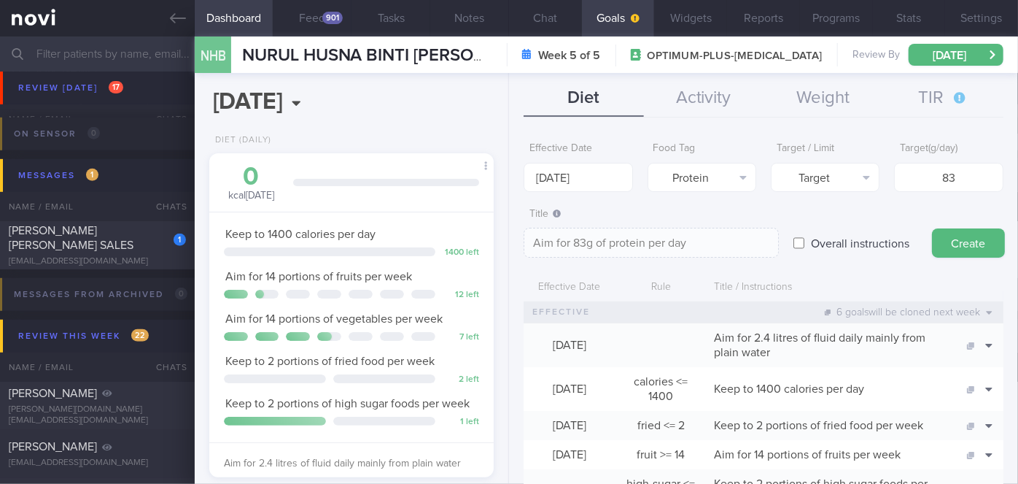
click at [964, 240] on button "Create" at bounding box center [968, 242] width 73 height 29
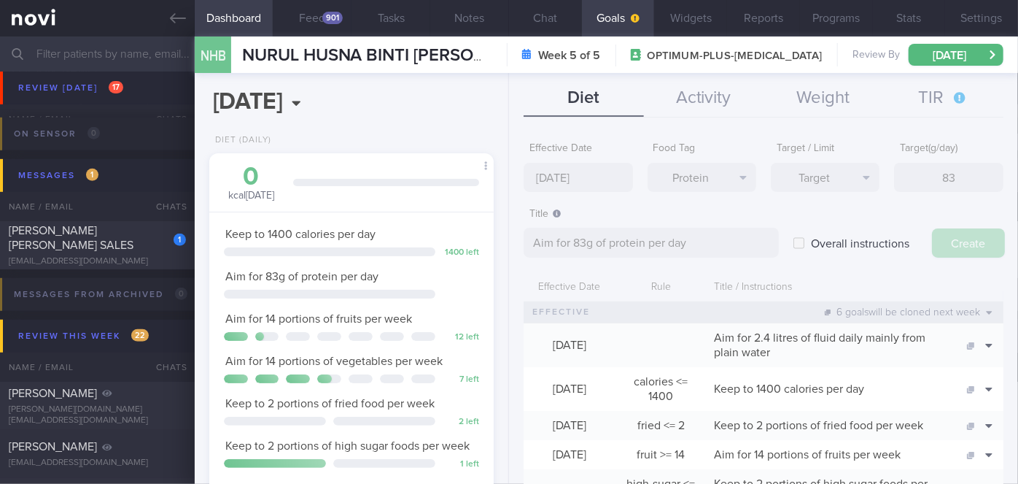
type input "[DATE]"
type textarea "Aim for ___ of ___"
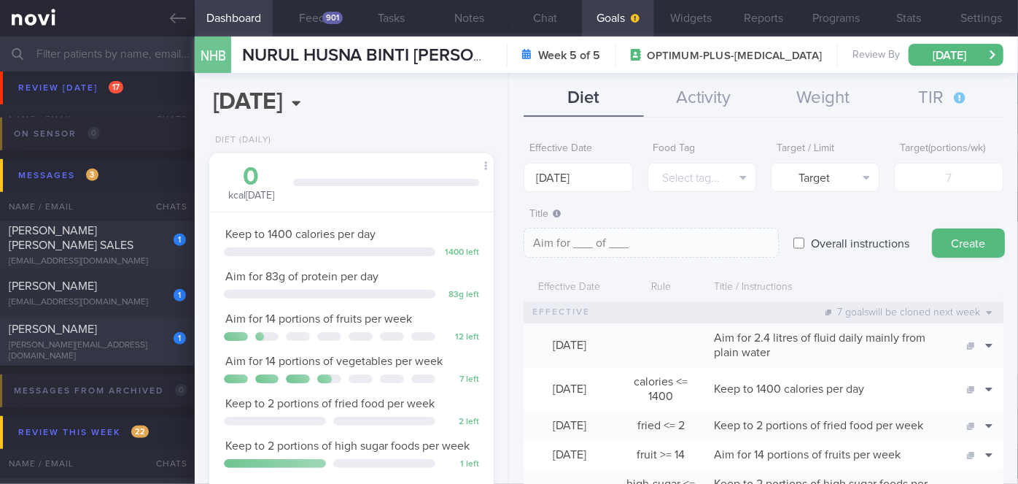
click at [139, 336] on div "[PERSON_NAME]" at bounding box center [96, 329] width 174 height 15
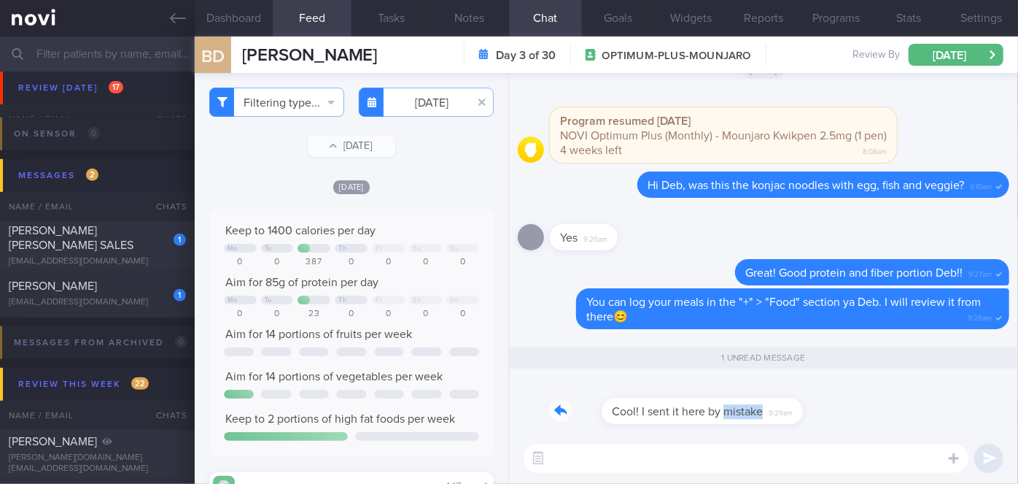
drag, startPoint x: 673, startPoint y: 421, endPoint x: 759, endPoint y: 417, distance: 86.9
click at [759, 417] on div "Cool! I sent it here by mistake 9:29am" at bounding box center [672, 402] width 245 height 44
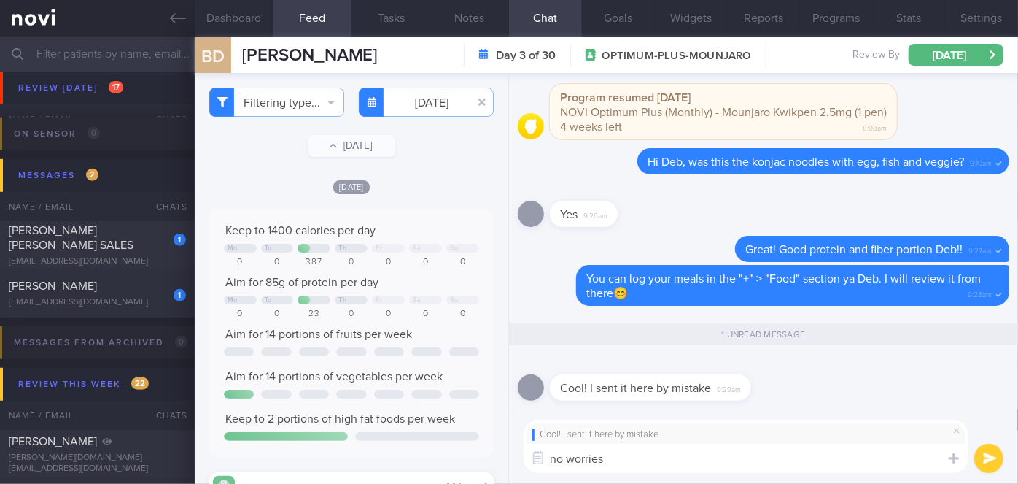
type textarea "no worries!"
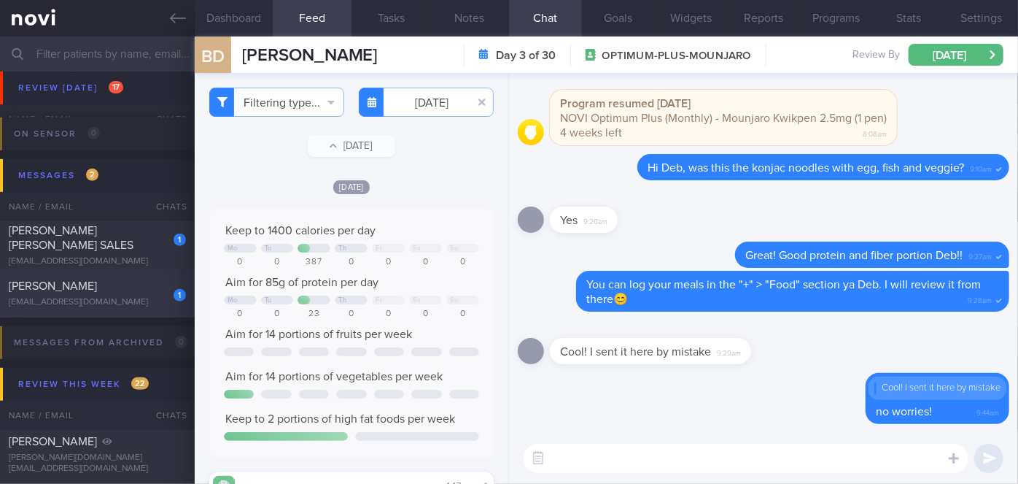
click at [146, 294] on div "1 [PERSON_NAME] [EMAIL_ADDRESS][DOMAIN_NAME]" at bounding box center [97, 293] width 195 height 29
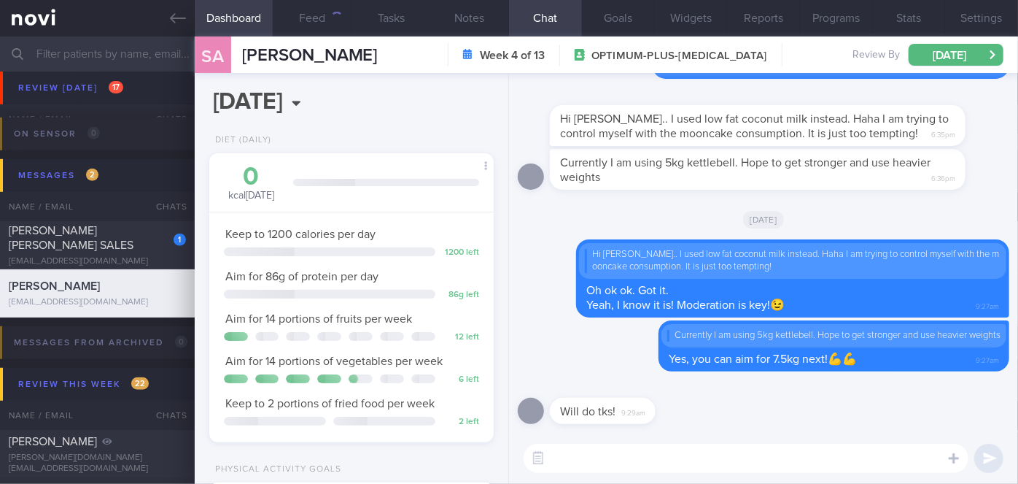
scroll to position [144, 249]
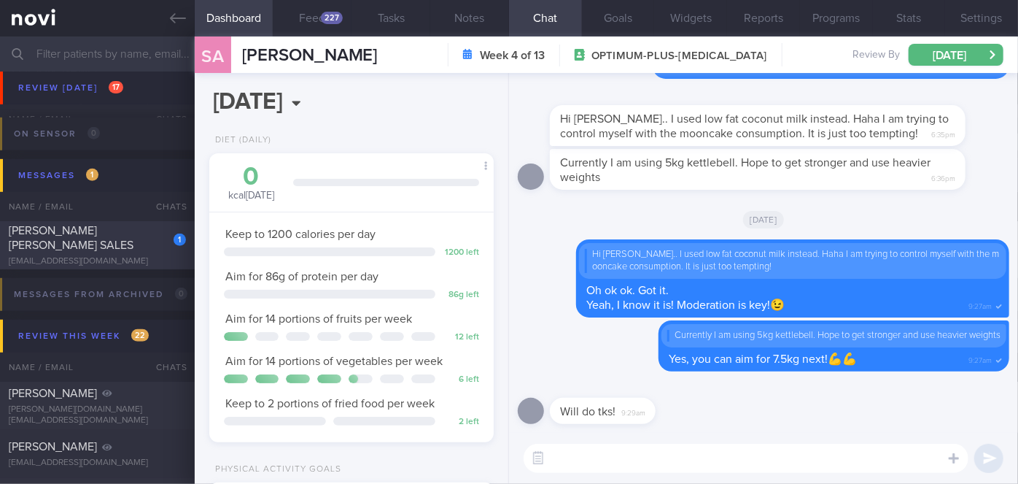
click at [140, 249] on div "[PERSON_NAME] [PERSON_NAME] SALES" at bounding box center [96, 237] width 174 height 29
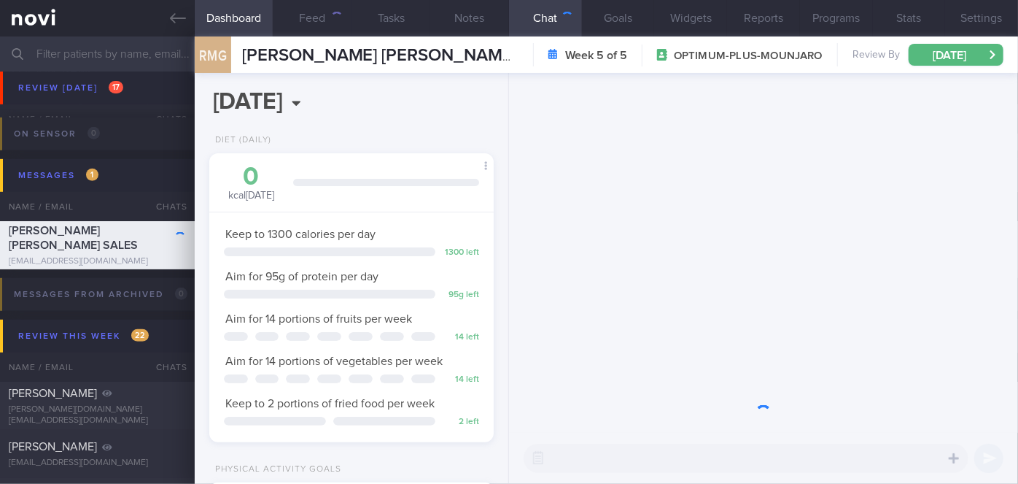
scroll to position [144, 249]
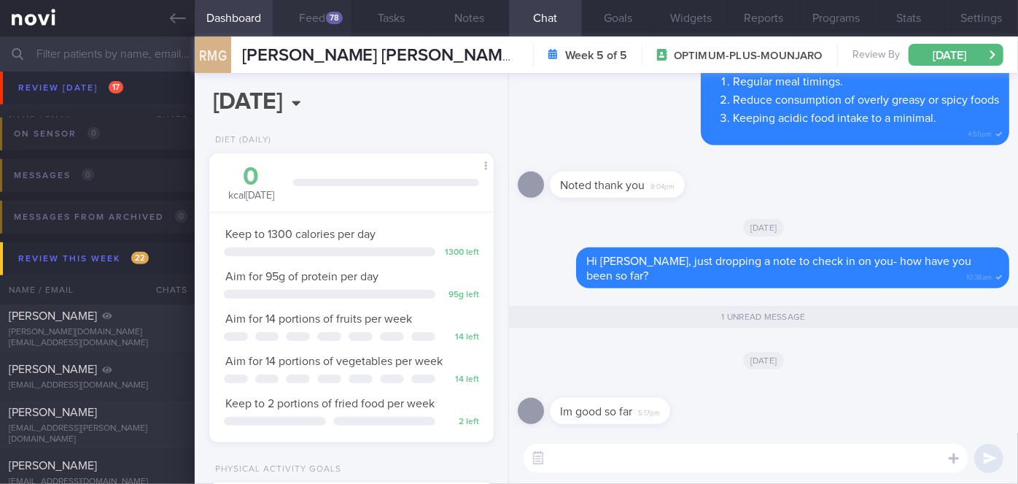
click at [319, 14] on button "Feed 78" at bounding box center [312, 18] width 79 height 36
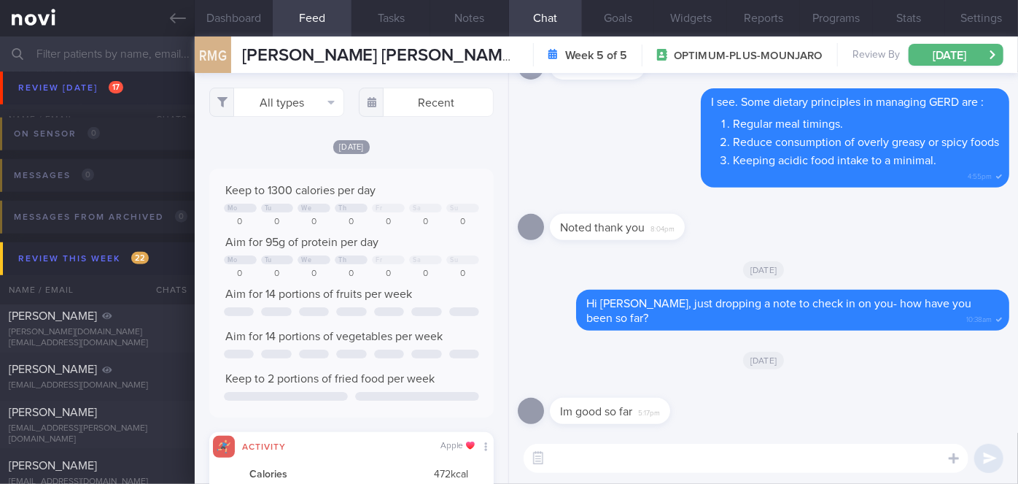
scroll to position [63, 255]
click at [624, 465] on textarea at bounding box center [746, 457] width 445 height 29
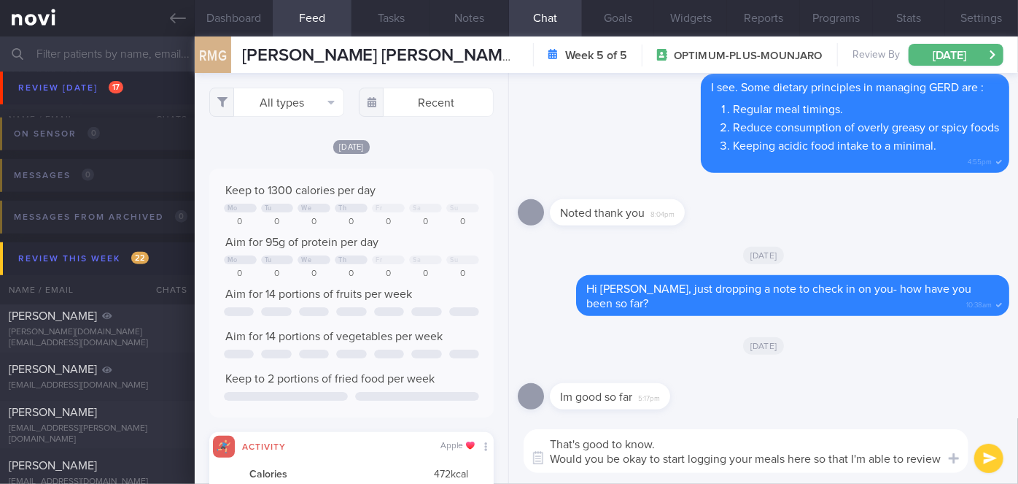
scroll to position [0, 0]
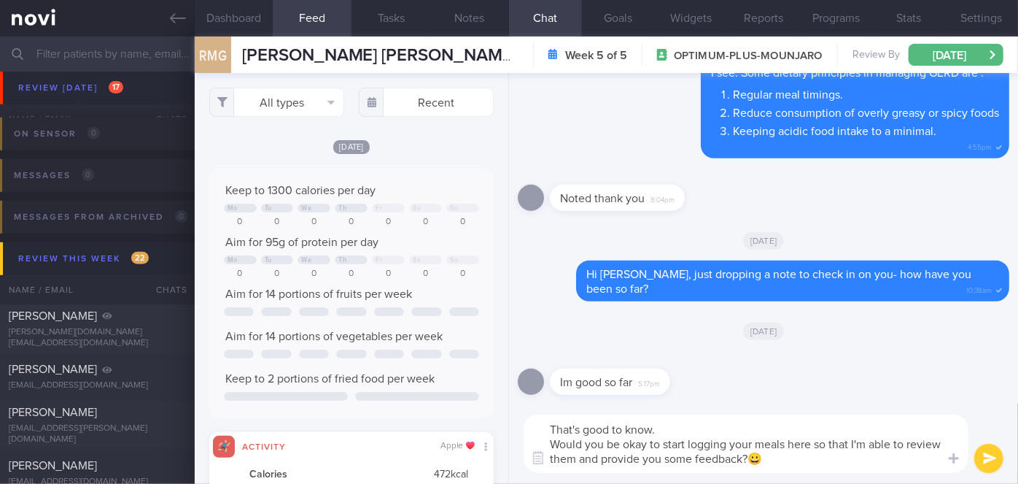
click at [661, 433] on textarea "That's good to know. Would you be okay to start logging your meals here so that…" at bounding box center [746, 443] width 445 height 58
type textarea "That's good to know, [PERSON_NAME]! Would you be okay to start logging your mea…"
click at [986, 460] on button "submit" at bounding box center [988, 457] width 29 height 29
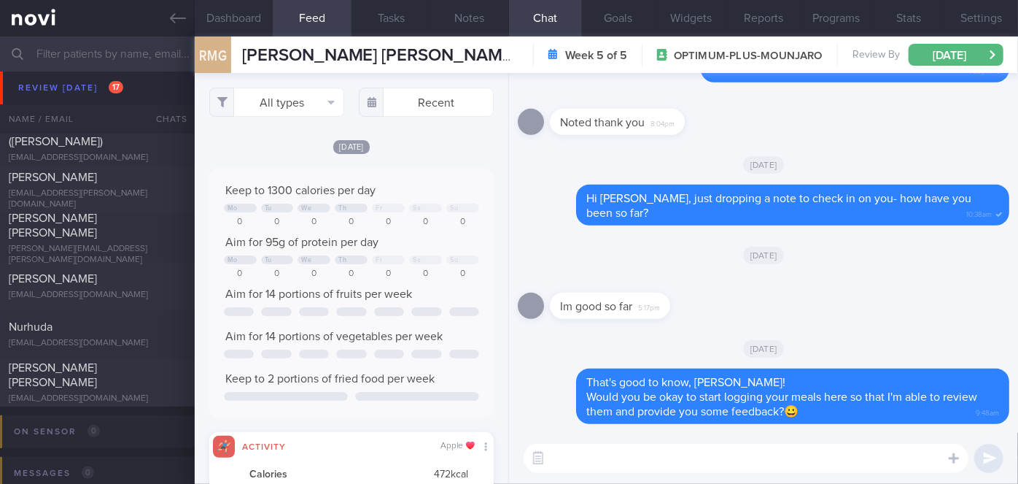
scroll to position [5694, 0]
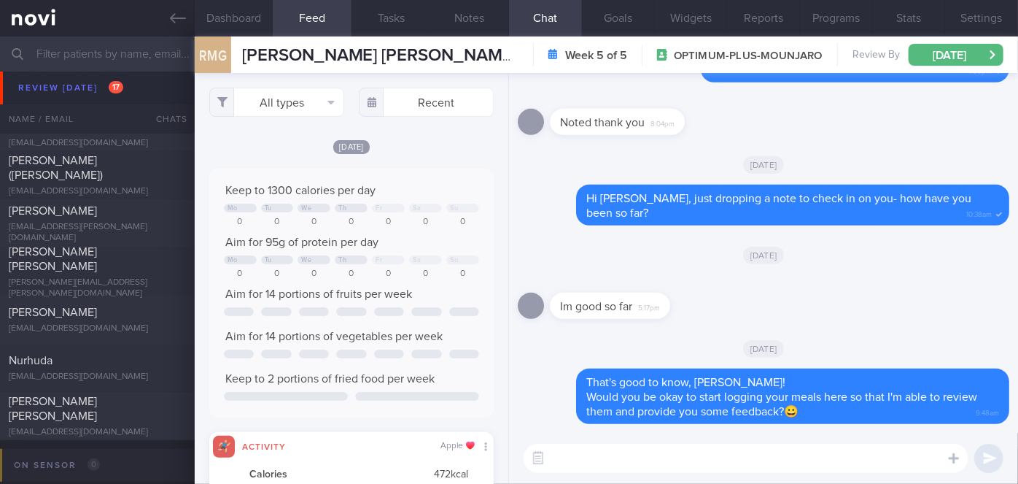
click at [118, 57] on input "text" at bounding box center [509, 53] width 1018 height 35
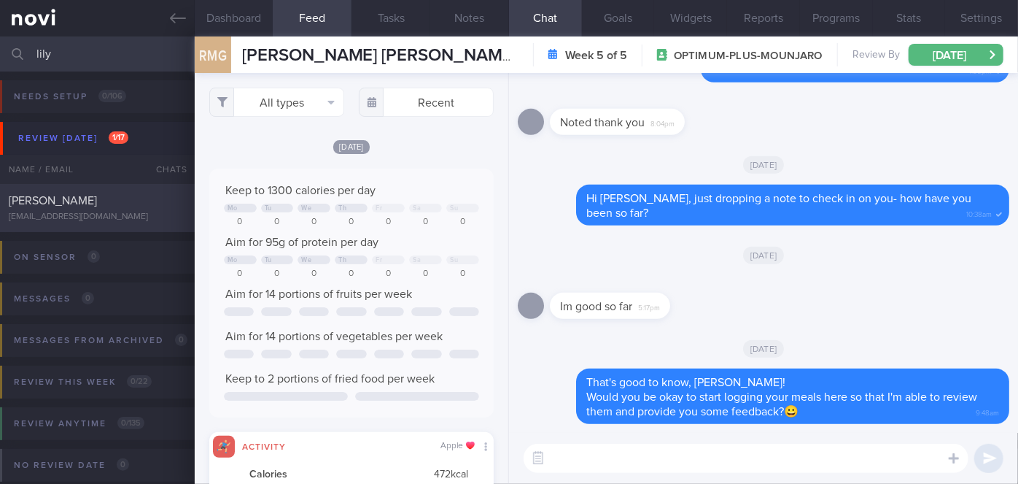
type input "lily"
click at [128, 212] on div "[EMAIL_ADDRESS][DOMAIN_NAME]" at bounding box center [97, 217] width 177 height 11
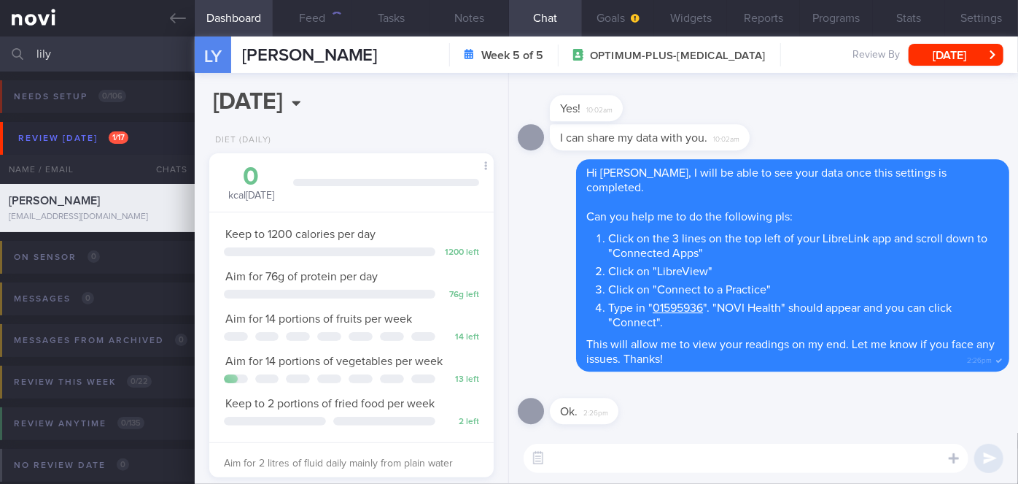
scroll to position [127, 255]
click at [605, 454] on textarea at bounding box center [746, 457] width 445 height 29
type textarea "Thanks [PERSON_NAME], I'm able to see your glucose data now!😀"
click at [980, 455] on button "submit" at bounding box center [988, 457] width 29 height 29
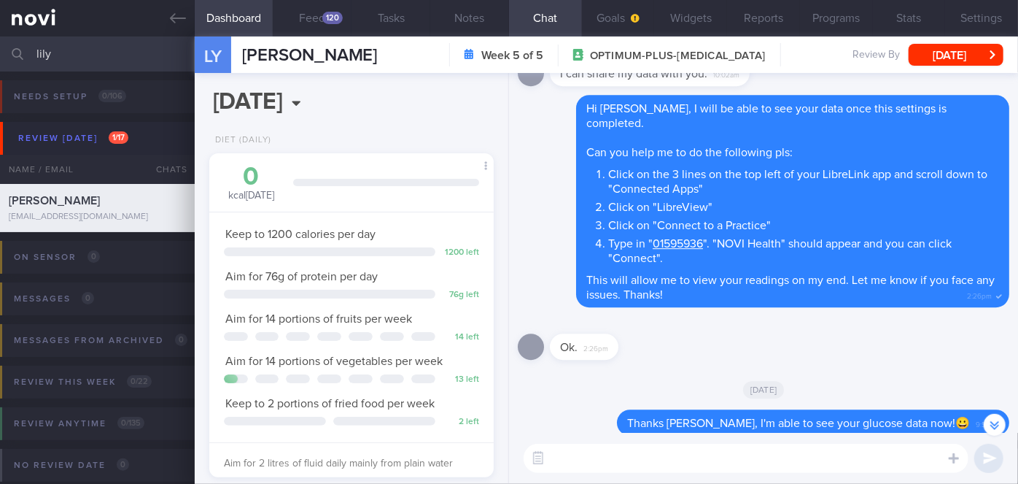
scroll to position [0, 0]
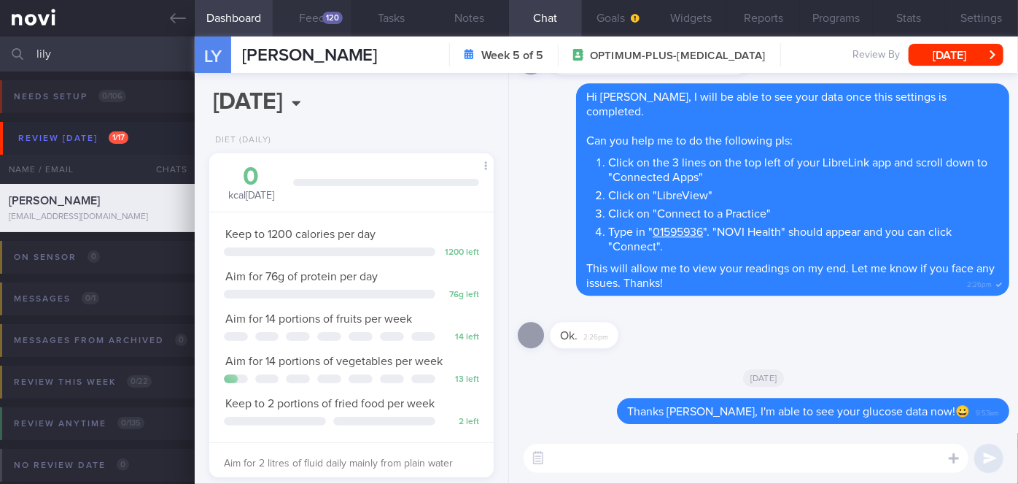
click at [327, 19] on div "120" at bounding box center [332, 18] width 20 height 12
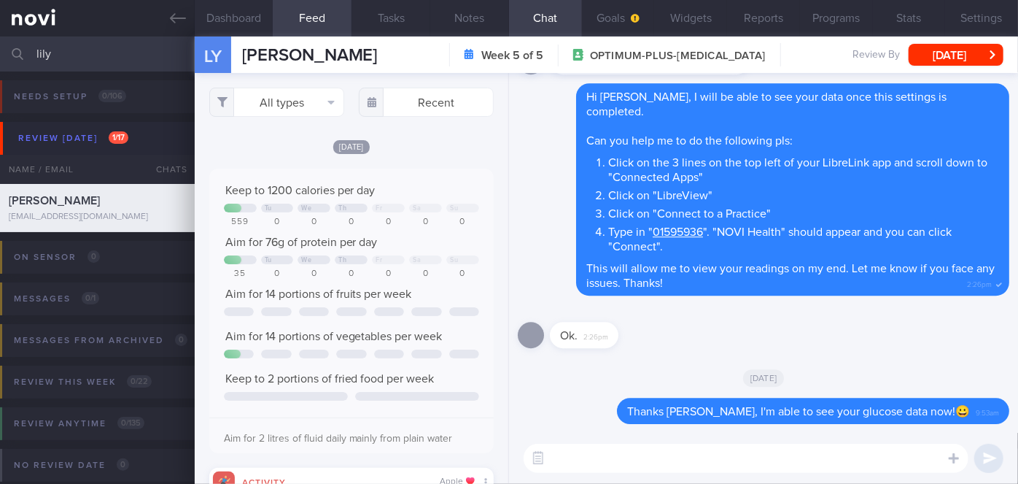
scroll to position [63, 255]
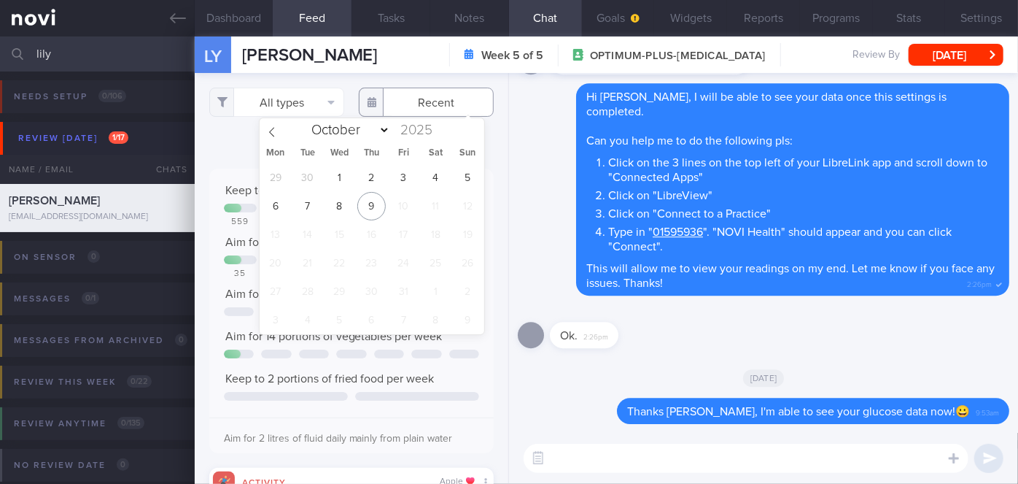
click at [423, 104] on input "text" at bounding box center [426, 102] width 135 height 29
click at [283, 182] on span "29" at bounding box center [275, 177] width 28 height 28
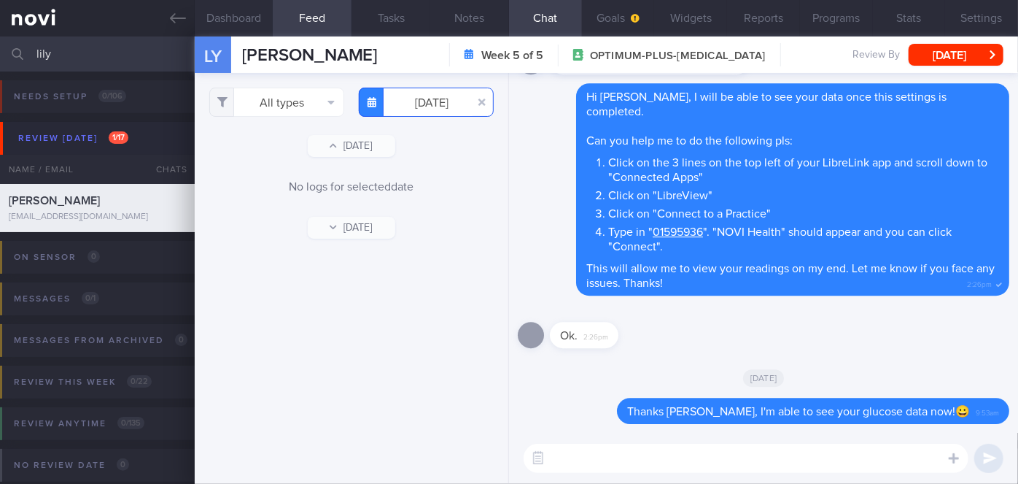
click at [435, 98] on input "[DATE]" at bounding box center [426, 102] width 135 height 29
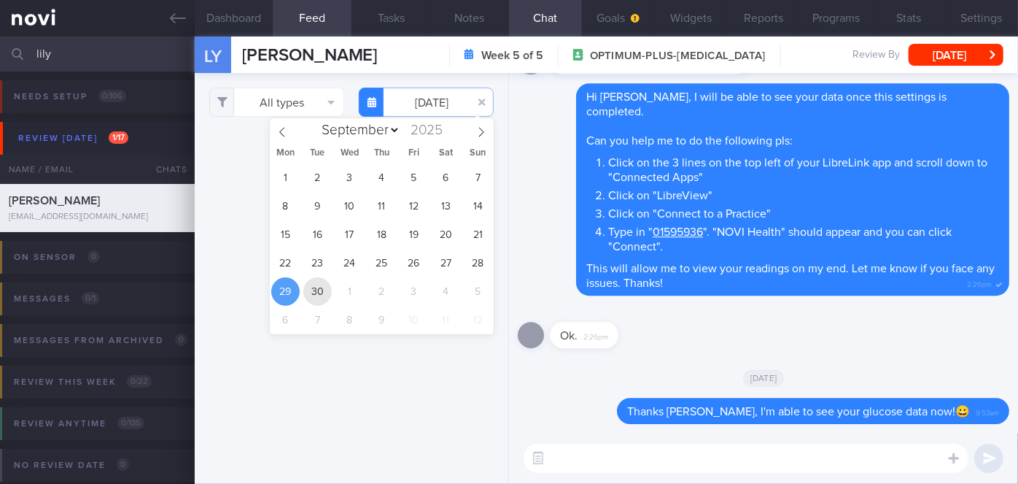
click at [323, 294] on span "30" at bounding box center [317, 291] width 28 height 28
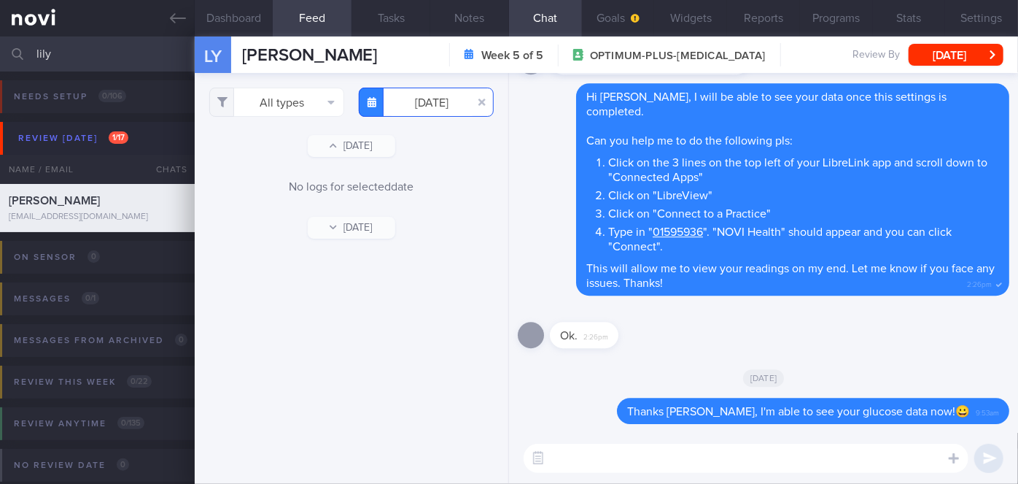
click at [430, 98] on input "[DATE]" at bounding box center [426, 102] width 135 height 29
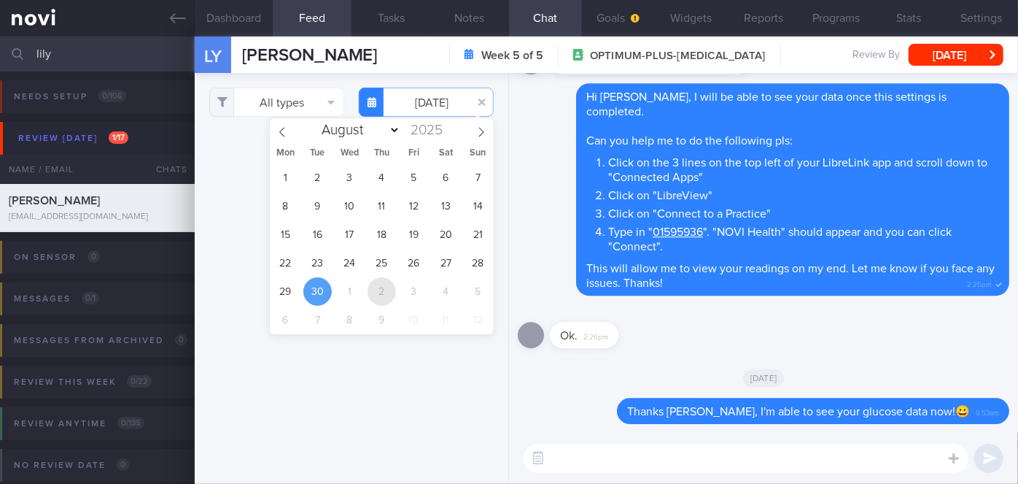
click at [368, 293] on span "2" at bounding box center [382, 291] width 28 height 28
type input "[DATE]"
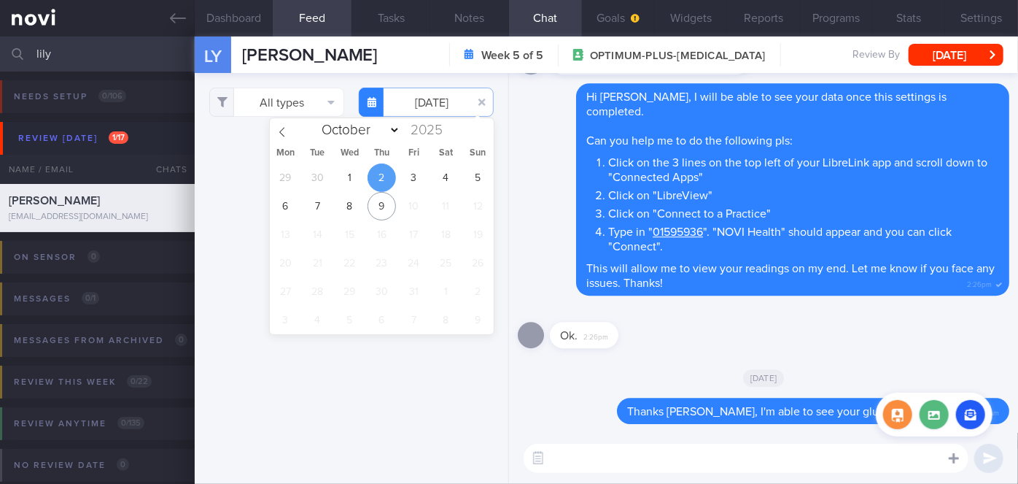
click at [955, 463] on icon at bounding box center [954, 457] width 10 height 13
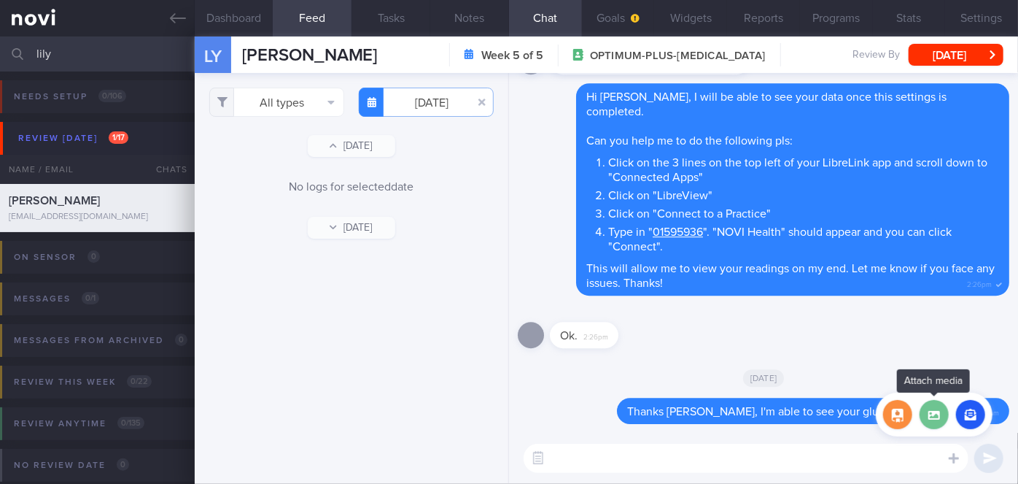
click at [929, 411] on label at bounding box center [934, 414] width 29 height 29
click at [0, 0] on input "file" at bounding box center [0, 0] width 0 height 0
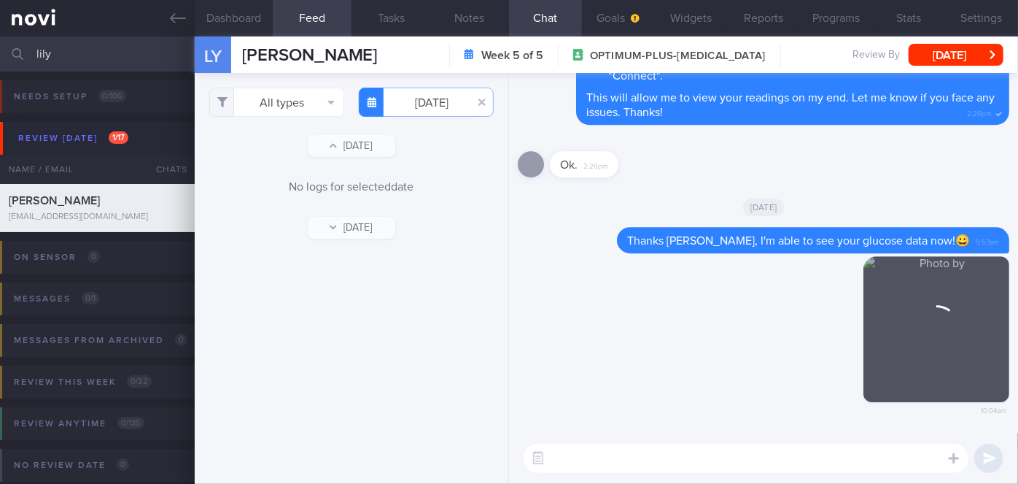
click at [634, 461] on textarea at bounding box center [746, 457] width 445 height 29
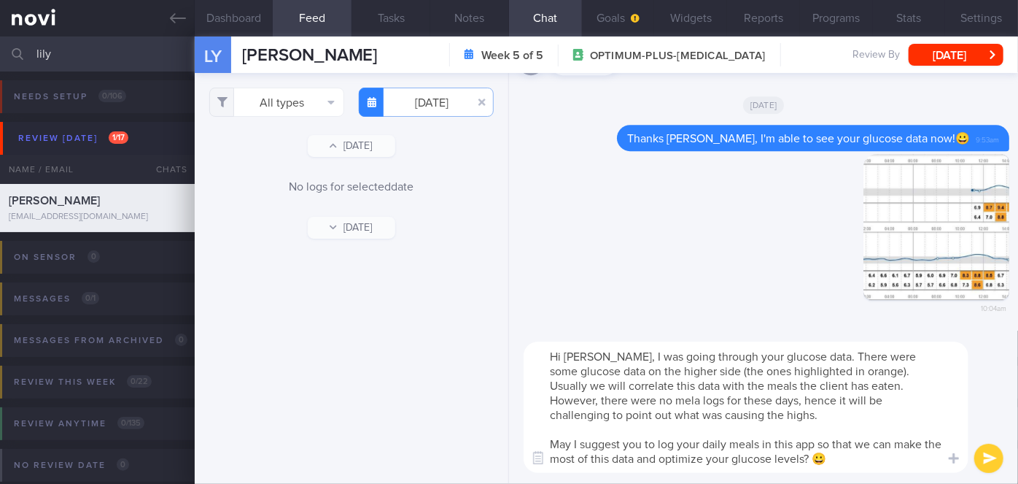
click at [699, 400] on textarea "Hi [PERSON_NAME], I was going through your glucose data. There were some glucos…" at bounding box center [746, 406] width 445 height 131
click at [802, 400] on textarea "Hi [PERSON_NAME], I was going through your glucose data. There were some glucos…" at bounding box center [746, 406] width 445 height 131
type textarea "Hi [PERSON_NAME], I was going through your glucose data. There were some glucos…"
click at [977, 459] on button "submit" at bounding box center [988, 457] width 29 height 29
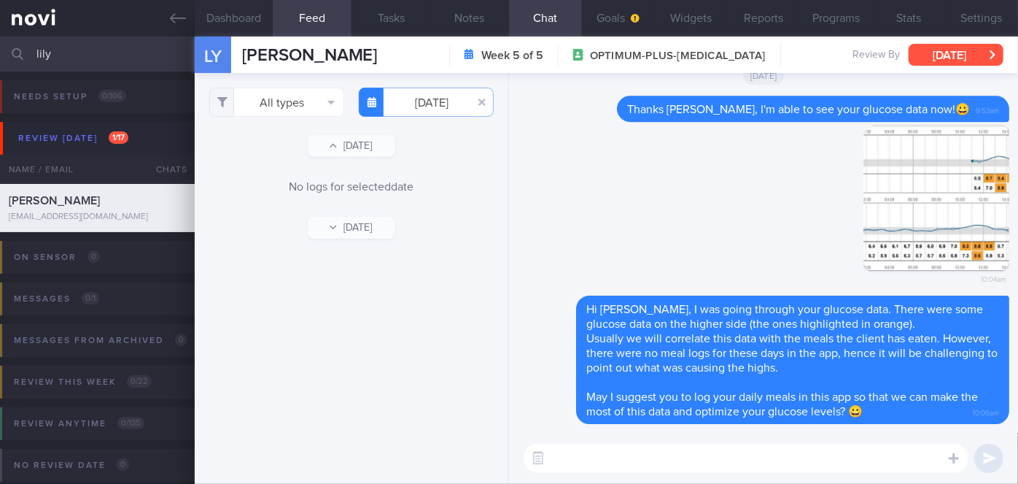
click at [953, 52] on button "[DATE]" at bounding box center [956, 55] width 95 height 22
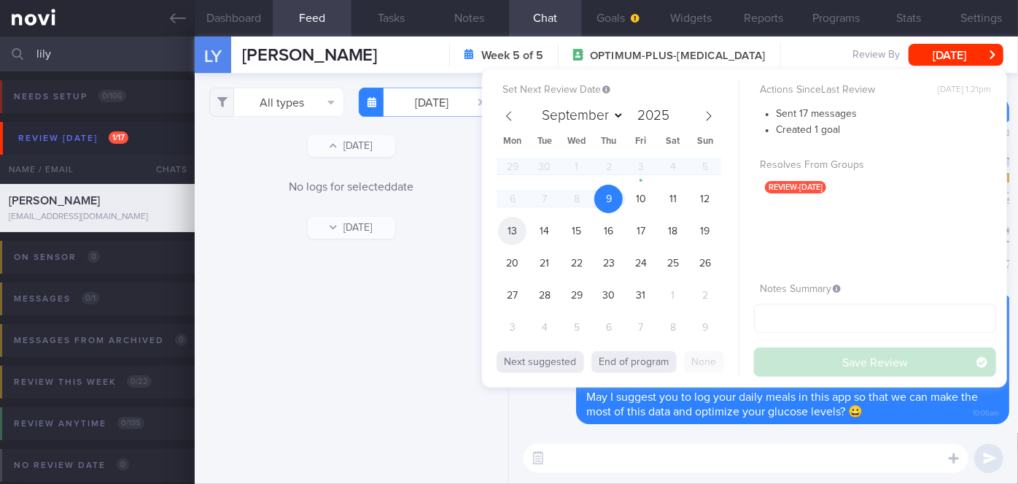
click at [511, 230] on span "13" at bounding box center [512, 231] width 28 height 28
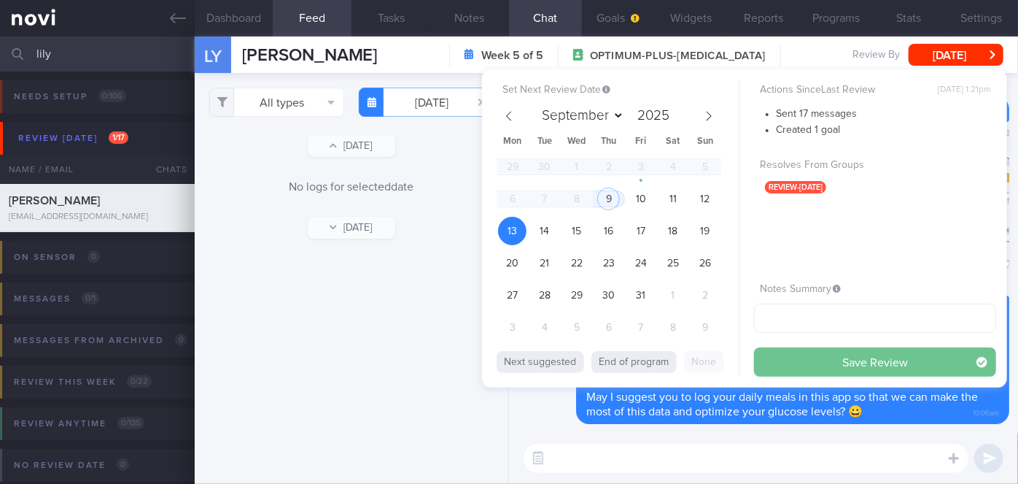
click at [816, 362] on button "Save Review" at bounding box center [875, 361] width 242 height 29
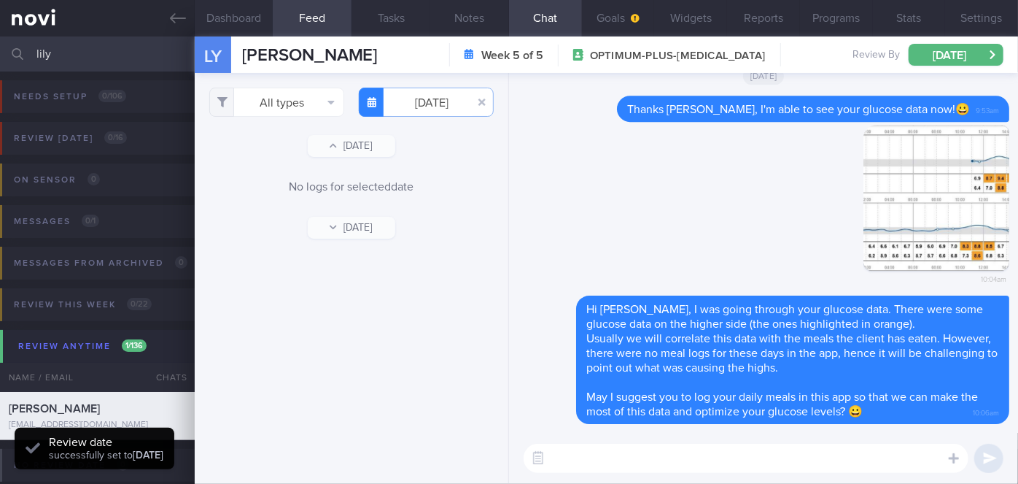
scroll to position [127, 255]
click at [104, 55] on input "lily" at bounding box center [509, 53] width 1018 height 35
type input "l"
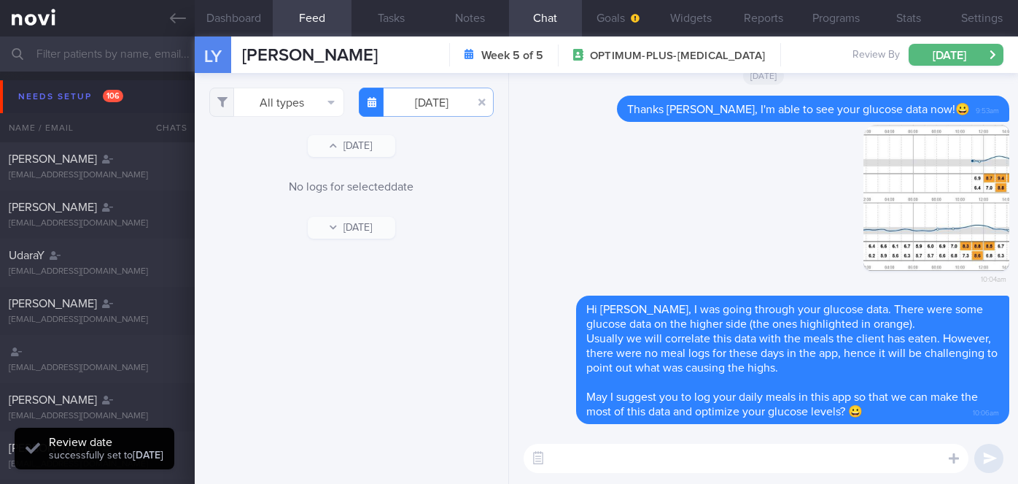
select select "9"
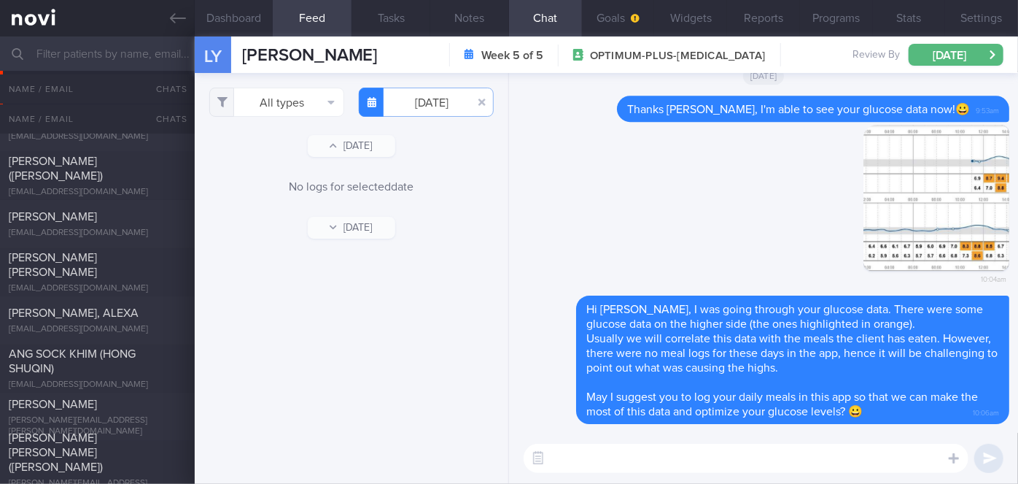
scroll to position [5171, 0]
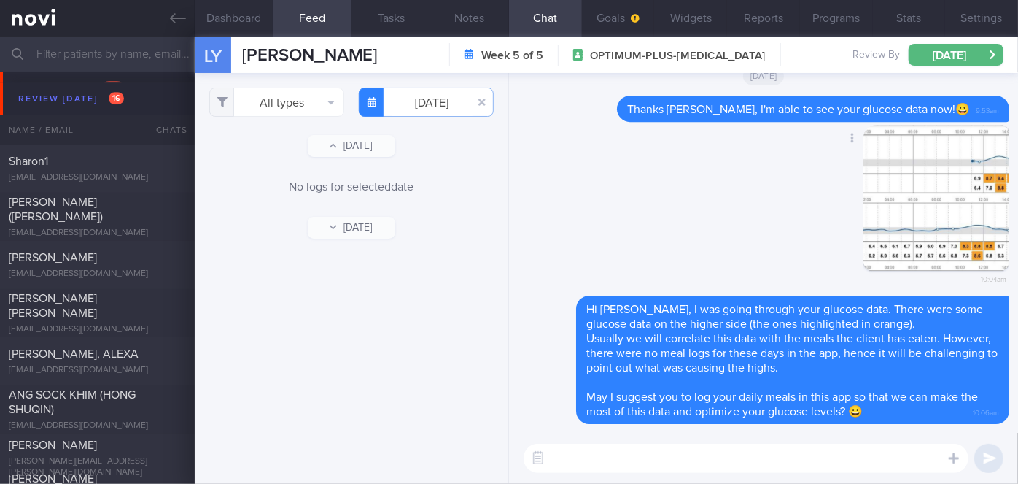
click at [646, 186] on div "Delete 10:04am" at bounding box center [764, 210] width 492 height 171
click at [100, 209] on span "[PERSON_NAME] ([PERSON_NAME])" at bounding box center [56, 209] width 94 height 26
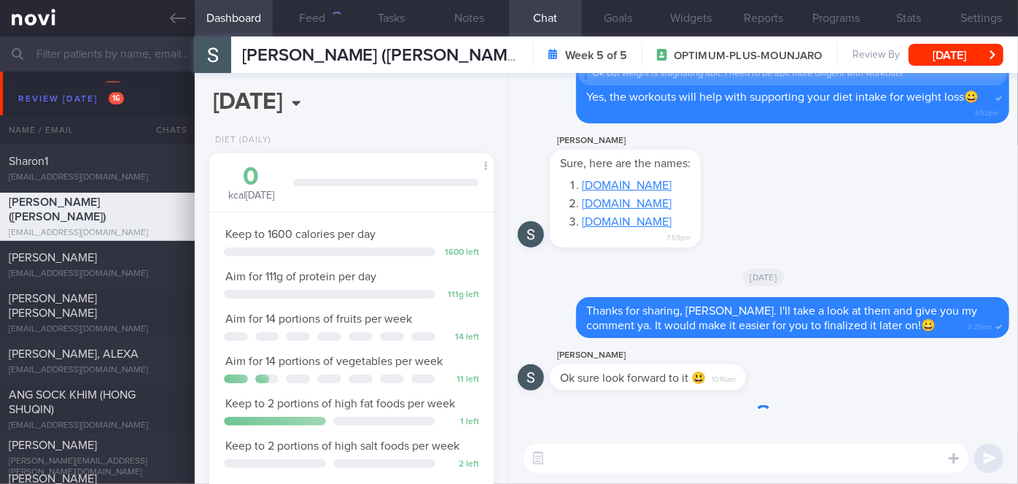
scroll to position [144, 249]
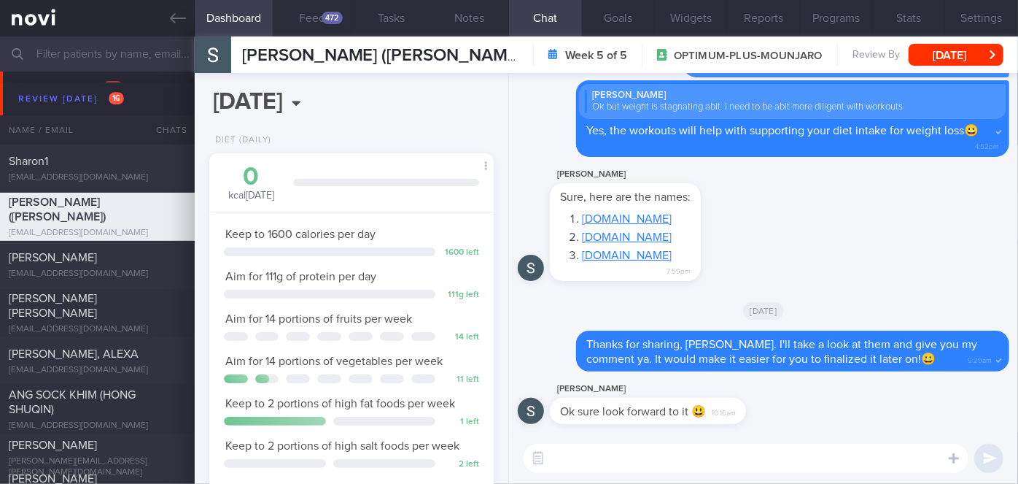
click at [612, 462] on textarea at bounding box center [746, 457] width 445 height 29
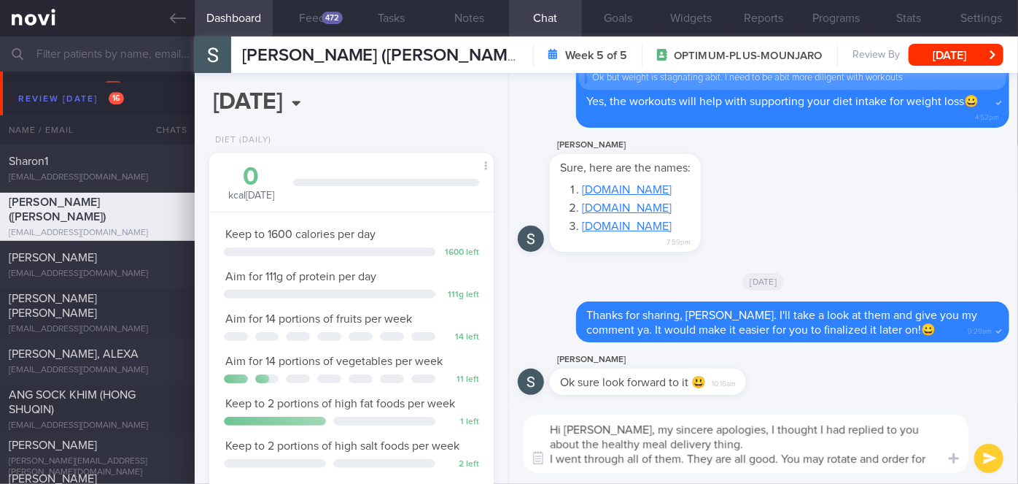
scroll to position [0, 0]
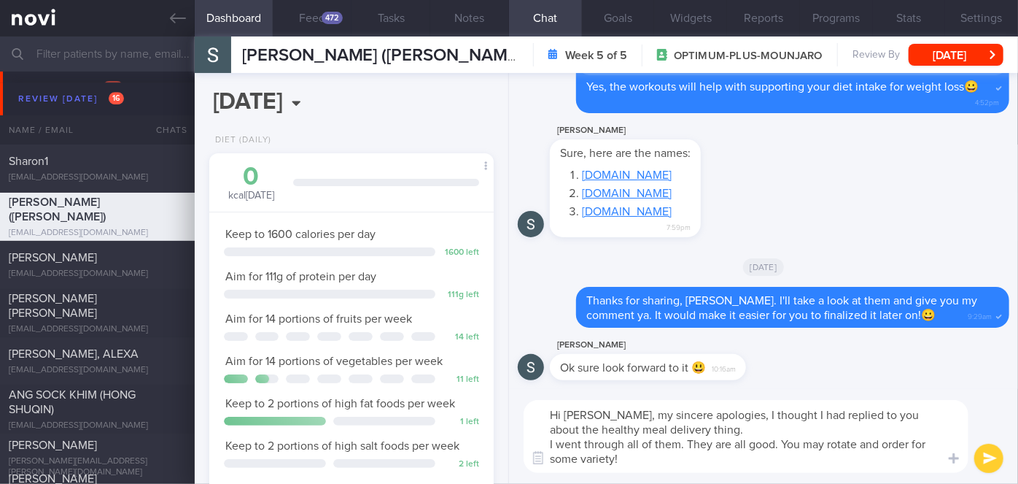
click at [703, 433] on textarea "Hi Sean, my sincere apologies, I thought I had replied to you about the healthy…" at bounding box center [746, 436] width 445 height 73
type textarea "Hi Sean, my sincere apologies, I thought I had replied to you about the healthy…"
click at [985, 461] on button "submit" at bounding box center [988, 457] width 29 height 29
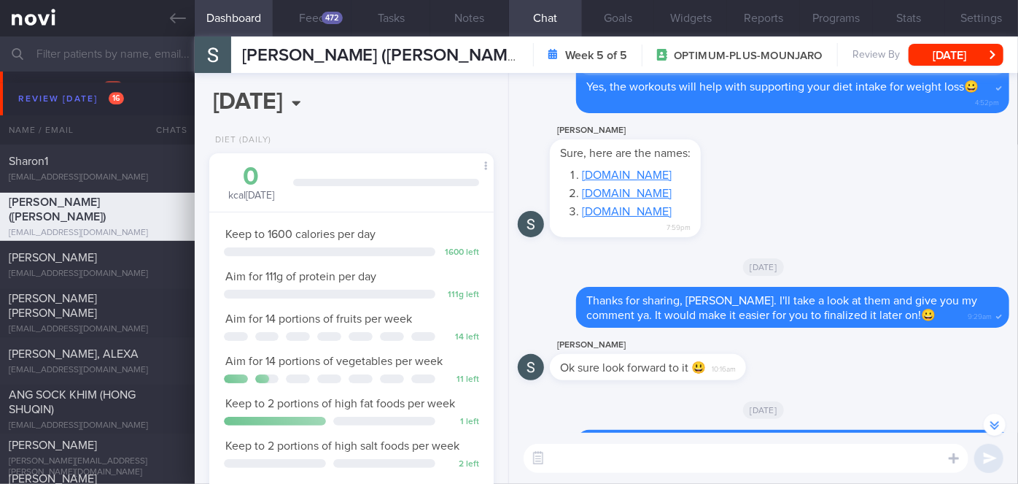
scroll to position [-132, 0]
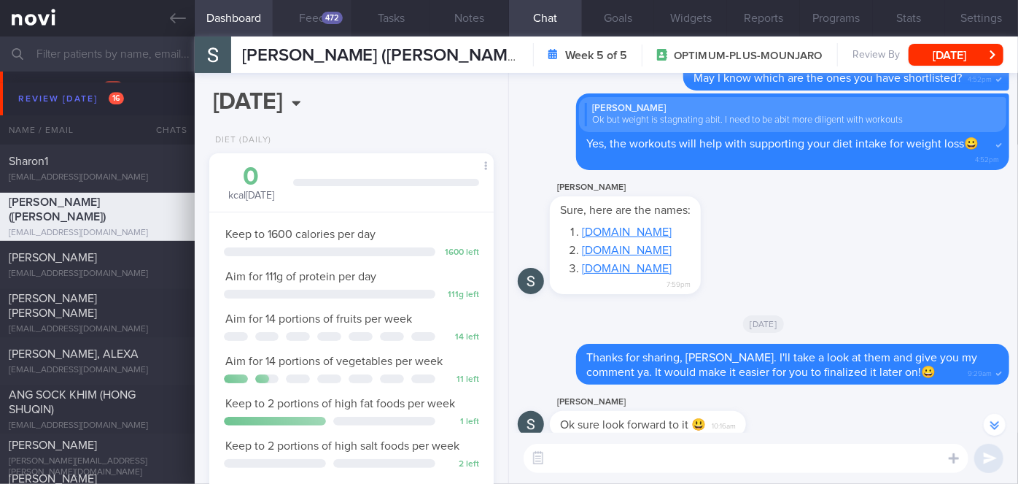
click at [322, 15] on div "472" at bounding box center [332, 18] width 21 height 12
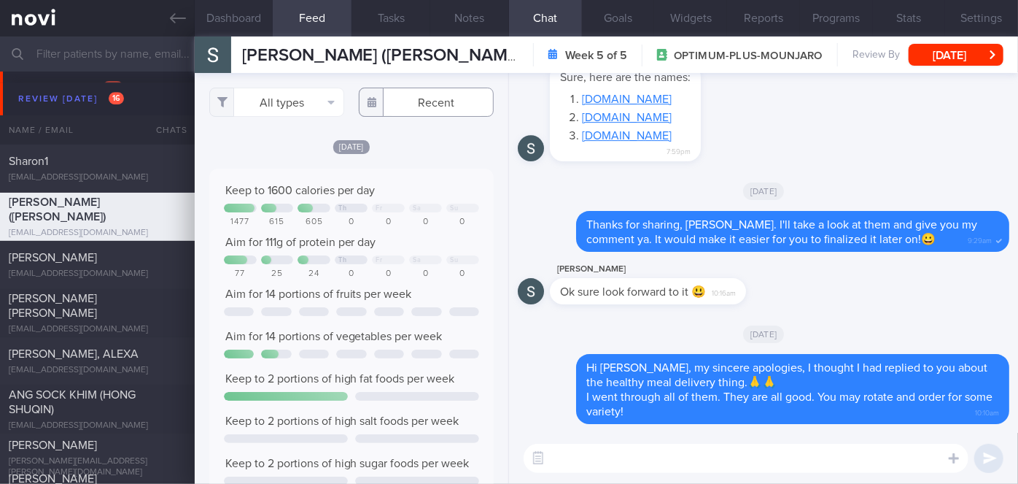
click at [424, 109] on input "text" at bounding box center [426, 102] width 135 height 29
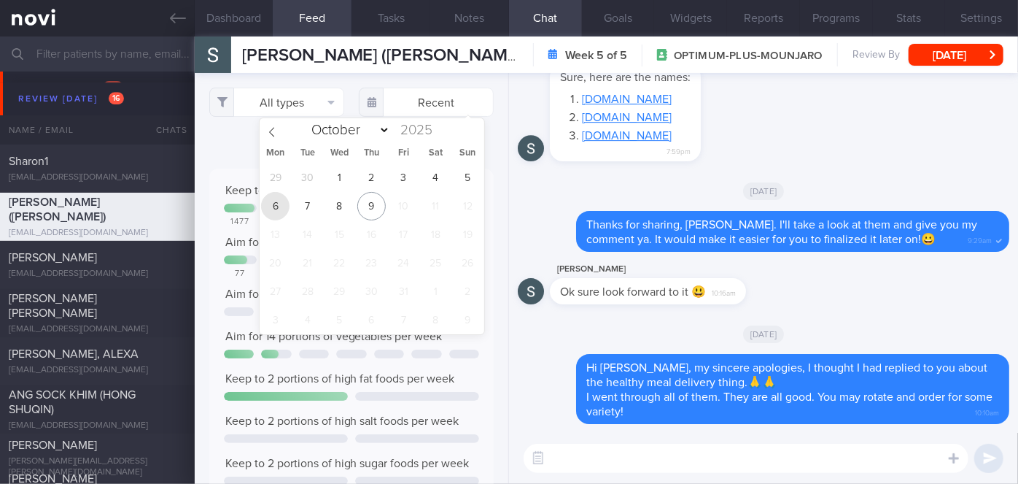
click at [269, 209] on span "6" at bounding box center [275, 206] width 28 height 28
type input "[DATE]"
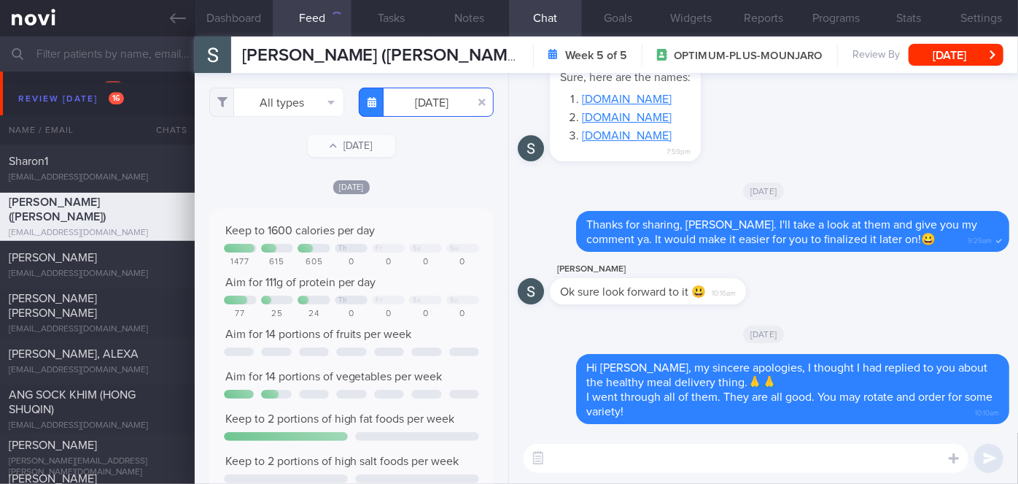
scroll to position [63, 255]
click at [284, 110] on button "All types" at bounding box center [276, 102] width 135 height 29
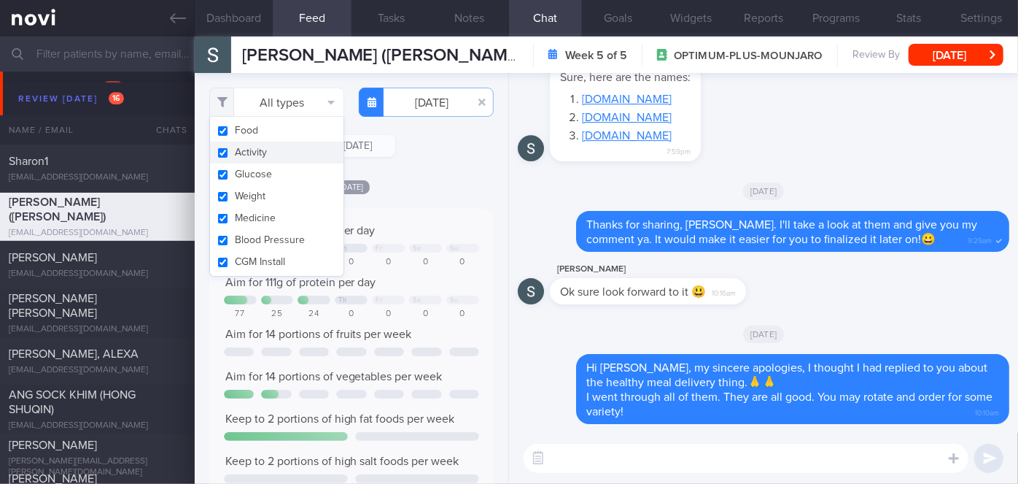
click at [278, 152] on button "Activity" at bounding box center [276, 153] width 133 height 22
checkbox input "false"
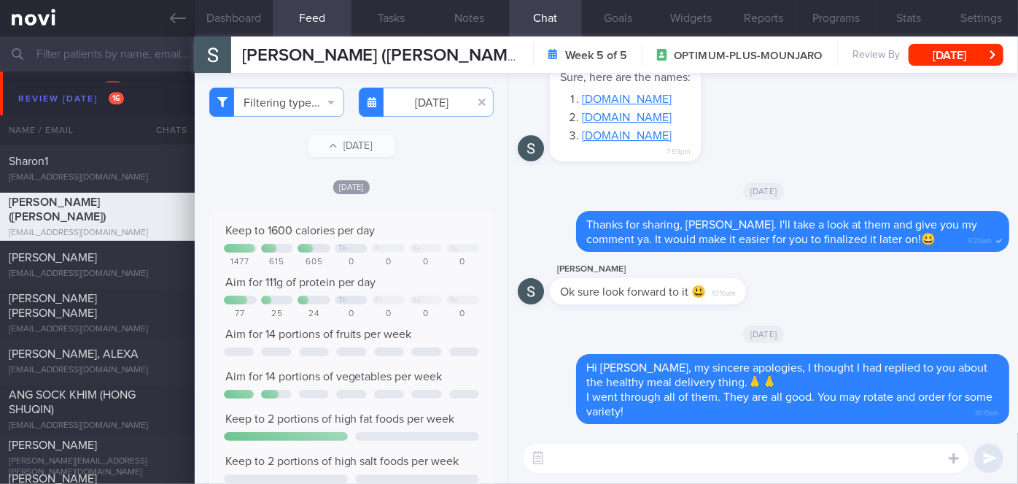
click at [421, 163] on div "Filtering type... Food Activity Glucose Weight Medicine Blood Pressure CGM Inst…" at bounding box center [352, 278] width 314 height 411
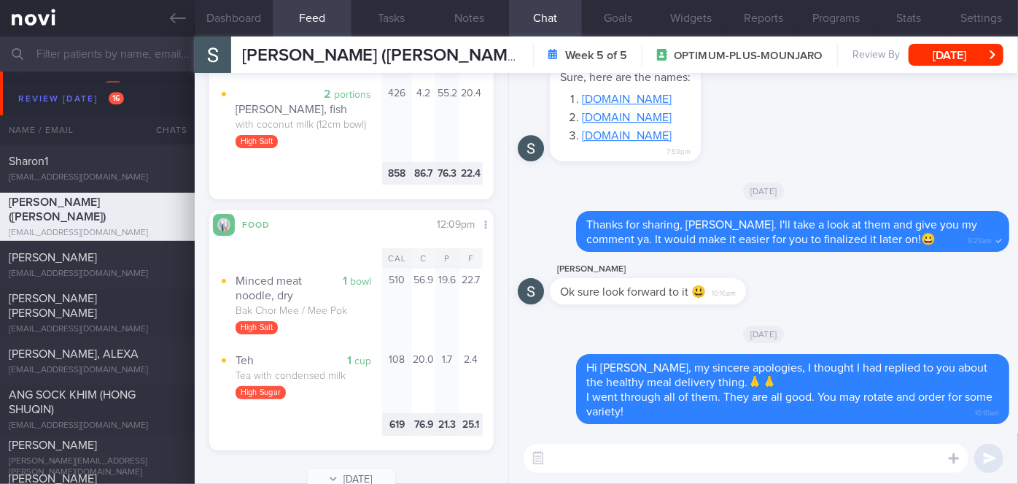
scroll to position [613, 0]
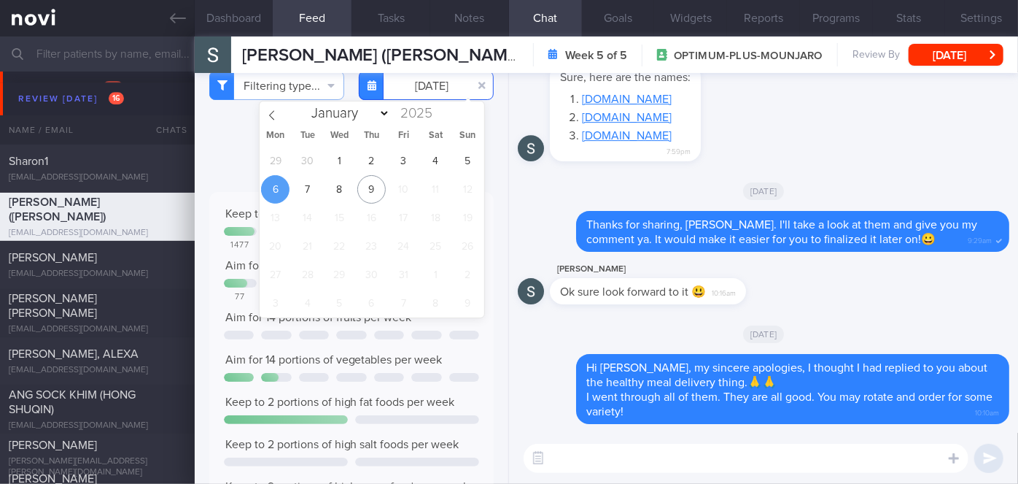
click at [412, 88] on input "[DATE]" at bounding box center [426, 85] width 135 height 29
click at [308, 197] on span "7" at bounding box center [307, 189] width 28 height 28
type input "[DATE]"
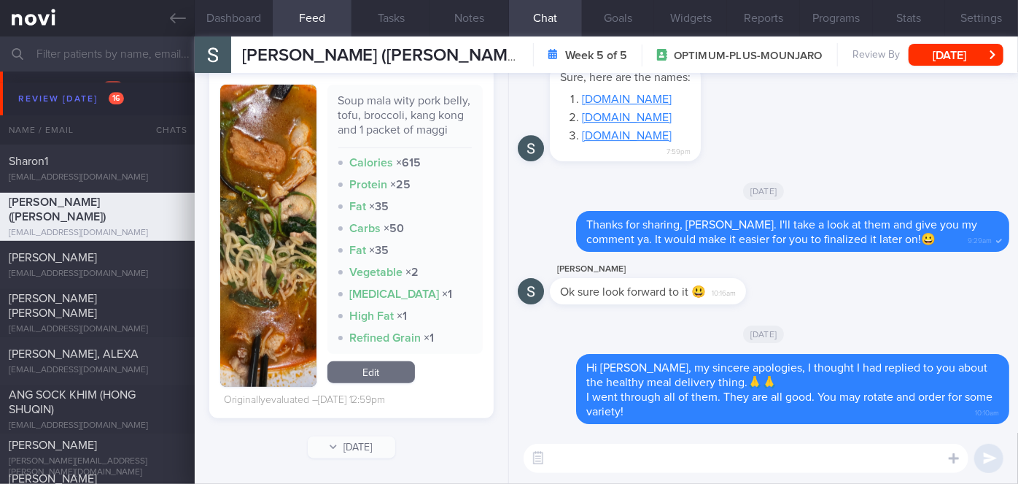
click at [277, 289] on button "button" at bounding box center [268, 236] width 96 height 302
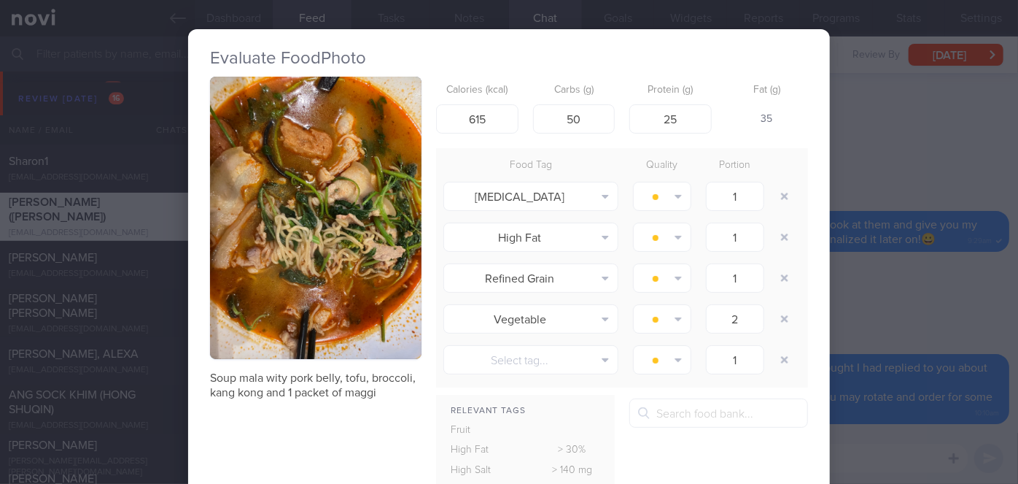
click at [853, 142] on div "Evaluate Food Photo Soup mala wity pork belly, tofu, broccoli, kang kong and 1 …" at bounding box center [509, 242] width 1018 height 484
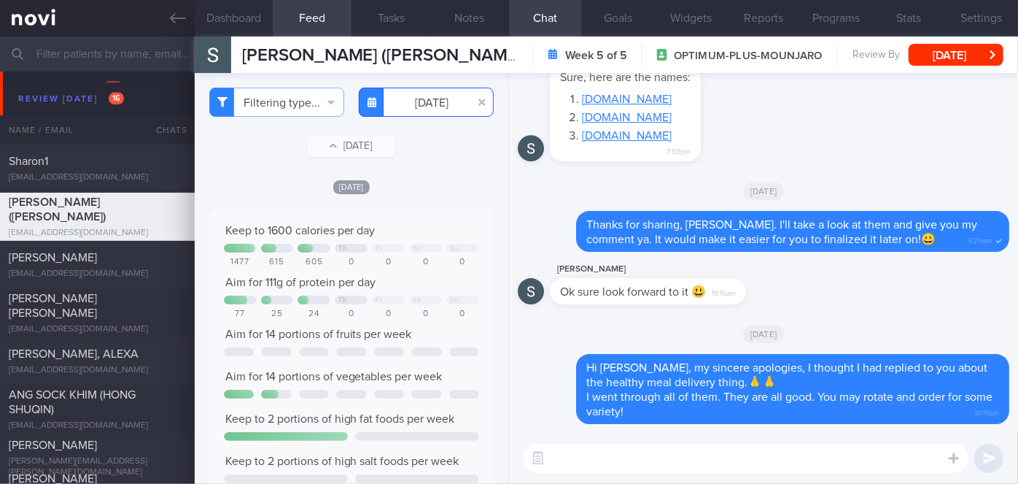
click at [418, 101] on input "[DATE]" at bounding box center [426, 102] width 135 height 29
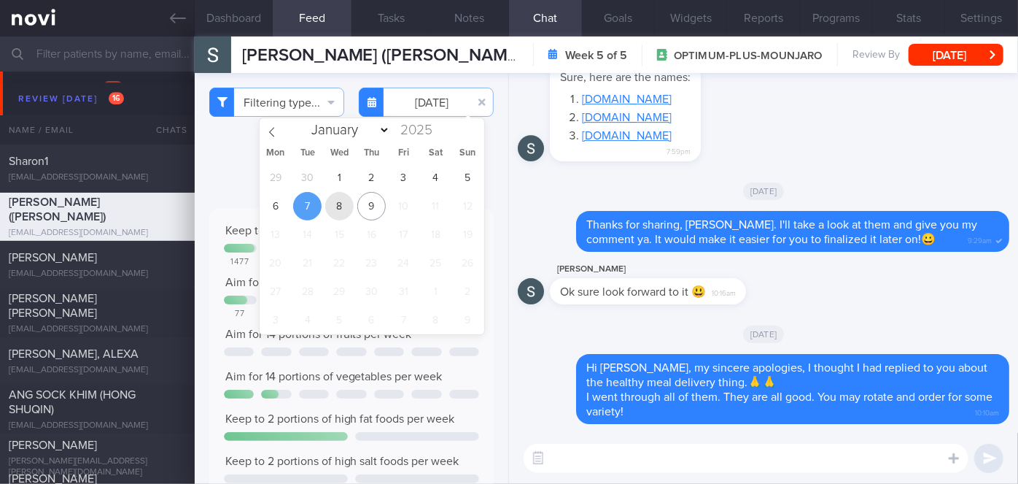
click at [342, 207] on span "8" at bounding box center [339, 206] width 28 height 28
type input "[DATE]"
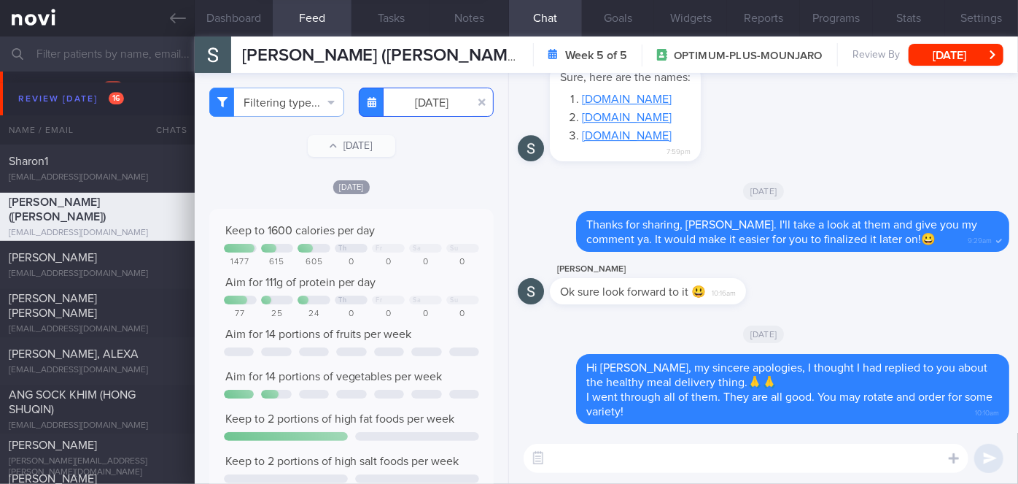
click at [420, 104] on input "[DATE]" at bounding box center [426, 102] width 135 height 29
click at [401, 111] on input "[DATE]" at bounding box center [426, 102] width 135 height 29
click at [416, 104] on input "[DATE]" at bounding box center [426, 102] width 135 height 29
click at [708, 467] on textarea at bounding box center [746, 457] width 445 height 29
type textarea "I went through your meals this week. Some feedback here for improvement"
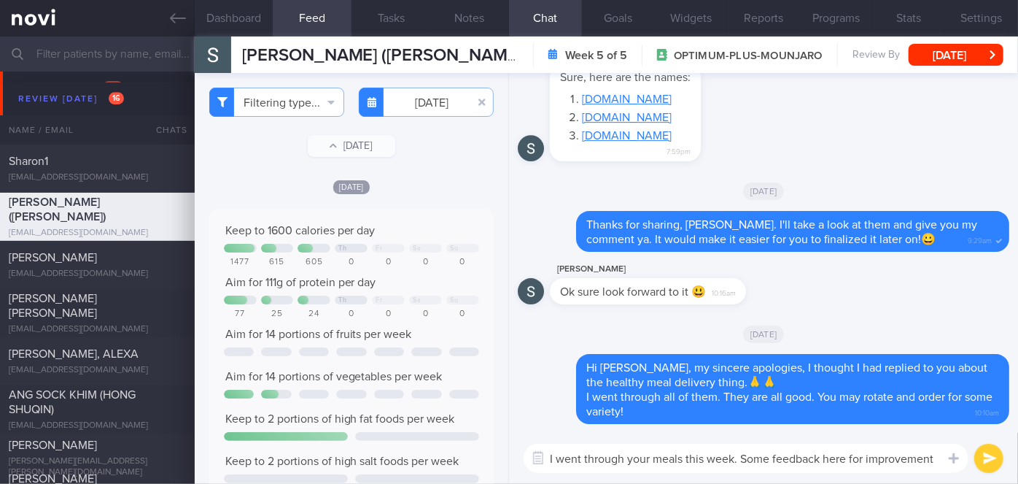
click at [981, 460] on button "submit" at bounding box center [988, 457] width 29 height 29
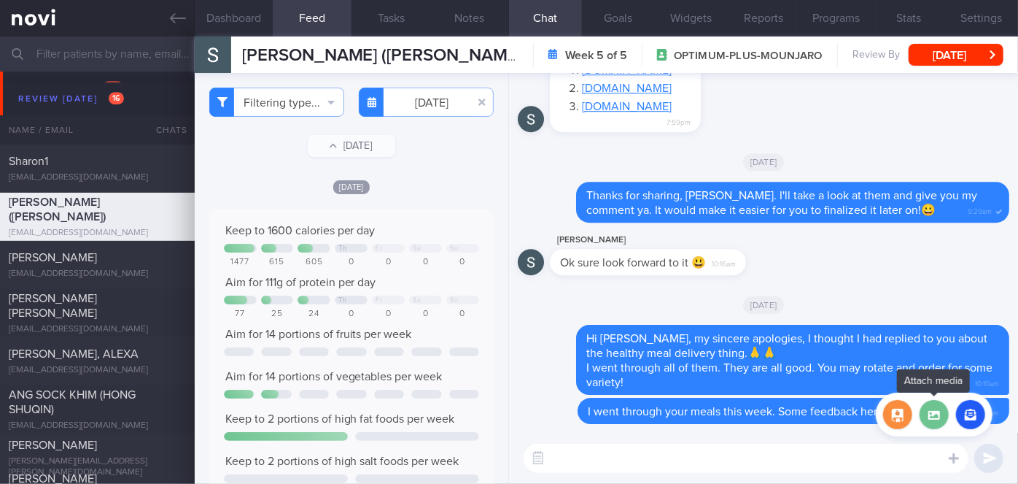
click at [929, 414] on label at bounding box center [934, 414] width 29 height 29
click at [0, 0] on input "file" at bounding box center [0, 0] width 0 height 0
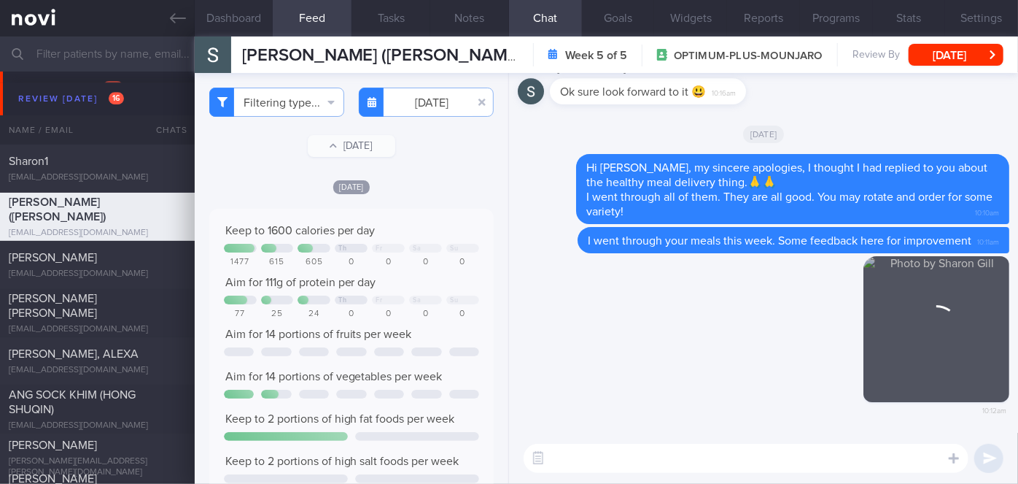
click at [602, 455] on textarea at bounding box center [746, 457] width 445 height 29
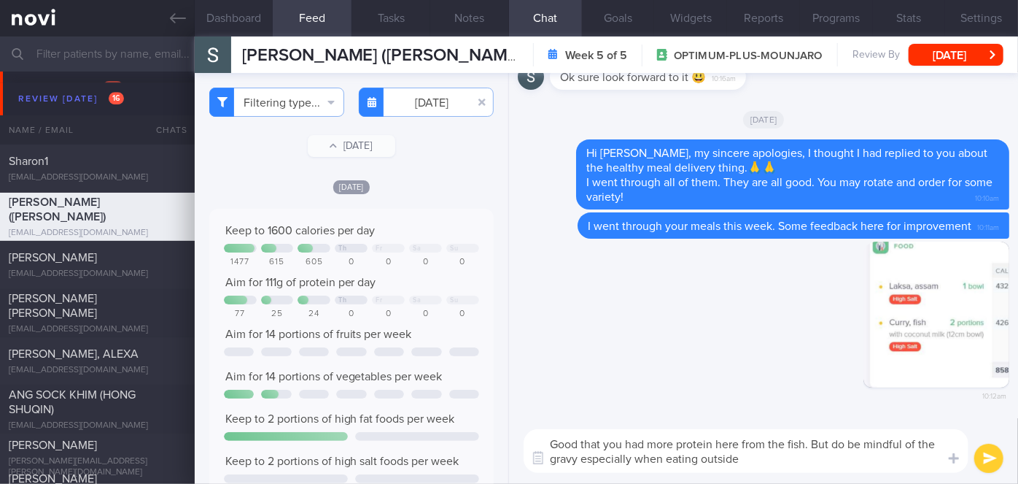
click at [577, 457] on textarea "Good that you had more protein here from the fish. But do be mindful of the gra…" at bounding box center [746, 451] width 445 height 44
click at [825, 464] on textarea "Good that you had more protein here from the fish. But do be mindful of the gra…" at bounding box center [746, 451] width 445 height 44
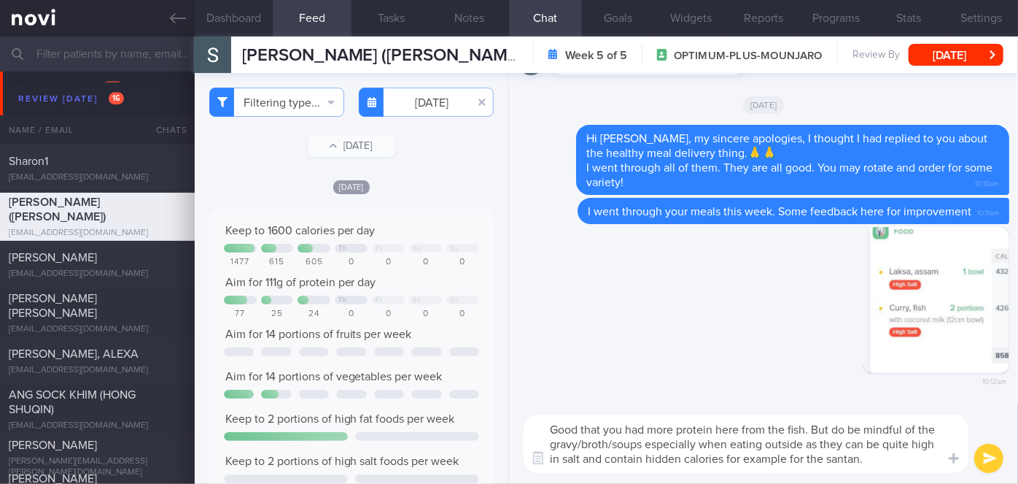
type textarea "Good that you had more protein here from the fish. But do be mindful of the gra…"
click at [982, 463] on button "submit" at bounding box center [988, 457] width 29 height 29
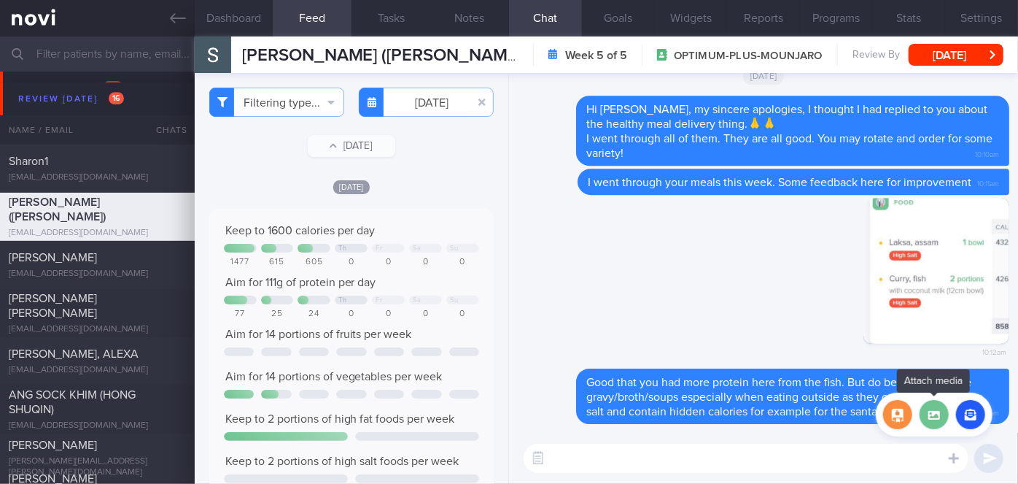
click at [939, 417] on label at bounding box center [934, 414] width 29 height 29
click at [0, 0] on input "file" at bounding box center [0, 0] width 0 height 0
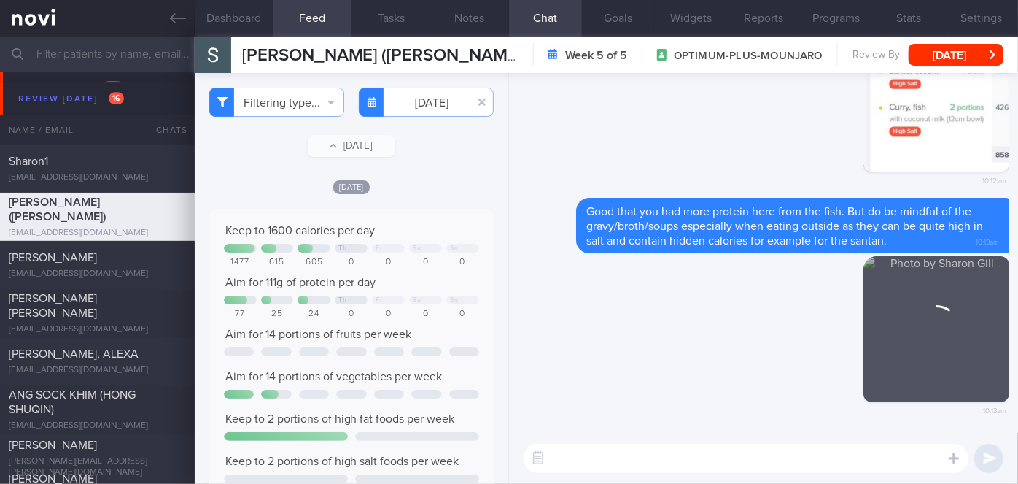
click at [565, 454] on textarea at bounding box center [746, 457] width 445 height 29
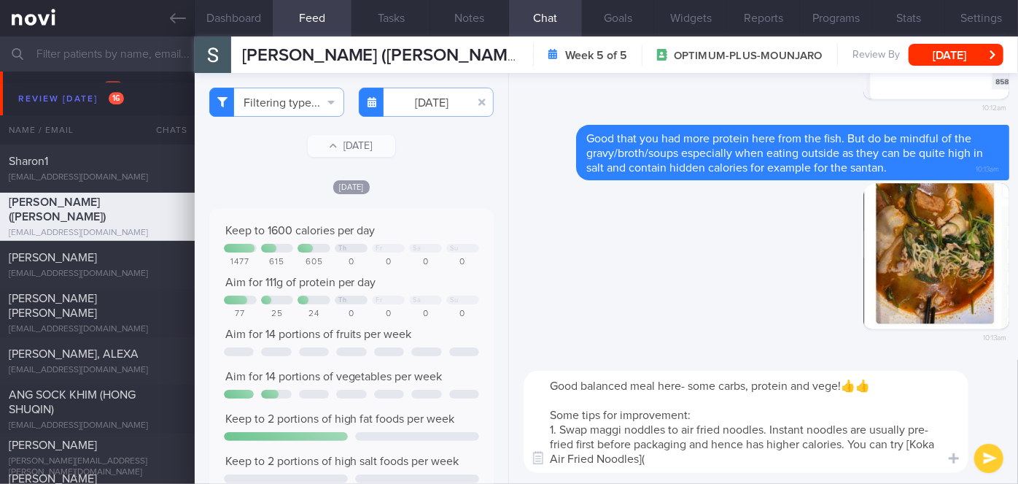
paste textarea "https://www.fairprice.com.sg/product/koka-non-fried-plain-noodle-350g-10494745"
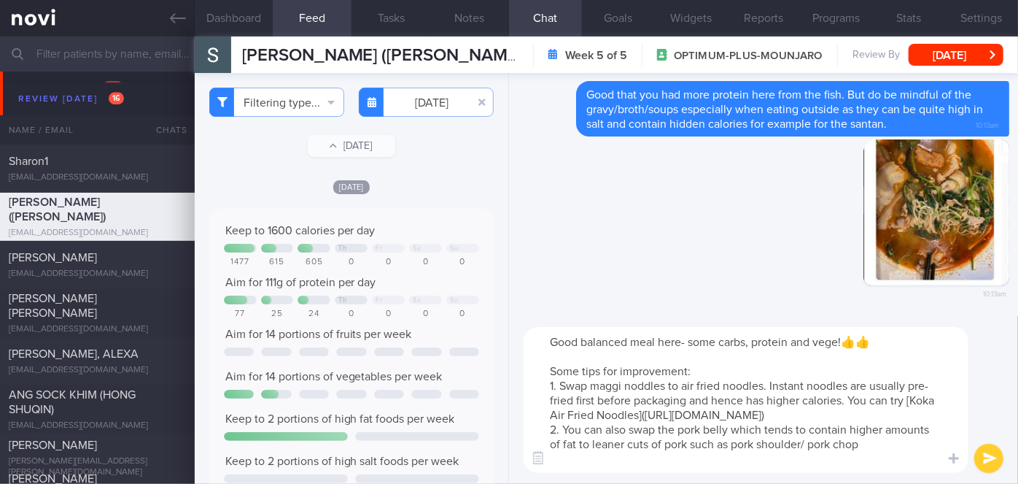
drag, startPoint x: 858, startPoint y: 458, endPoint x: 765, endPoint y: 456, distance: 92.7
click at [765, 456] on textarea "Good balanced meal here- some carbs, protein and vege!👍👍 Some tips for improvem…" at bounding box center [746, 400] width 445 height 146
type textarea "Good balanced meal here- some carbs, protein and vege!👍👍 Some tips for improvem…"
click at [988, 461] on button "submit" at bounding box center [988, 457] width 29 height 29
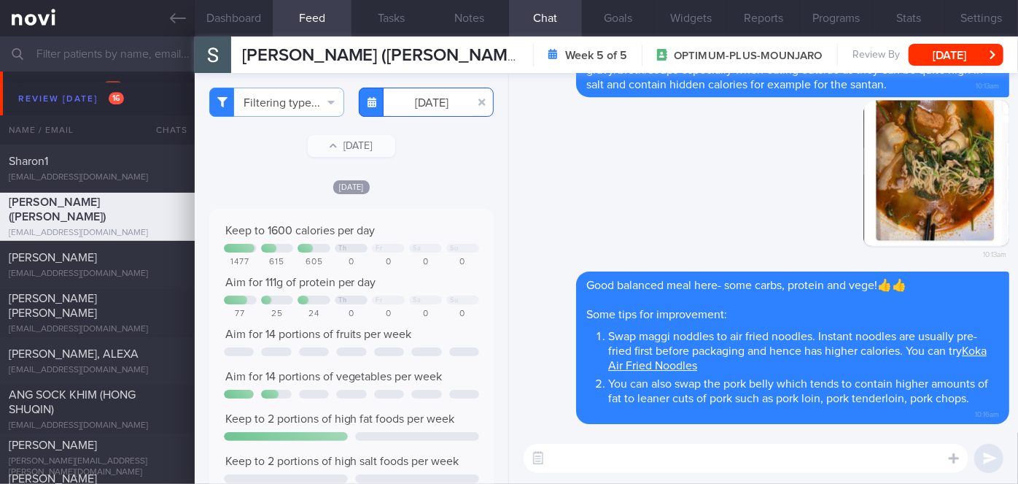
click at [435, 96] on input "[DATE]" at bounding box center [426, 102] width 135 height 29
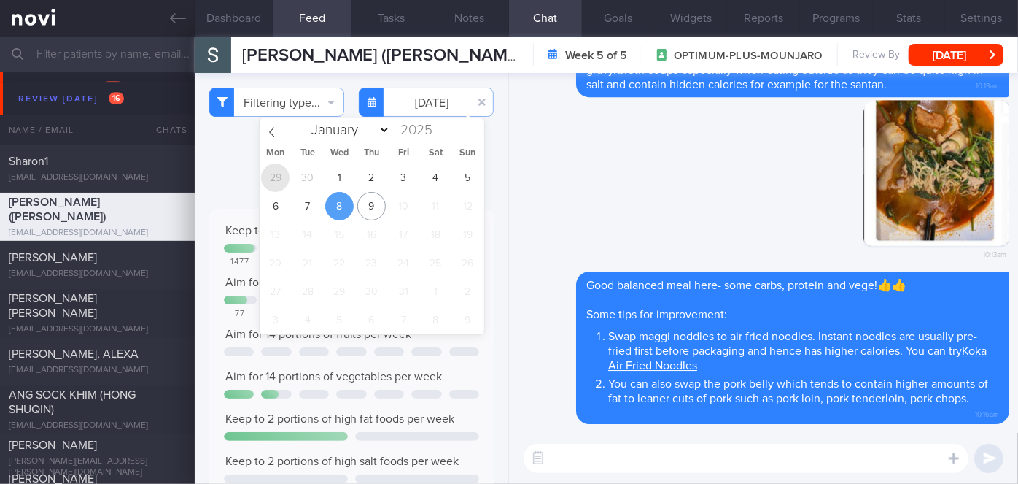
click at [282, 175] on span "29" at bounding box center [275, 177] width 28 height 28
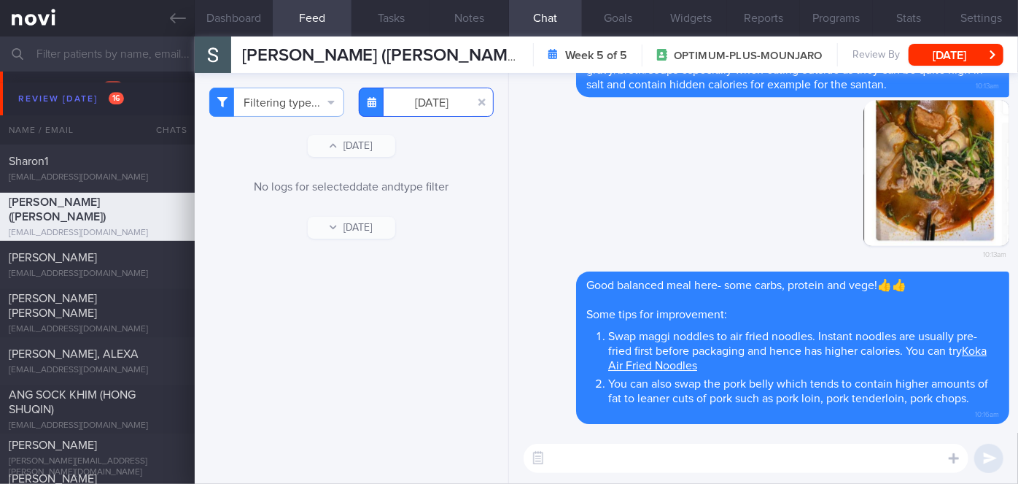
click at [454, 104] on input "[DATE]" at bounding box center [426, 102] width 135 height 29
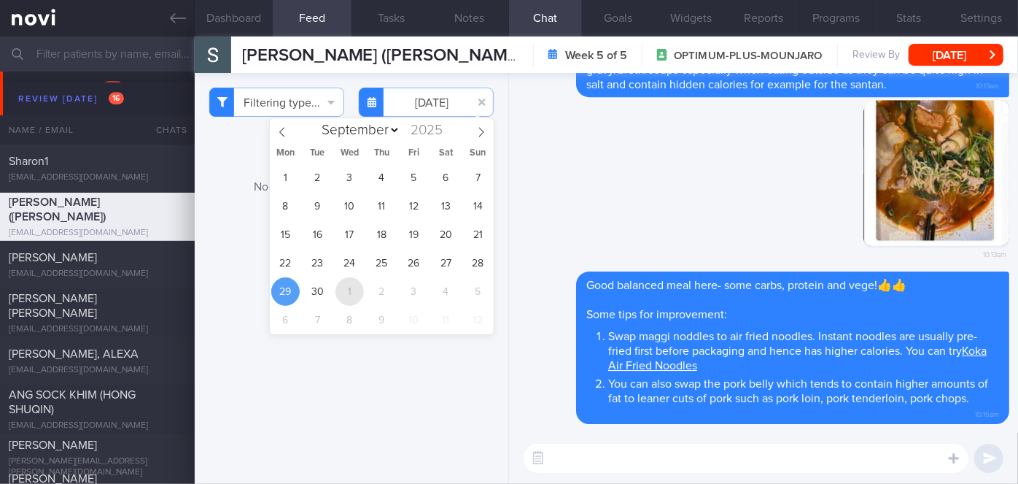
click at [341, 298] on span "1" at bounding box center [350, 291] width 28 height 28
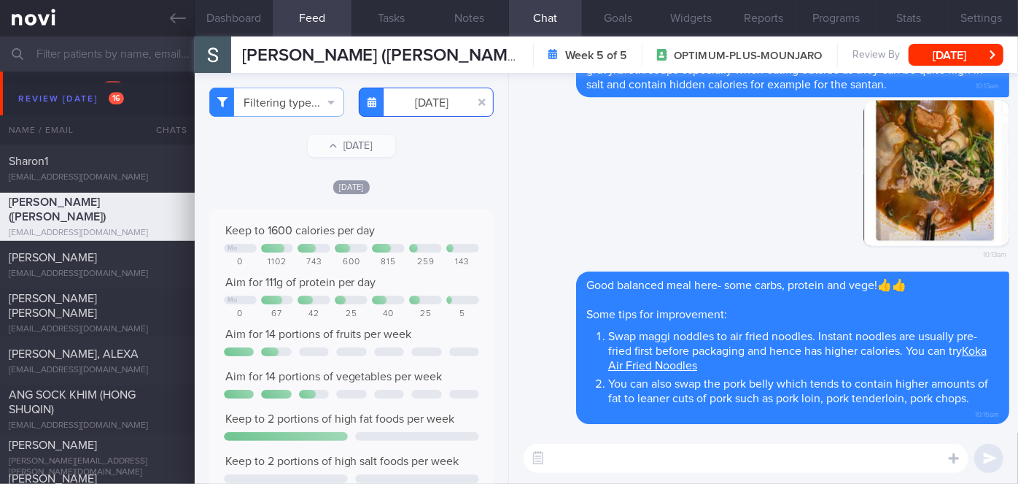
click at [397, 105] on input "2025-10-01" at bounding box center [426, 102] width 135 height 29
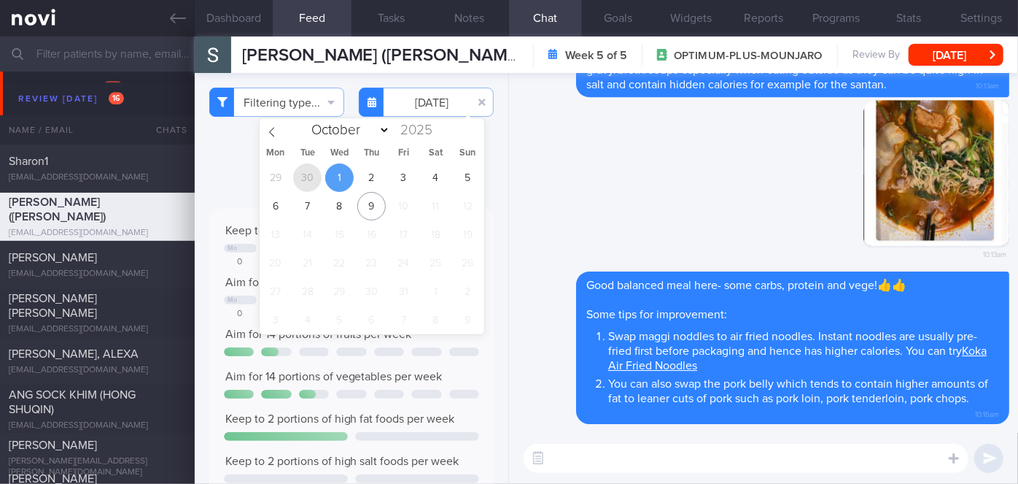
click at [314, 177] on span "30" at bounding box center [307, 177] width 28 height 28
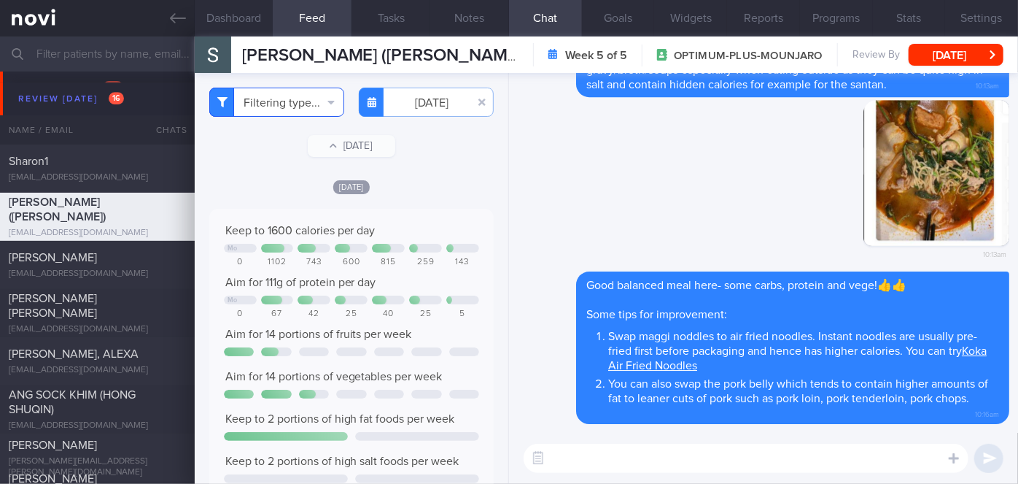
click at [276, 109] on button "Filtering type..." at bounding box center [276, 102] width 135 height 29
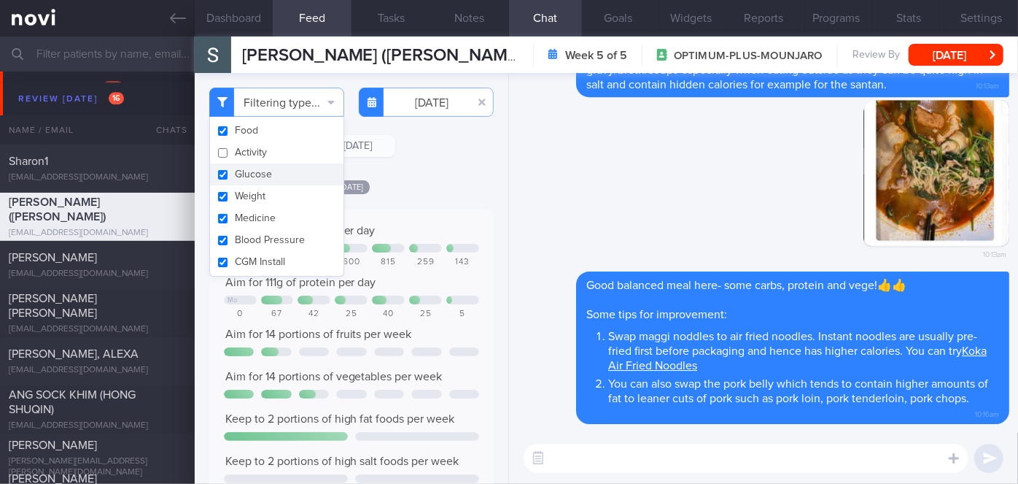
click at [414, 168] on div "Filtering type... Food Activity Glucose Weight Medicine Blood Pressure CGM Inst…" at bounding box center [352, 278] width 314 height 411
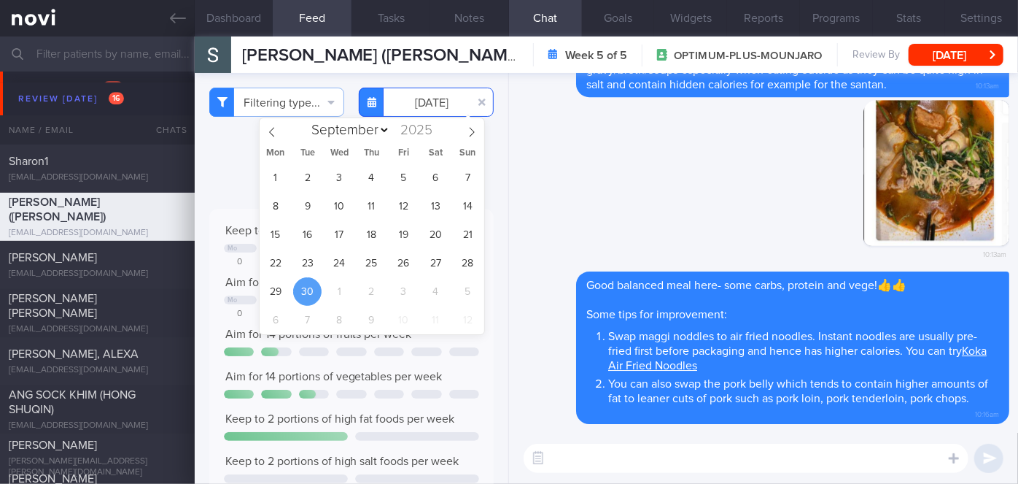
click at [395, 109] on input "[DATE]" at bounding box center [426, 102] width 135 height 29
click at [336, 288] on span "1" at bounding box center [339, 291] width 28 height 28
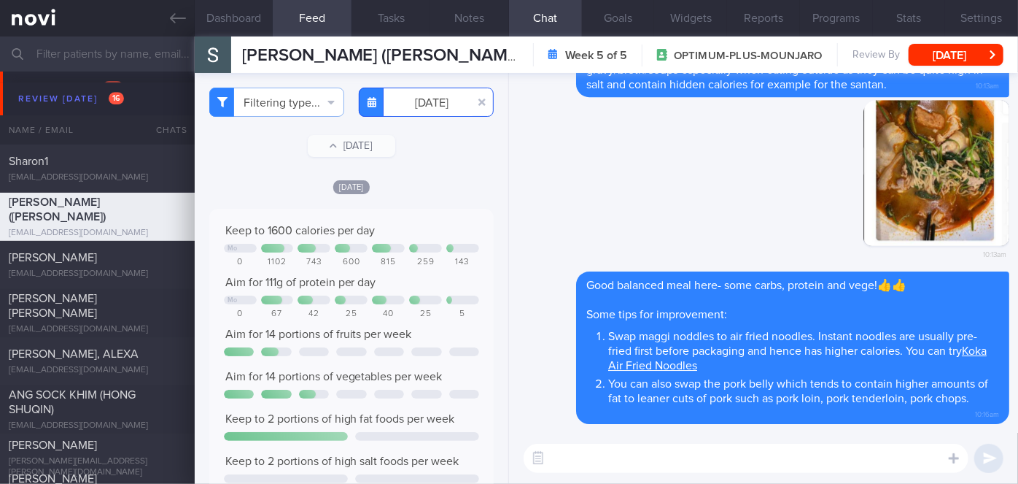
click at [418, 104] on input "2025-10-01" at bounding box center [426, 102] width 135 height 29
click at [602, 148] on div "Delete 10:13am" at bounding box center [764, 185] width 492 height 171
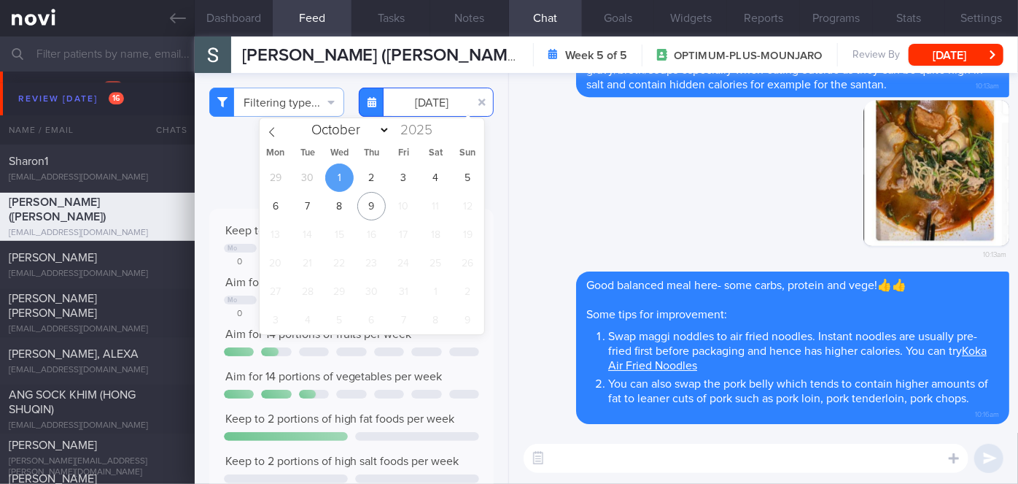
click at [423, 107] on input "2025-10-01" at bounding box center [426, 102] width 135 height 29
click at [367, 185] on span "2" at bounding box center [371, 177] width 28 height 28
type input "[DATE]"
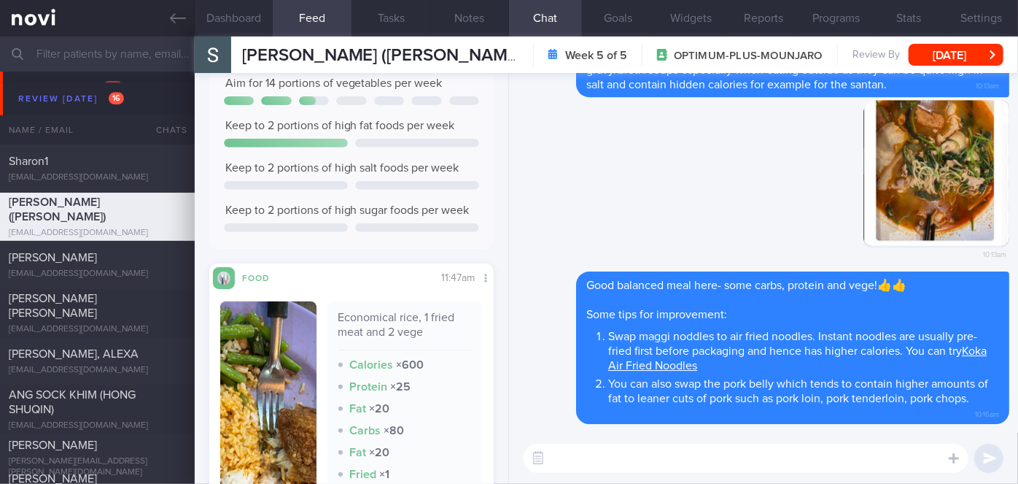
scroll to position [464, 0]
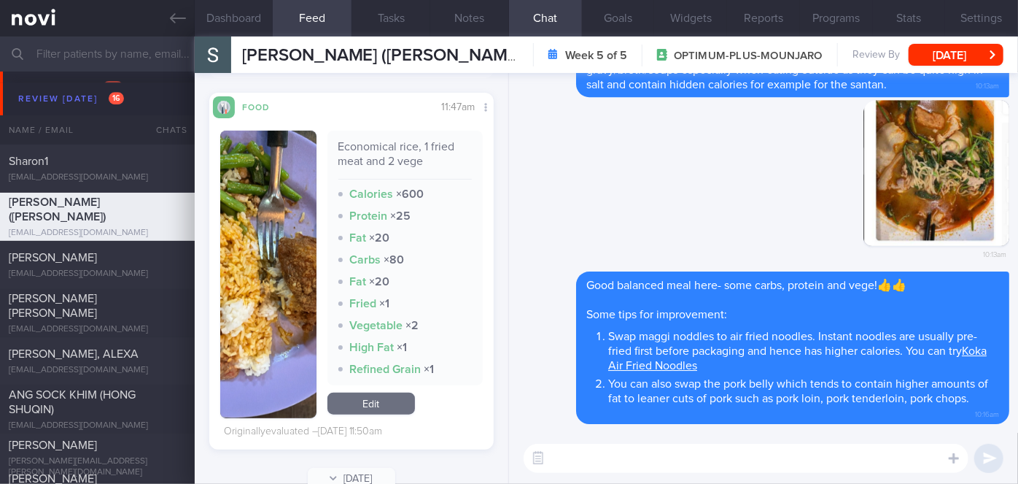
click at [276, 260] on button "button" at bounding box center [268, 274] width 96 height 287
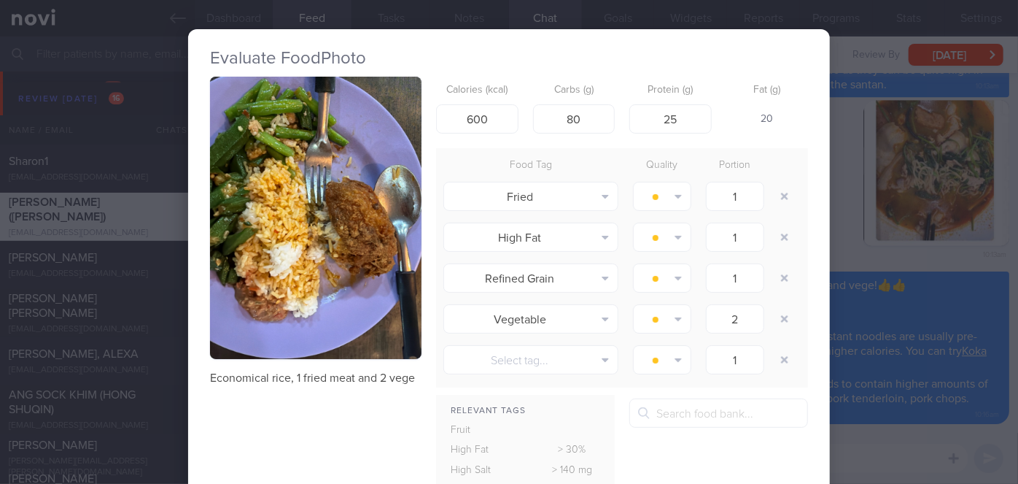
click at [828, 230] on div "Evaluate Food Photo Economical rice, 1 fried meat and 2 vege Calories (kcal) 60…" at bounding box center [509, 242] width 1018 height 484
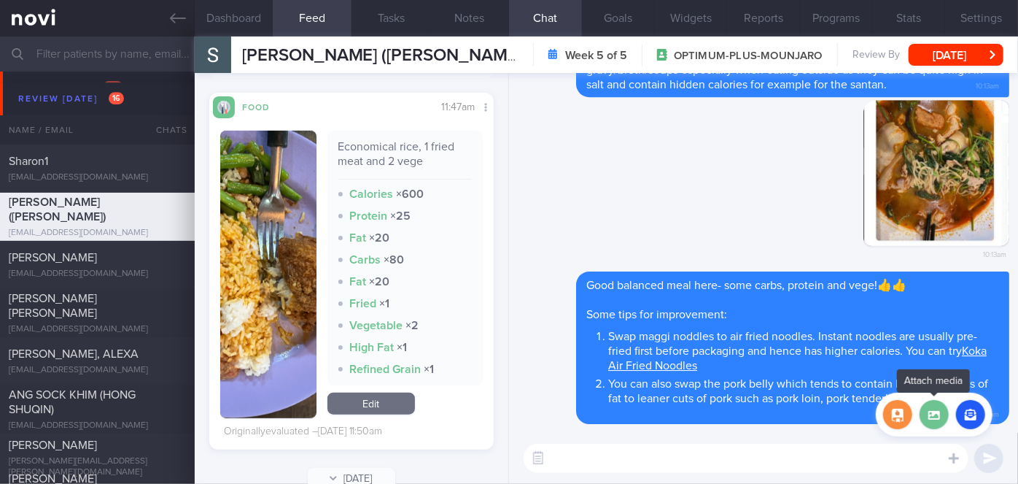
click at [937, 414] on label at bounding box center [934, 414] width 29 height 29
click at [0, 0] on input "file" at bounding box center [0, 0] width 0 height 0
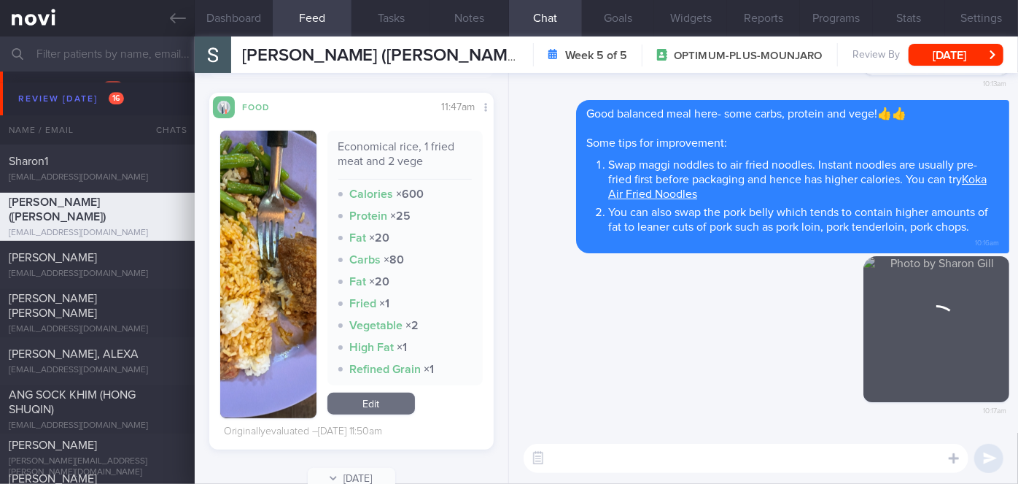
click at [627, 461] on textarea at bounding box center [746, 457] width 445 height 29
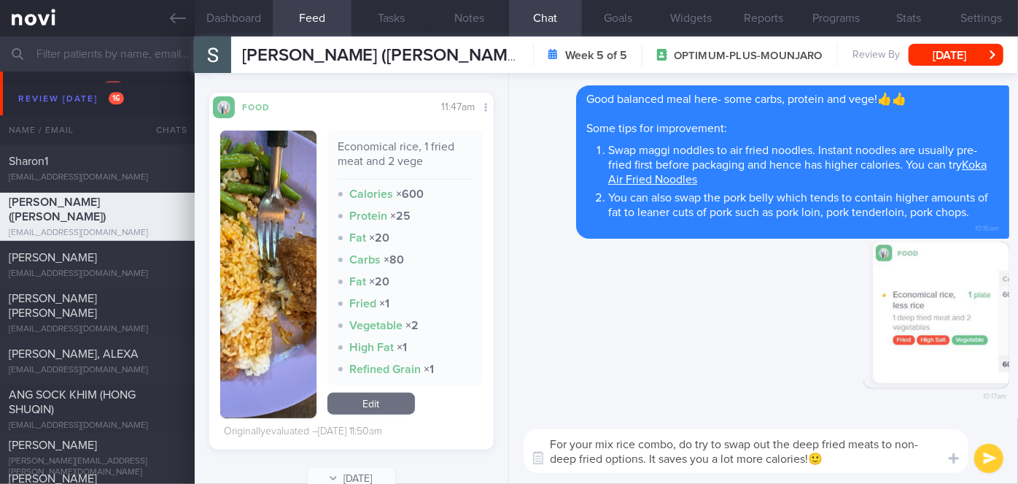
type textarea "For your mix rice combo, do try to swap out the deep fried meats to non-deep fr…"
click at [987, 460] on button "submit" at bounding box center [988, 457] width 29 height 29
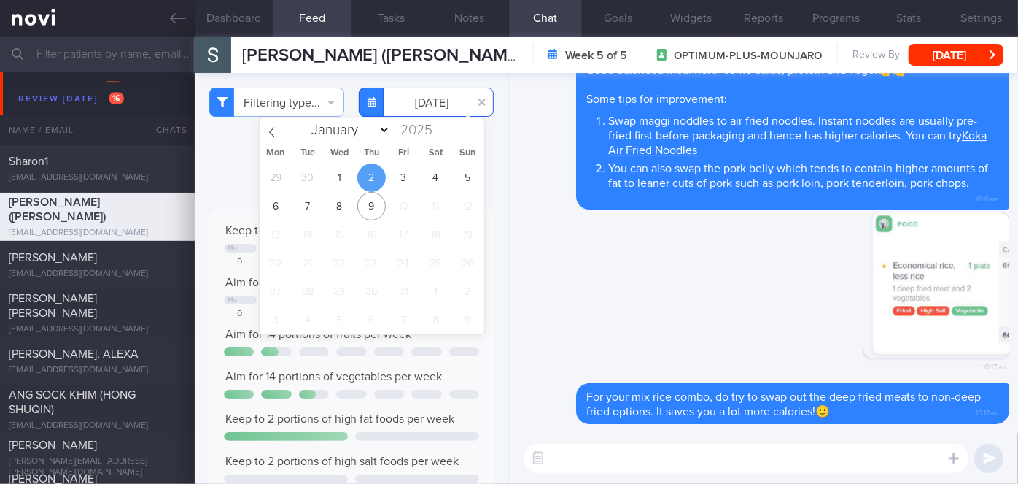
click at [414, 105] on input "[DATE]" at bounding box center [426, 102] width 135 height 29
click at [398, 187] on span "3" at bounding box center [403, 177] width 28 height 28
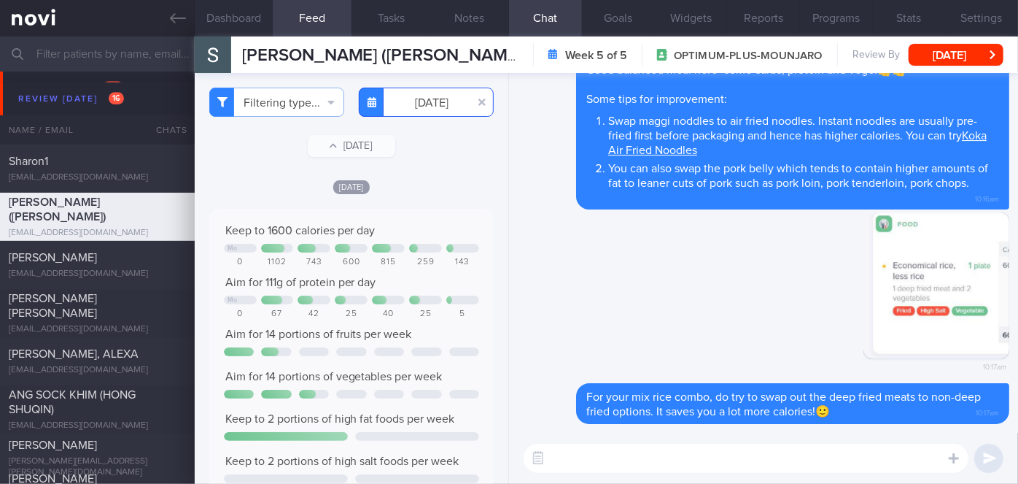
click at [420, 108] on input "2025-10-03" at bounding box center [426, 102] width 135 height 29
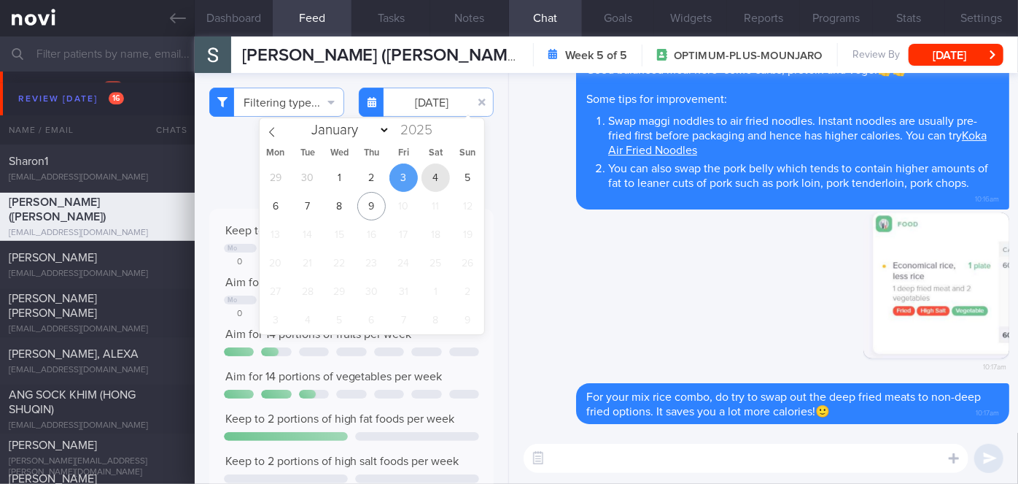
click at [424, 176] on span "4" at bounding box center [436, 177] width 28 height 28
type input "2025-10-04"
click at [636, 454] on textarea at bounding box center [746, 457] width 445 height 29
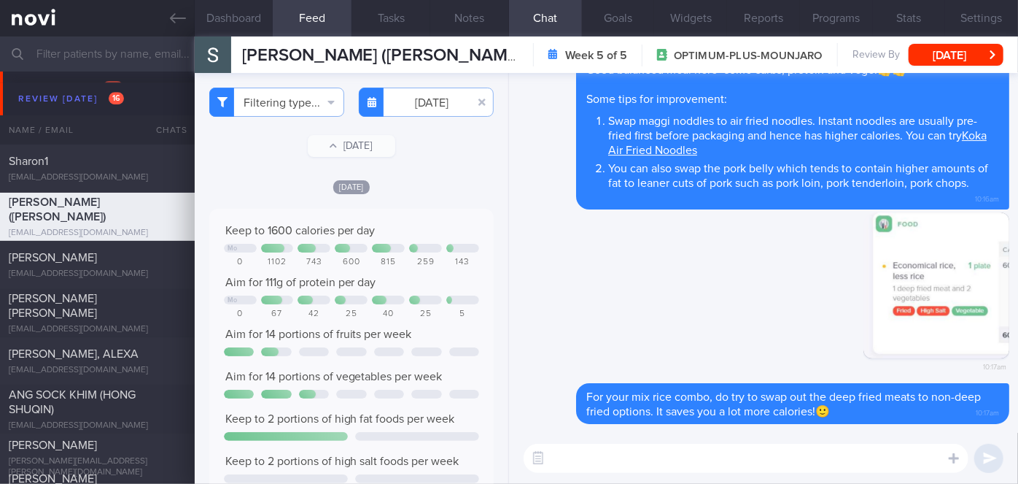
paste textarea "Try to use the 3R method when eating out: Reduce - reduce carbohydrate if porti…"
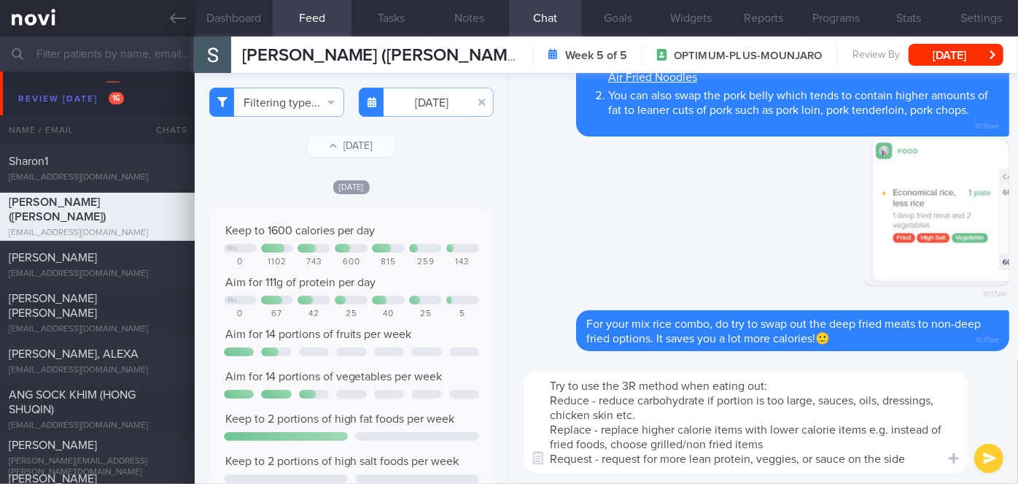
type textarea "Try to use the 3R method when eating out: Reduce - reduce carbohydrate if porti…"
click at [993, 456] on button "submit" at bounding box center [988, 457] width 29 height 29
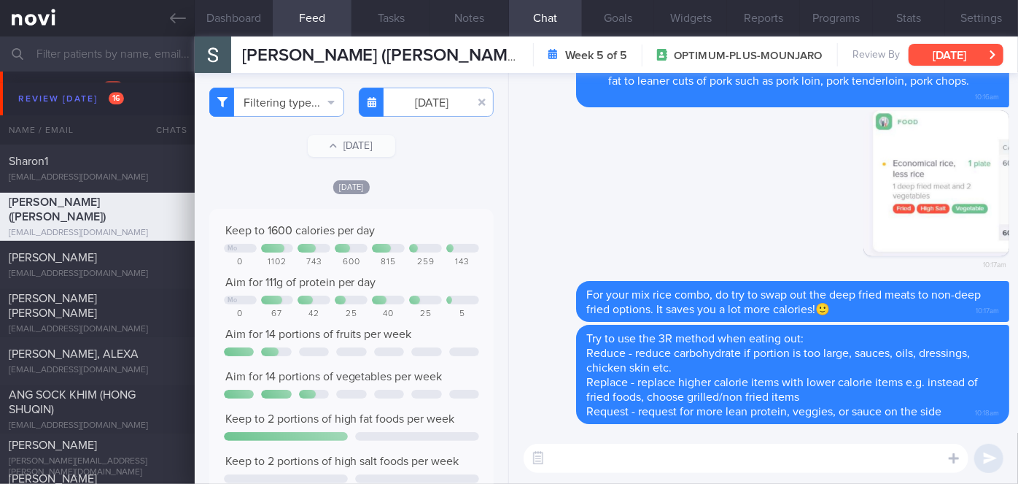
click at [930, 53] on button "[DATE]" at bounding box center [956, 55] width 95 height 22
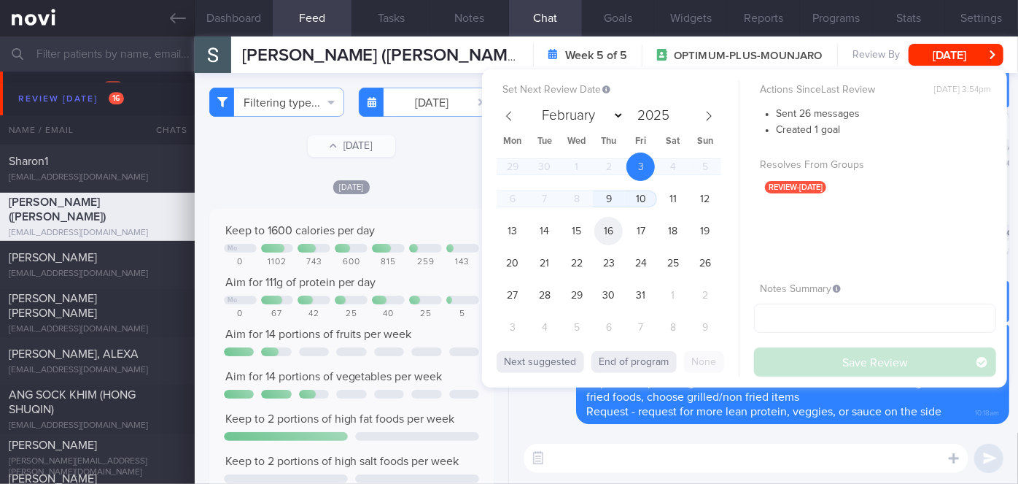
click at [611, 230] on span "16" at bounding box center [608, 231] width 28 height 28
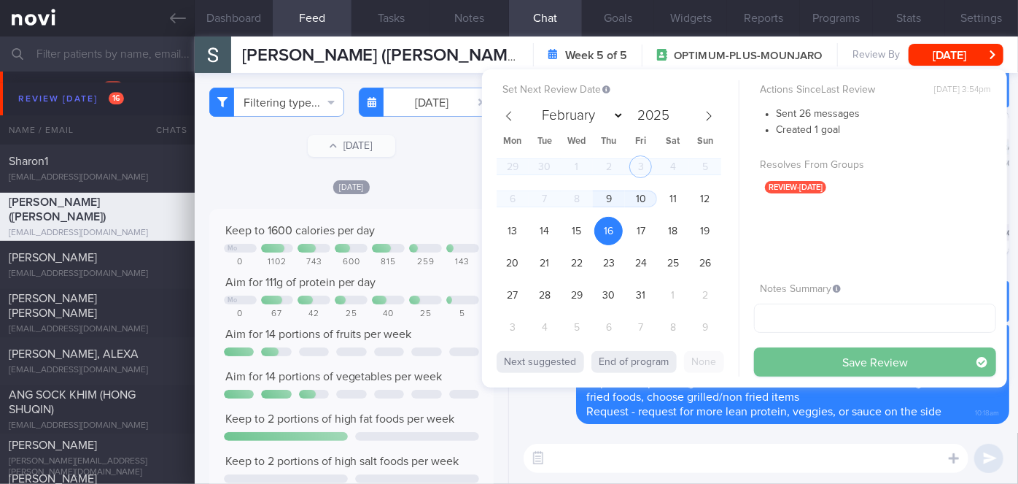
click at [832, 365] on button "Save Review" at bounding box center [875, 361] width 242 height 29
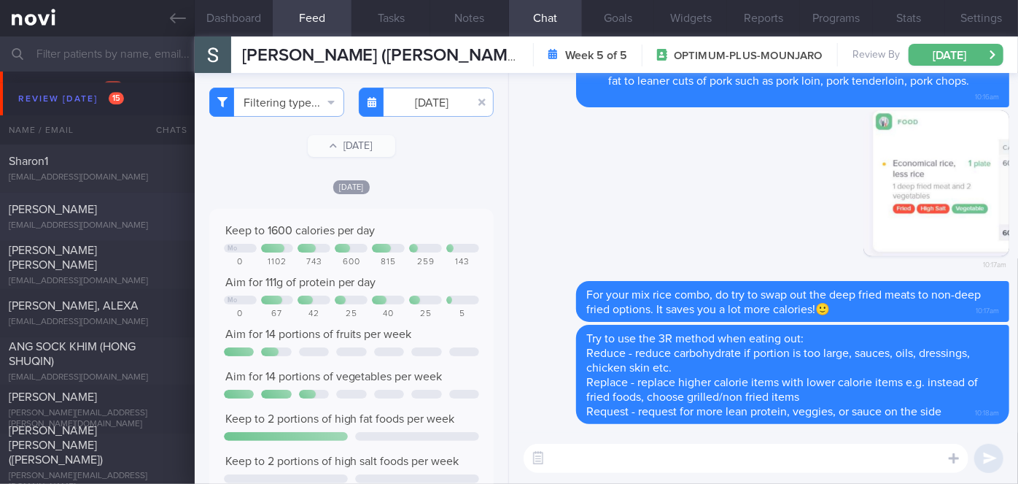
click at [123, 224] on div "[EMAIL_ADDRESS][DOMAIN_NAME]" at bounding box center [97, 225] width 177 height 11
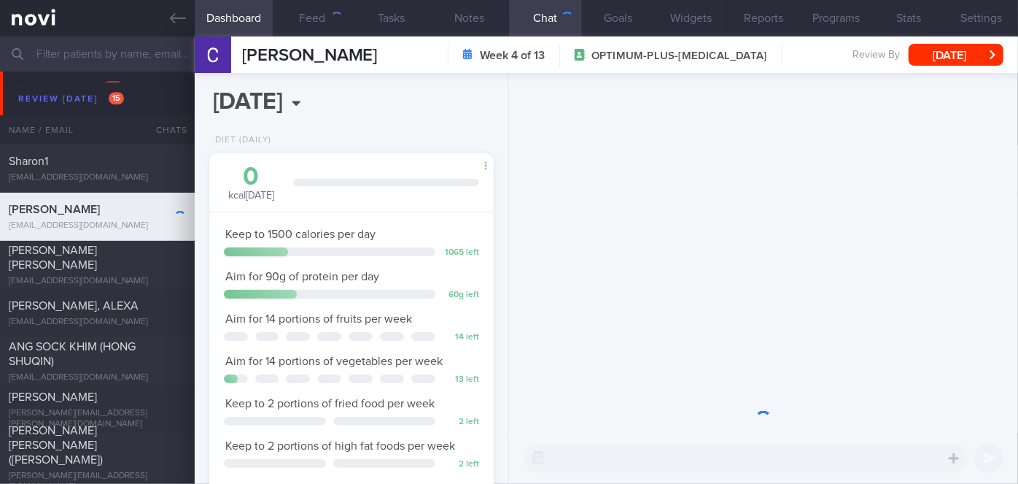
scroll to position [144, 249]
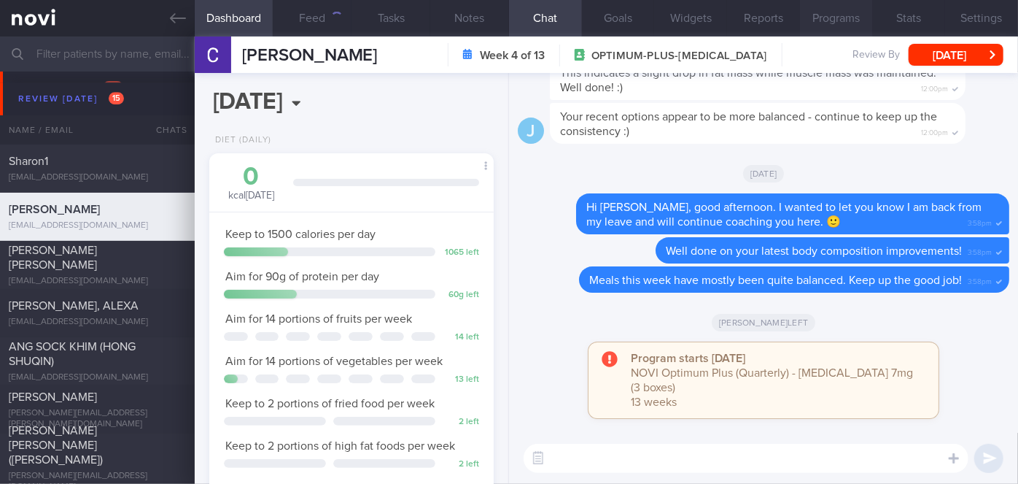
click at [830, 14] on button "Programs" at bounding box center [836, 18] width 73 height 36
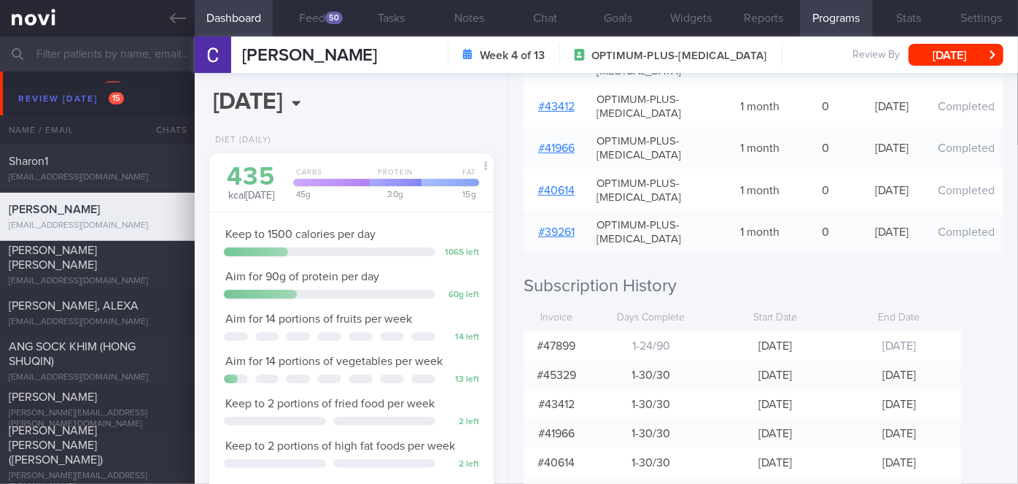
scroll to position [398, 0]
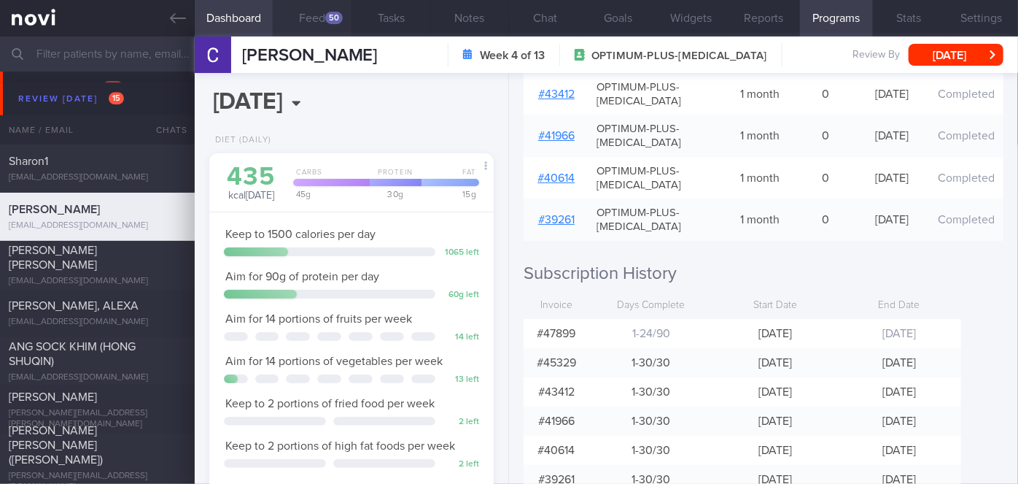
click at [327, 17] on div "50" at bounding box center [334, 18] width 18 height 12
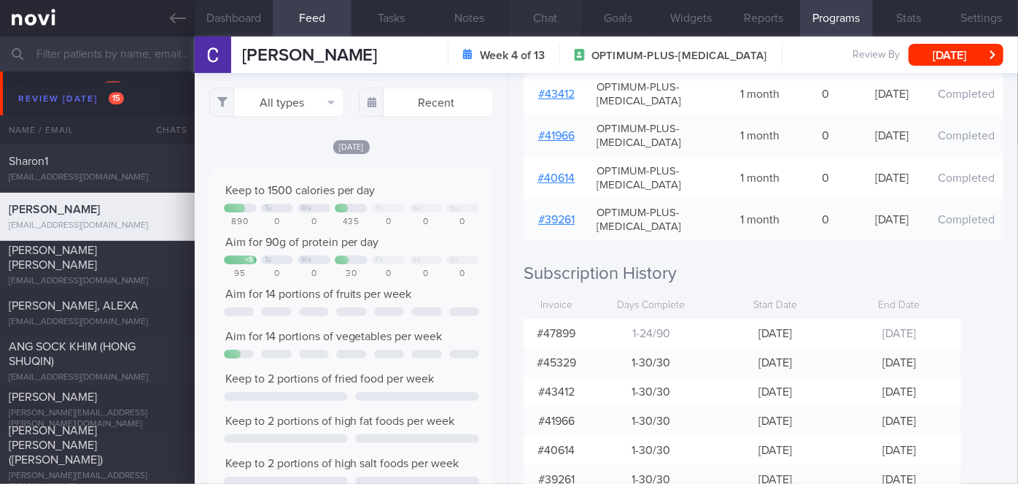
scroll to position [63, 255]
click at [543, 17] on button "Chat" at bounding box center [545, 18] width 73 height 36
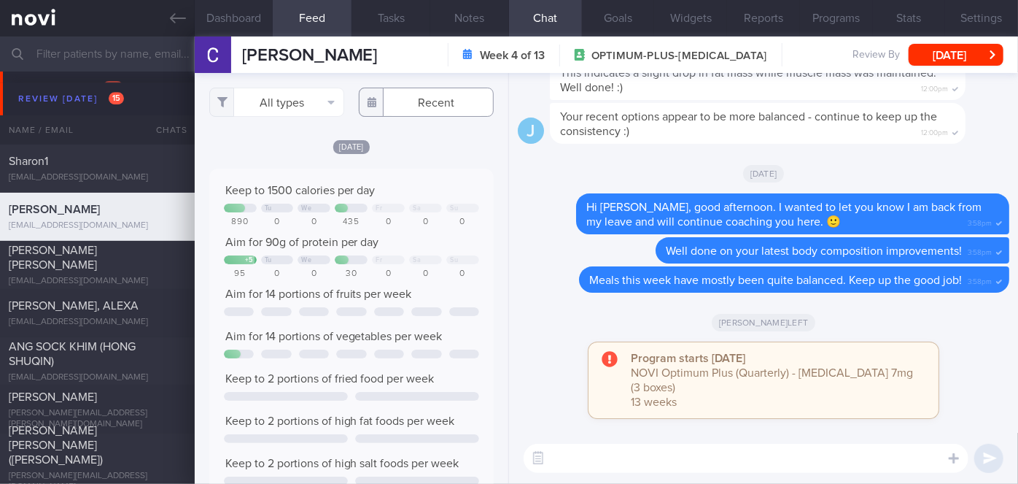
click at [417, 101] on input "text" at bounding box center [426, 102] width 135 height 29
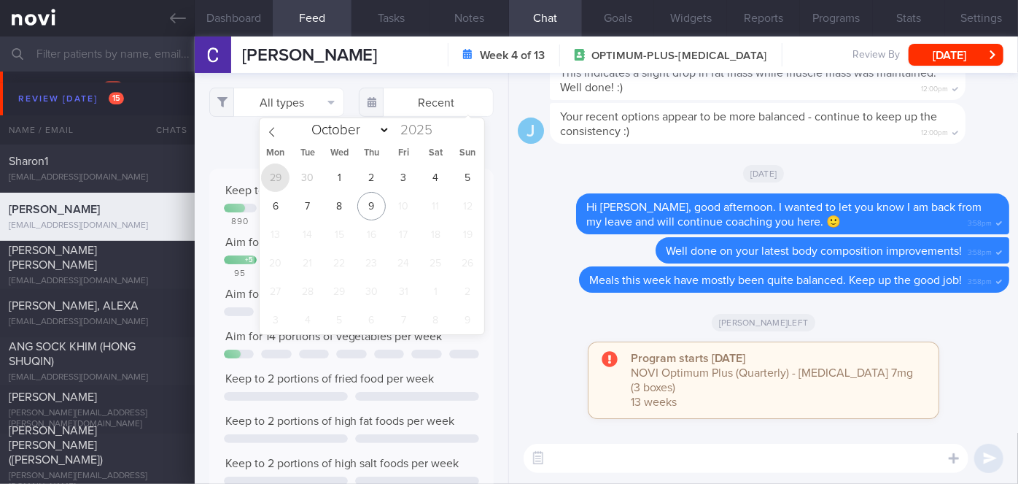
click at [288, 179] on span "29" at bounding box center [275, 177] width 28 height 28
type input "[DATE]"
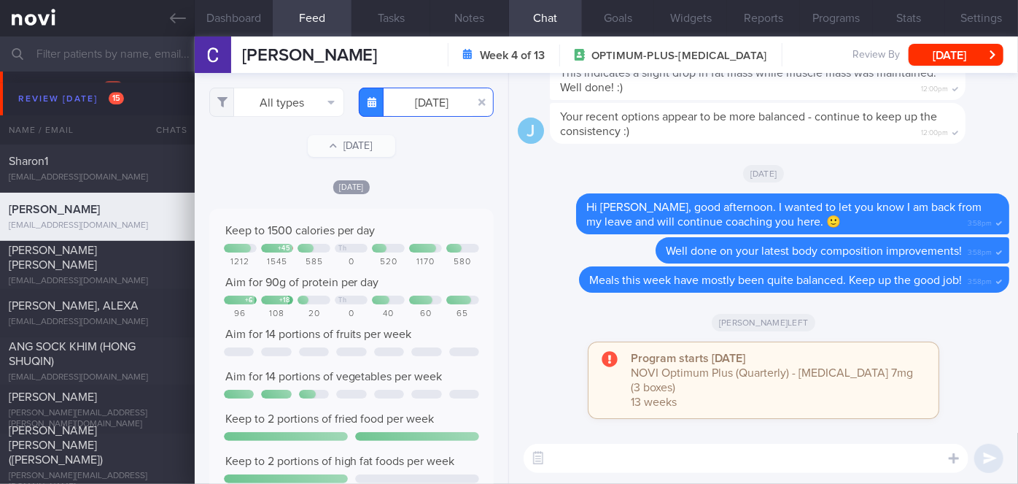
scroll to position [729331, 729138]
click at [276, 110] on button "All types" at bounding box center [276, 102] width 135 height 29
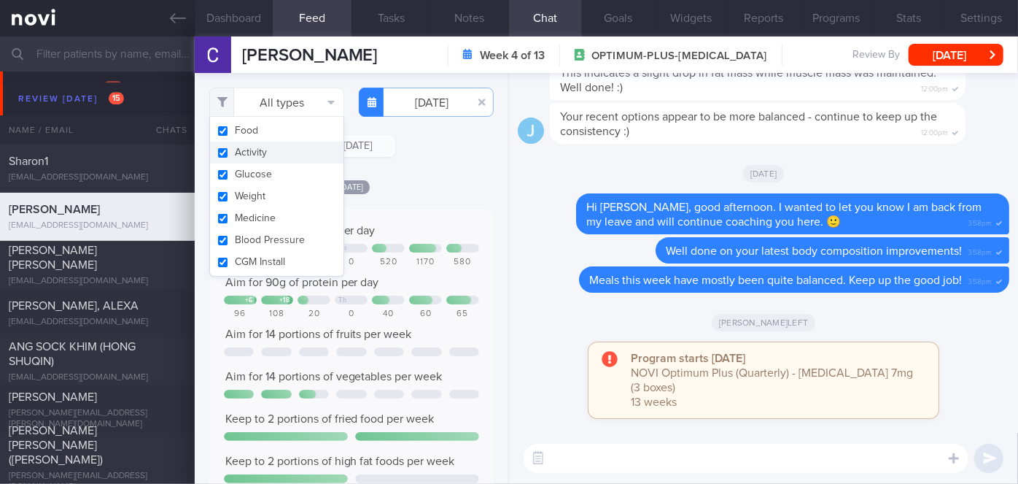
click at [268, 153] on button "Activity" at bounding box center [276, 153] width 133 height 22
click at [435, 173] on div "Filtering type... Food Activity Glucose Weight Medicine Blood Pressure CGM Inst…" at bounding box center [352, 278] width 314 height 411
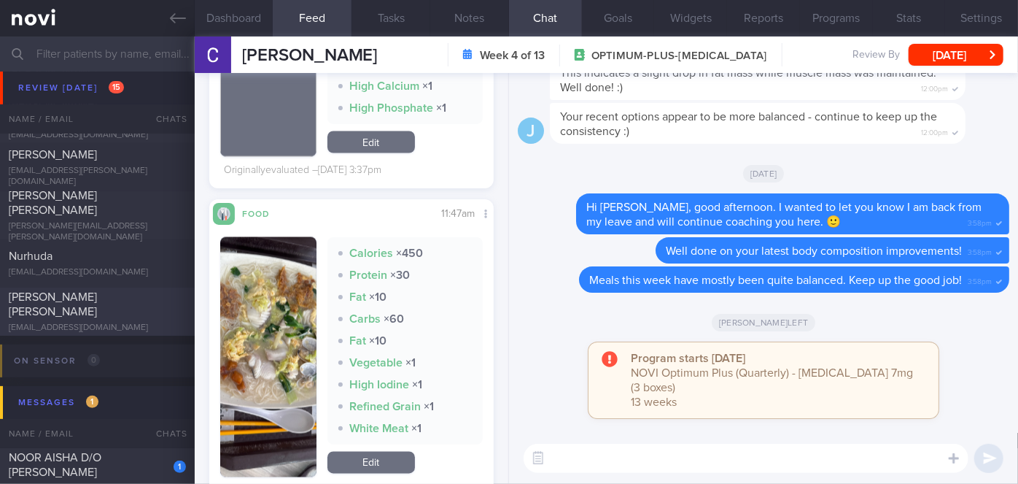
scroll to position [5901, 0]
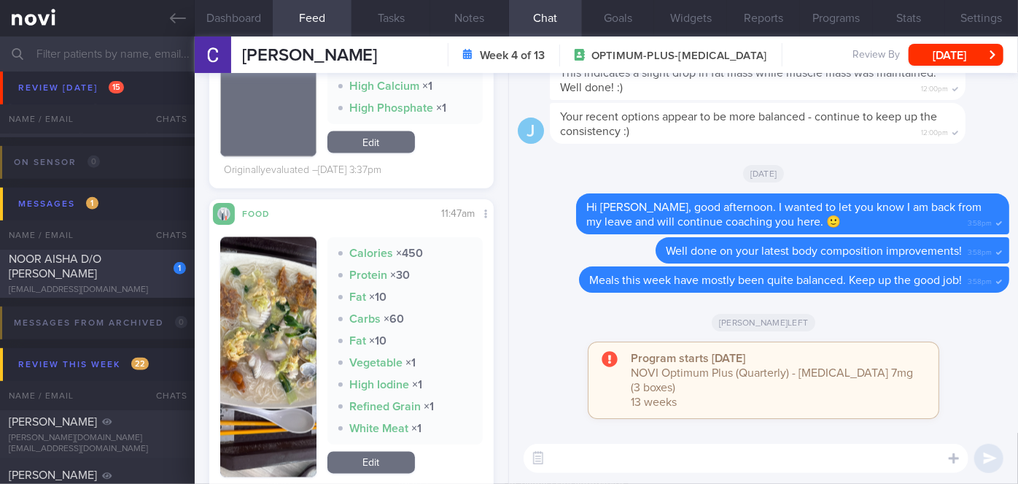
click at [133, 268] on div "NOOR AISHA D/O [PERSON_NAME]" at bounding box center [96, 266] width 174 height 29
checkbox input "true"
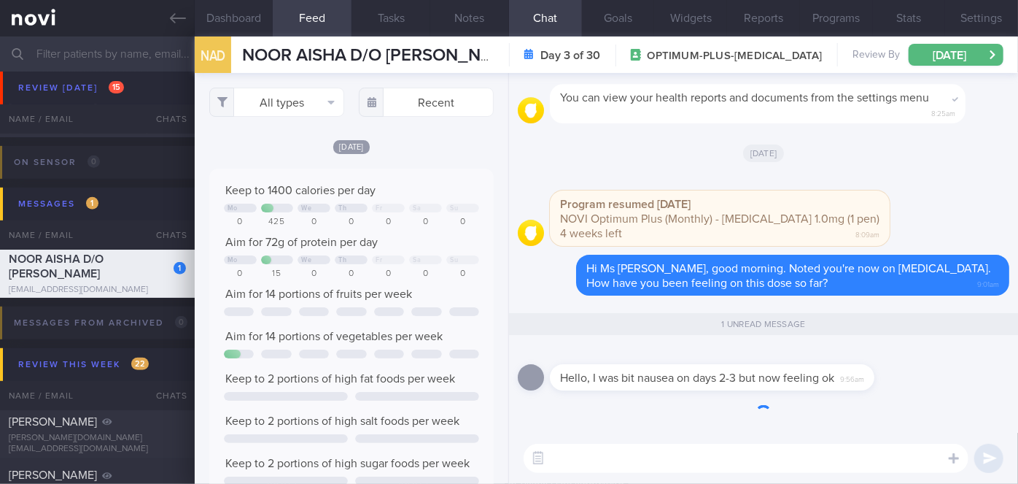
scroll to position [63, 255]
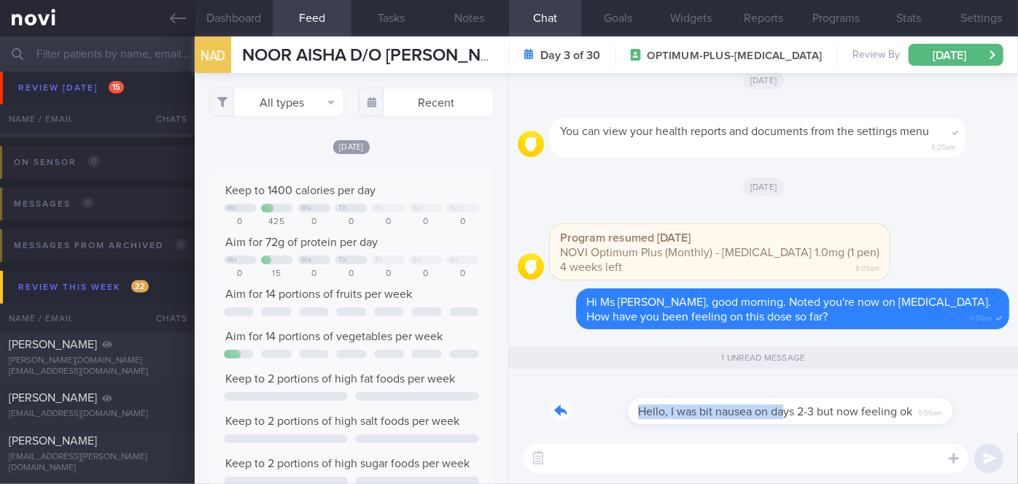
drag, startPoint x: 708, startPoint y: 418, endPoint x: 925, endPoint y: 393, distance: 218.8
click at [925, 393] on div "Hello, I was bit nausea on days 2-3 but now feeling ok 9:56am" at bounding box center [764, 406] width 492 height 53
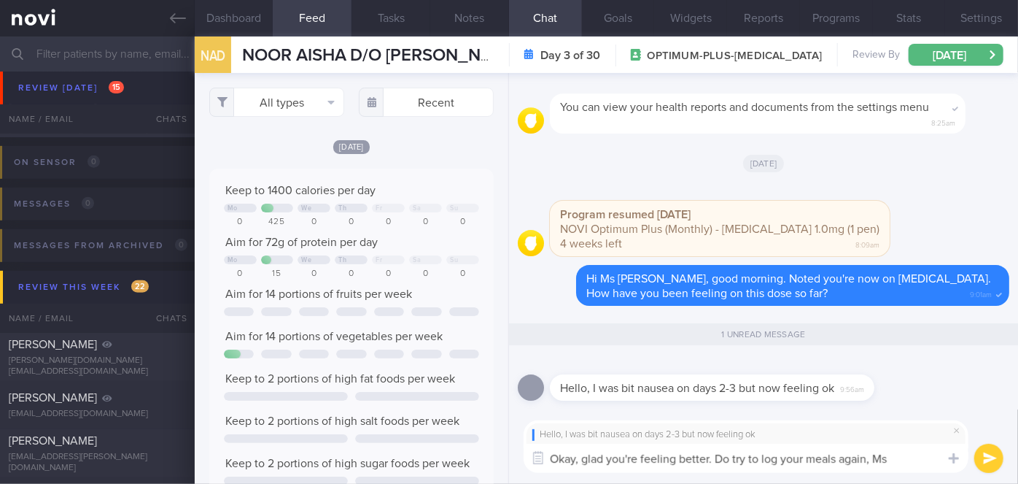
scroll to position [0, 0]
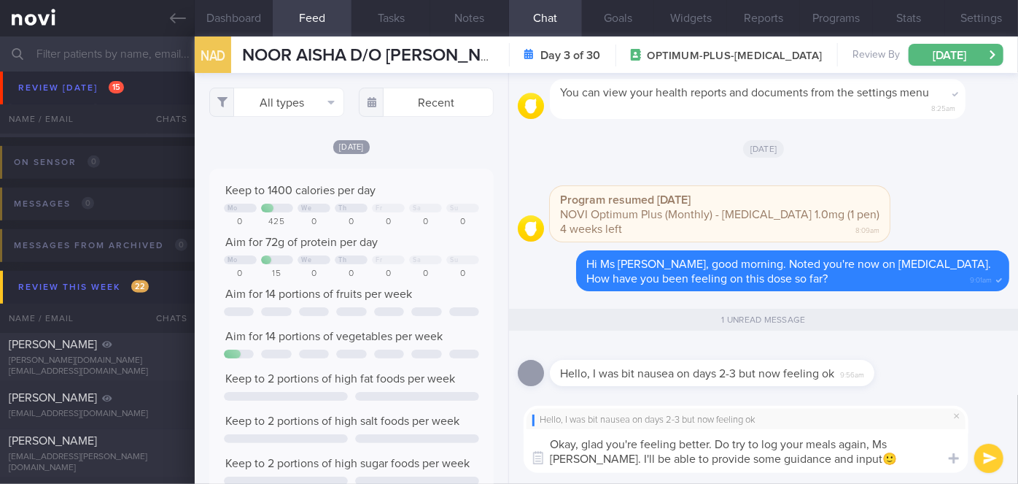
click at [714, 445] on textarea "Okay, glad you're feeling better. Do try to log your meals again, Ms Aisha. I'l…" at bounding box center [746, 451] width 445 height 44
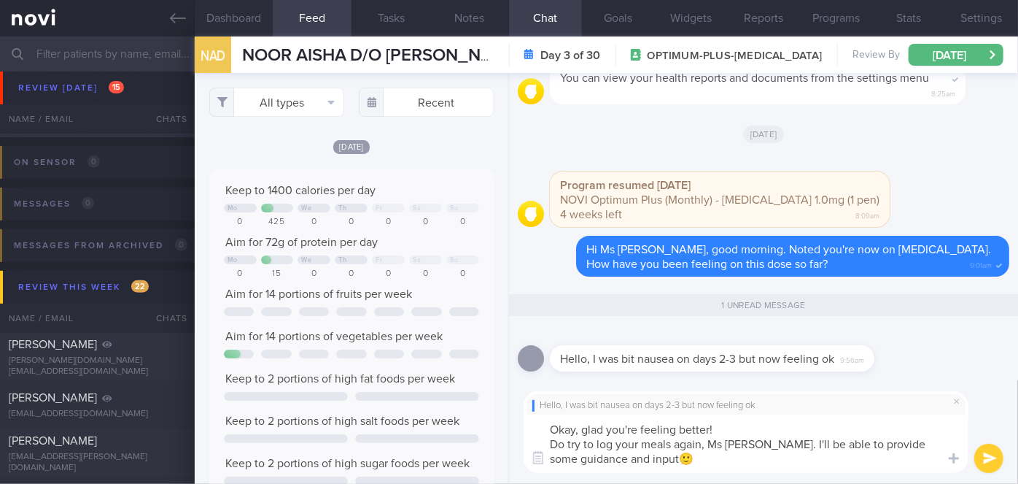
type textarea "Okay, glad you're feeling better! Do try to log your meals again, Ms Aisha. I'l…"
click at [987, 461] on button "submit" at bounding box center [988, 457] width 29 height 29
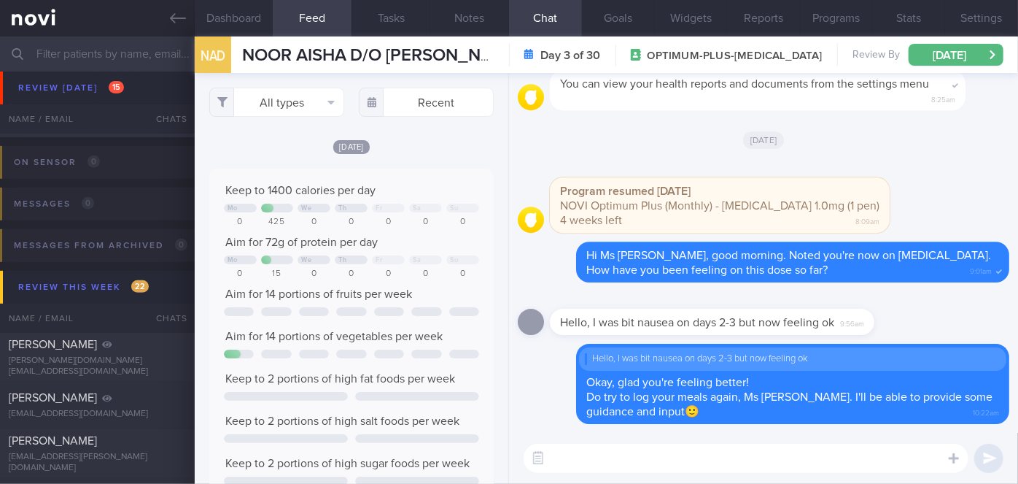
scroll to position [5570, 0]
